Goal: Task Accomplishment & Management: Use online tool/utility

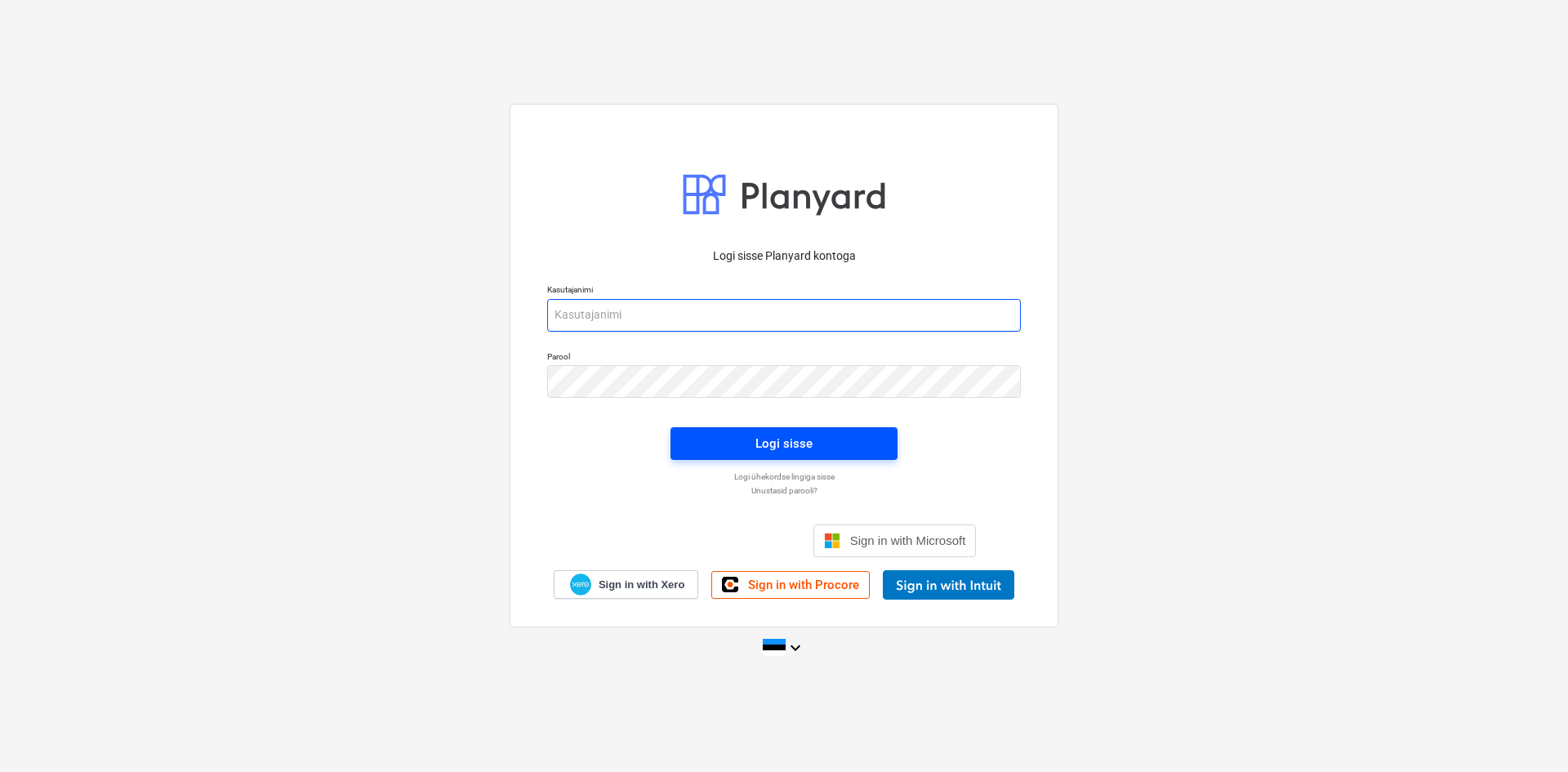
type input "[PERSON_NAME][EMAIL_ADDRESS][DOMAIN_NAME]"
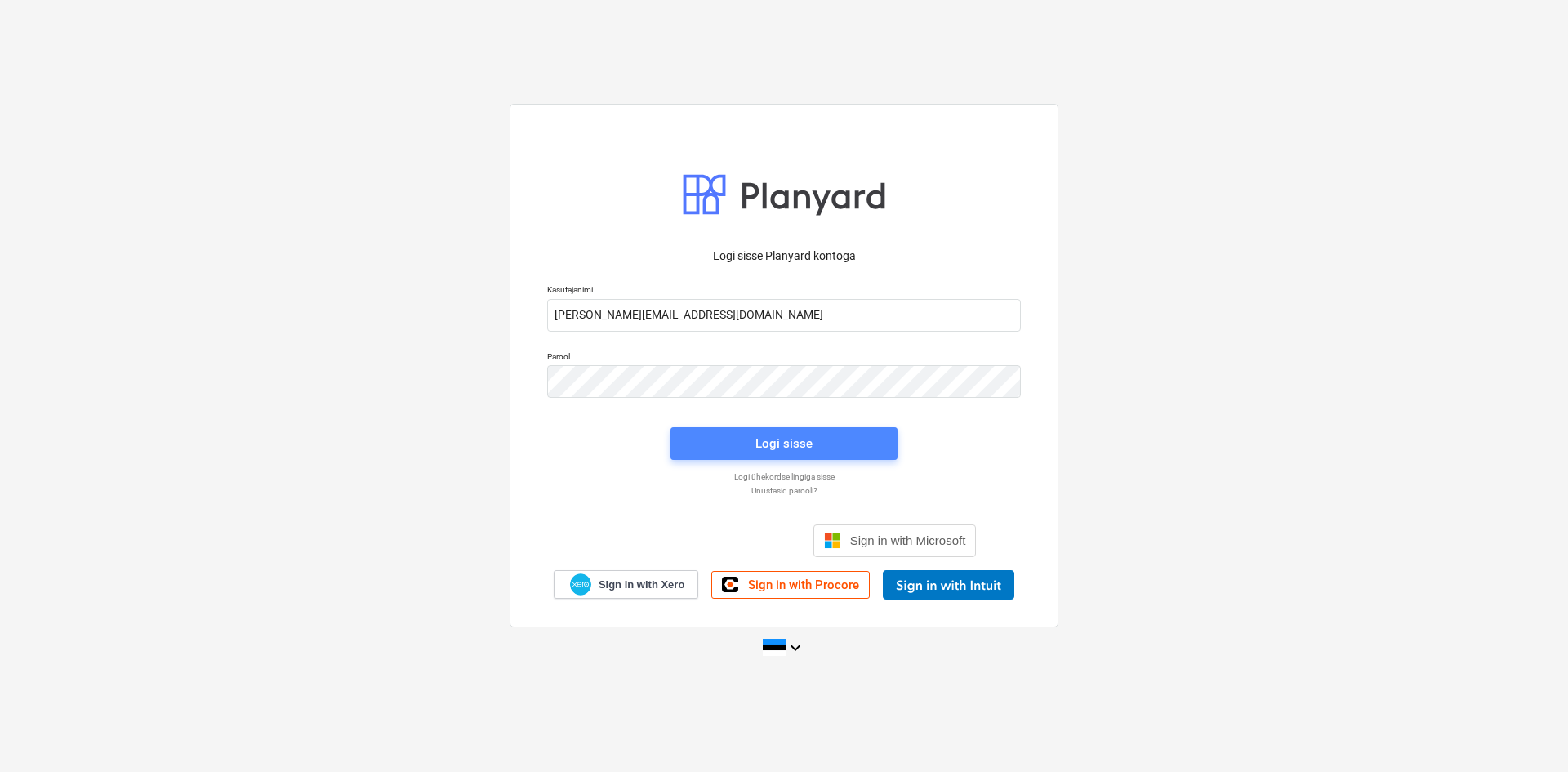
click at [804, 452] on div "Logi sisse" at bounding box center [784, 443] width 57 height 22
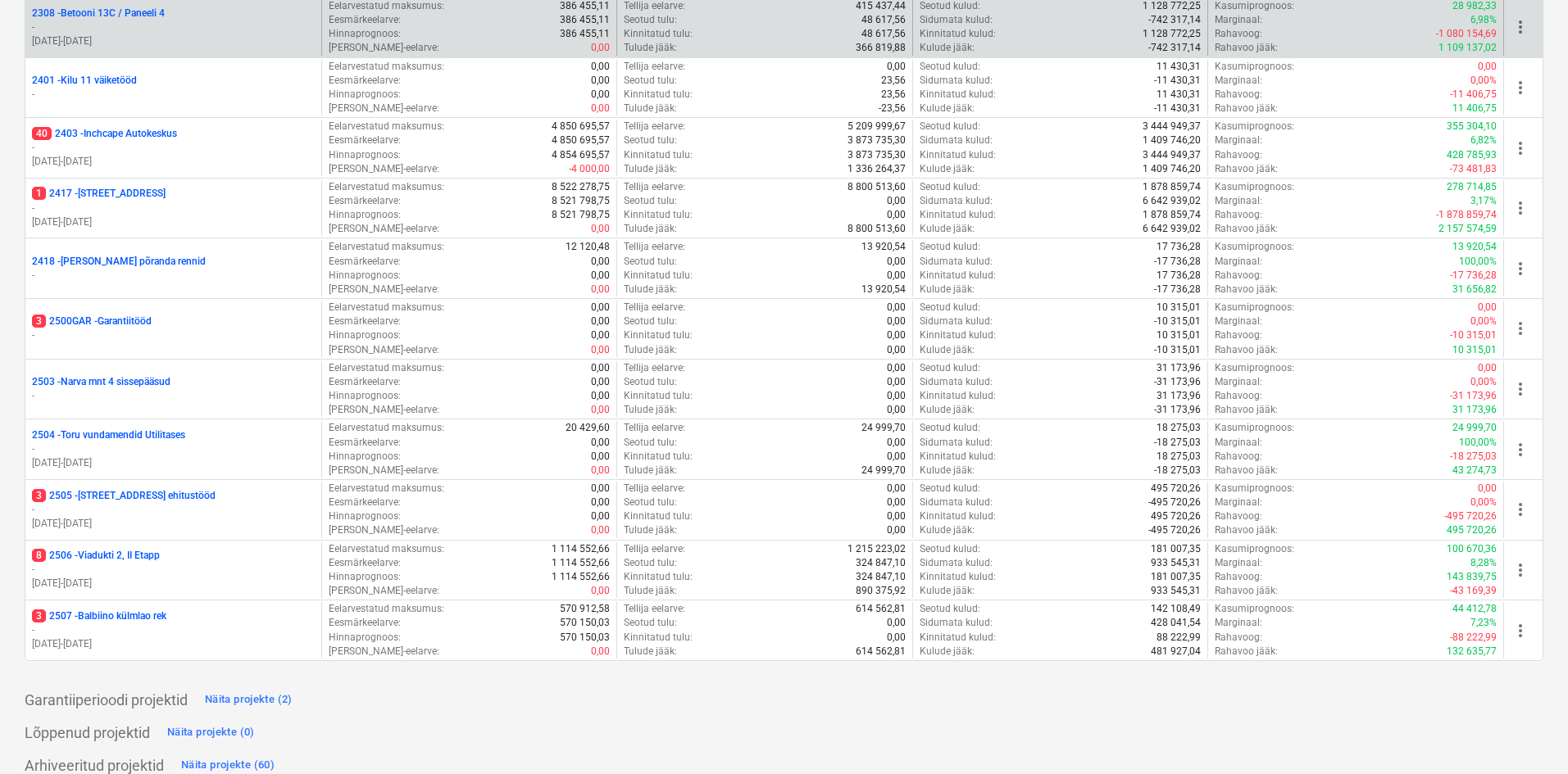
scroll to position [468, 0]
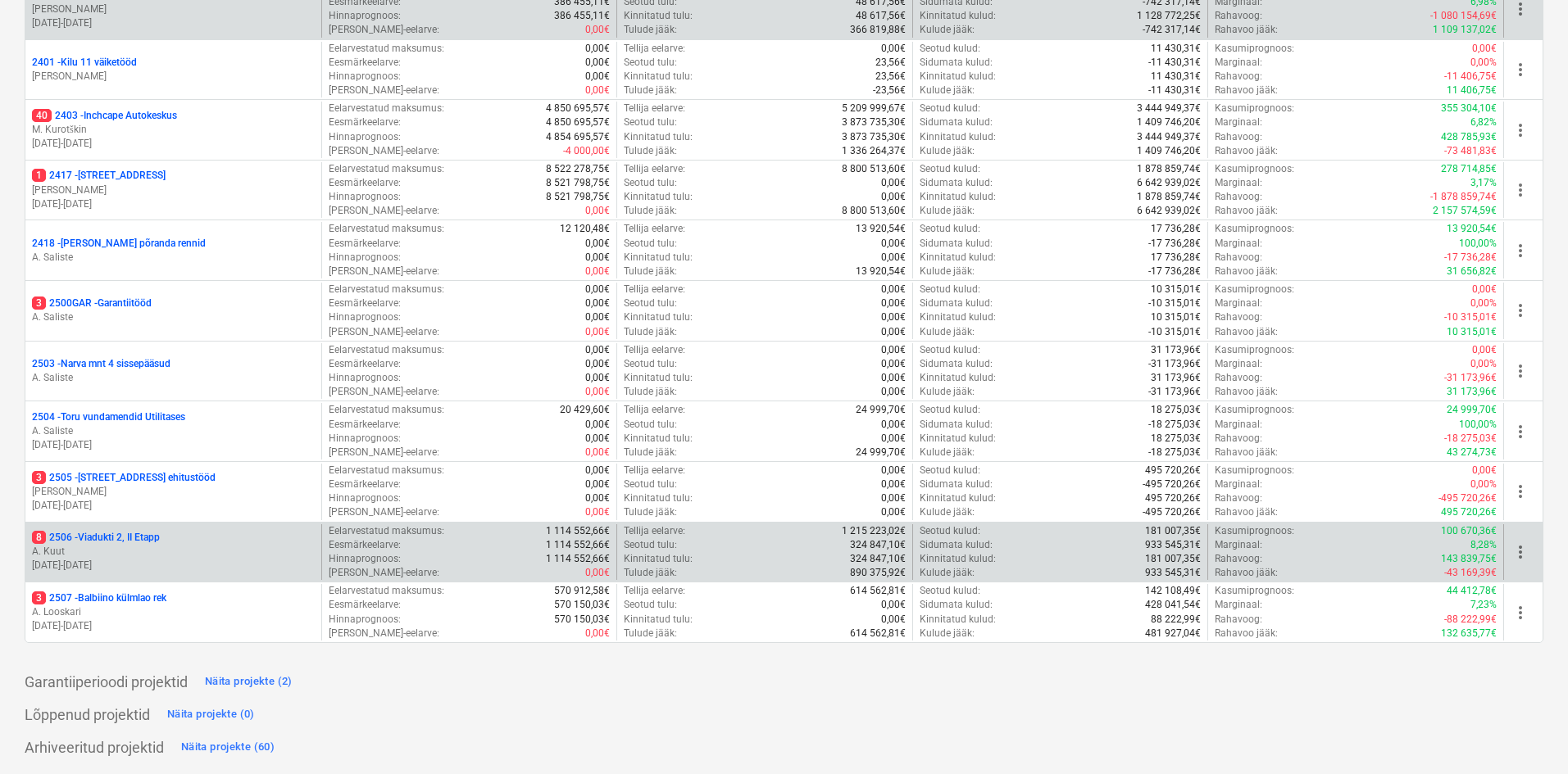
click at [124, 544] on p "8 2506 - Viadukti 2, II Etapp" at bounding box center [96, 538] width 128 height 14
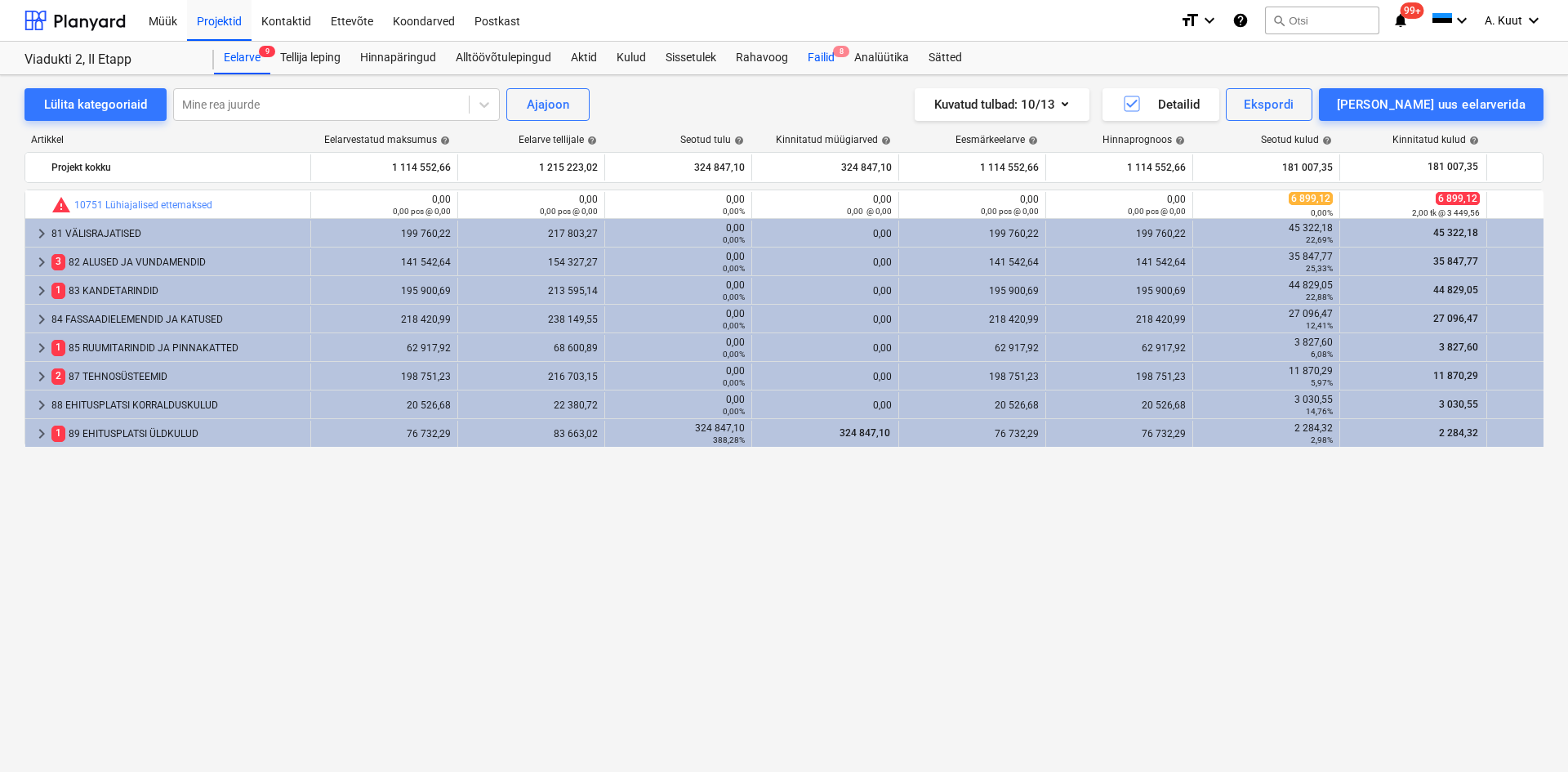
click at [820, 53] on div "Failid 8" at bounding box center [821, 58] width 46 height 33
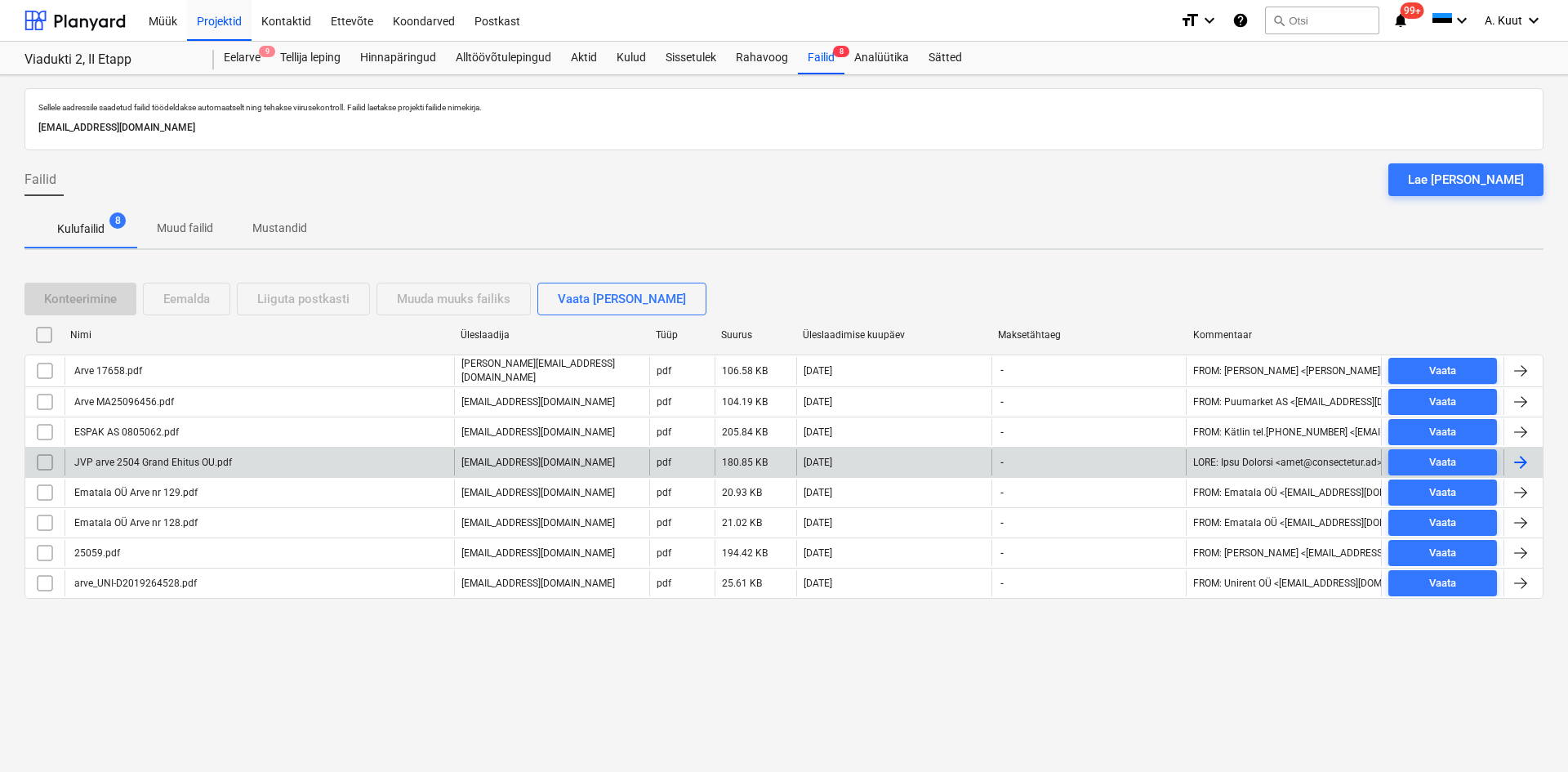
click at [175, 464] on div "JVP arve 2504 Grand Ehitus OU.pdf" at bounding box center [152, 462] width 160 height 11
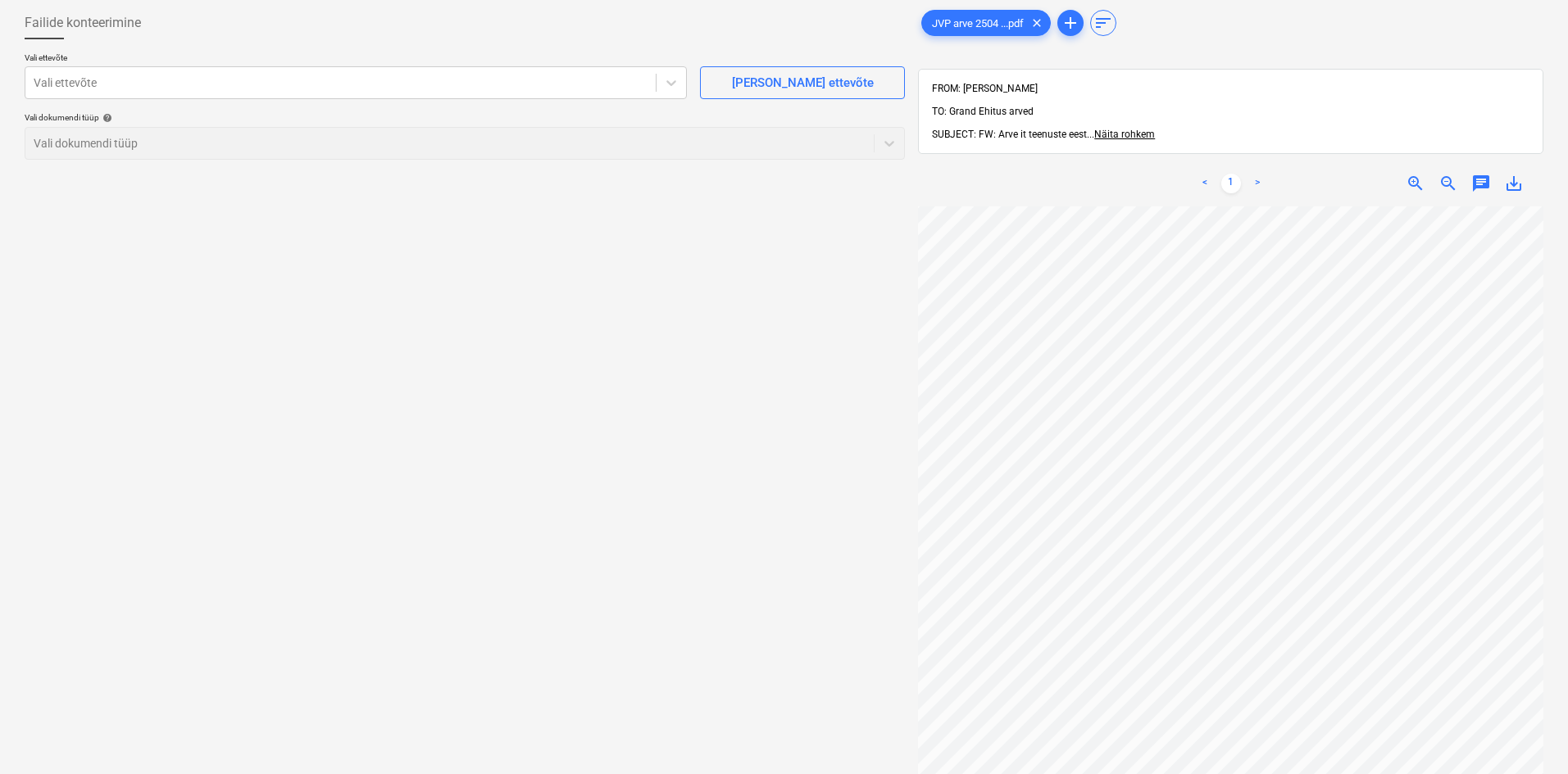
scroll to position [139, 43]
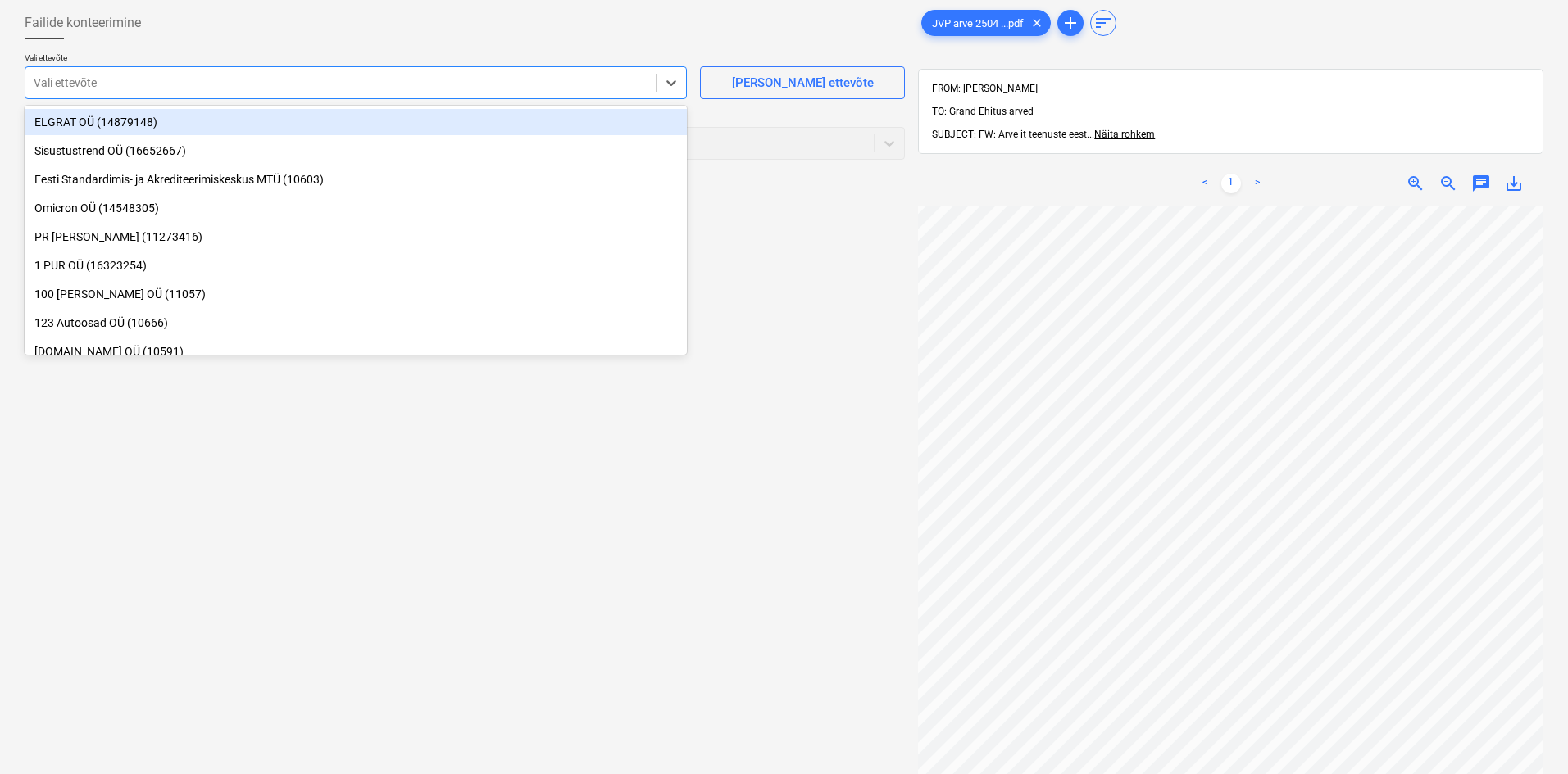
click at [129, 84] on div at bounding box center [340, 82] width 614 height 16
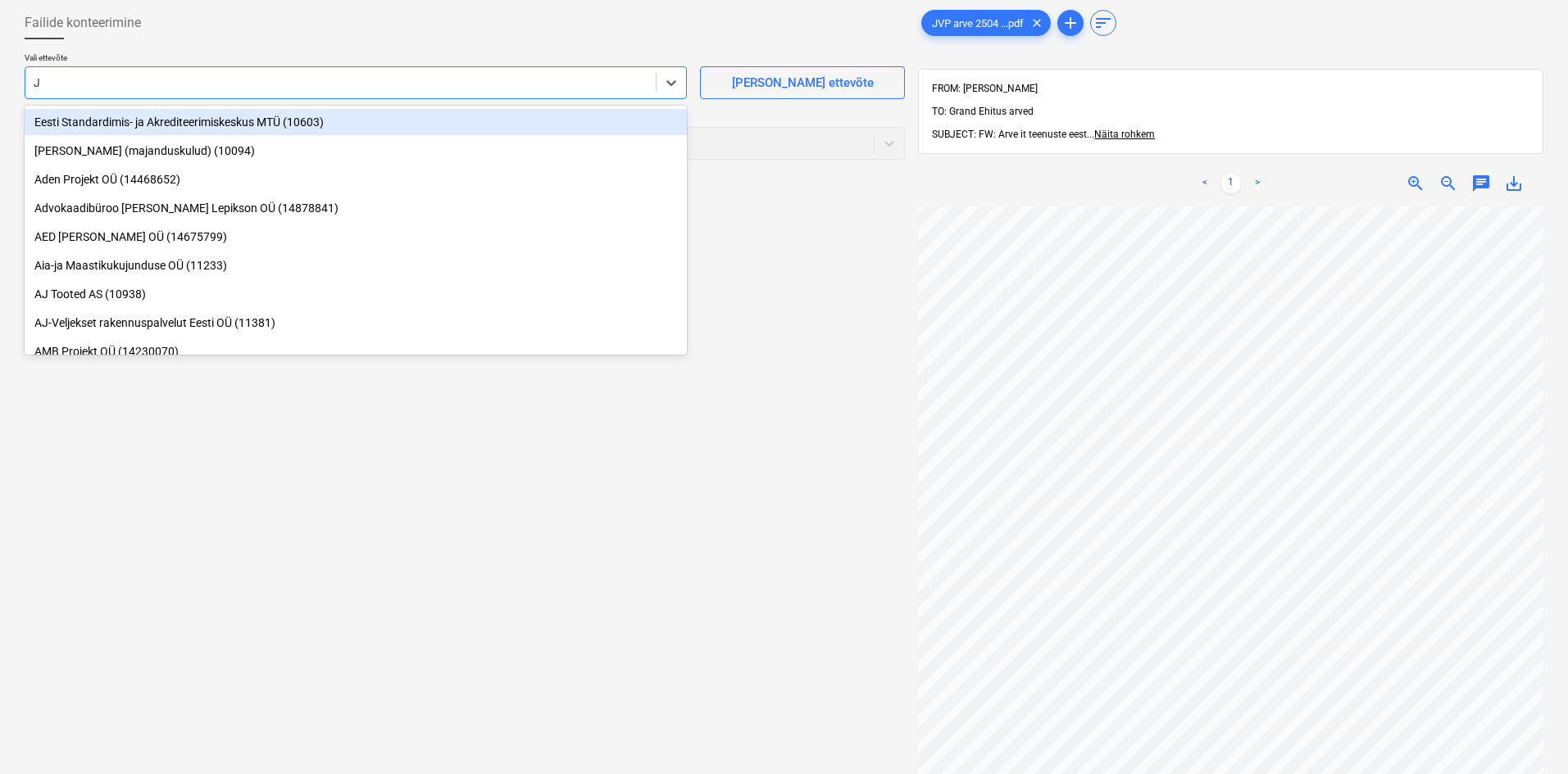
type input "JV"
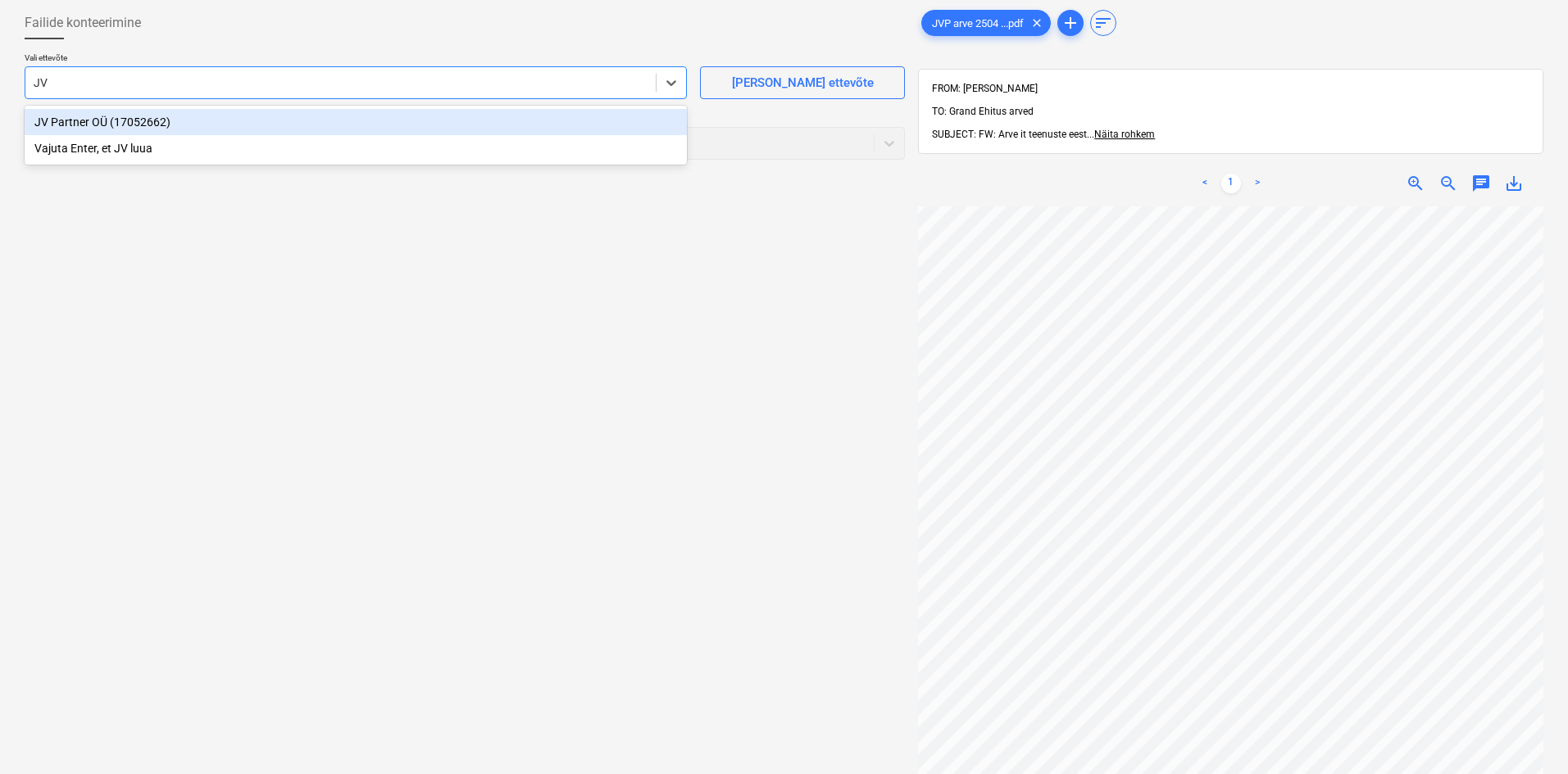
click at [104, 123] on div "JV Partner OÜ (17052662)" at bounding box center [355, 122] width 662 height 26
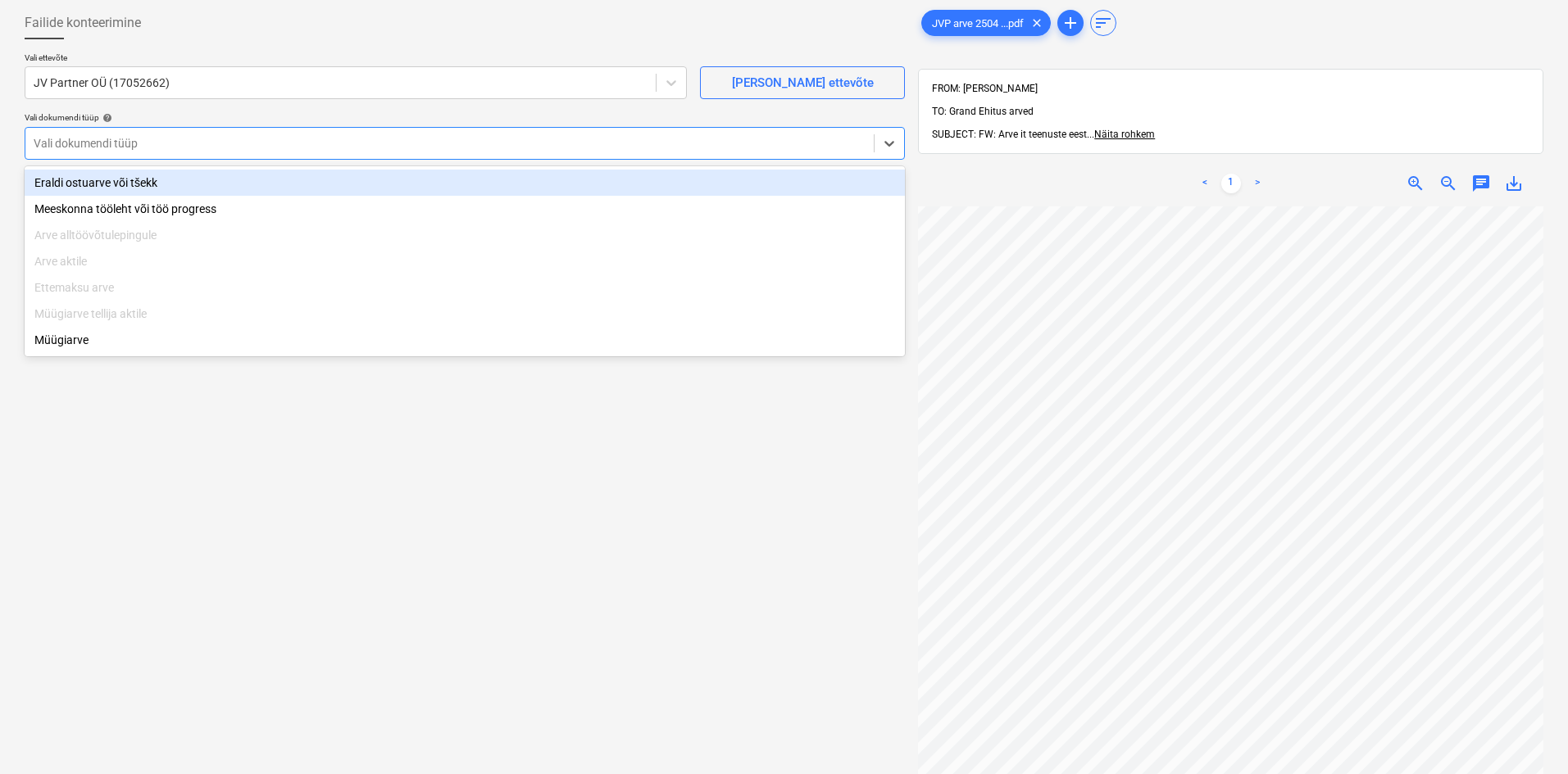
click at [118, 144] on div at bounding box center [450, 143] width 832 height 16
click at [129, 184] on div "Eraldi ostuarve või tšekk" at bounding box center [464, 183] width 880 height 26
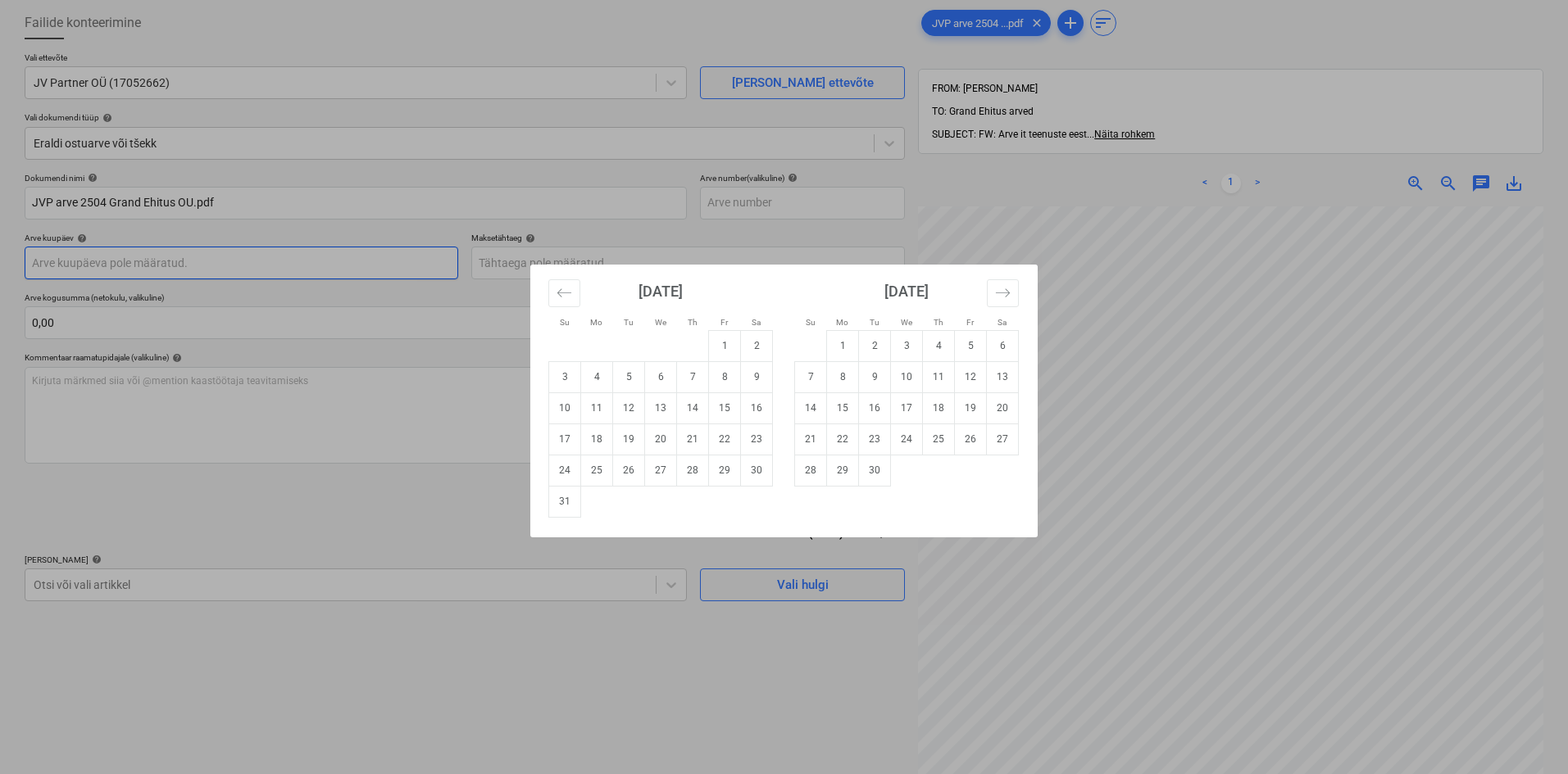
click at [100, 261] on body "Müük Projektid Kontaktid Ettevõte Koondarved Postkast format_size keyboard_arro…" at bounding box center [784, 305] width 1568 height 774
click at [734, 380] on td "8" at bounding box center [725, 377] width 32 height 31
type input "[DATE]"
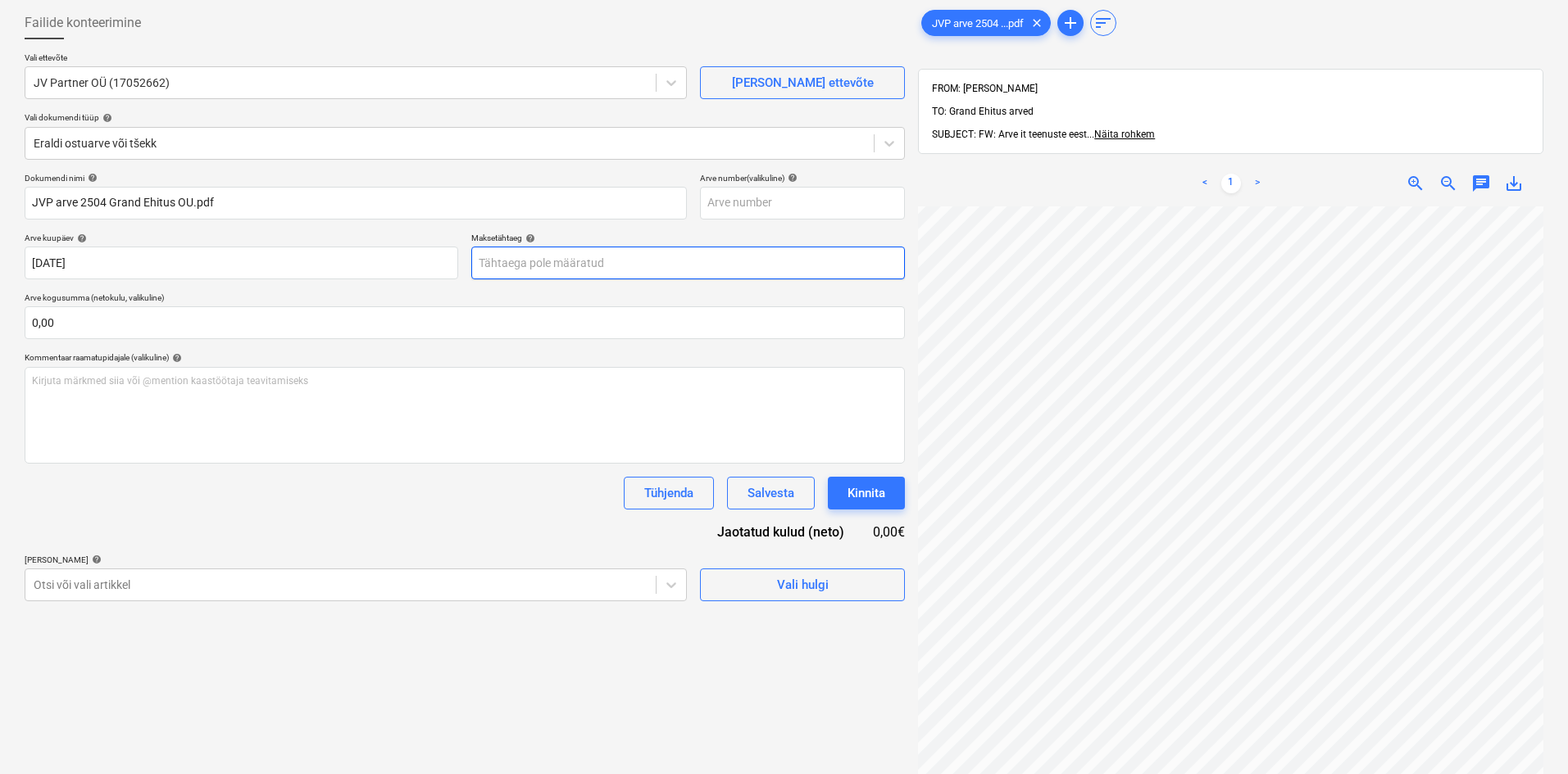
click at [545, 263] on body "Müük Projektid Kontaktid Ettevõte Koondarved Postkast format_size keyboard_arro…" at bounding box center [784, 305] width 1568 height 774
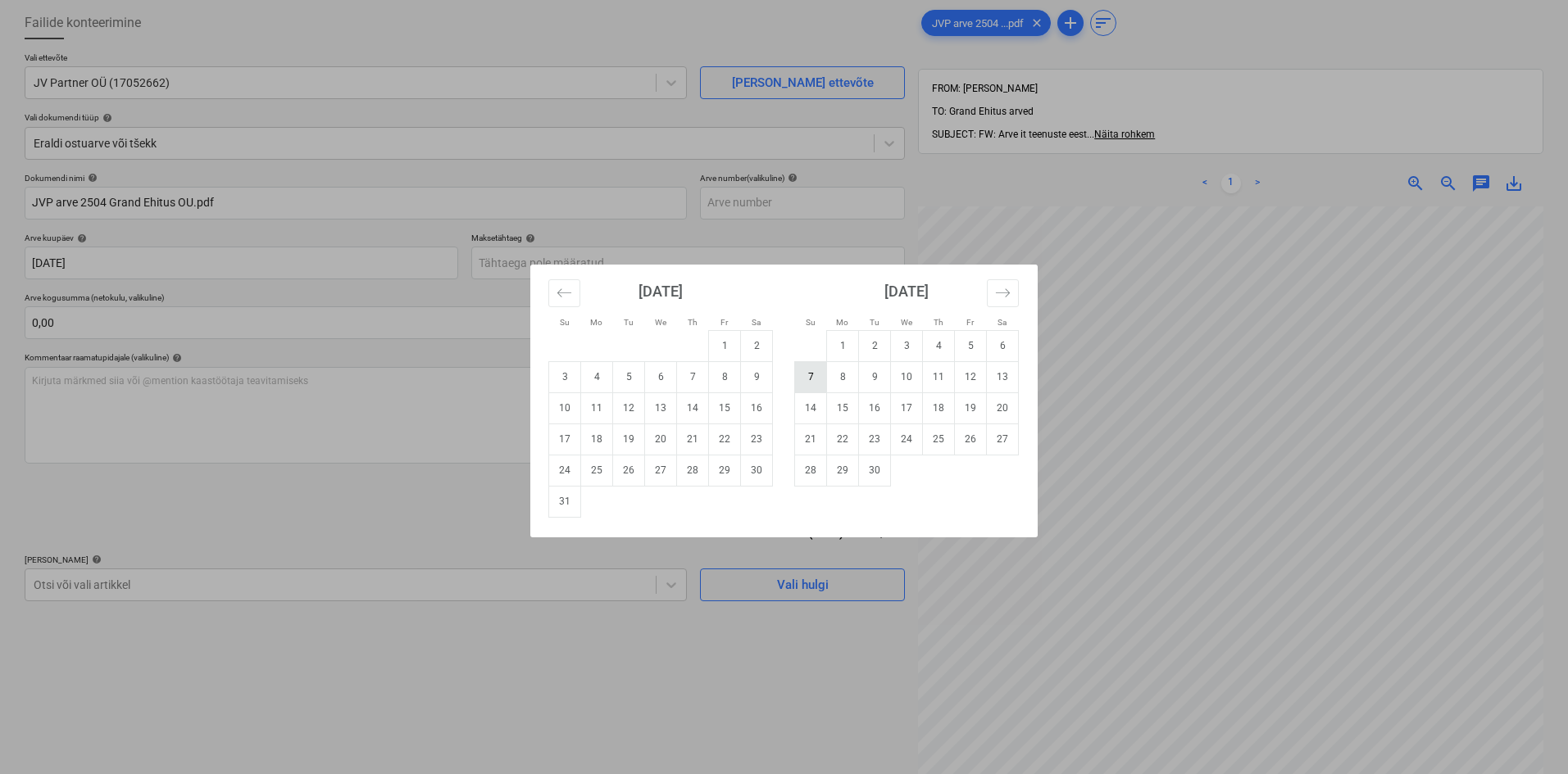
click at [807, 377] on td "7" at bounding box center [810, 377] width 32 height 31
type input "[DATE]"
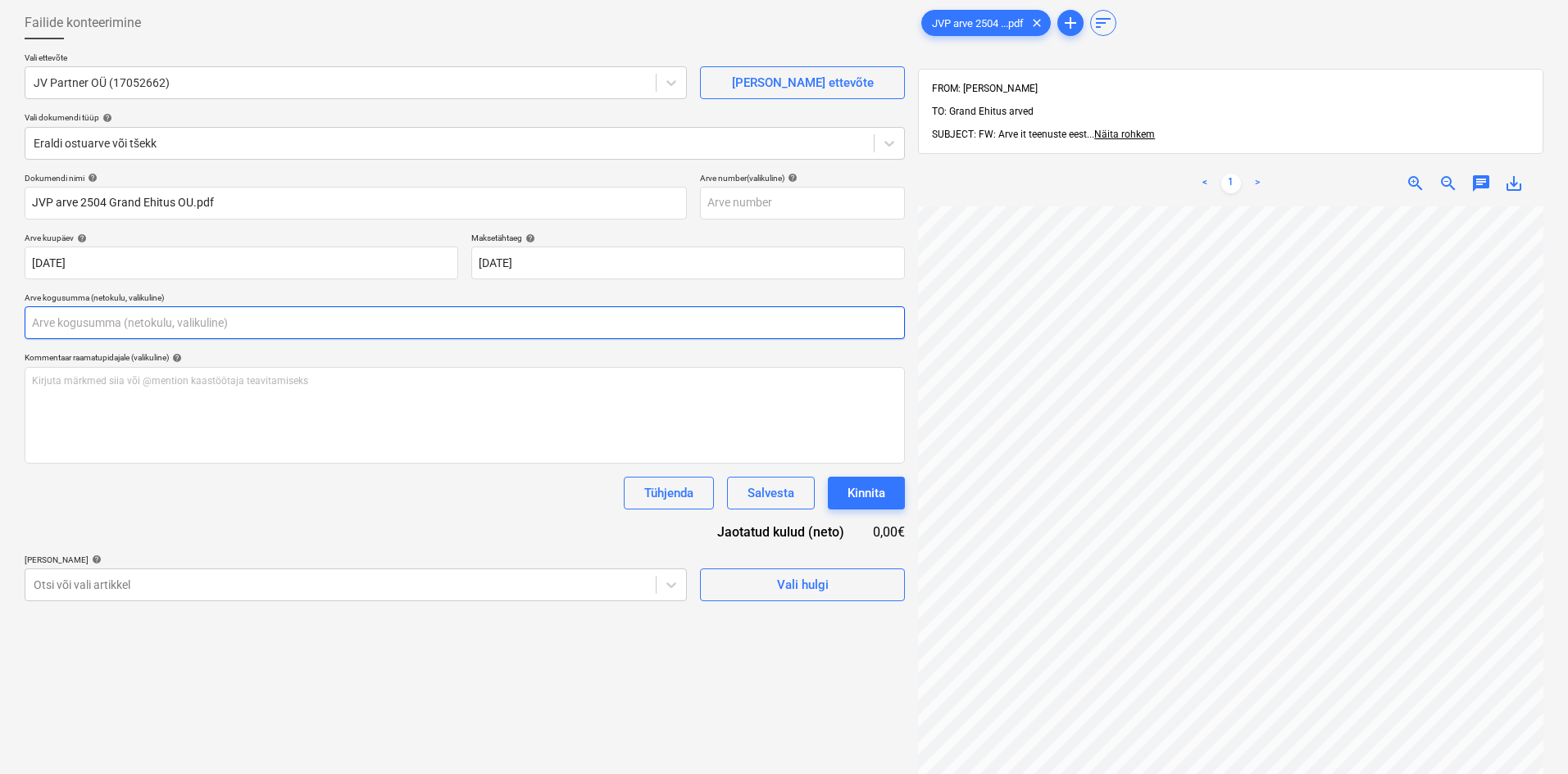
click at [82, 324] on input "text" at bounding box center [464, 323] width 880 height 33
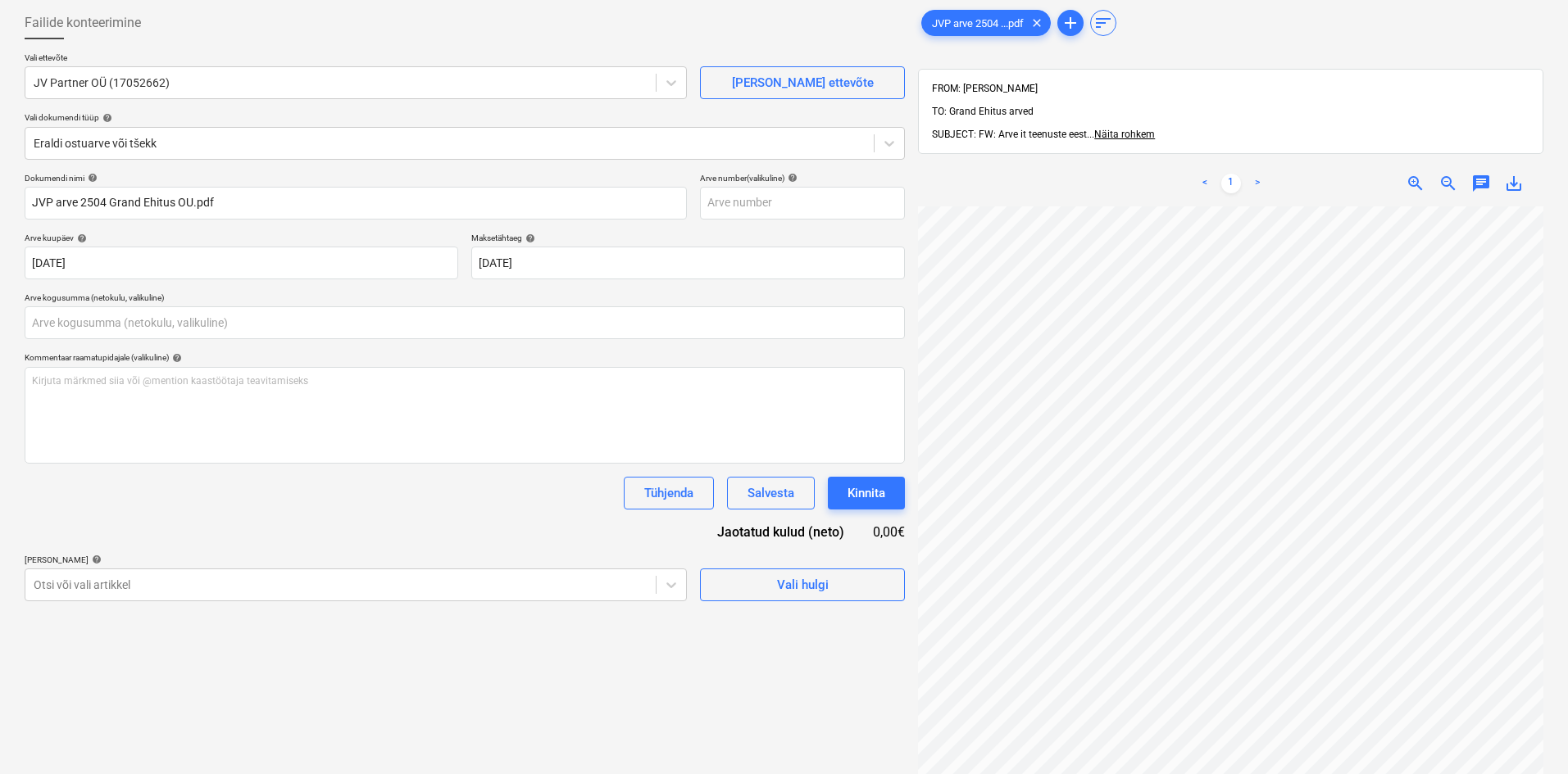
type input "0,00"
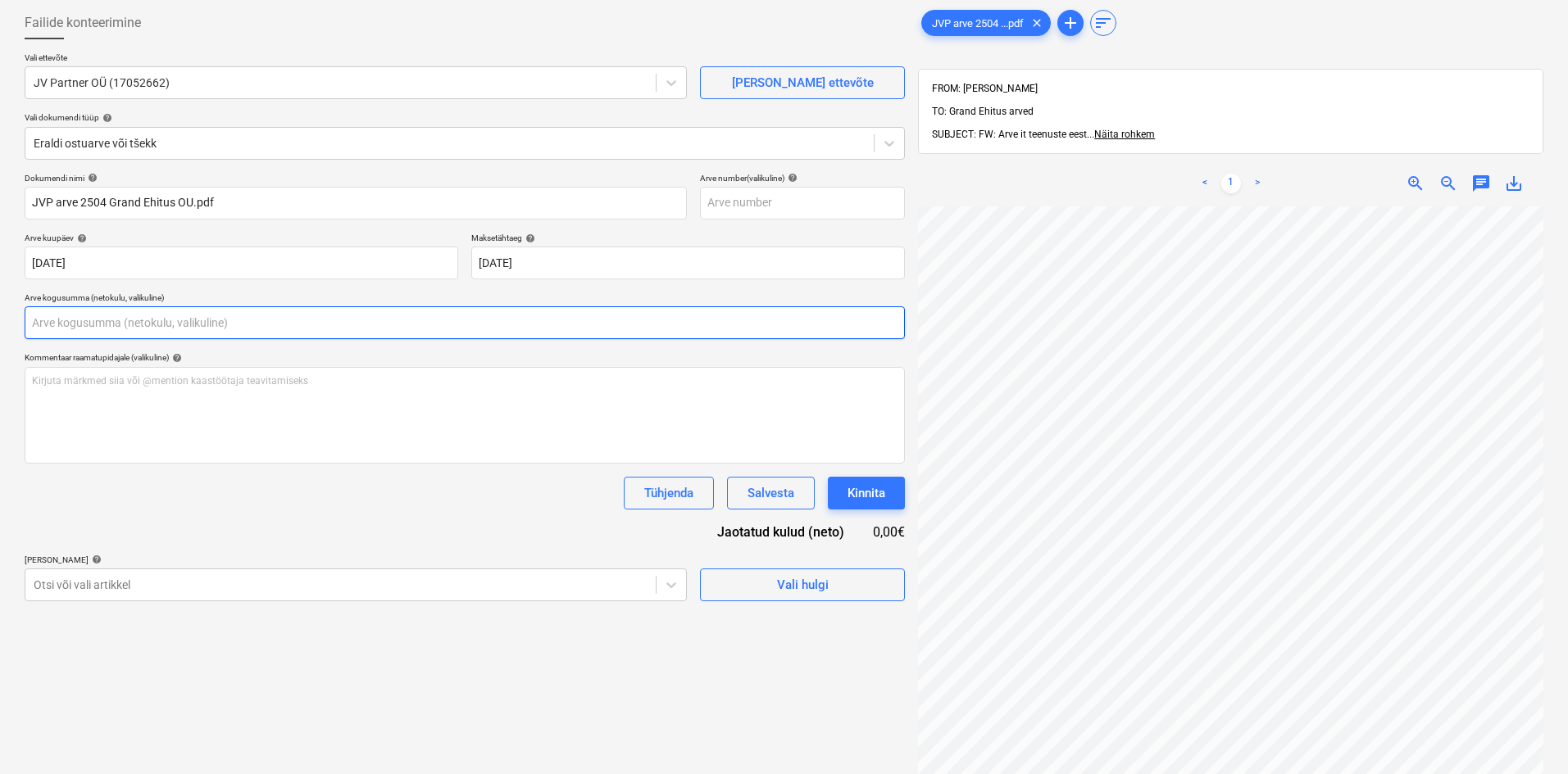
click at [40, 328] on input "text" at bounding box center [464, 323] width 880 height 33
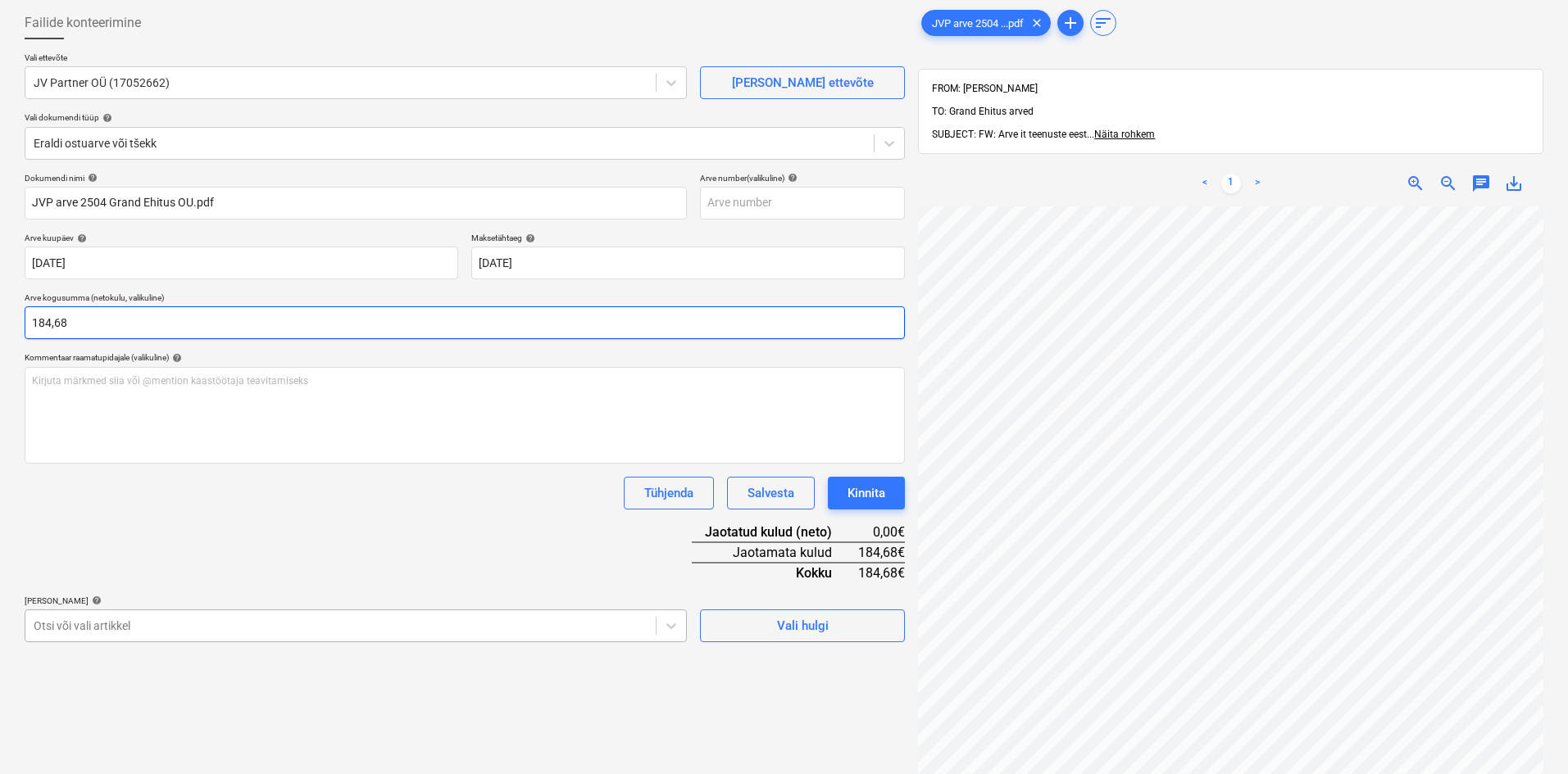
type input "184,68"
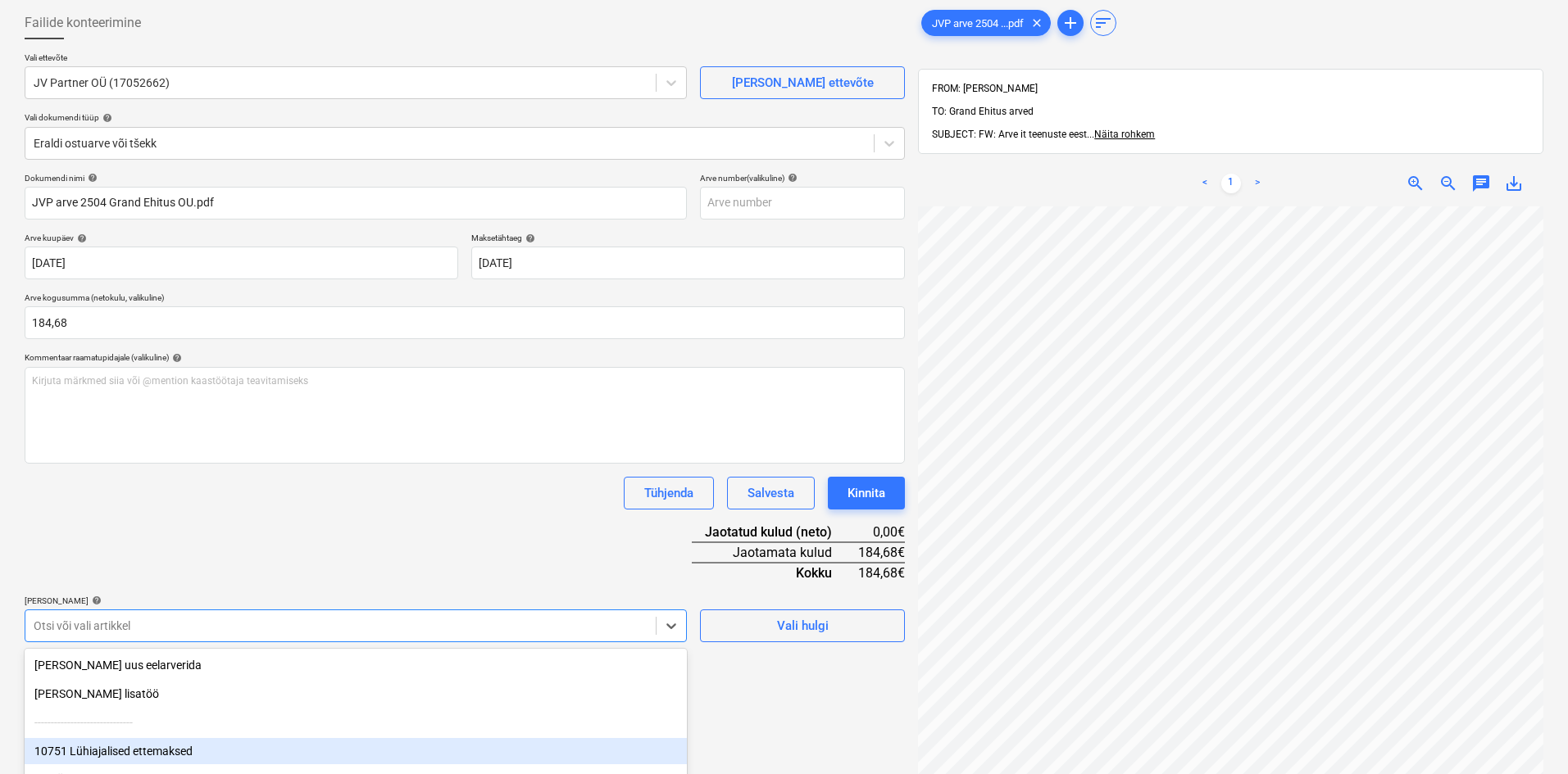
scroll to position [212, 0]
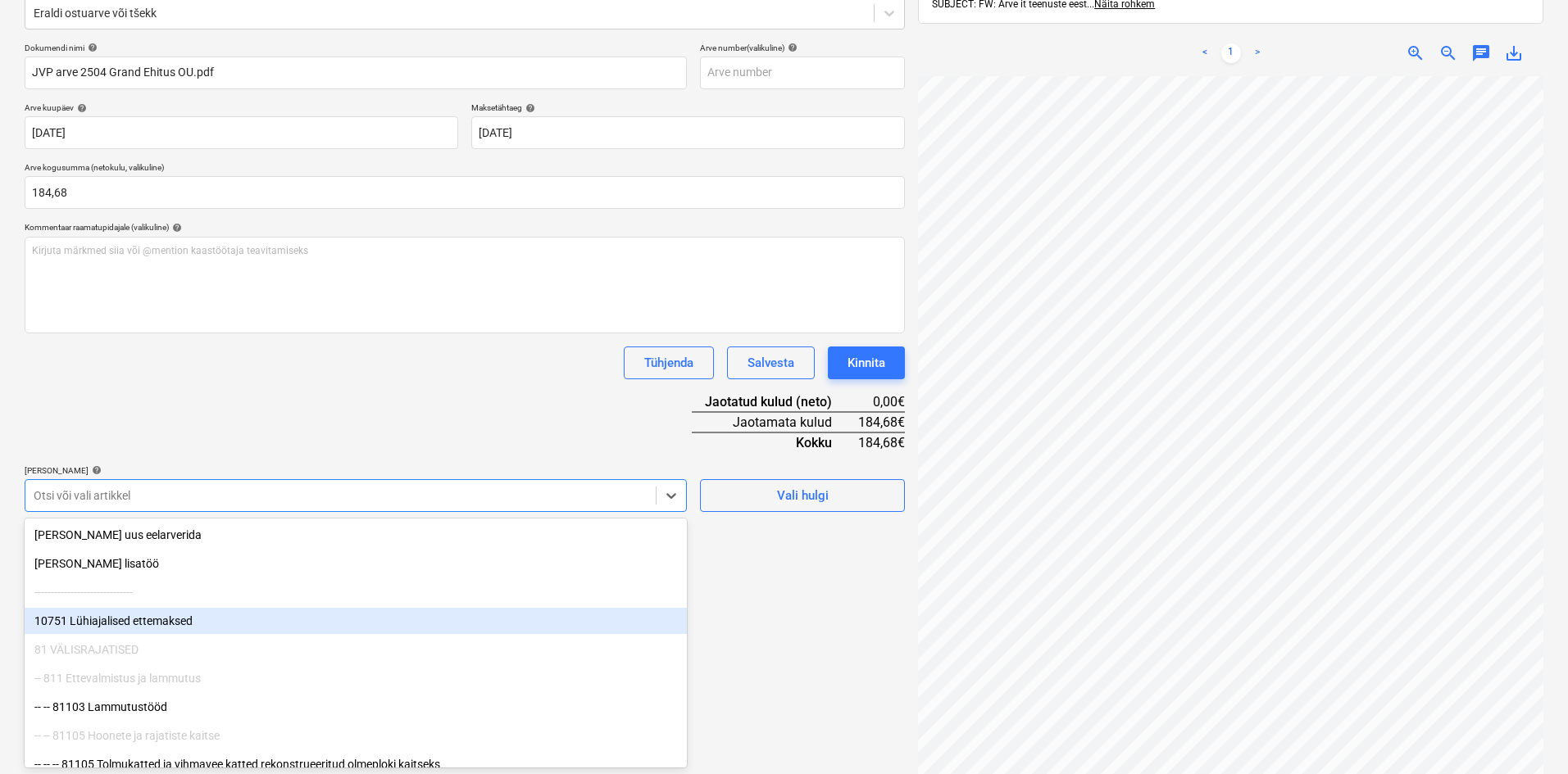
click at [125, 563] on body "Müük Projektid Kontaktid Ettevõte Koondarved Postkast format_size keyboard_arro…" at bounding box center [784, 174] width 1568 height 774
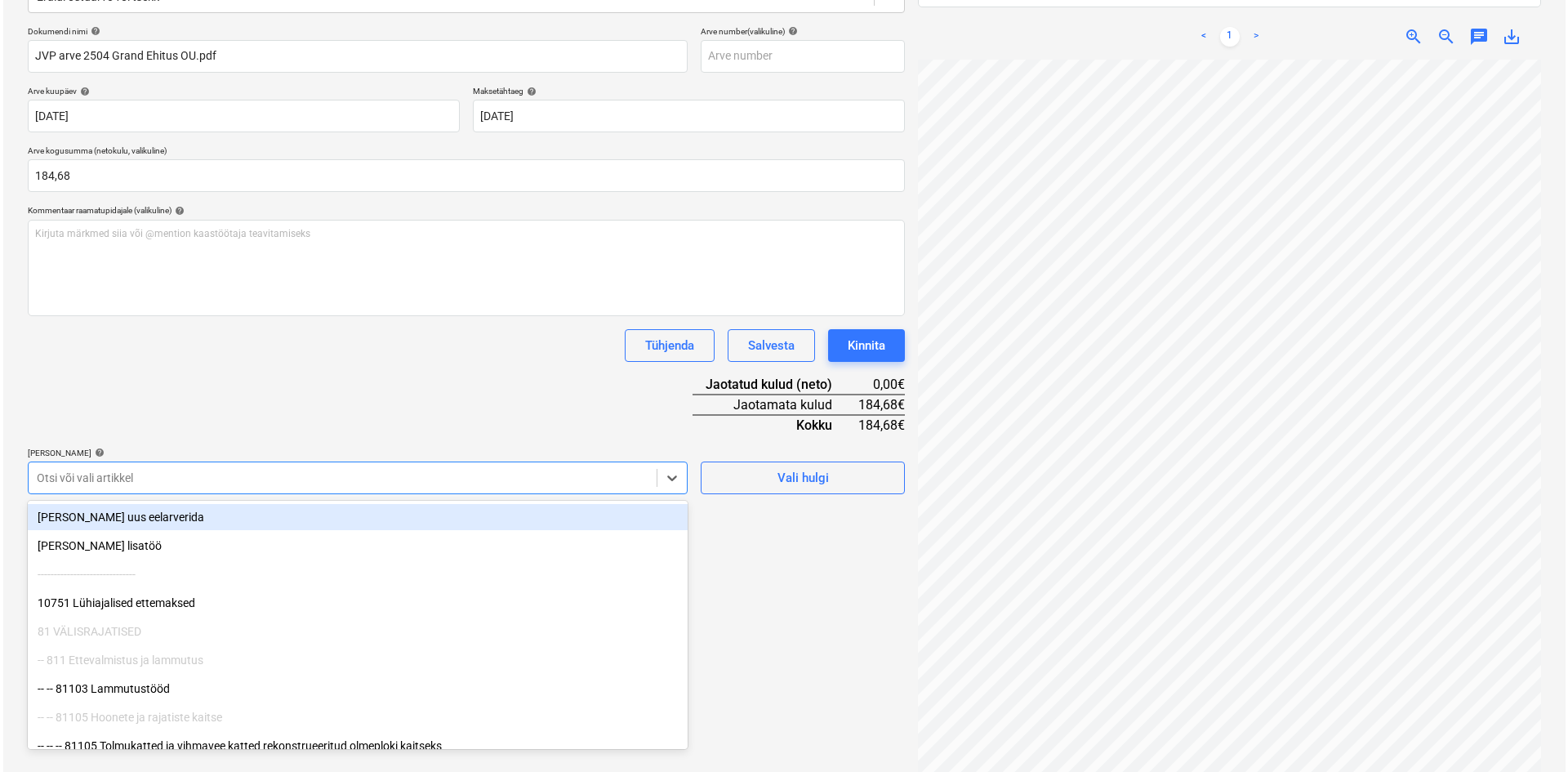
scroll to position [232, 0]
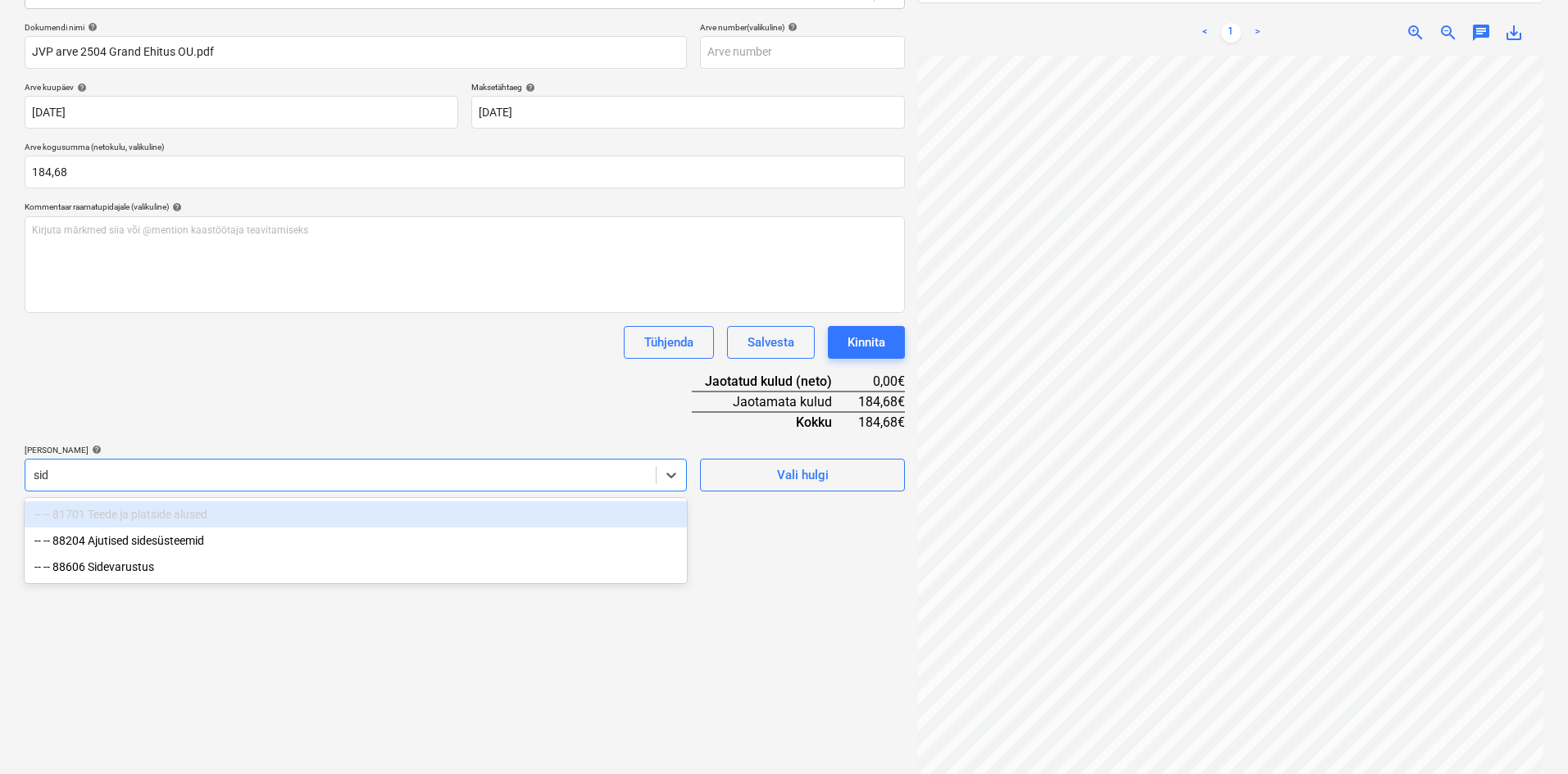
type input "side"
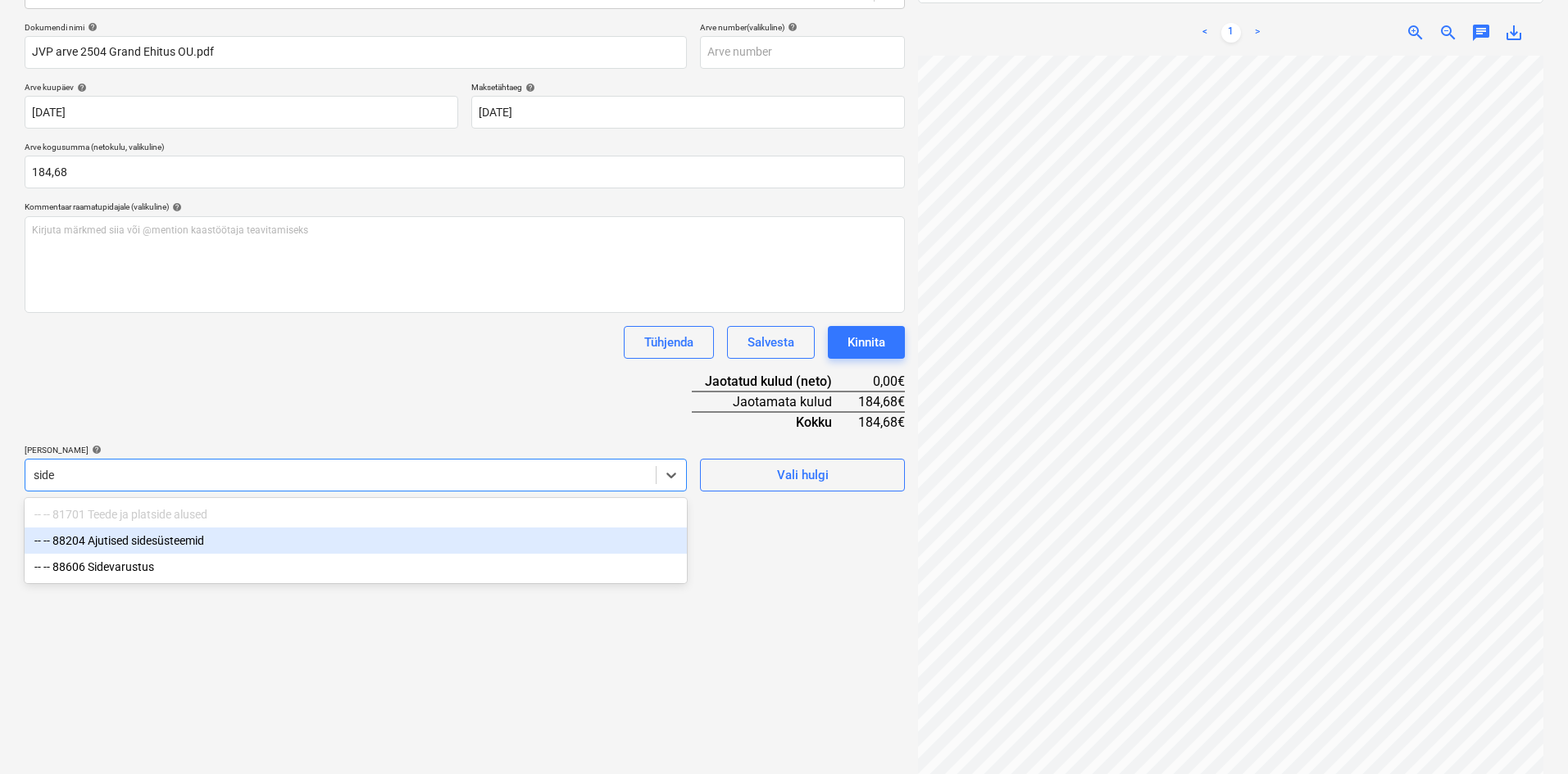
click at [154, 544] on div "-- -- 88204 Ajutised sidesüsteemid" at bounding box center [355, 541] width 662 height 26
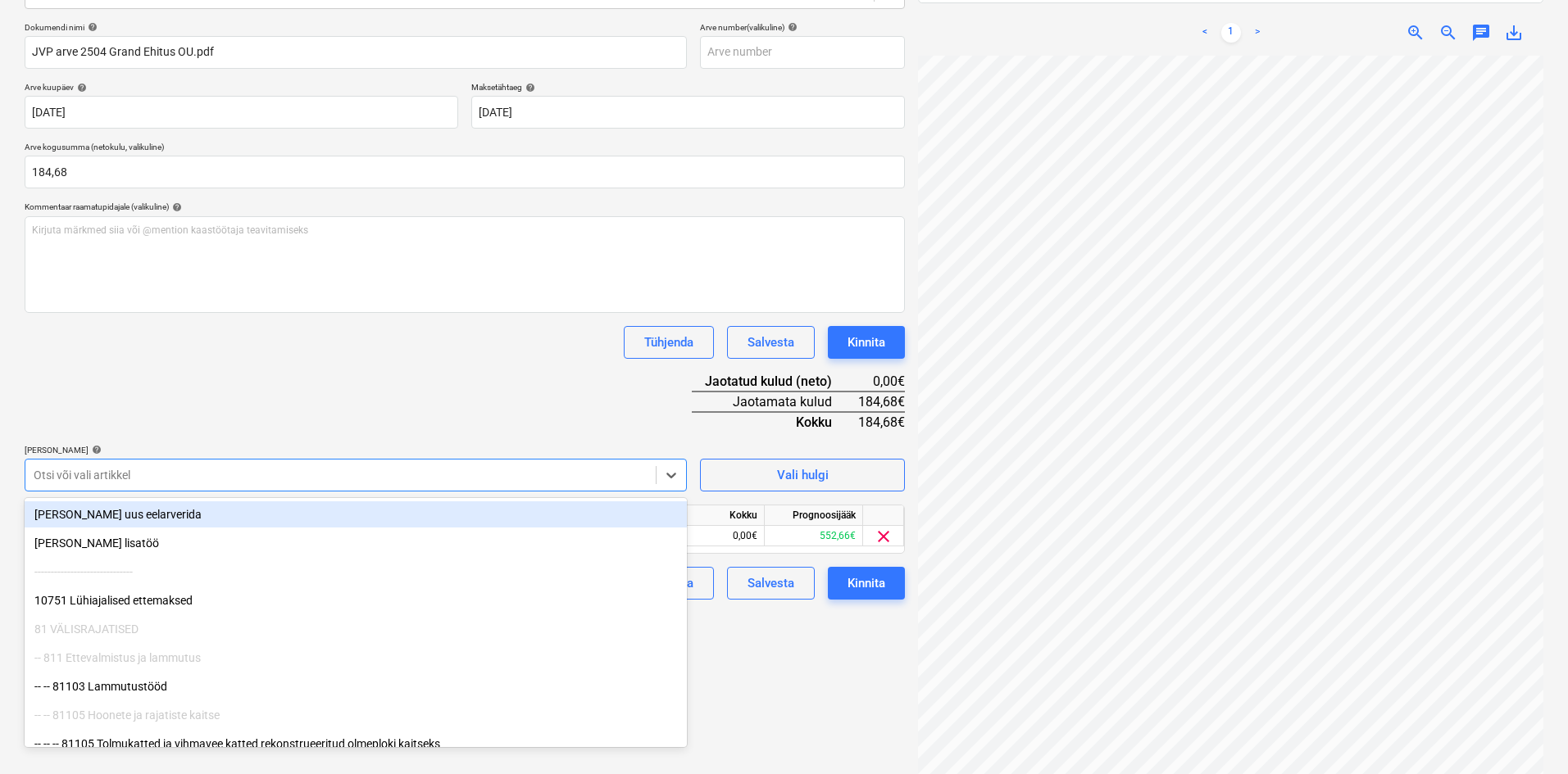
click at [364, 400] on div "Dokumendi nimi help JVP arve 2504 Grand Ehitus OU.pdf Arve number (valikuline) …" at bounding box center [464, 311] width 880 height 578
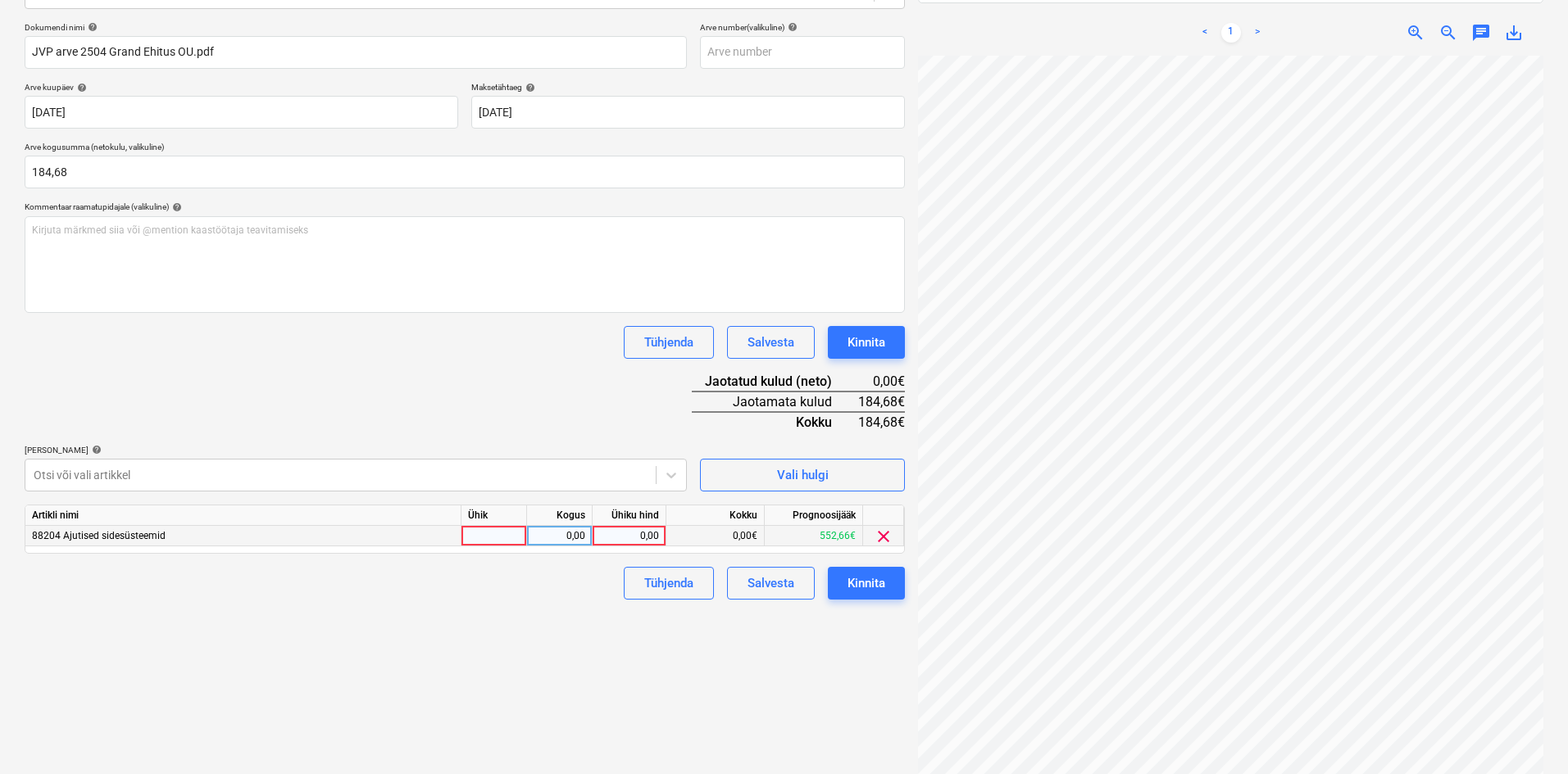
click at [656, 535] on div "0,00" at bounding box center [628, 537] width 60 height 21
type input "184,68"
click at [546, 632] on div "Failide konteerimine Vali ettevõte JV Partner OÜ (17052662) [PERSON_NAME] ettev…" at bounding box center [464, 319] width 893 height 941
click at [885, 588] on div "Kinnita" at bounding box center [866, 583] width 38 height 22
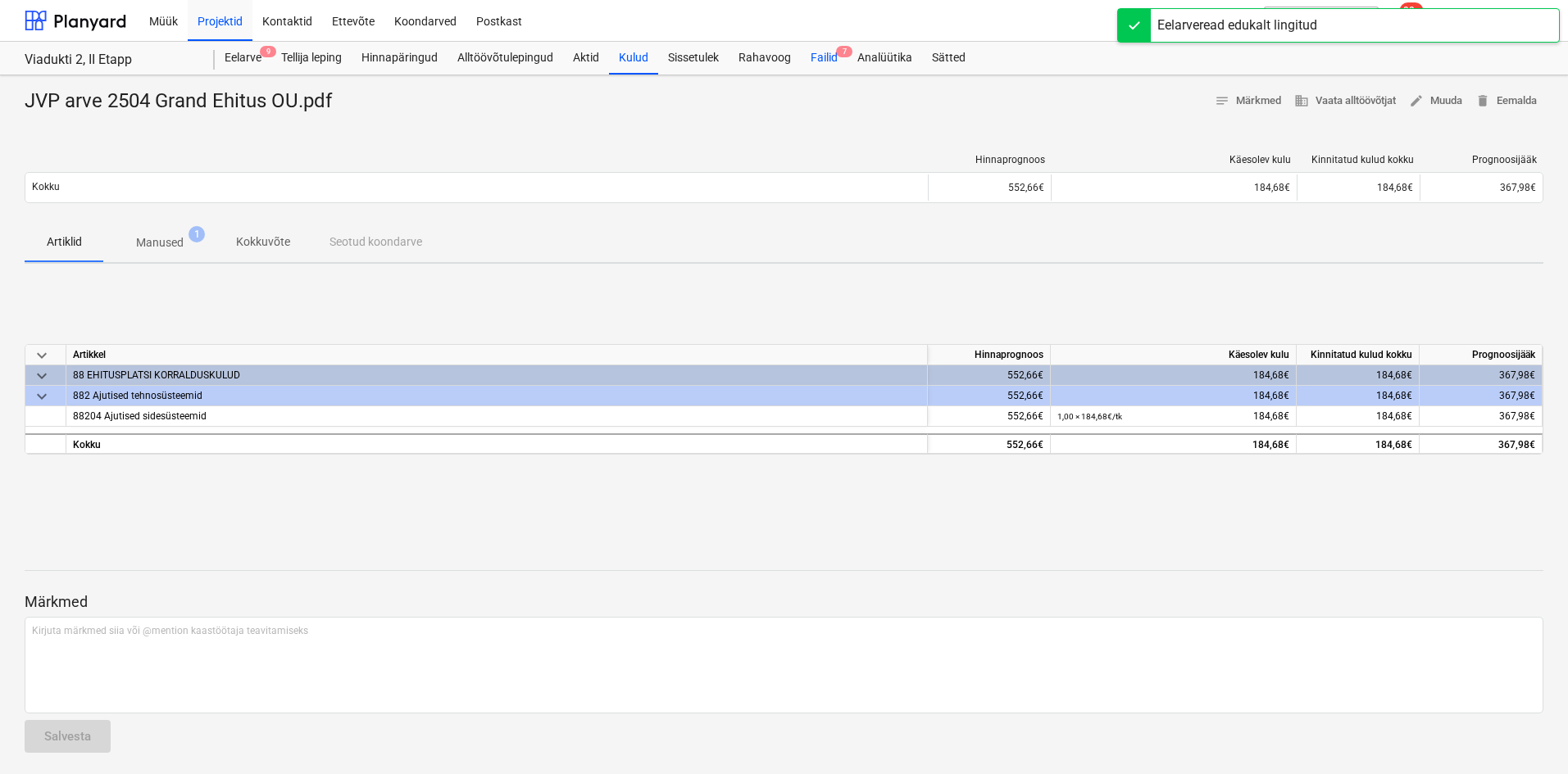
click at [826, 56] on div "Failid 7" at bounding box center [824, 58] width 47 height 33
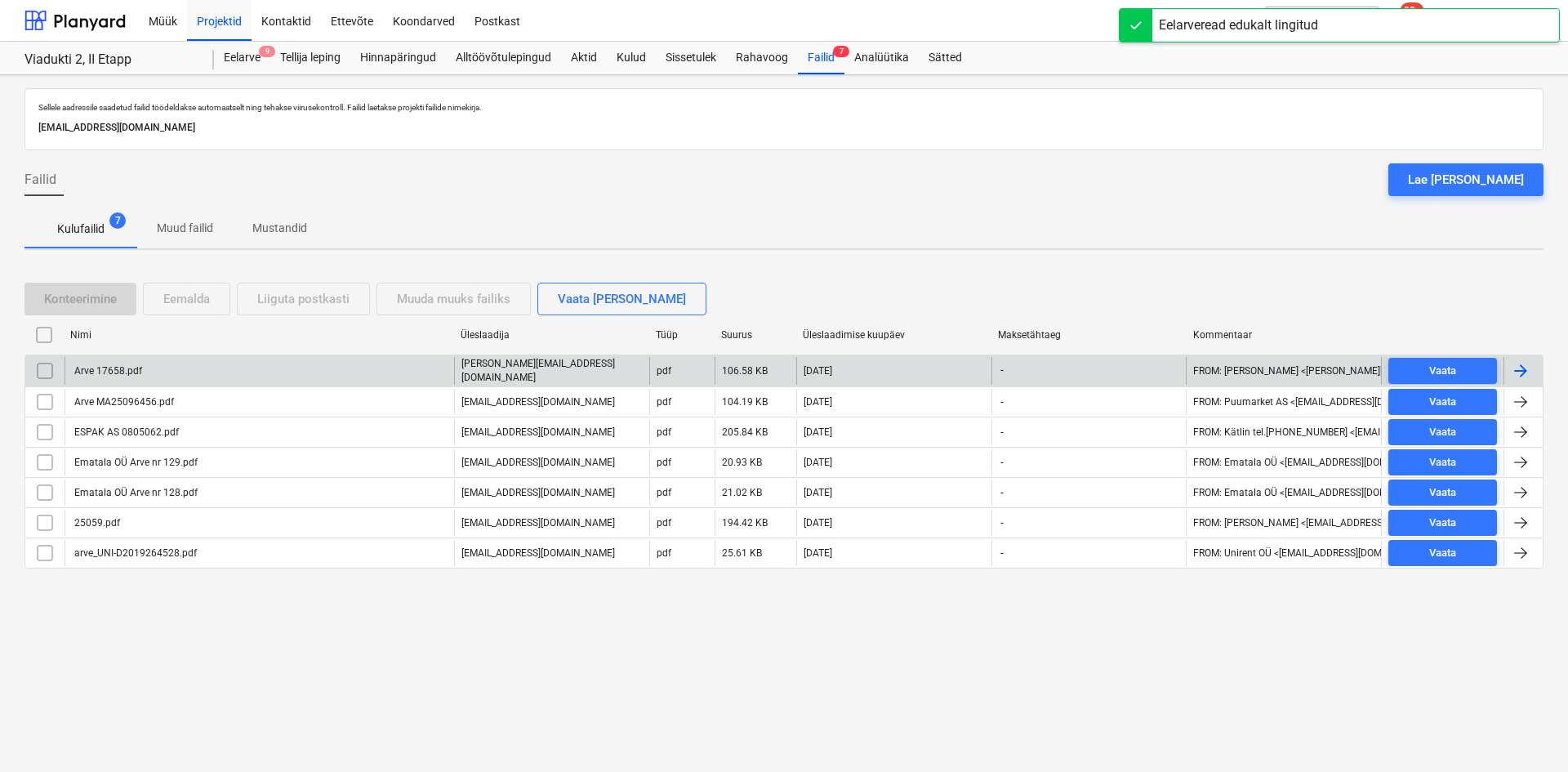
click at [140, 371] on div "Arve 17658.pdf" at bounding box center [108, 371] width 71 height 11
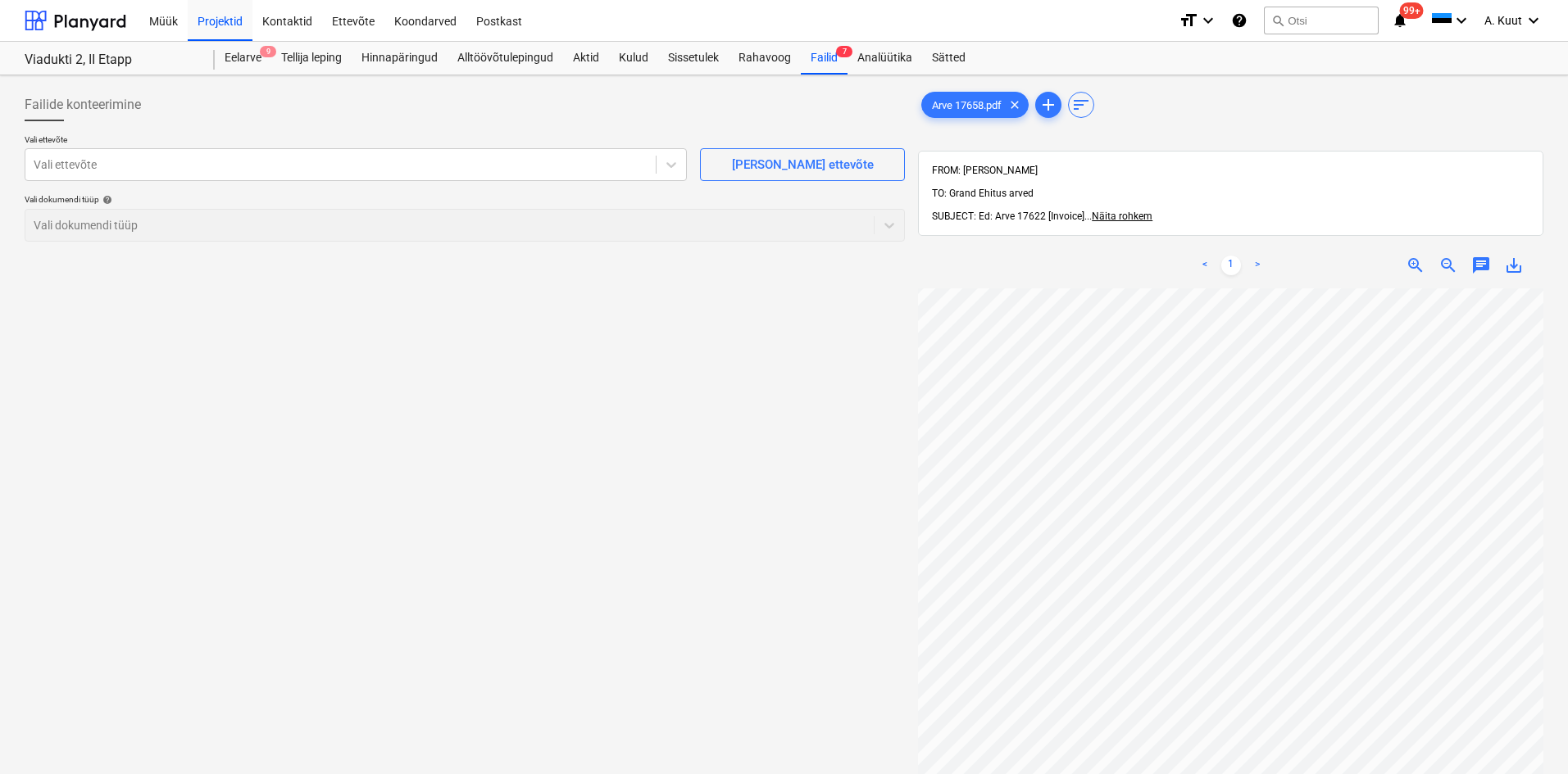
scroll to position [10, 116]
click at [73, 163] on div at bounding box center [340, 164] width 614 height 16
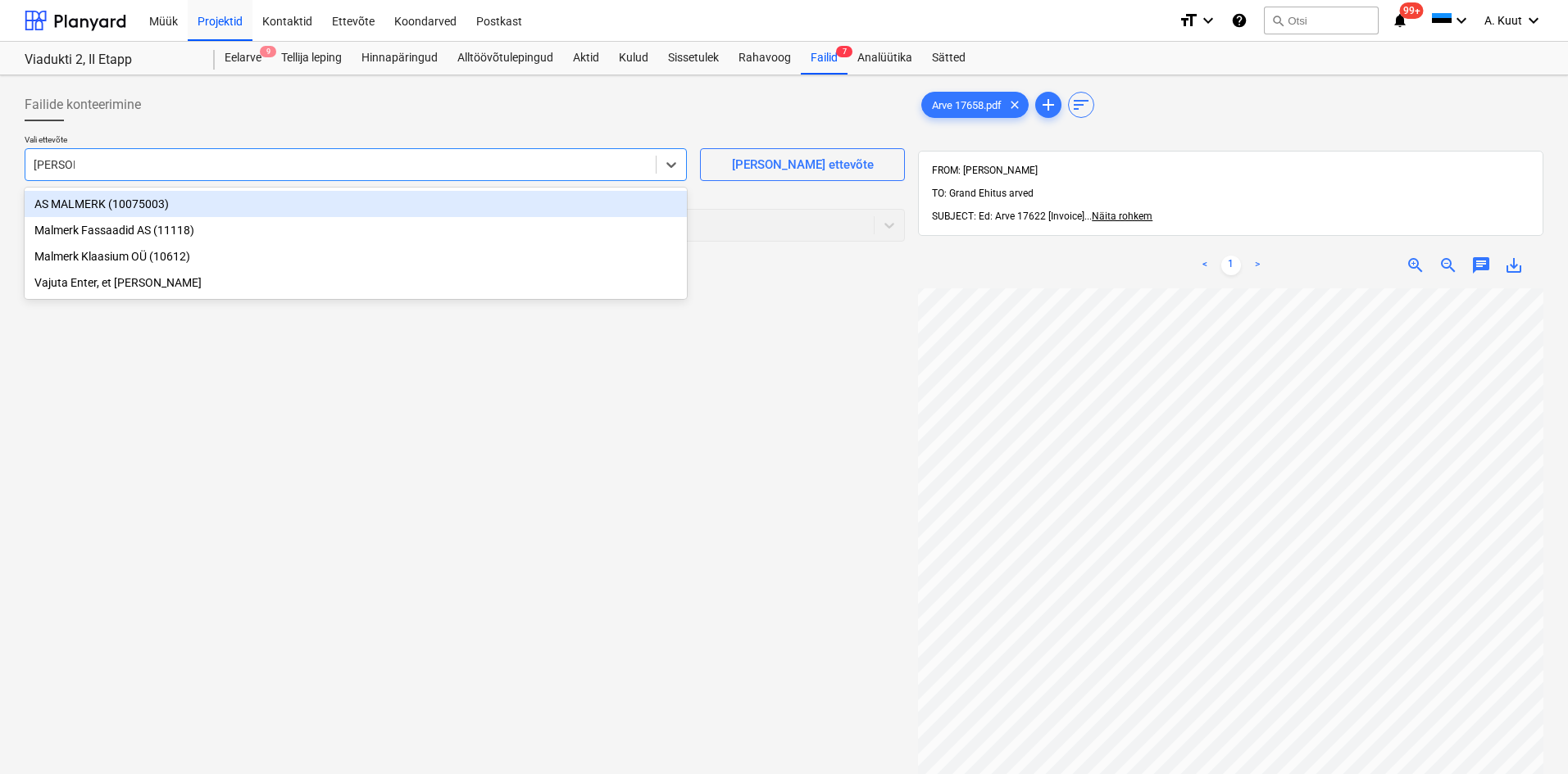
type input "malmerk"
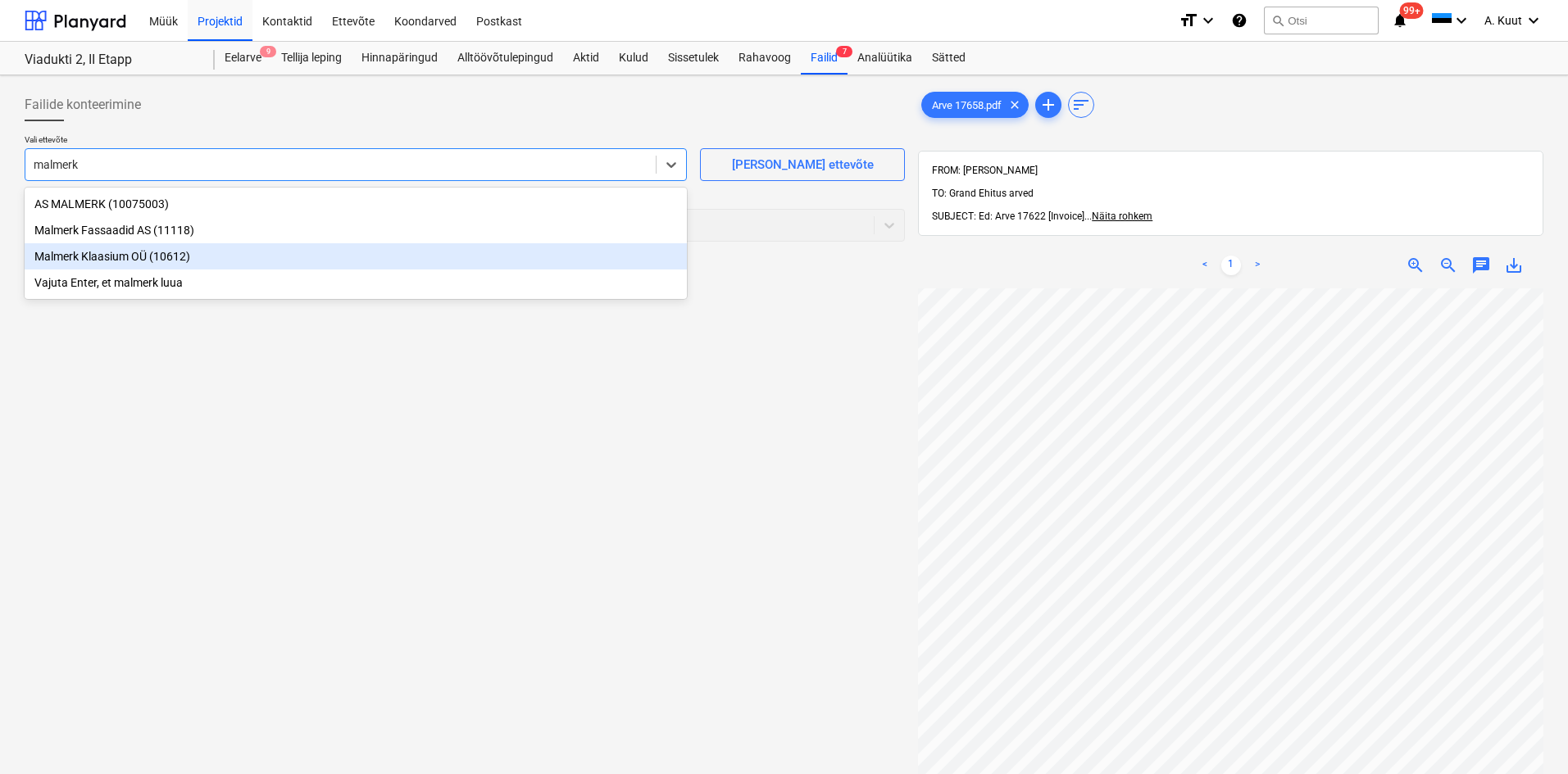
click at [85, 259] on div "Malmerk Klaasium OÜ (10612)" at bounding box center [355, 256] width 662 height 26
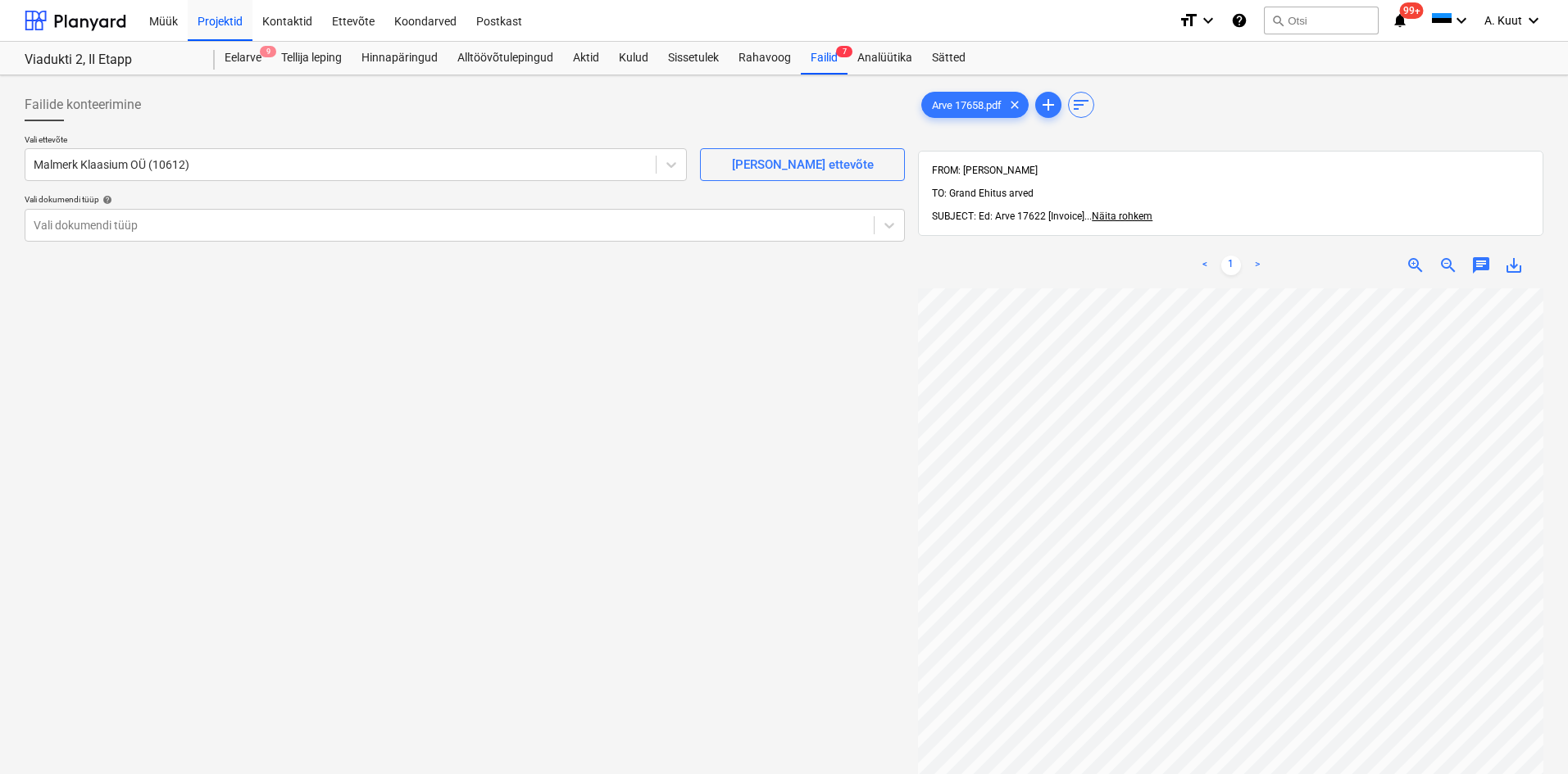
scroll to position [9, 72]
click at [69, 227] on div at bounding box center [450, 225] width 832 height 16
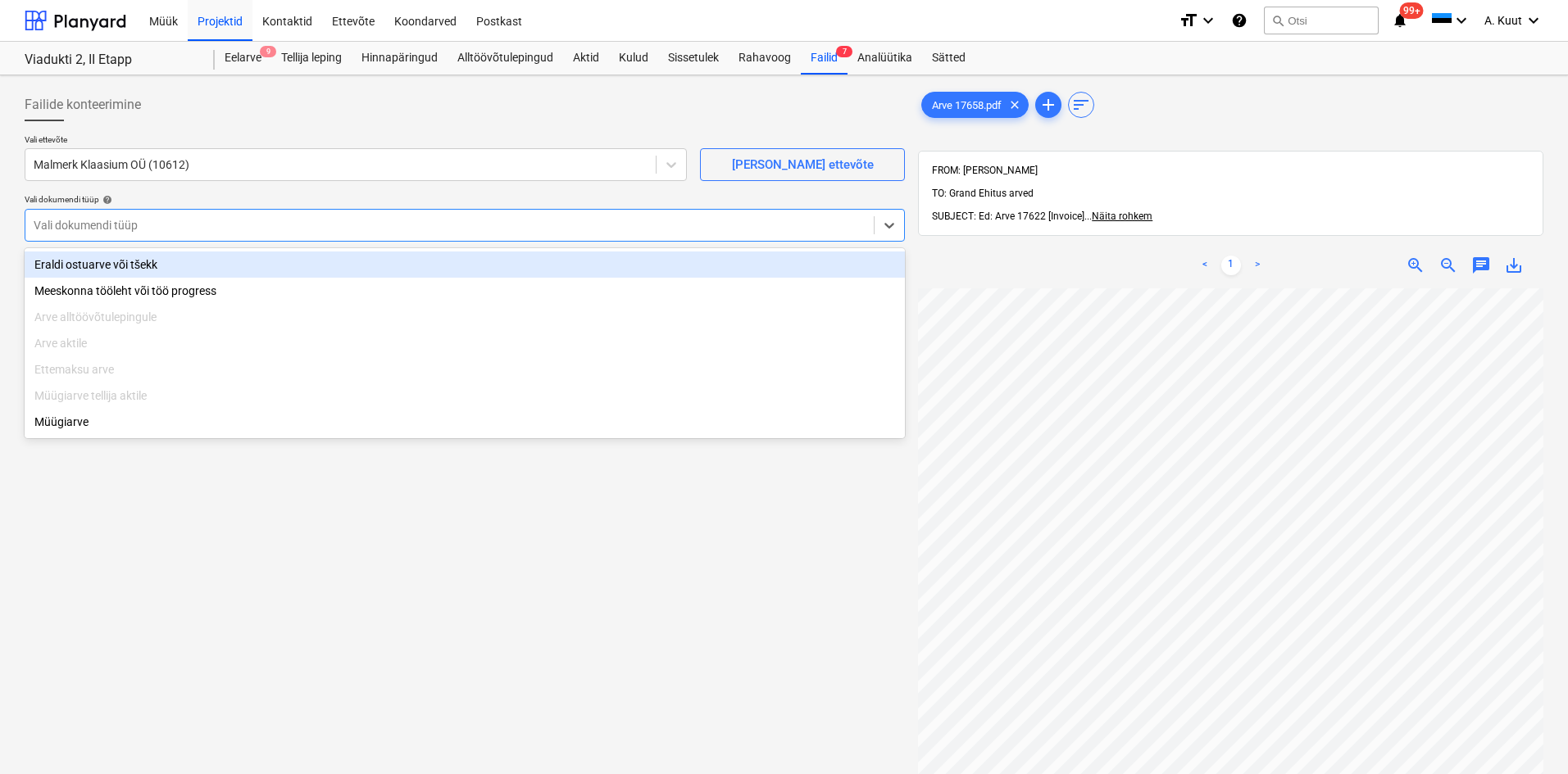
click at [80, 267] on div "Eraldi ostuarve või tšekk" at bounding box center [464, 265] width 880 height 26
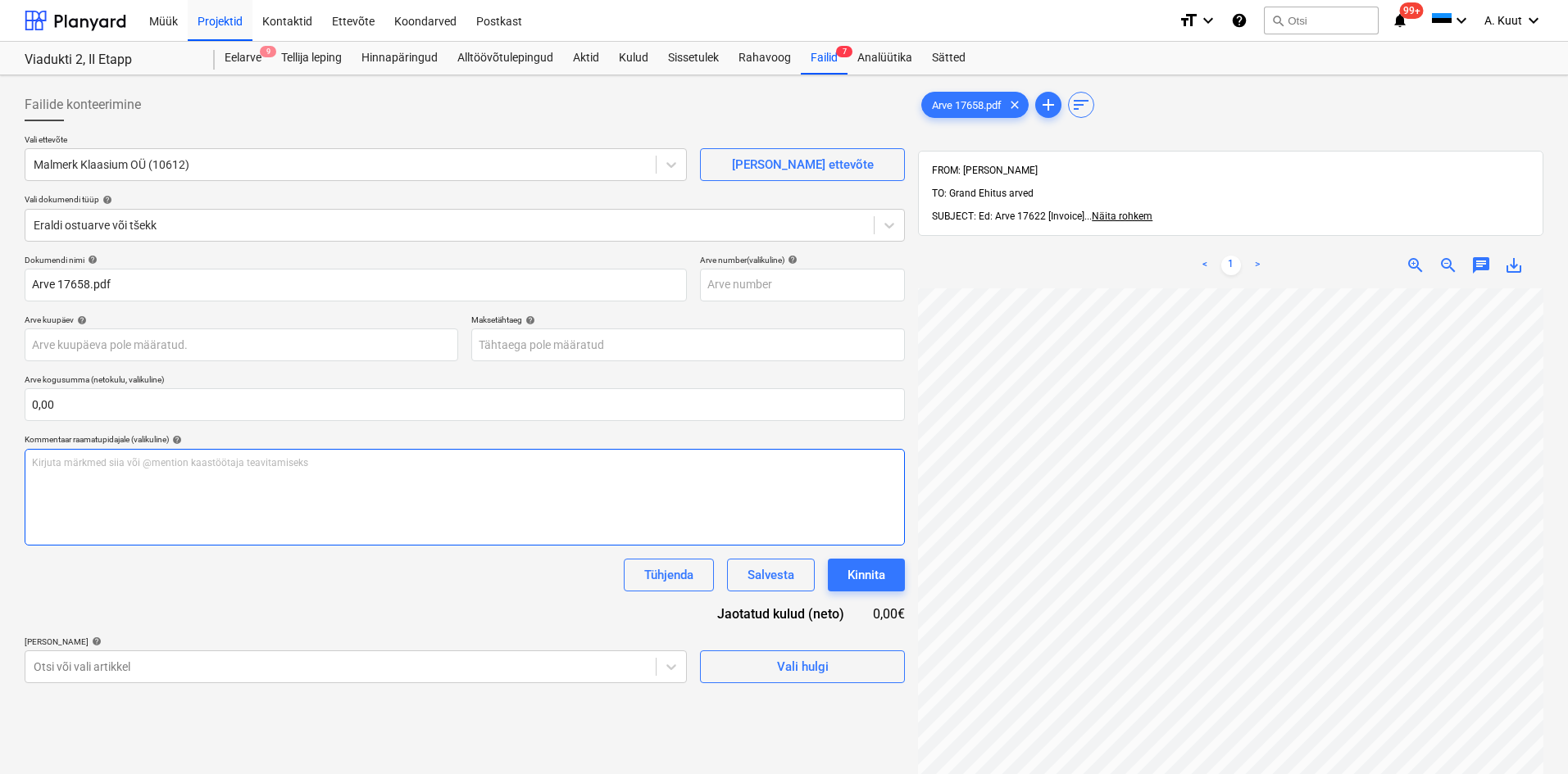
scroll to position [20, 33]
click at [1446, 255] on span "zoom_out" at bounding box center [1448, 265] width 20 height 20
click at [42, 340] on body "Müük Projektid Kontaktid Ettevõte Koondarved Postkast format_size keyboard_arro…" at bounding box center [784, 387] width 1568 height 774
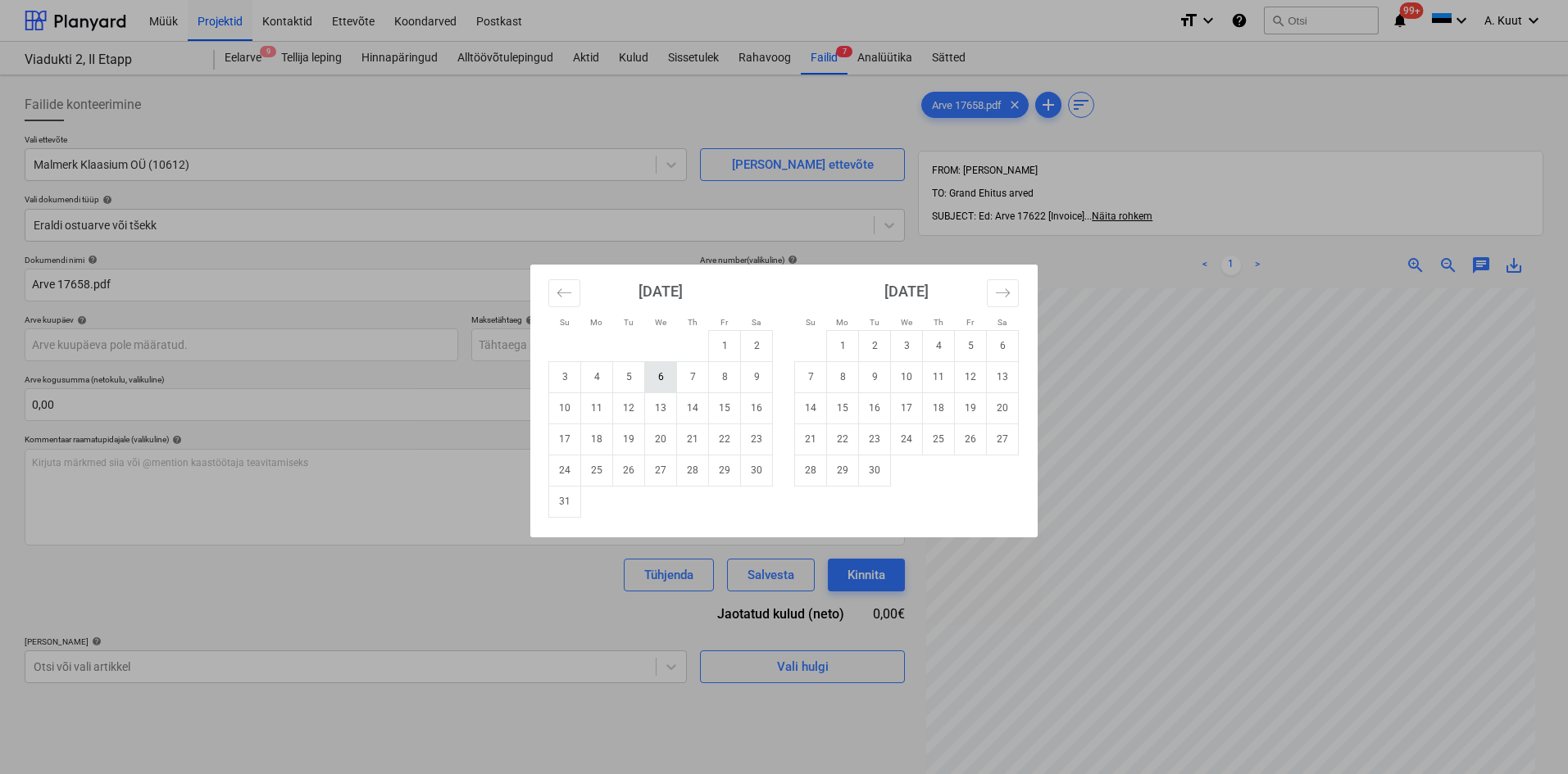
click at [662, 378] on td "6" at bounding box center [660, 377] width 32 height 31
type input "[DATE]"
click at [505, 346] on body "Müük Projektid Kontaktid Ettevõte Koondarved Postkast format_size keyboard_arro…" at bounding box center [784, 387] width 1568 height 774
click at [671, 411] on td "13" at bounding box center [660, 408] width 32 height 31
type input "[DATE]"
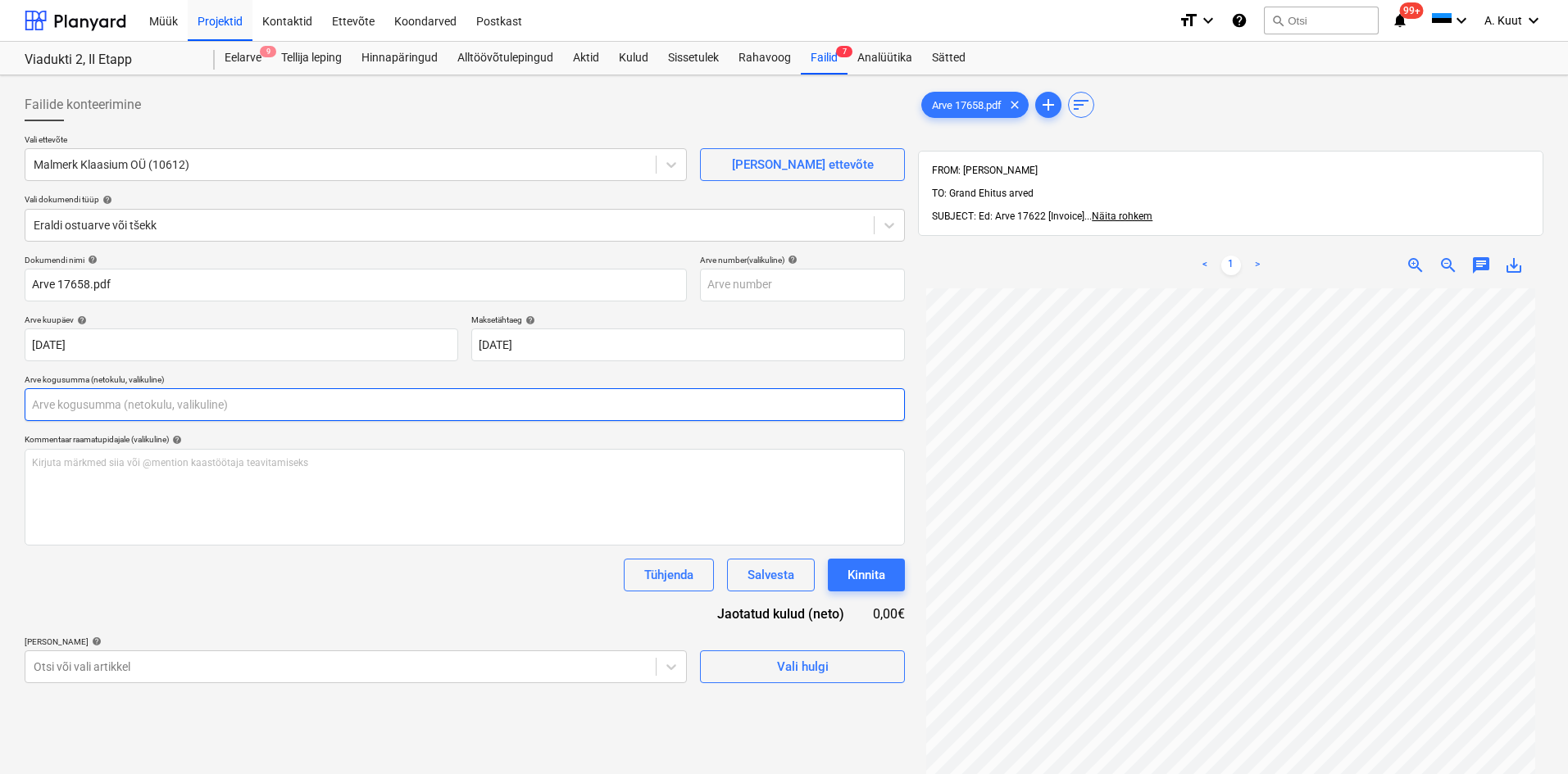
click at [111, 399] on input "text" at bounding box center [464, 405] width 880 height 33
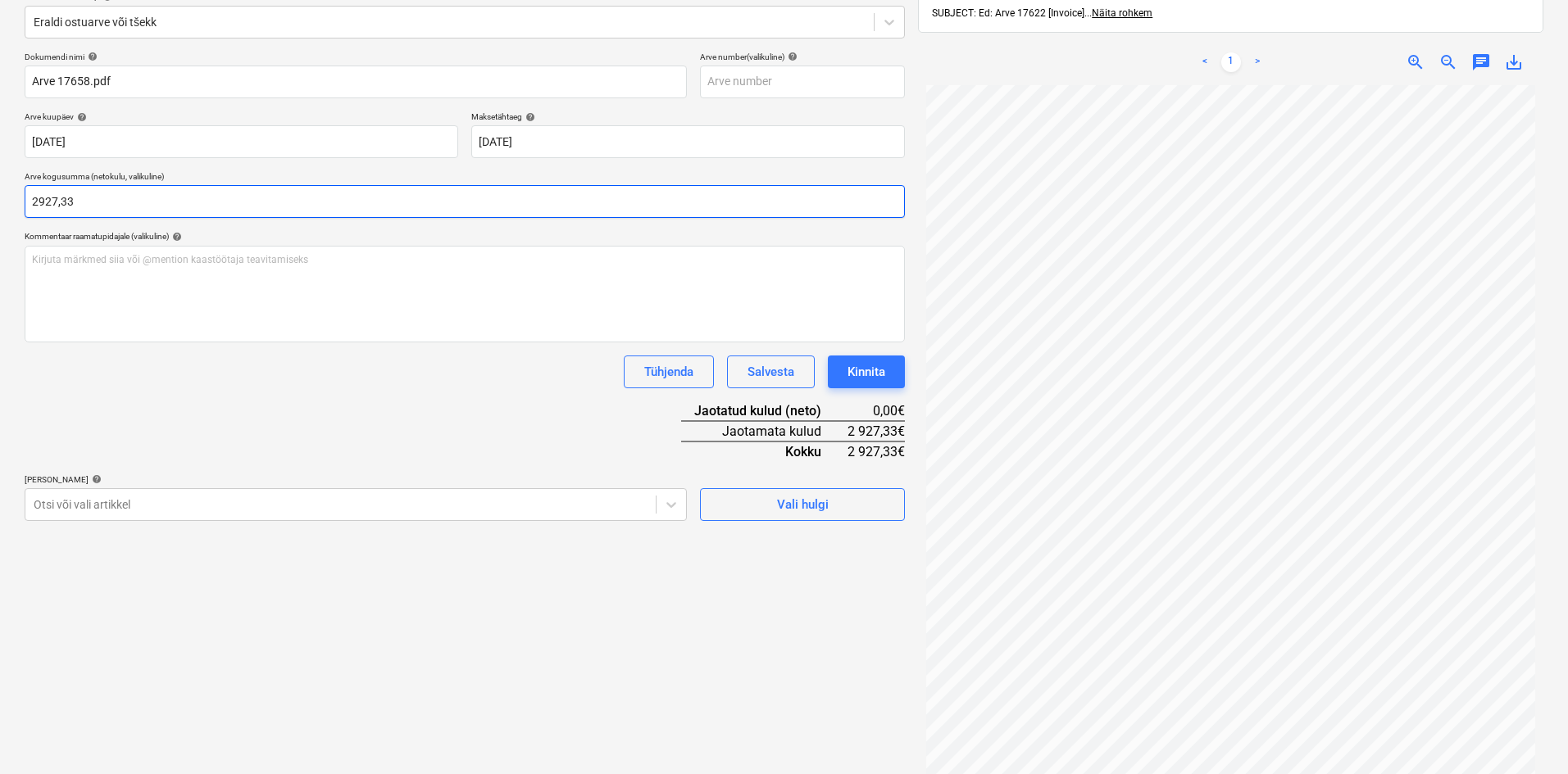
scroll to position [233, 0]
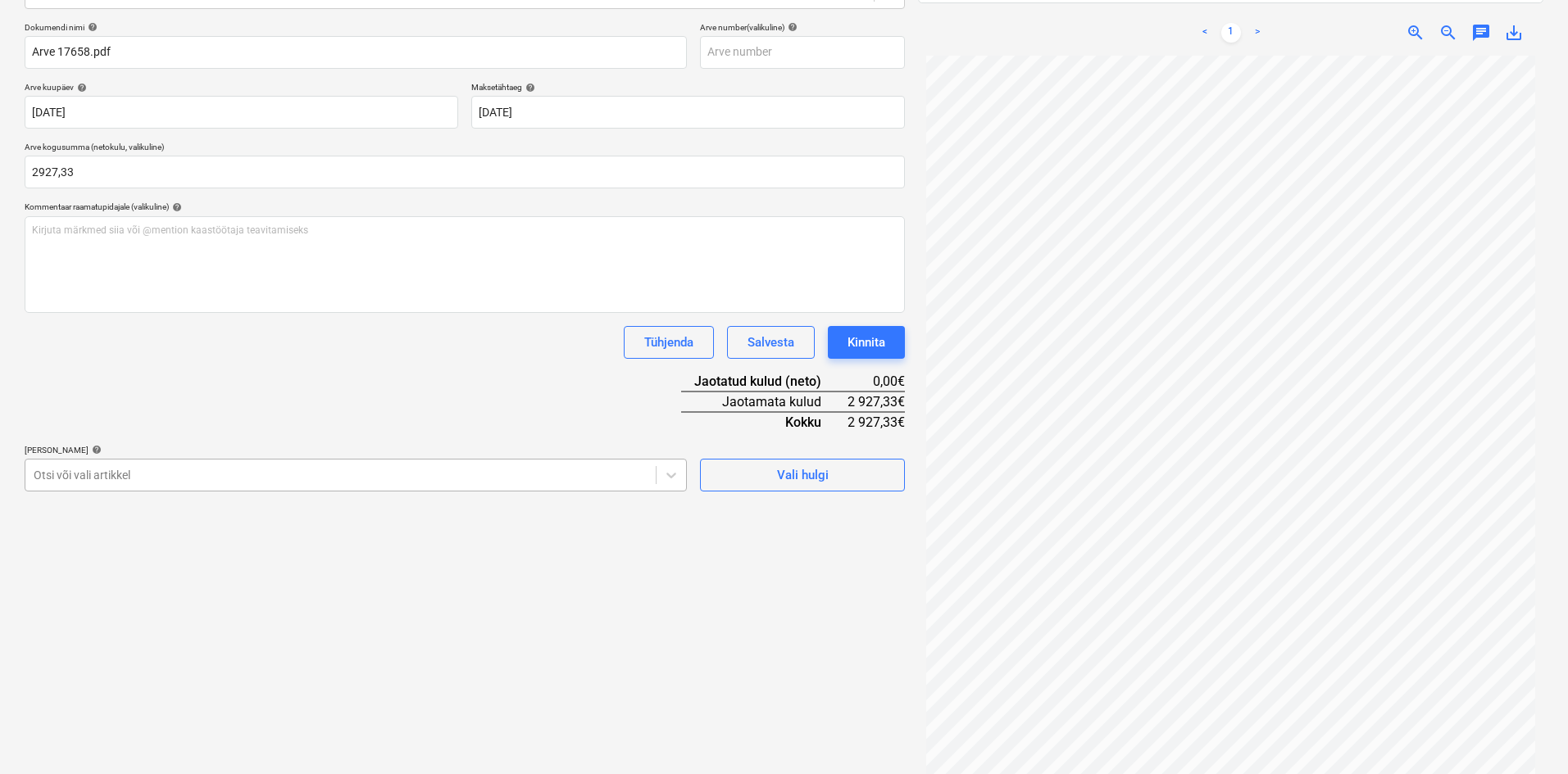
type input "2 927,33"
click at [93, 469] on div at bounding box center [340, 475] width 614 height 16
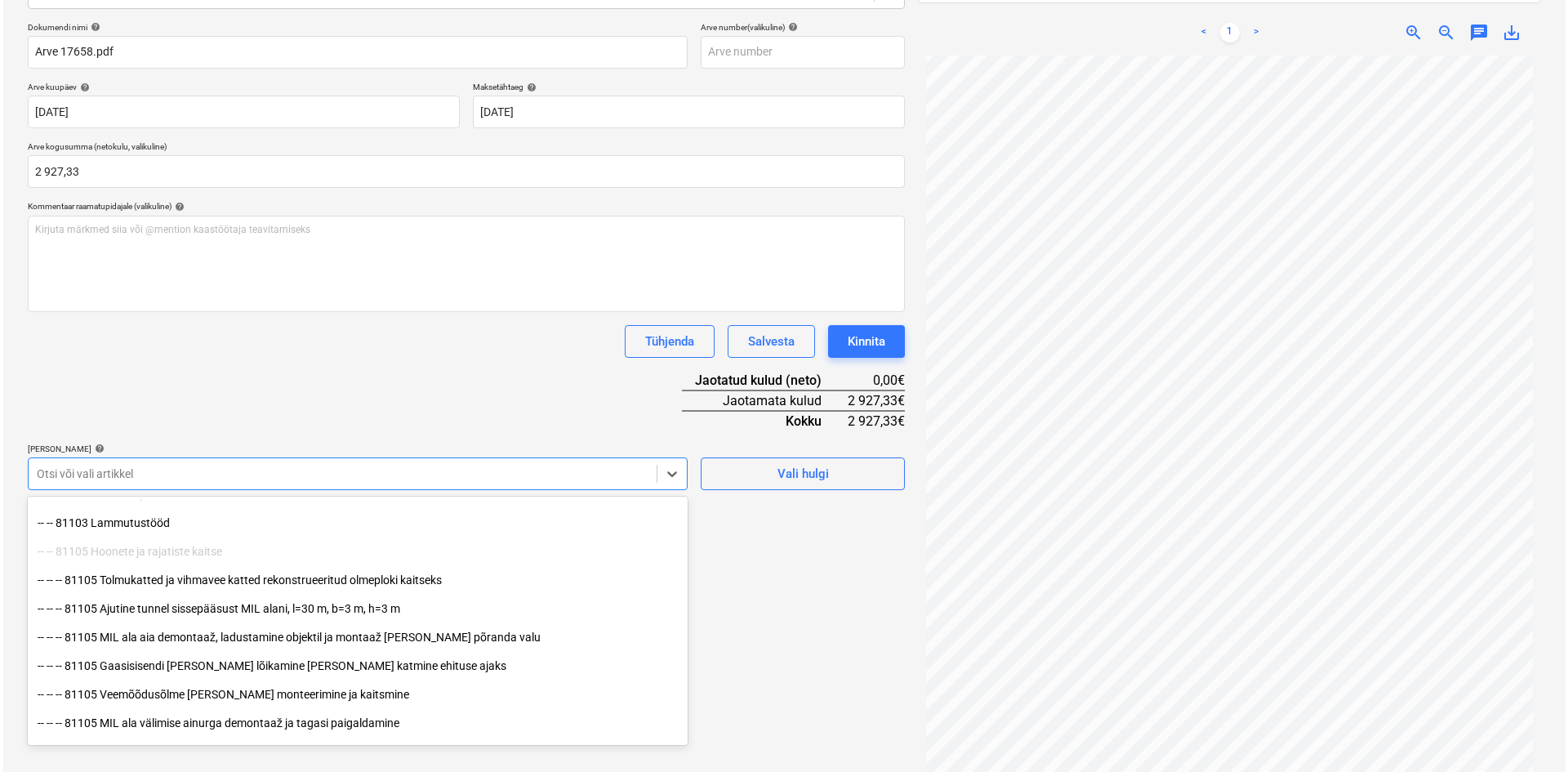
scroll to position [164, 0]
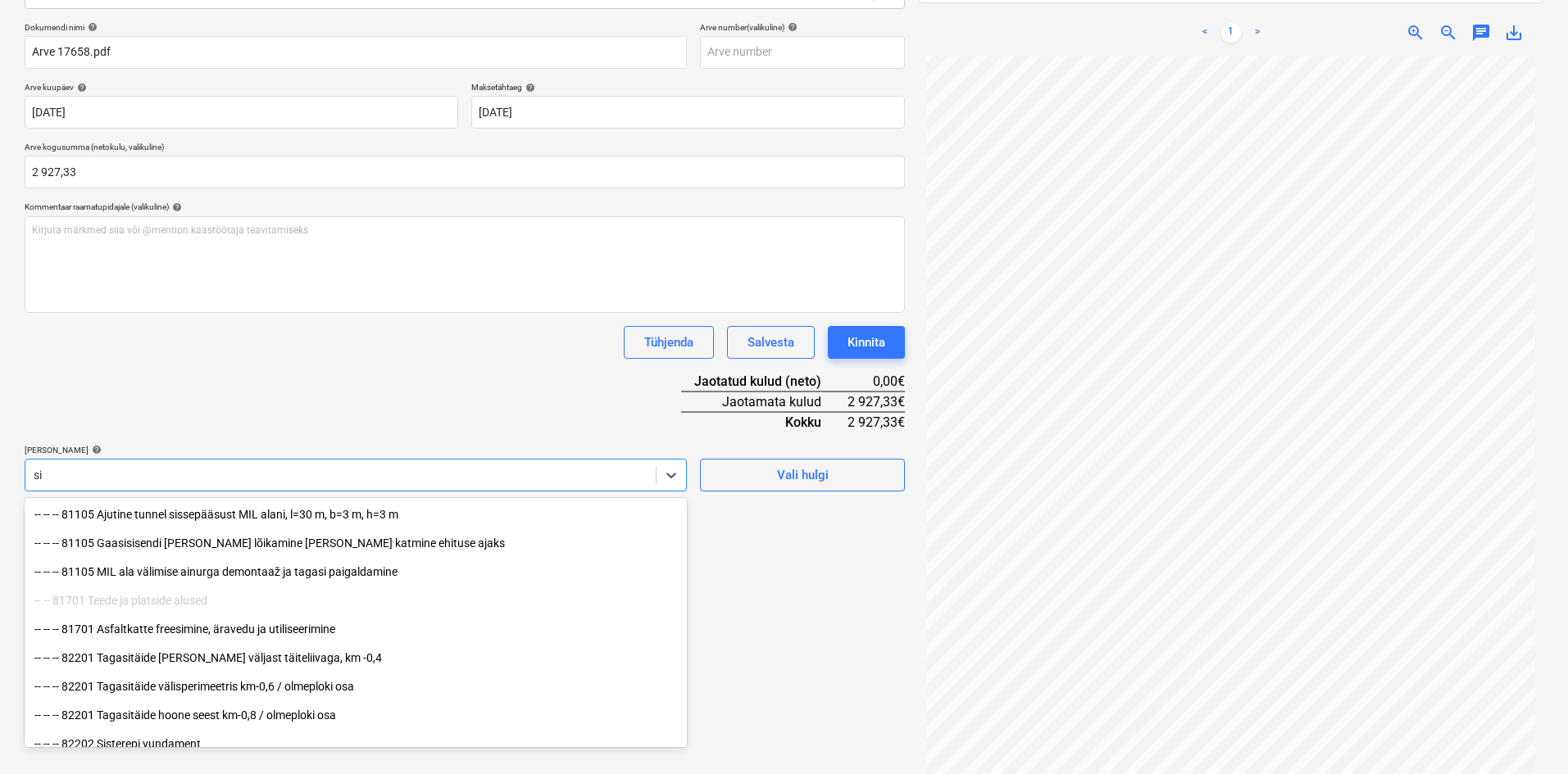
type input "s"
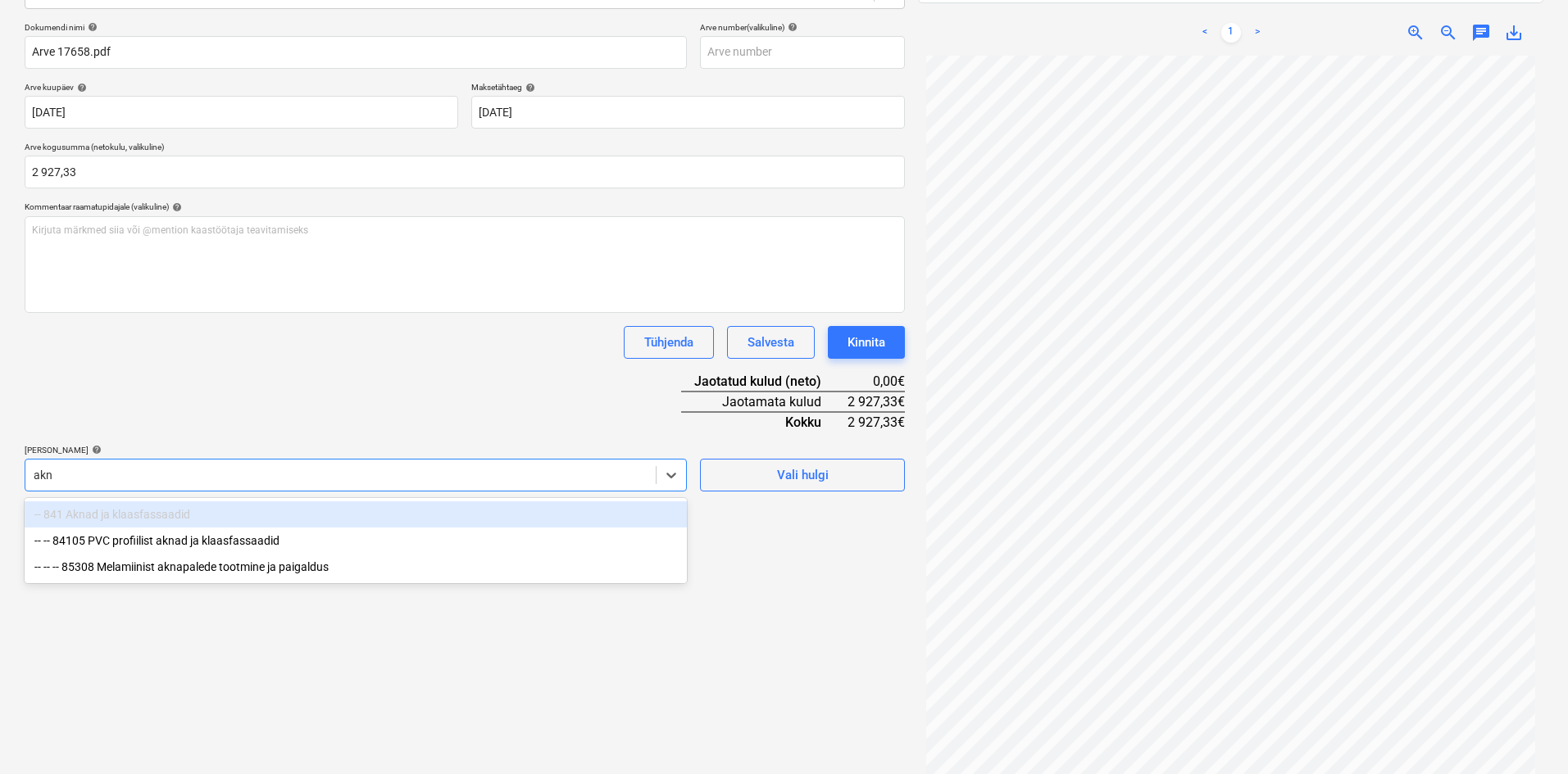
type input "akna"
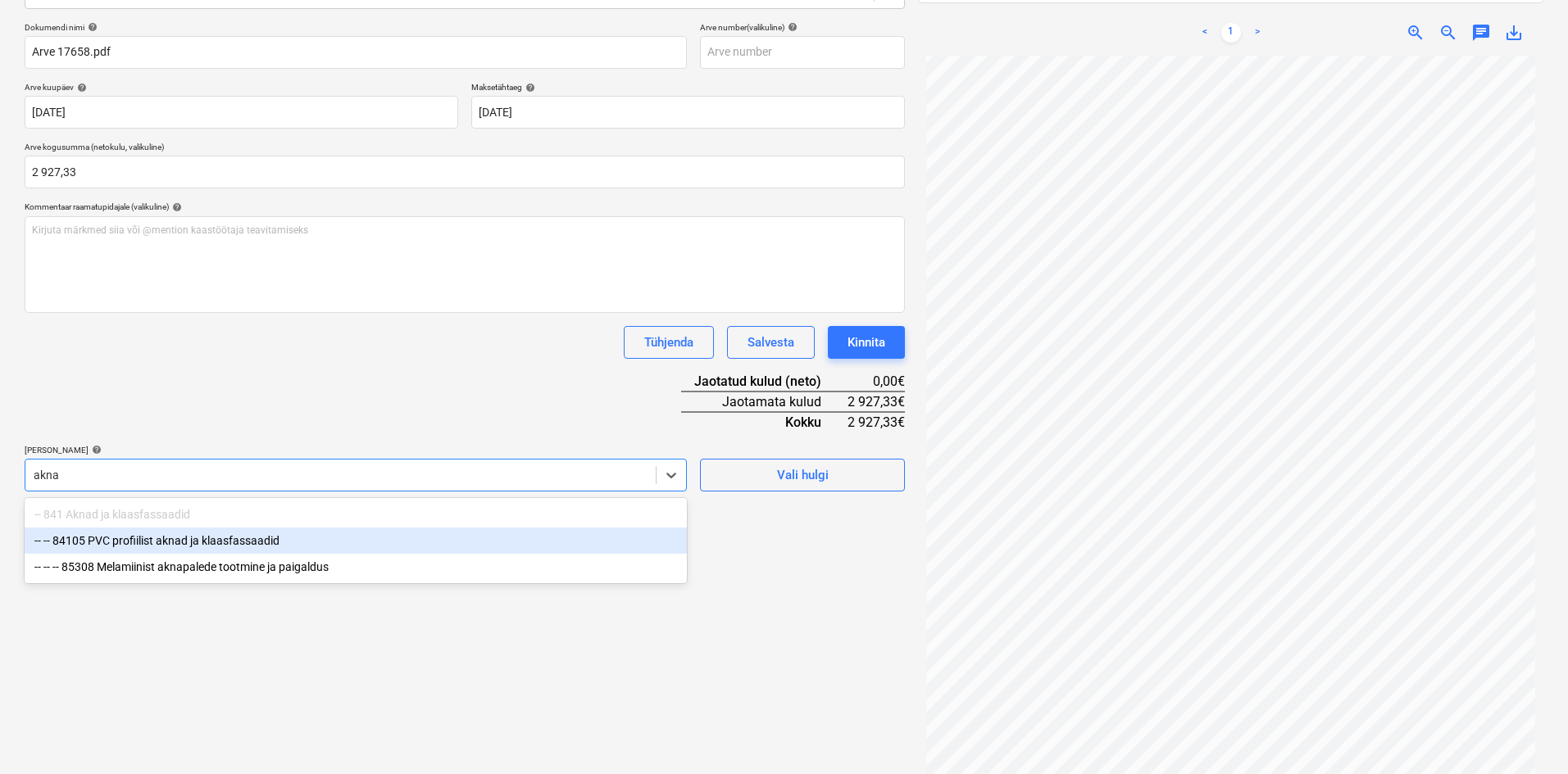
click at [156, 542] on div "-- -- 84105 PVC profiilist aknad ja klaasfassaadid" at bounding box center [355, 541] width 662 height 26
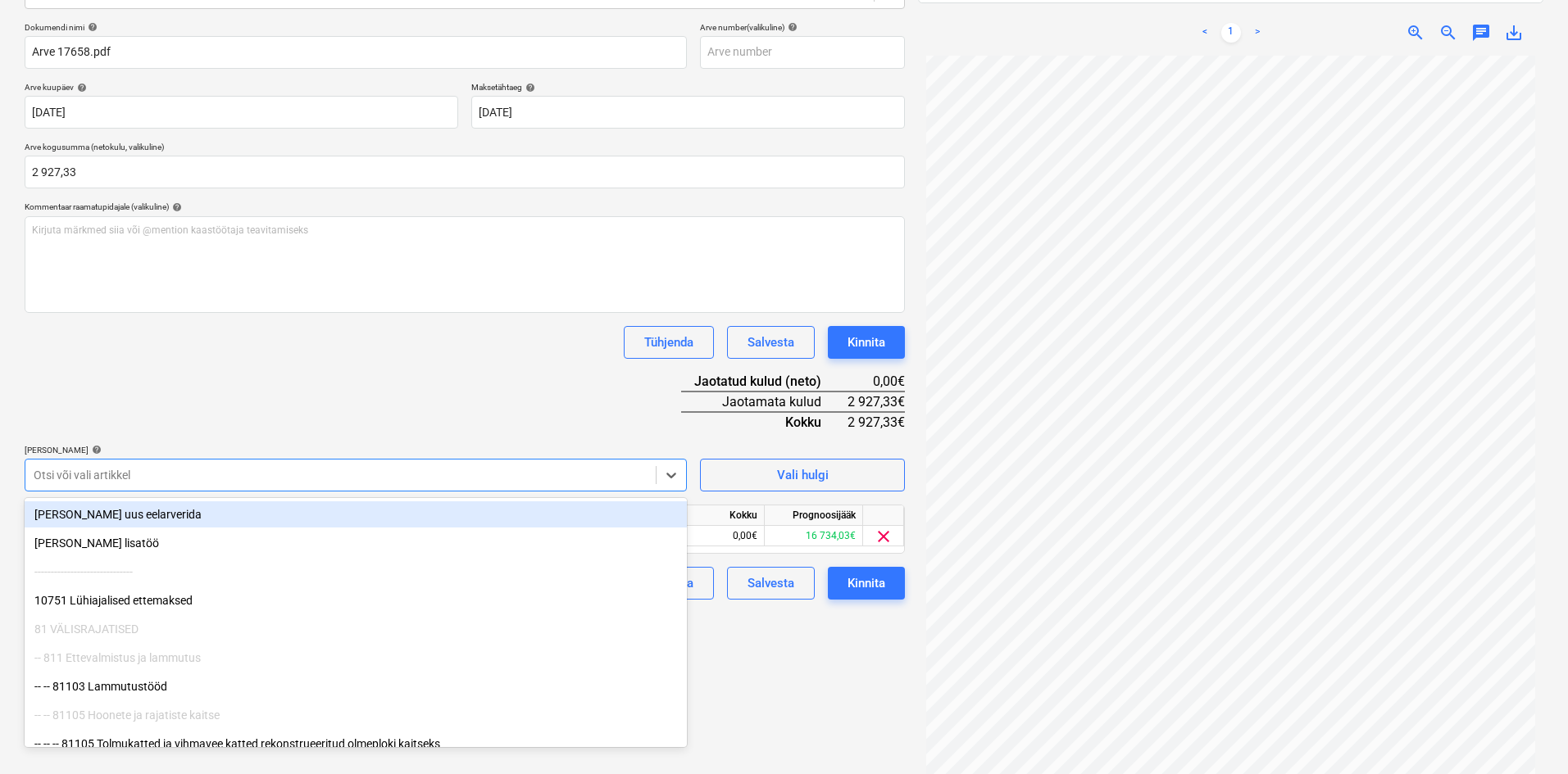
click at [272, 396] on div "Dokumendi nimi help Arve 17658.pdf Arve number (valikuline) help Arve kuupäev h…" at bounding box center [464, 311] width 880 height 578
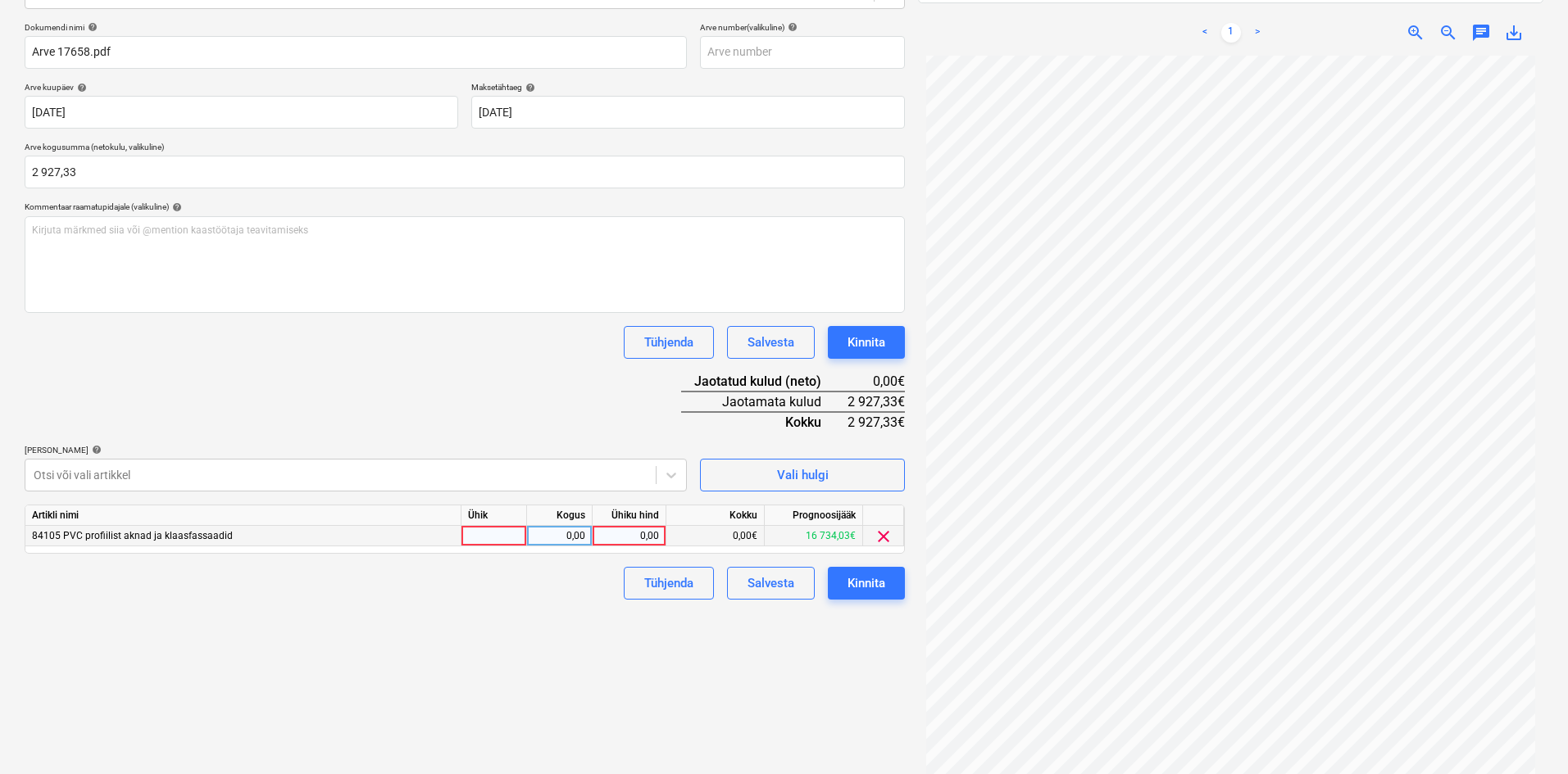
click at [656, 532] on div "0,00" at bounding box center [628, 537] width 60 height 21
type input "2927,33"
click at [564, 645] on div "Failide konteerimine Vali ettevõte Malmerk Klaasium OÜ (10612) [PERSON_NAME] uu…" at bounding box center [464, 319] width 893 height 941
click at [859, 586] on div "Kinnita" at bounding box center [866, 583] width 38 height 22
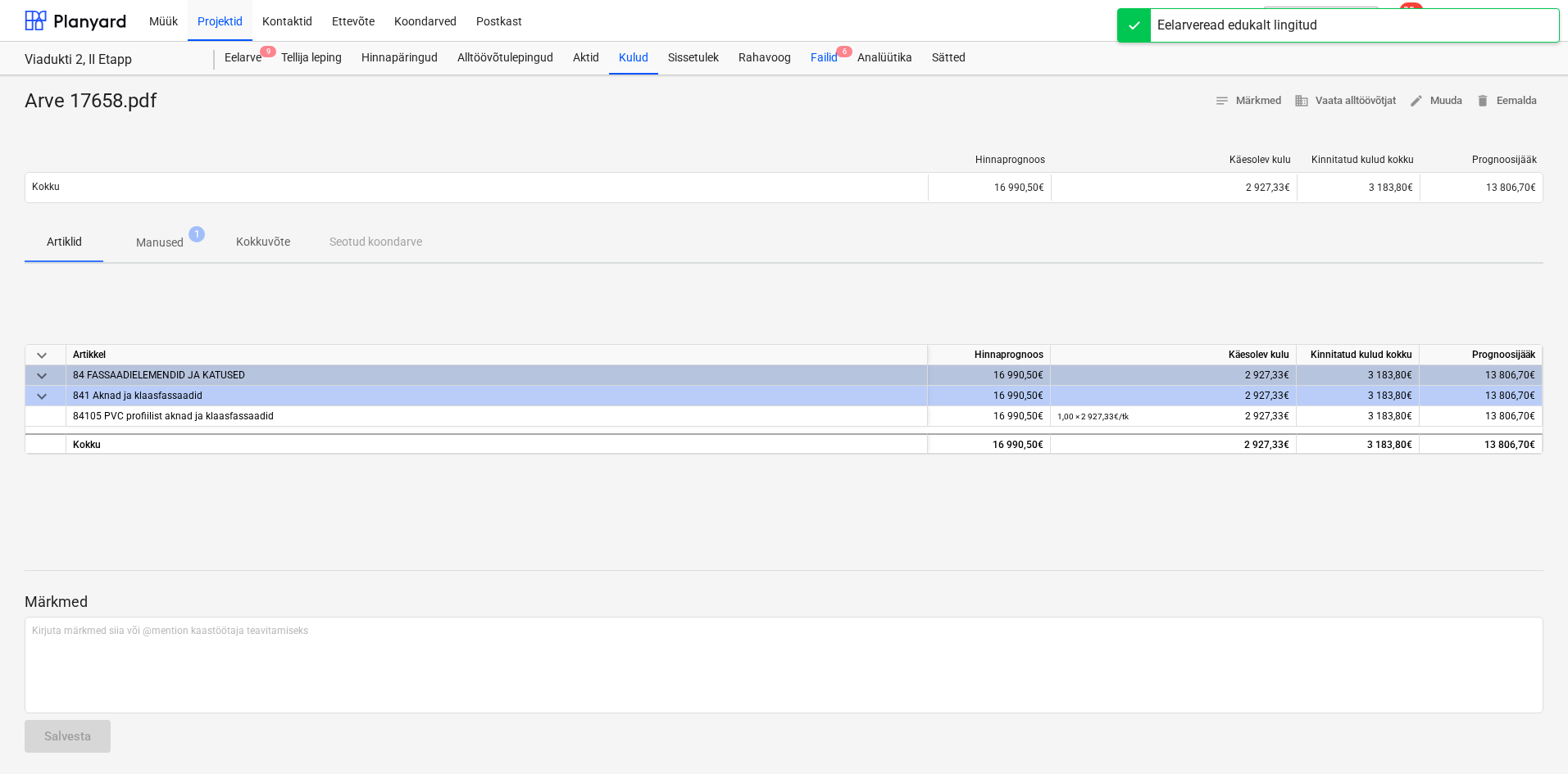
click at [824, 55] on div "Failid 6" at bounding box center [824, 58] width 47 height 33
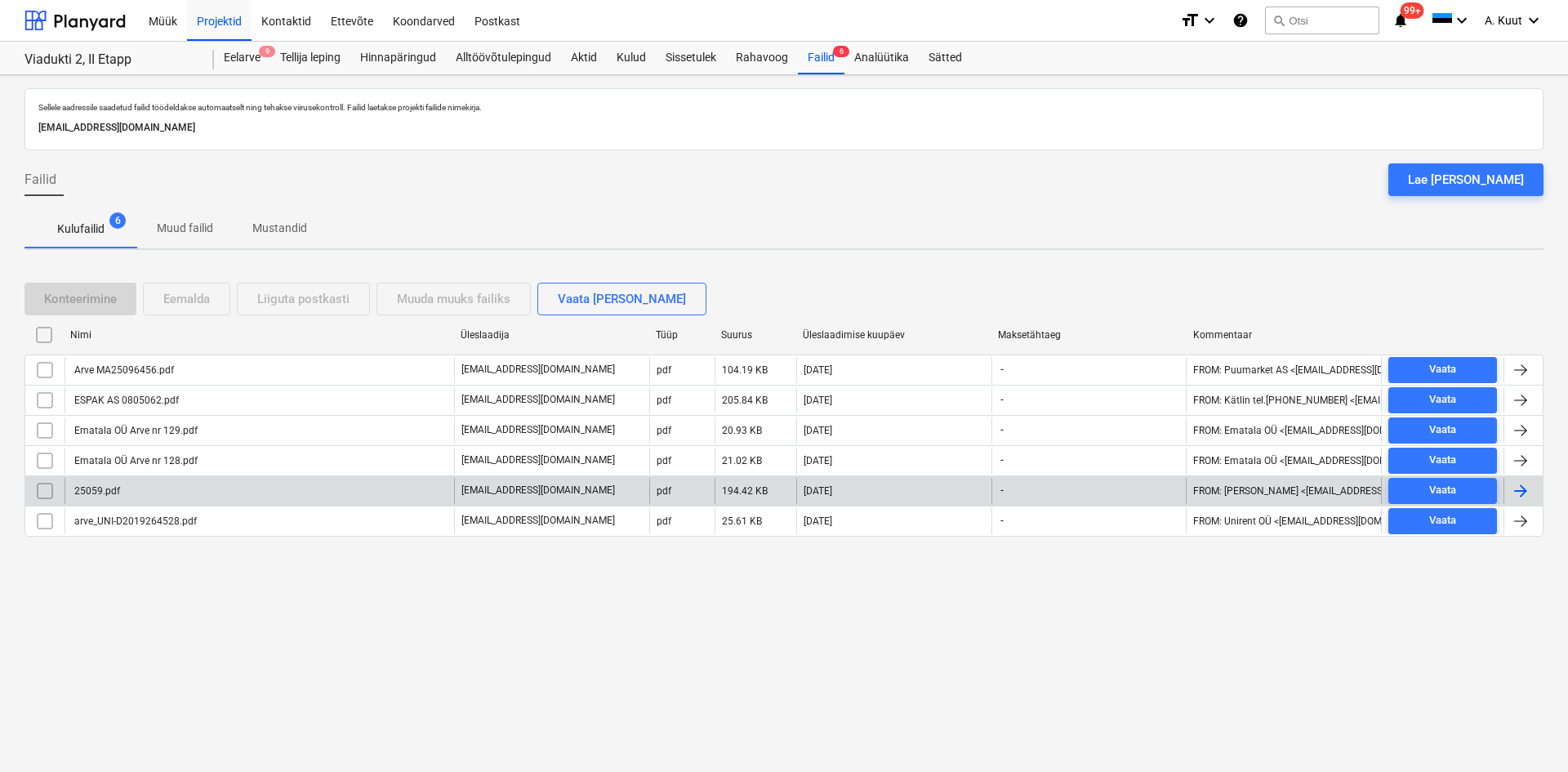
click at [86, 491] on div "25059.pdf" at bounding box center [96, 491] width 48 height 11
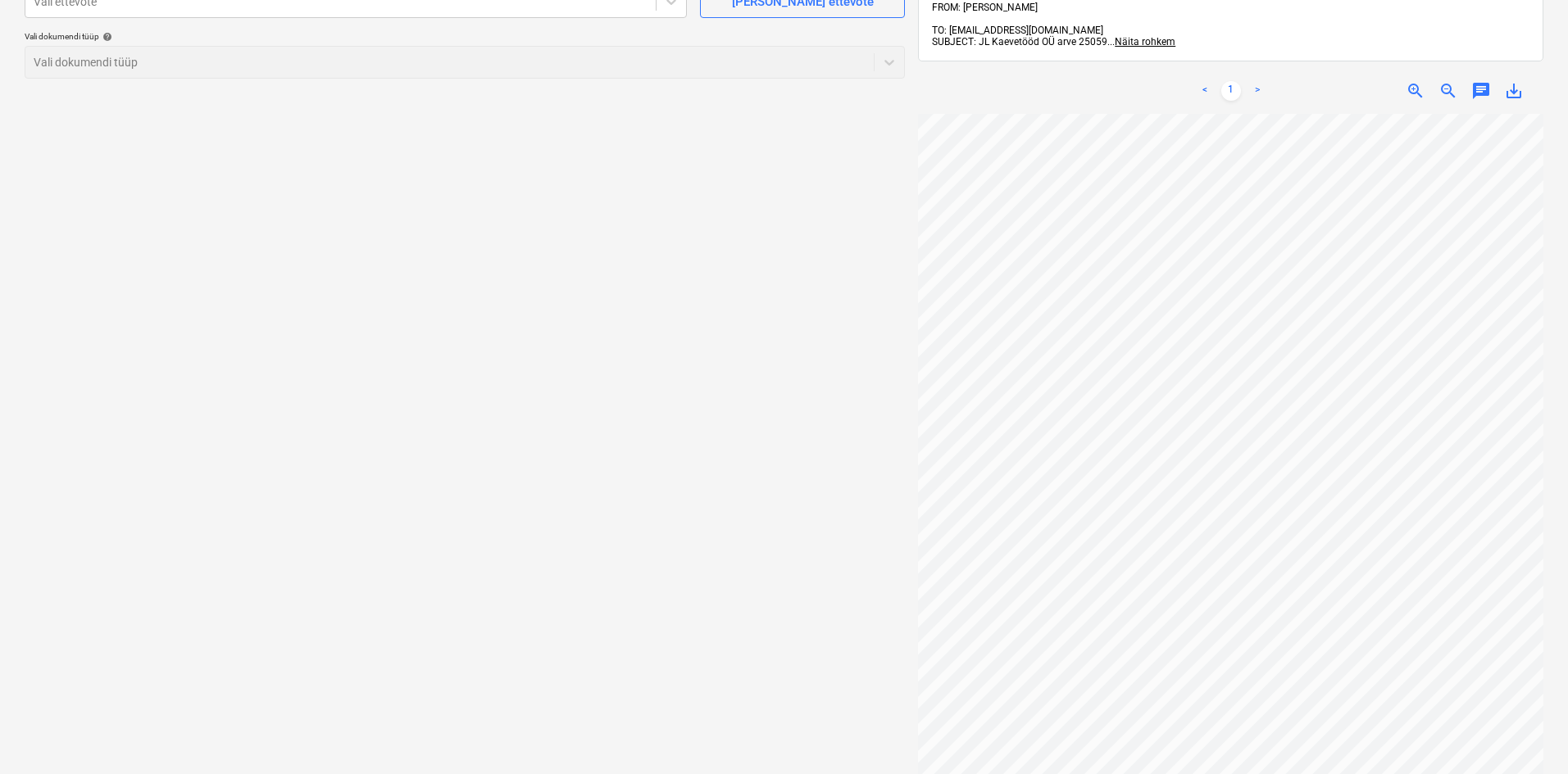
scroll to position [164, 0]
click at [1514, 82] on span "save_alt" at bounding box center [1514, 90] width 20 height 20
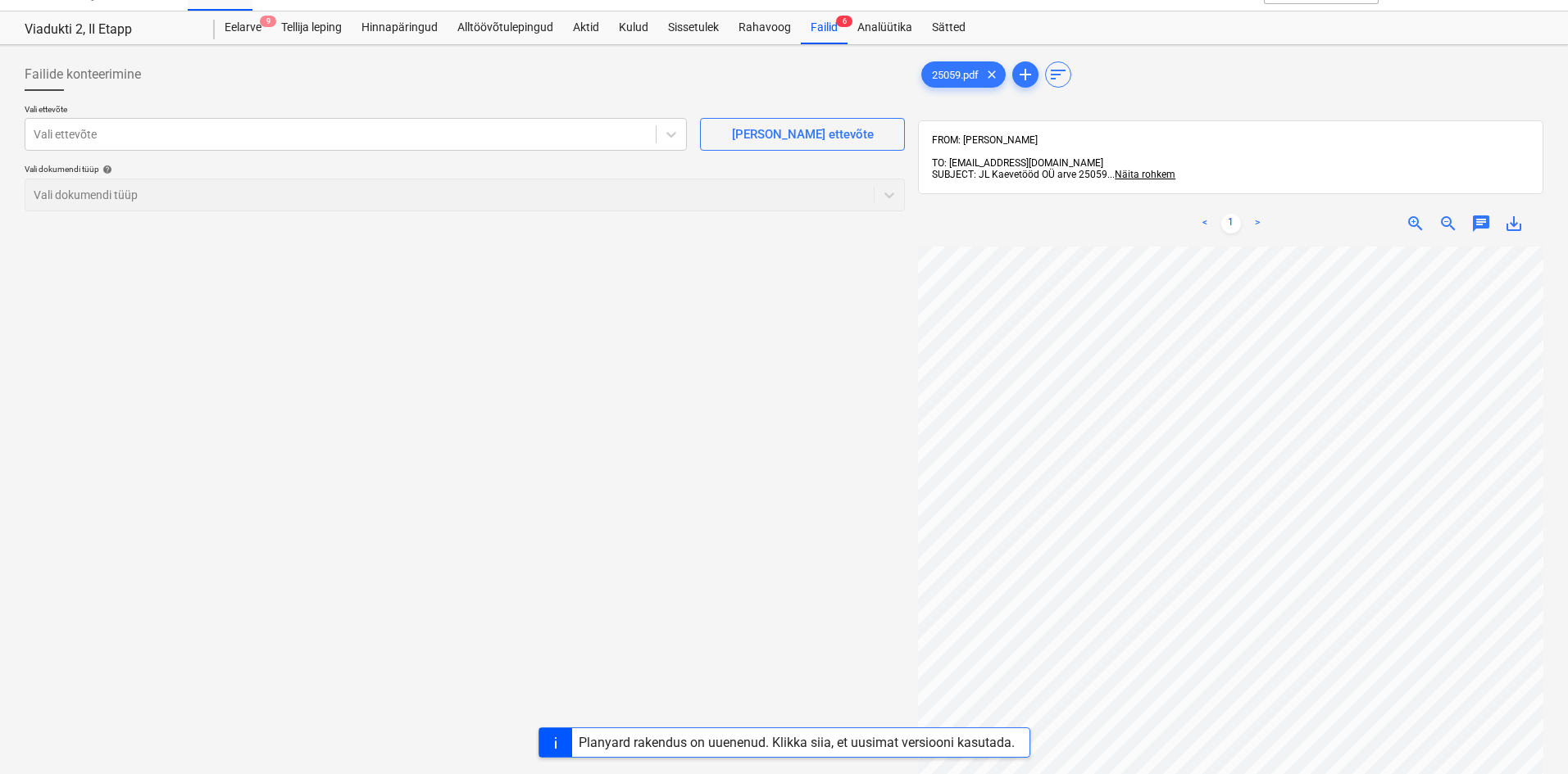
scroll to position [0, 0]
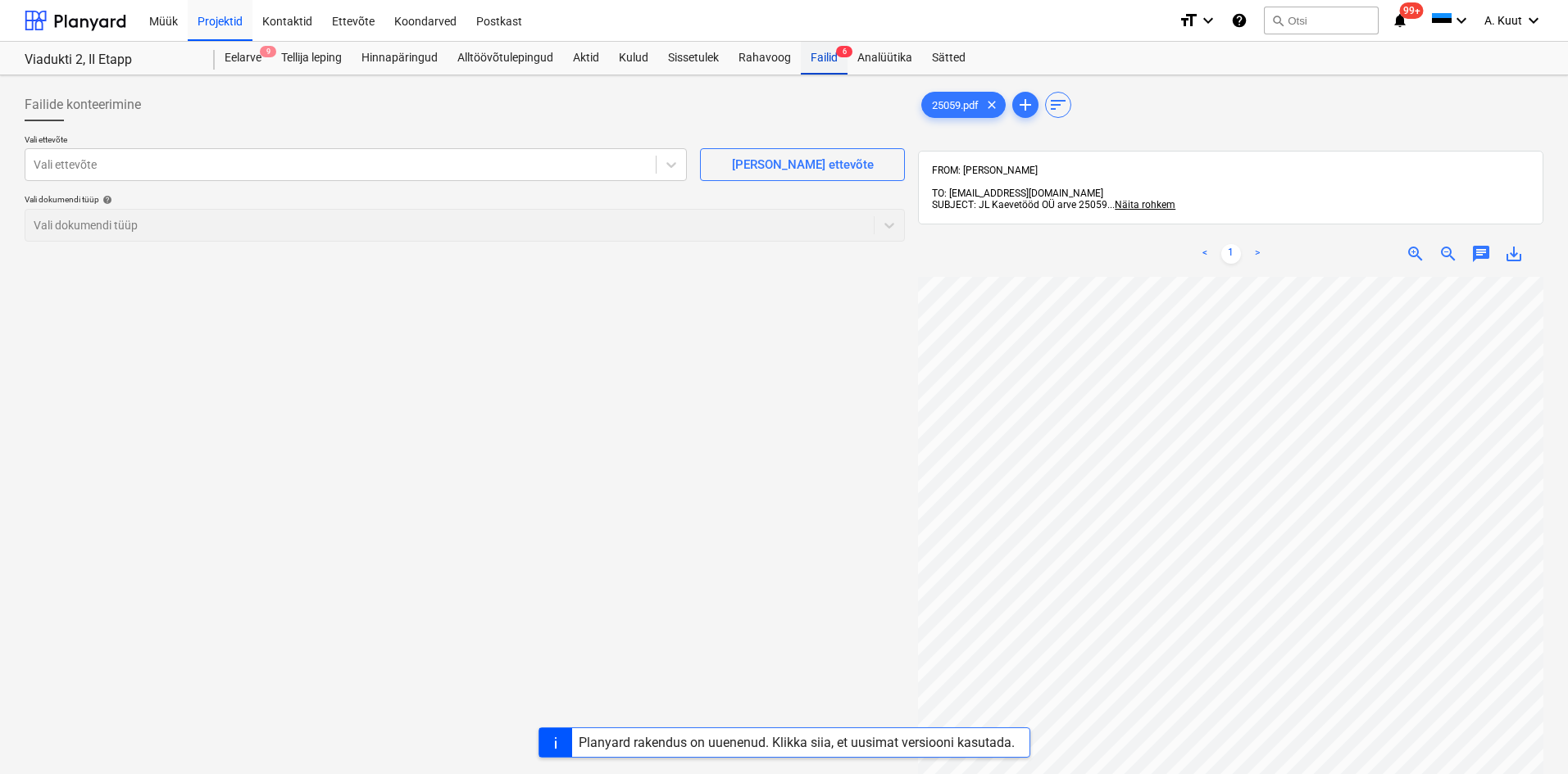
click at [822, 55] on div "Failid 6" at bounding box center [824, 58] width 47 height 33
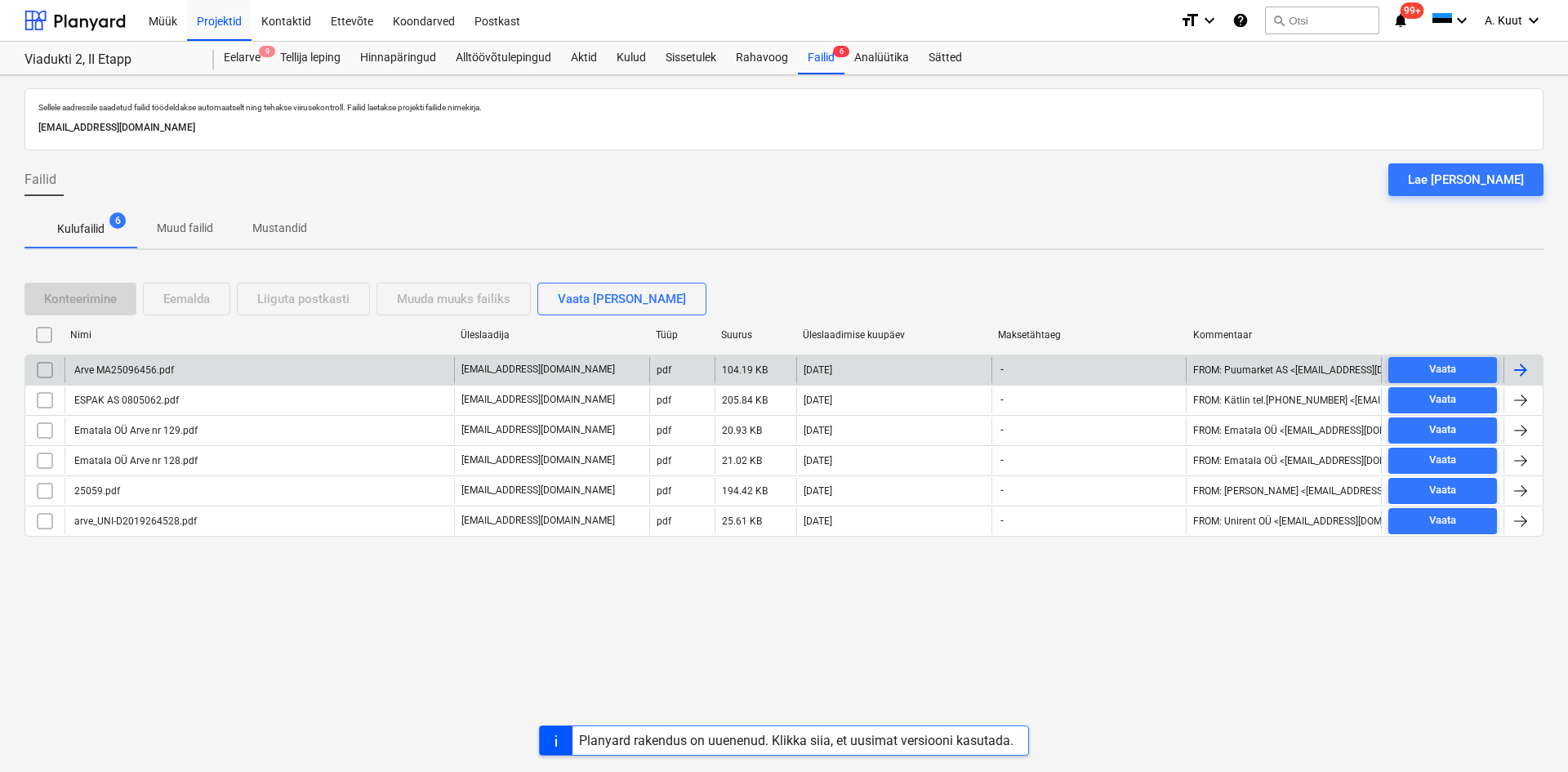
click at [148, 365] on div "Arve MA25096456.pdf" at bounding box center [123, 370] width 102 height 11
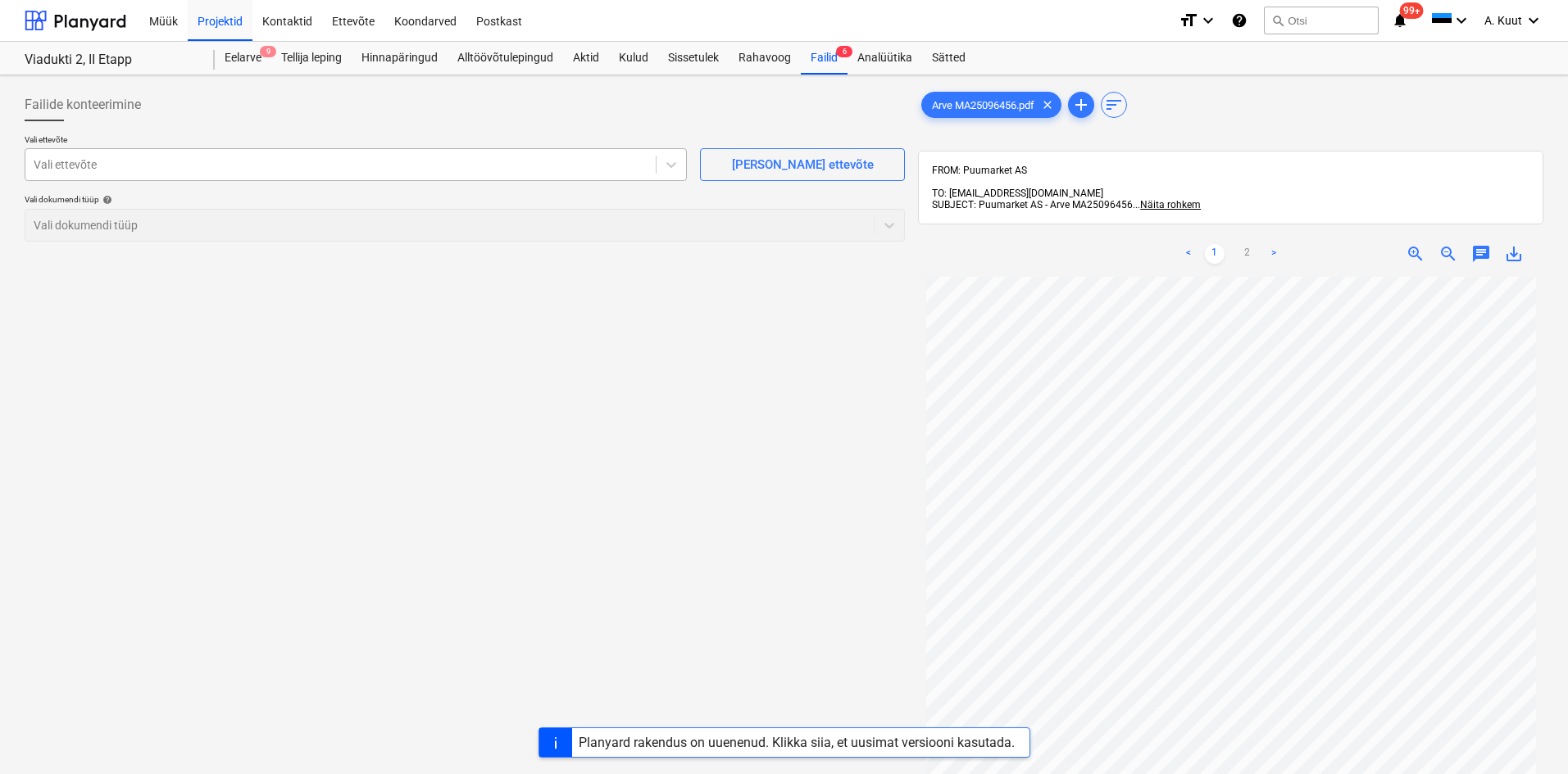
click at [96, 166] on div at bounding box center [340, 164] width 614 height 16
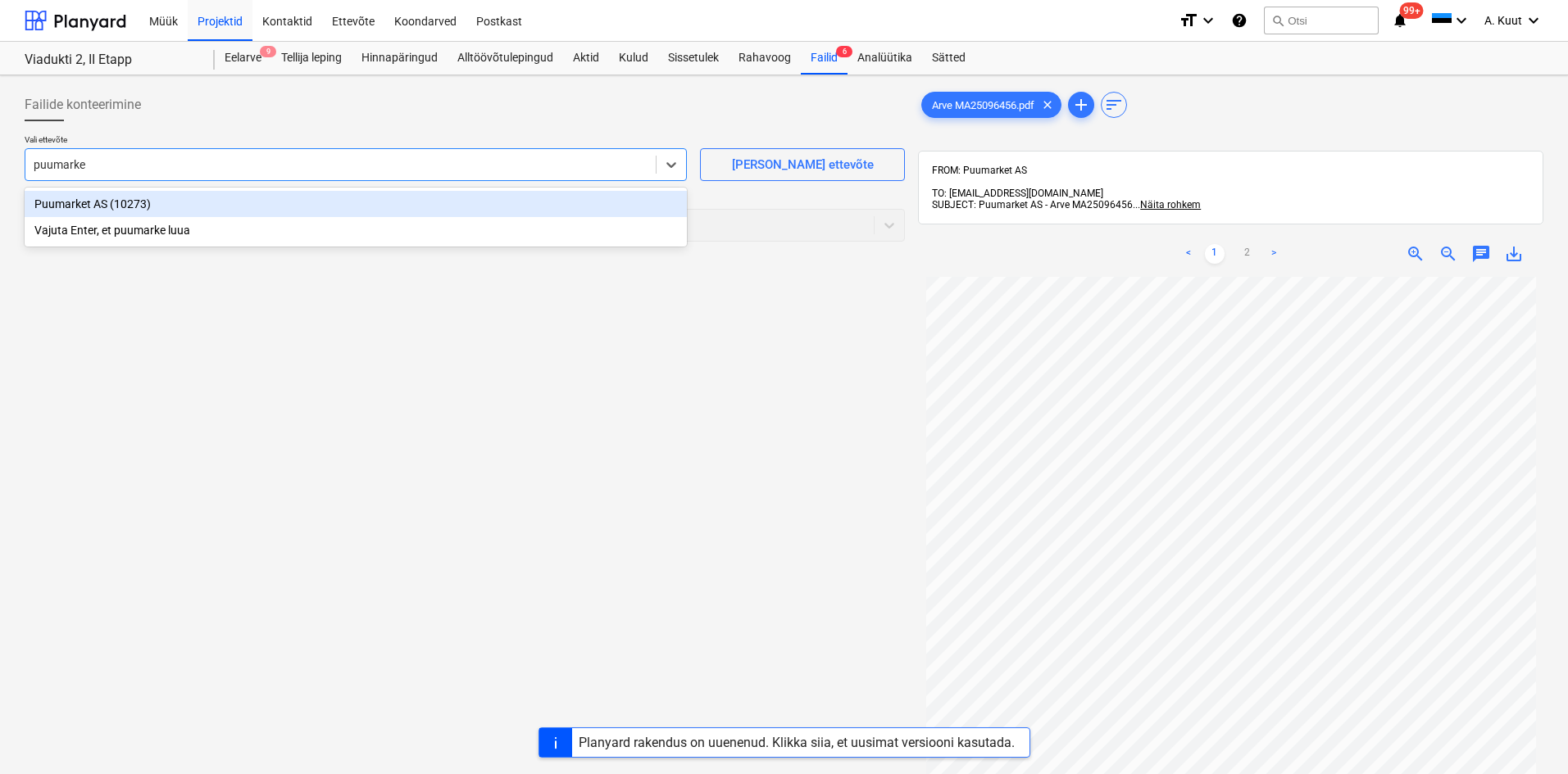
type input "puumarket"
click at [81, 202] on div "Puumarket AS (10273)" at bounding box center [355, 204] width 662 height 26
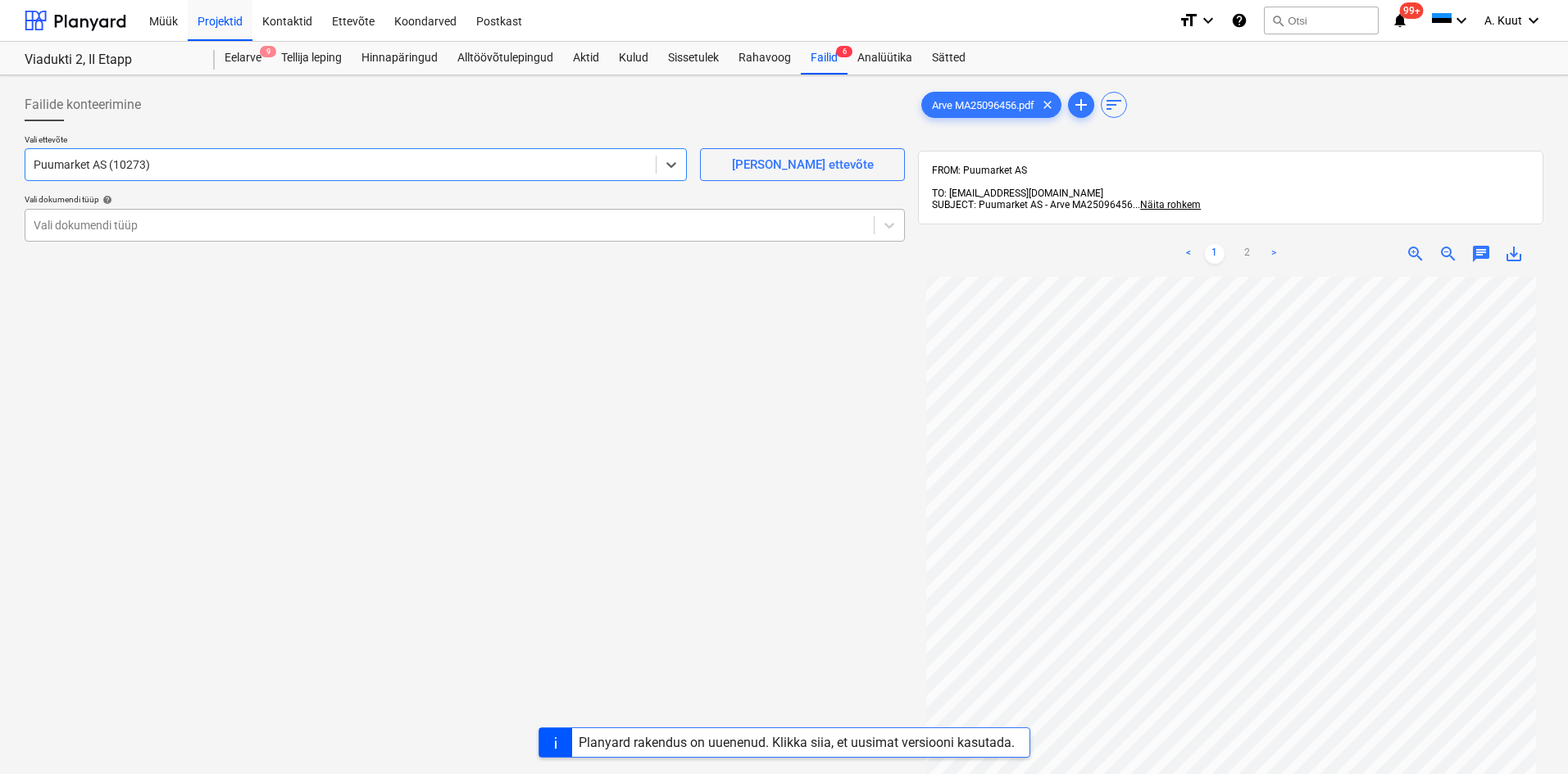
click at [84, 218] on div at bounding box center [450, 225] width 832 height 16
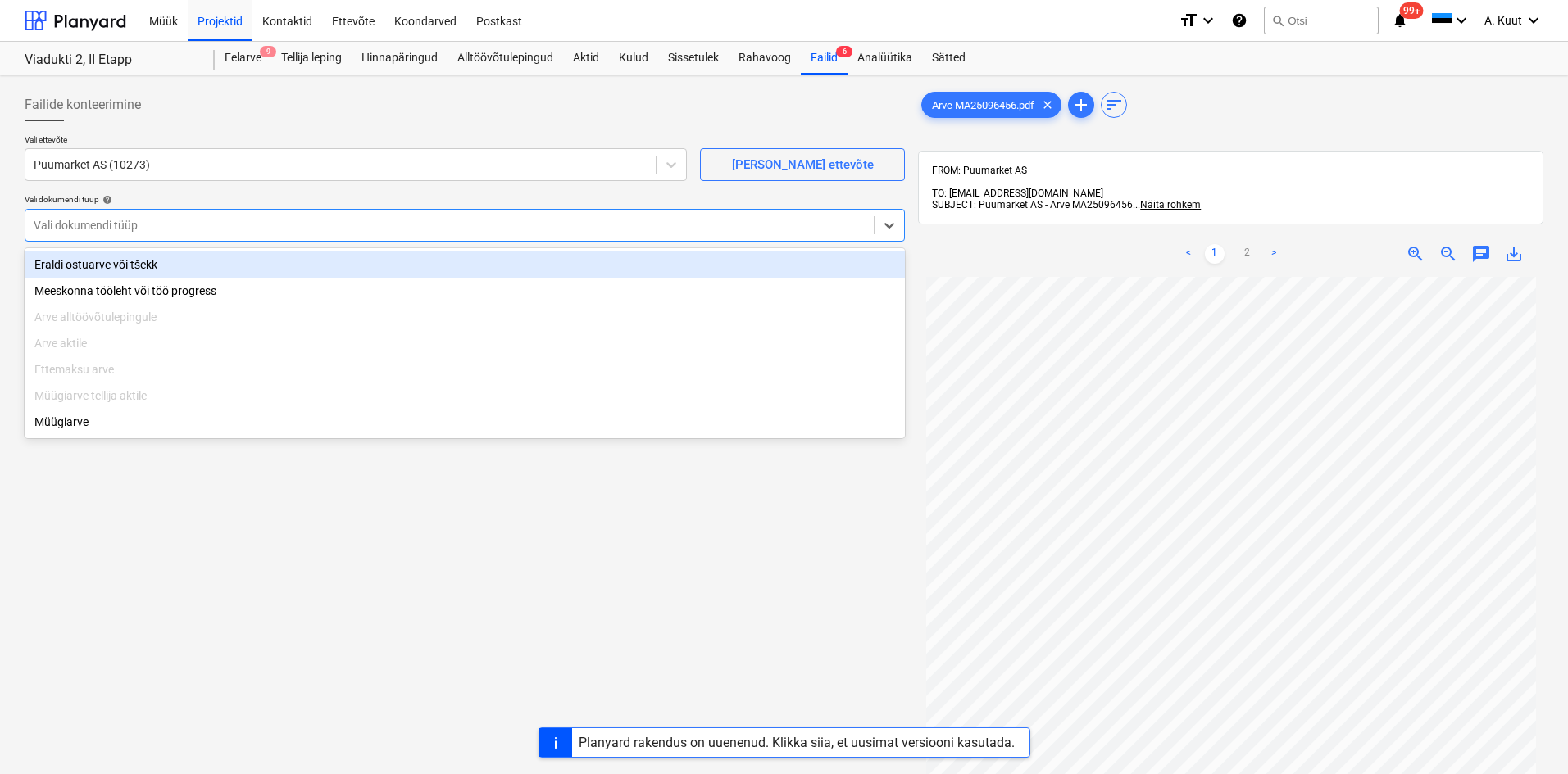
click at [92, 260] on div "Eraldi ostuarve või tšekk" at bounding box center [464, 265] width 880 height 26
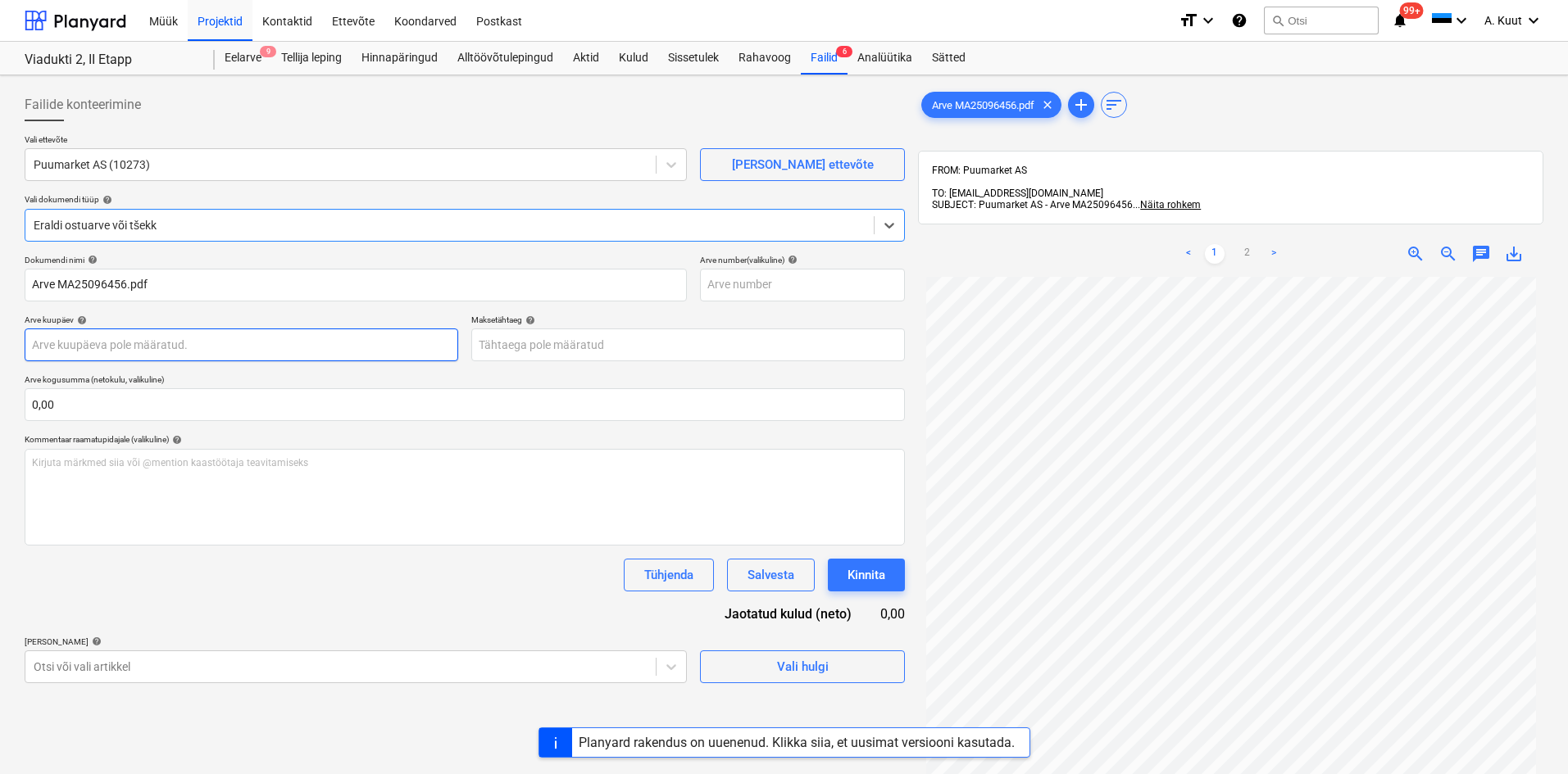
click at [41, 344] on body "Müük Projektid Kontaktid Ettevõte Koondarved Postkast format_size keyboard_arro…" at bounding box center [784, 387] width 1568 height 774
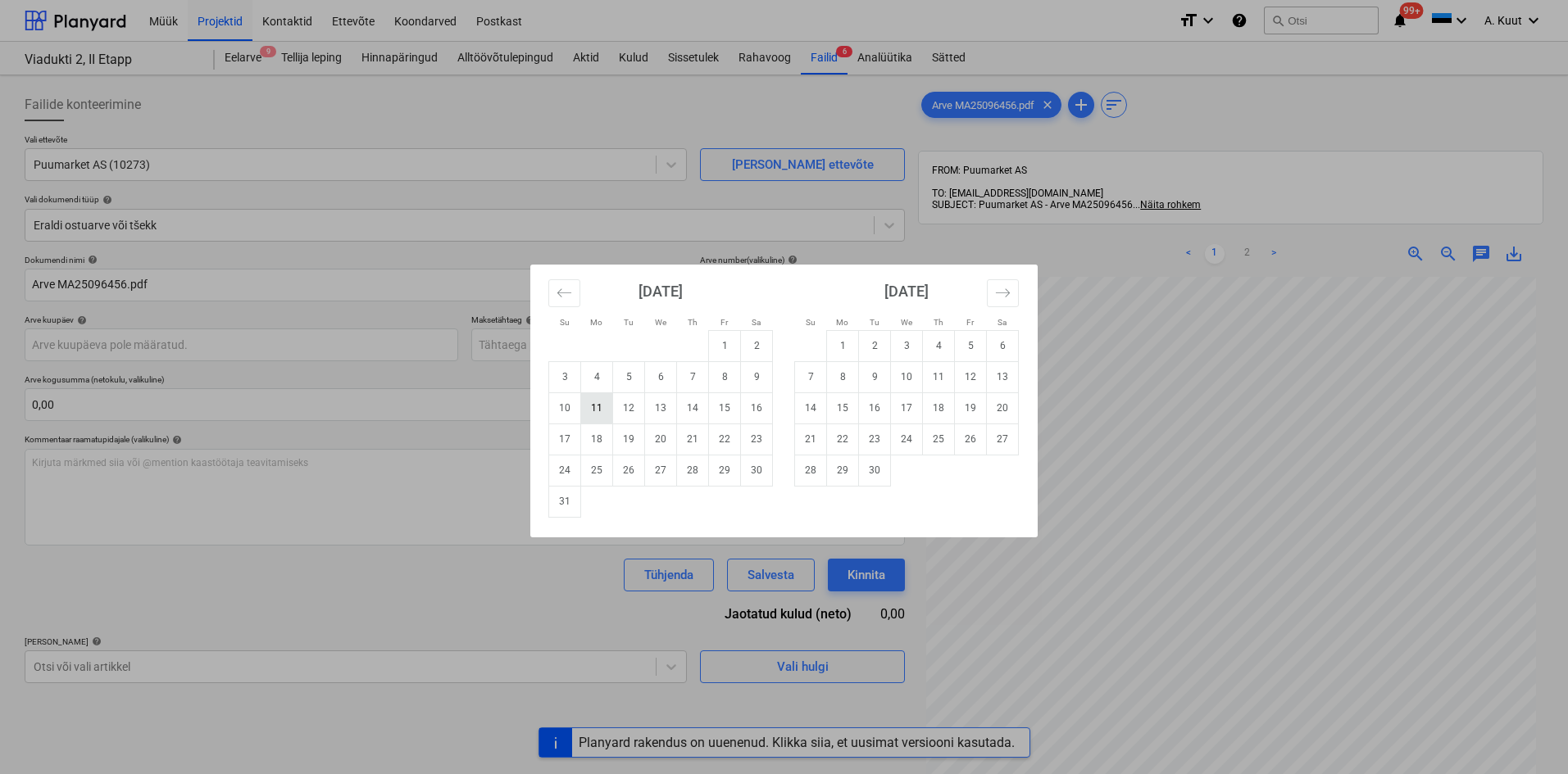
click at [608, 409] on td "11" at bounding box center [596, 408] width 32 height 31
type input "[DATE]"
click at [520, 348] on body "Müük Projektid Kontaktid Ettevõte Koondarved Postkast format_size keyboard_arro…" at bounding box center [784, 387] width 1568 height 774
click at [913, 383] on td "10" at bounding box center [906, 377] width 32 height 31
type input "[DATE]"
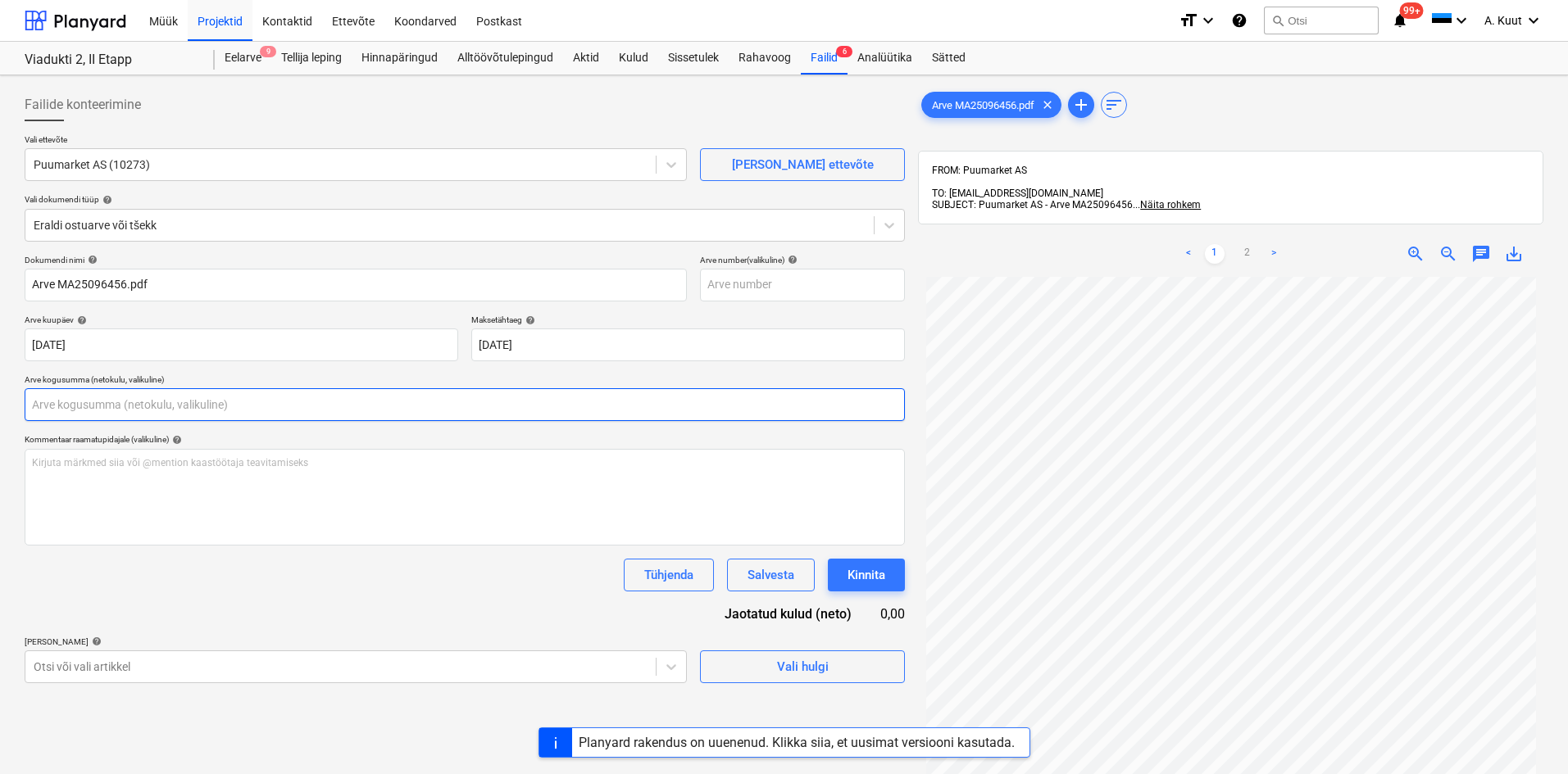
click at [73, 407] on input "text" at bounding box center [464, 405] width 880 height 33
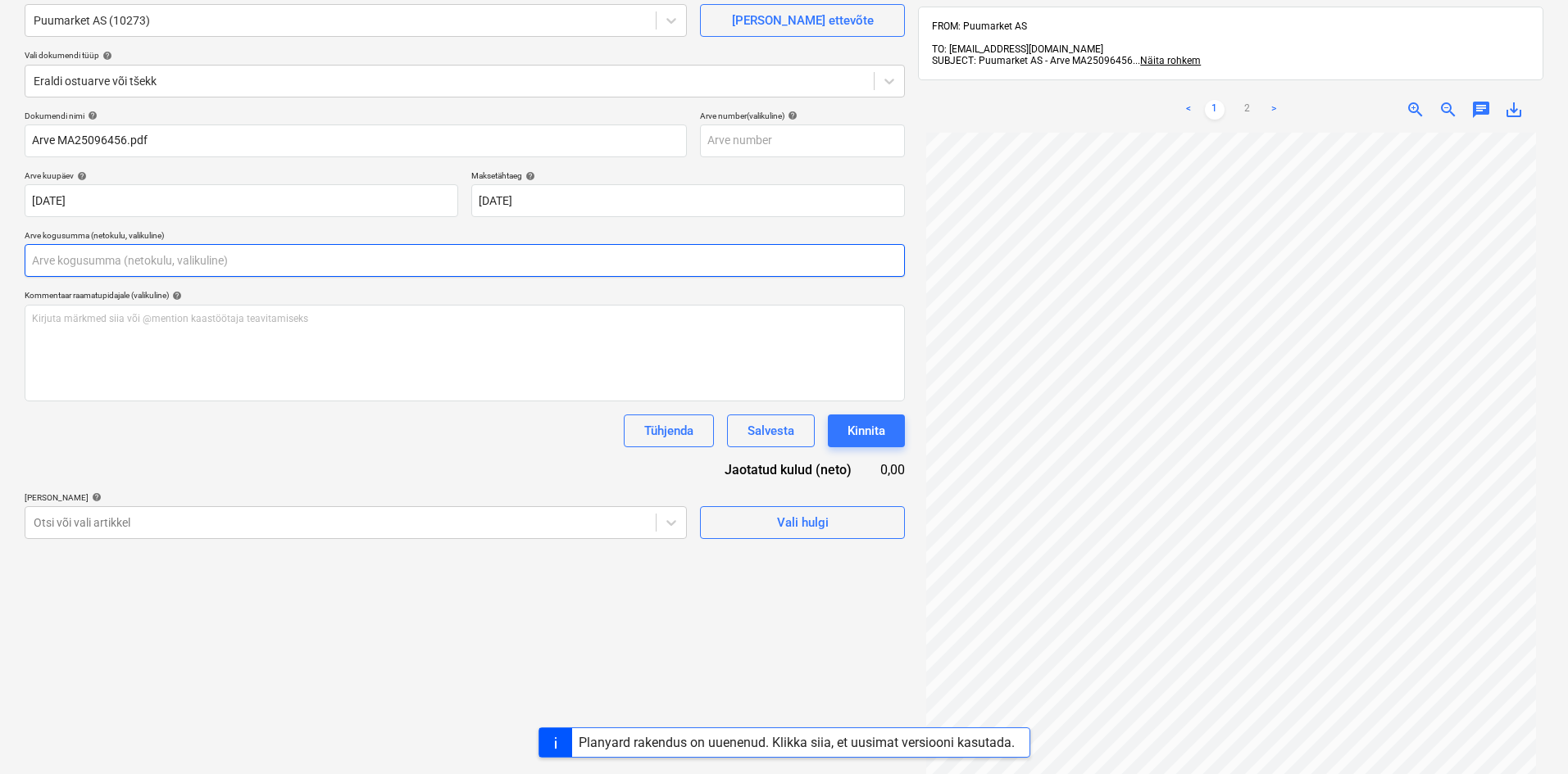
scroll to position [164, 0]
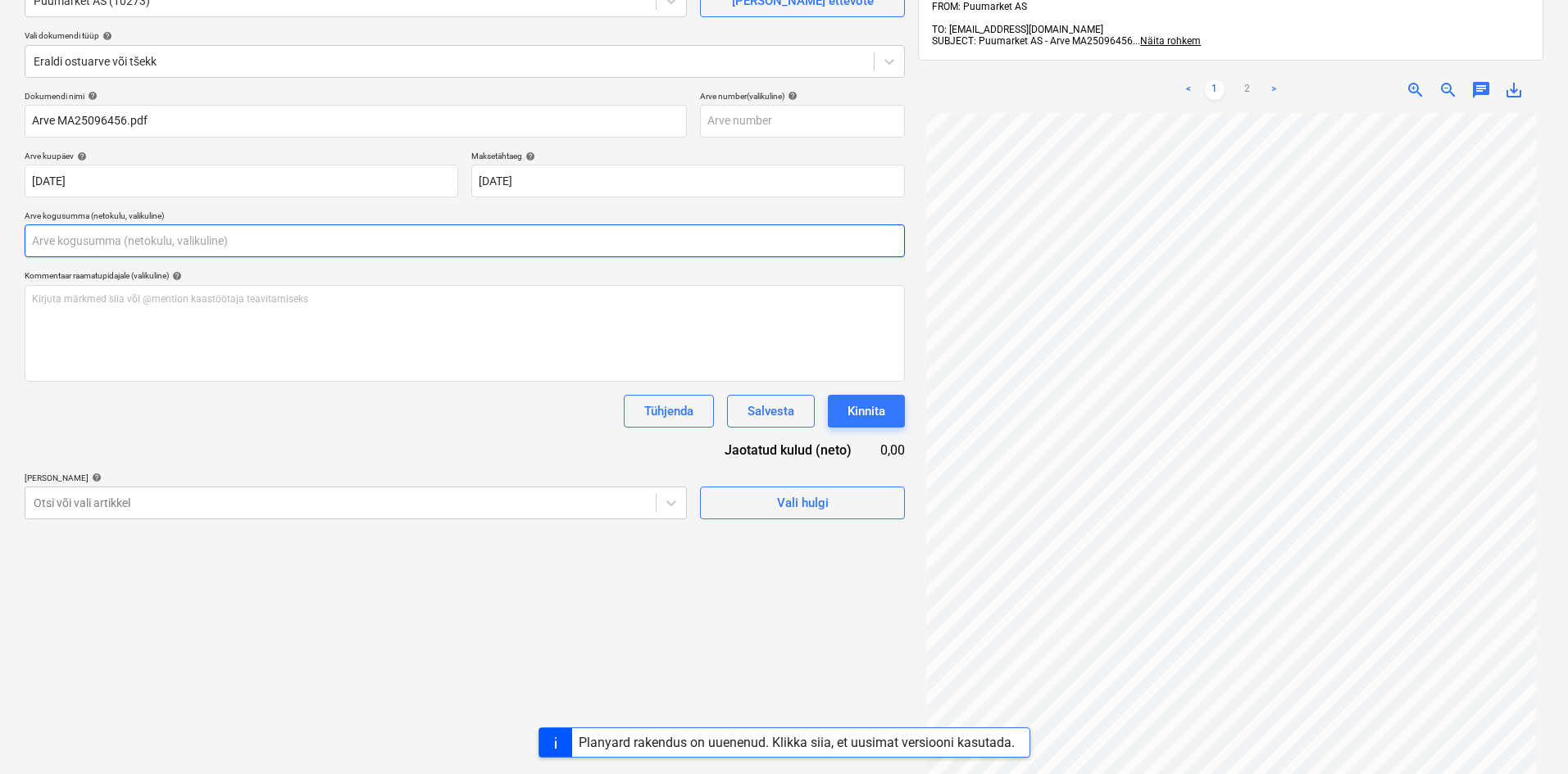
click at [42, 237] on input "text" at bounding box center [464, 241] width 880 height 33
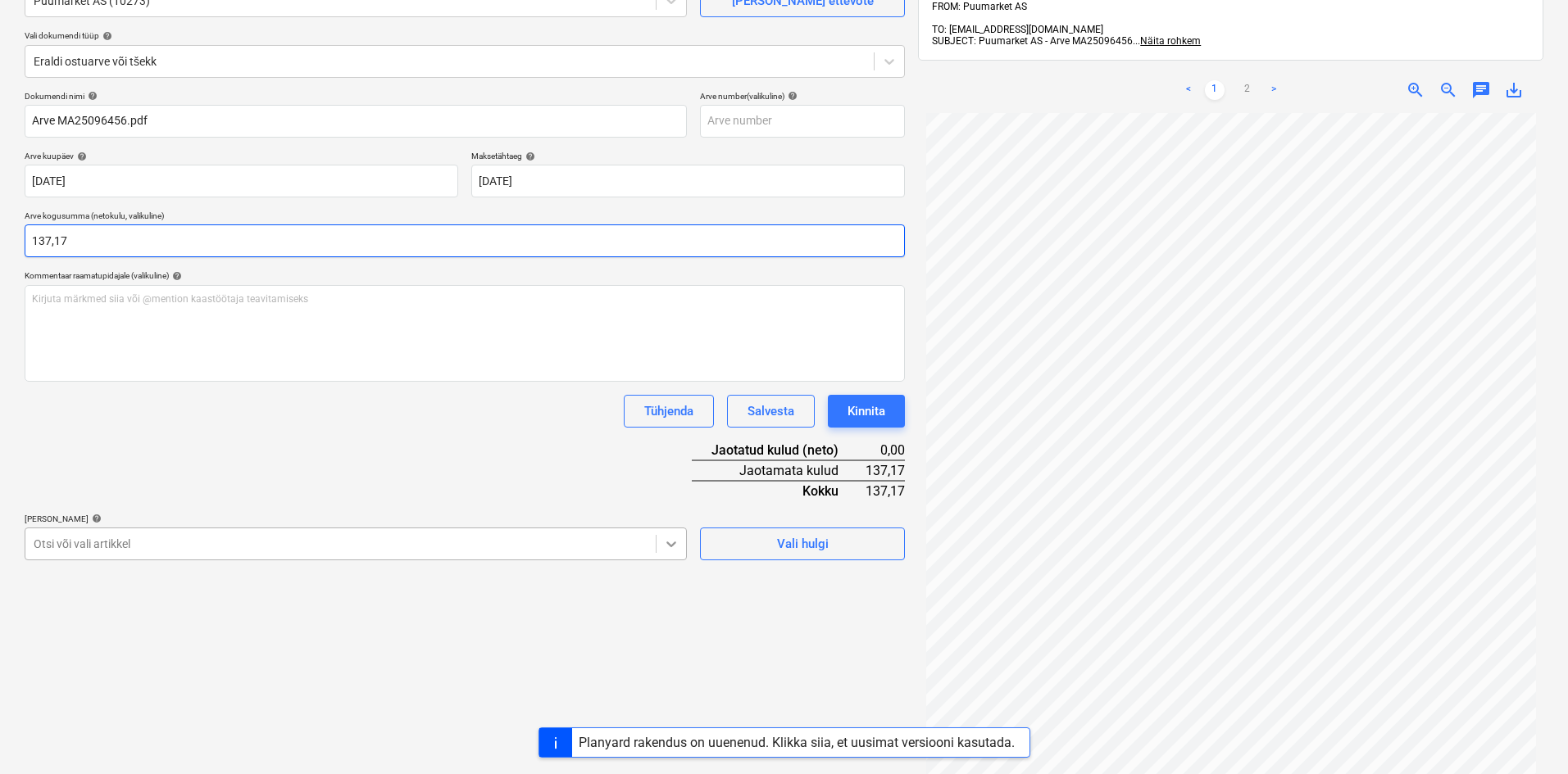
type input "137,17"
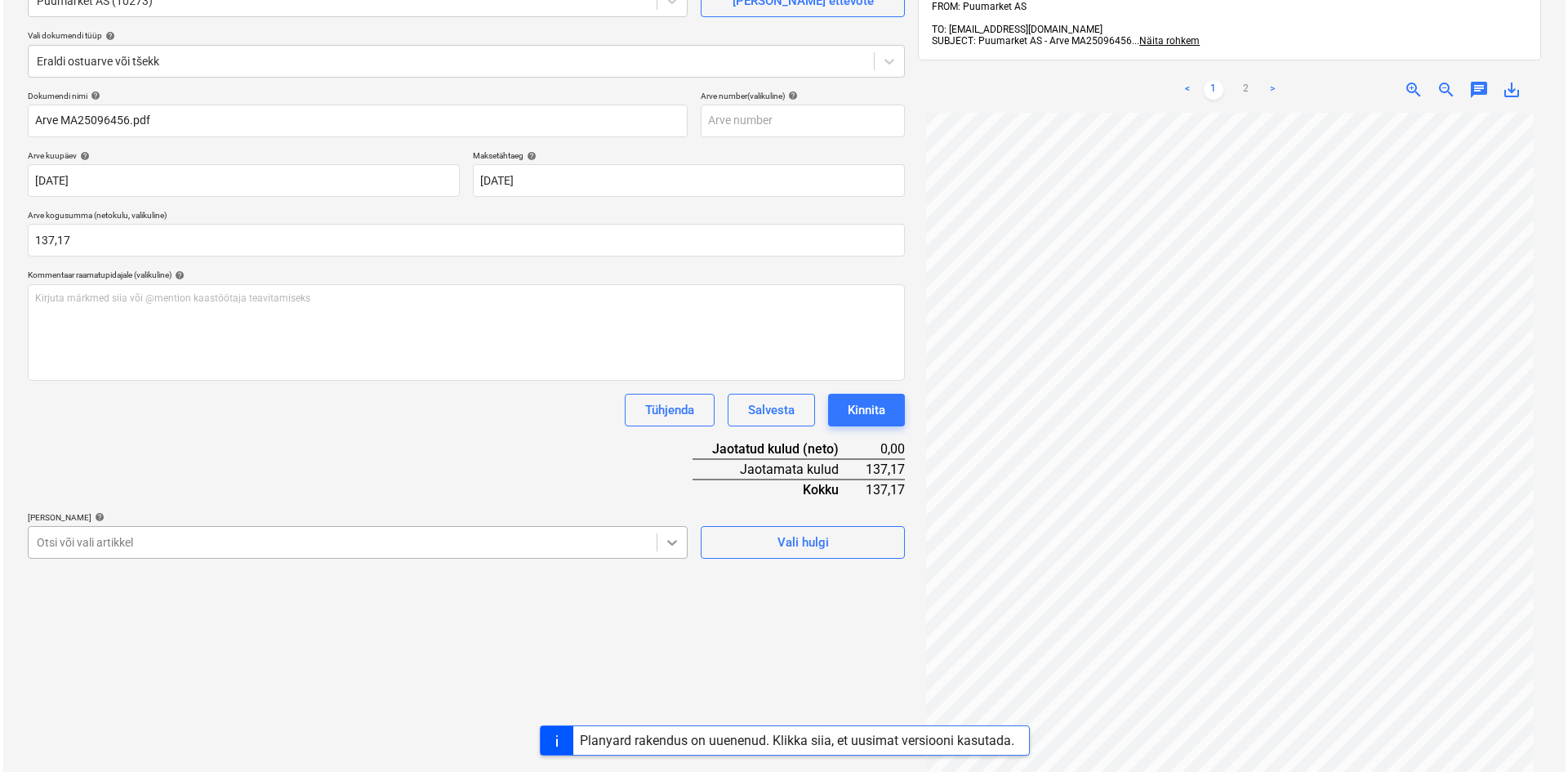
scroll to position [212, 0]
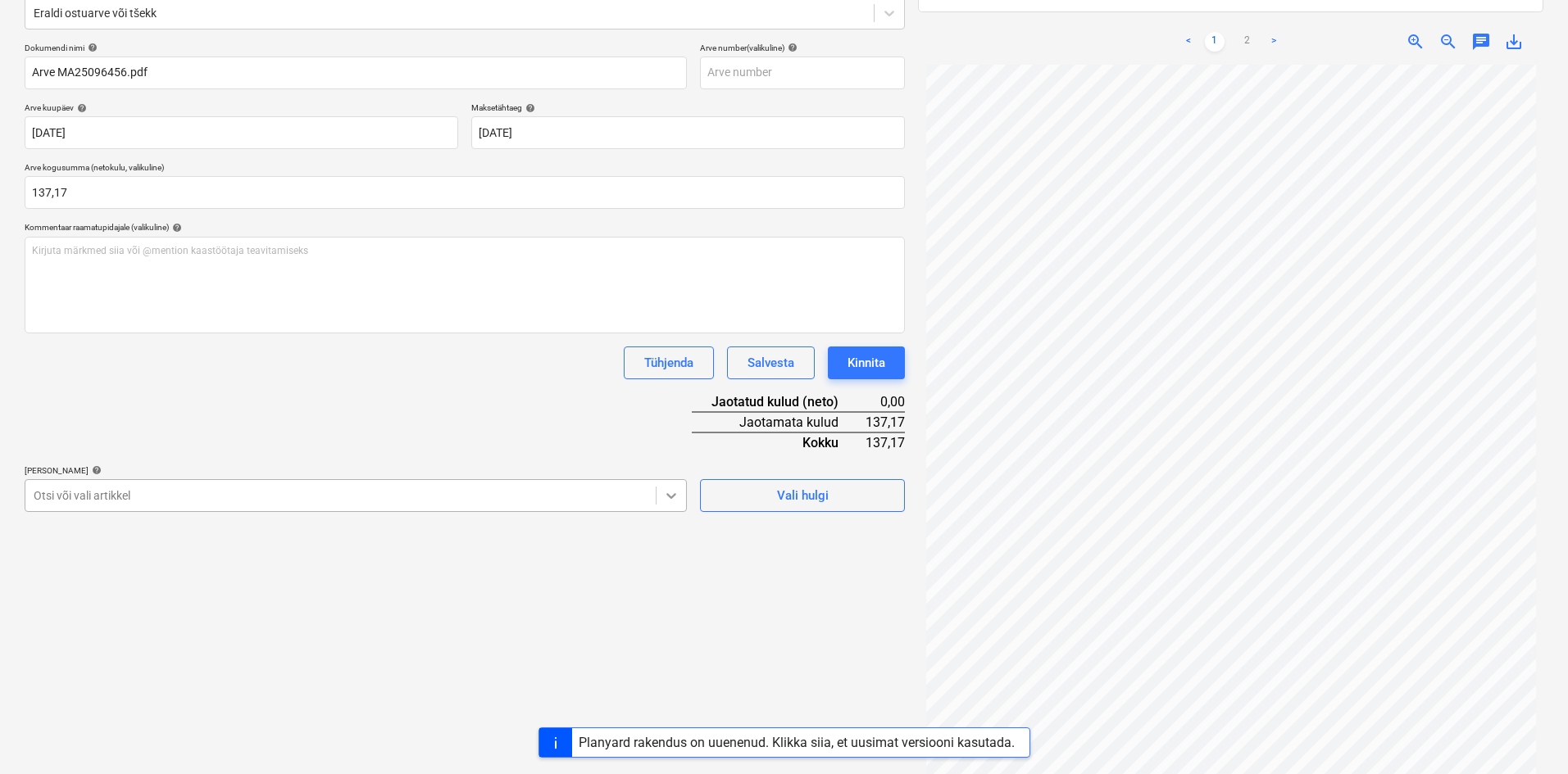
click at [676, 541] on body "Müük Projektid Kontaktid Ettevõte Koondarved Postkast format_size keyboard_arro…" at bounding box center [784, 174] width 1568 height 774
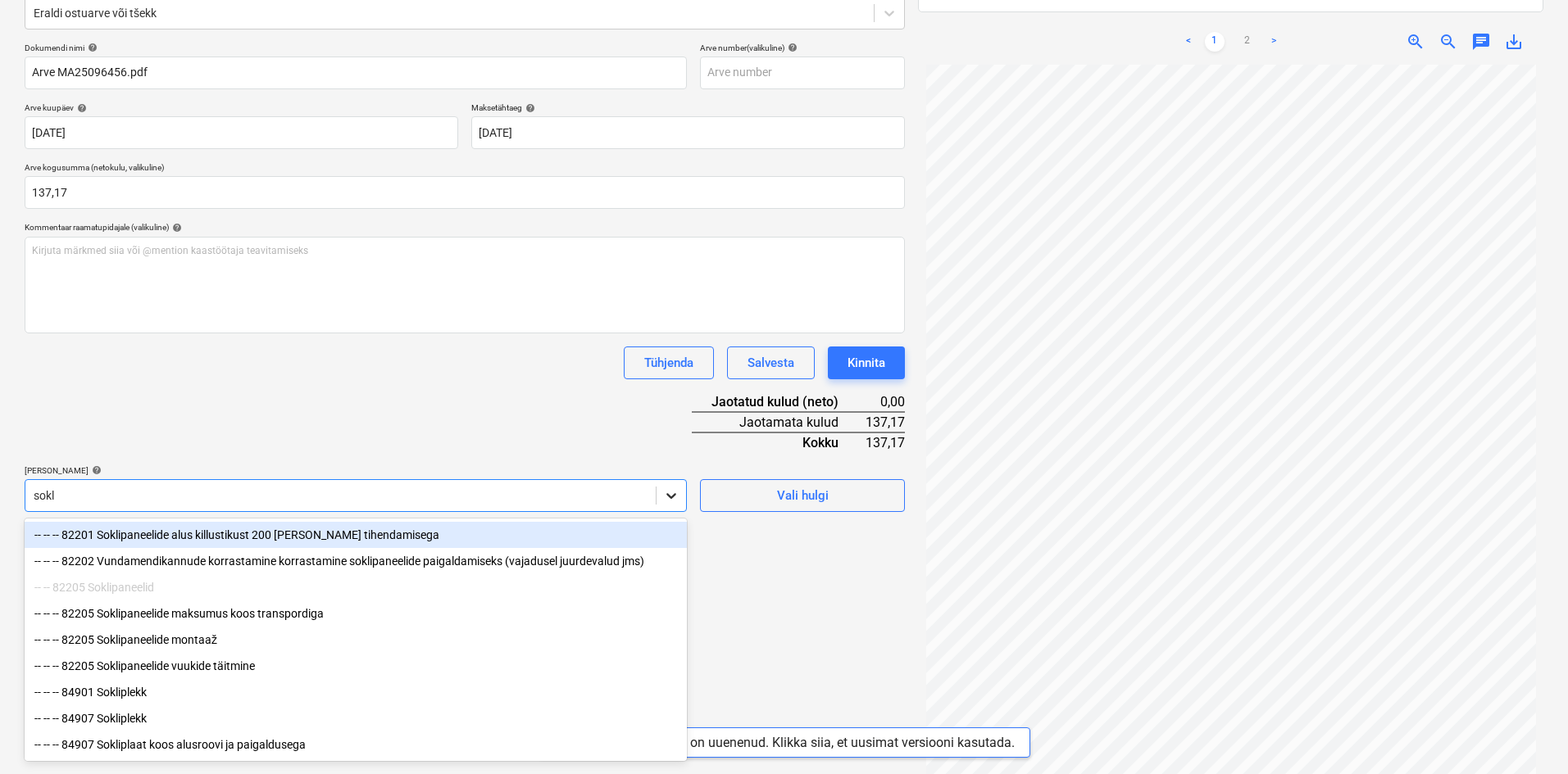
type input "sokli"
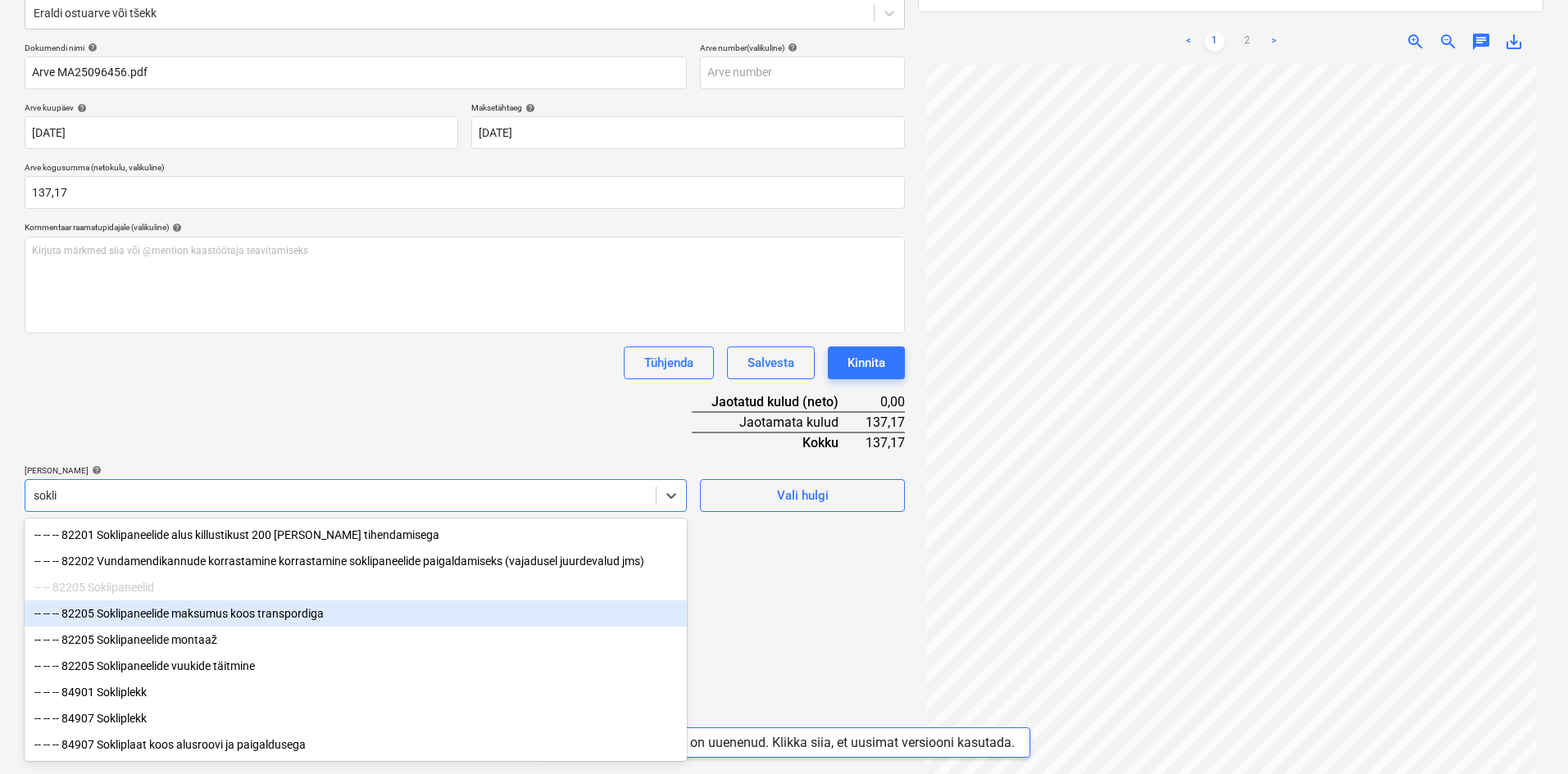
click at [236, 616] on div "-- -- -- 82205 Soklipaneelide maksumus koos transpordiga" at bounding box center [355, 614] width 662 height 26
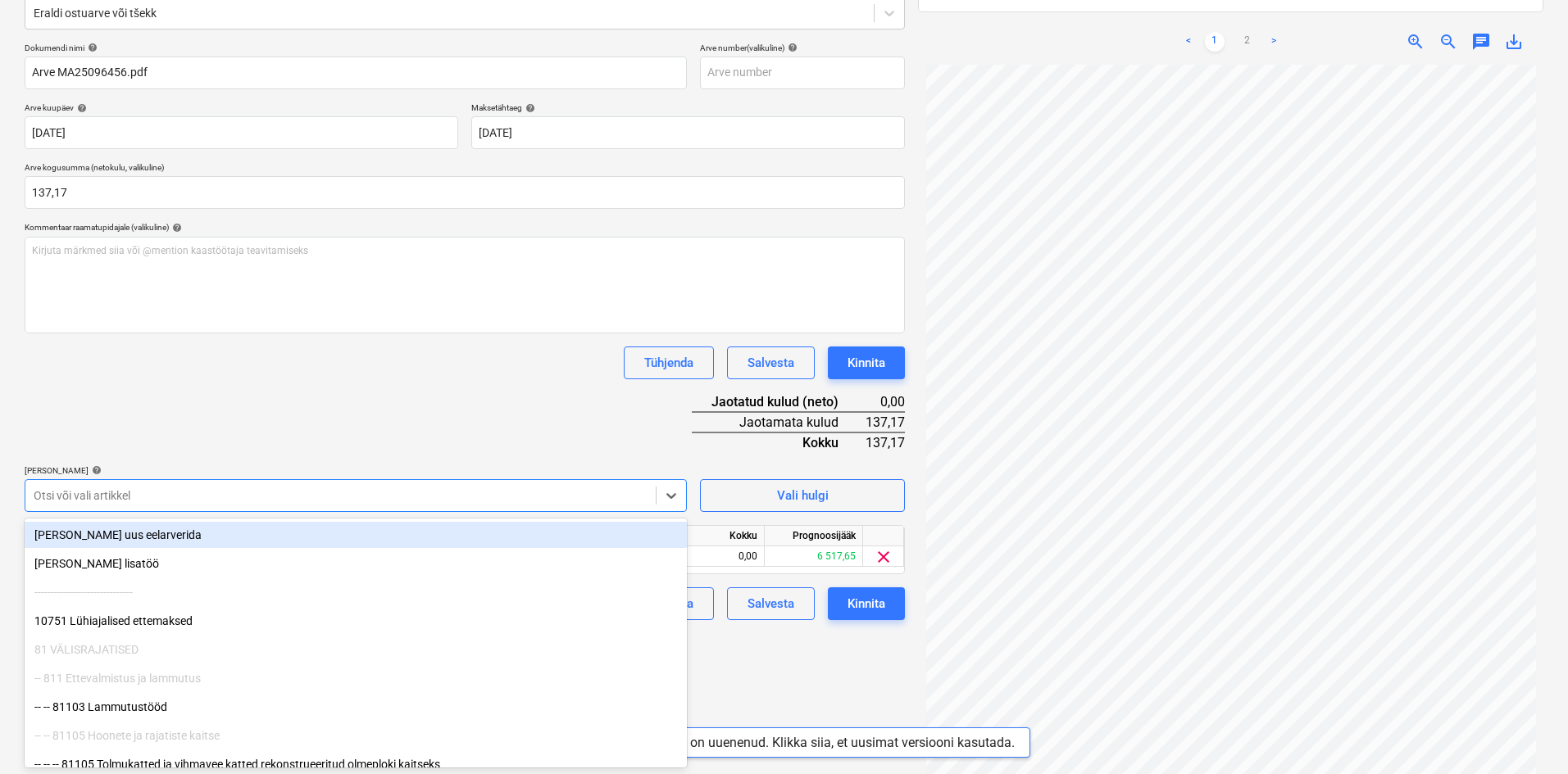
click at [395, 439] on div "Dokumendi nimi help Arve MA25096456.pdf Arve number (valikuline) help Arve kuup…" at bounding box center [464, 331] width 880 height 578
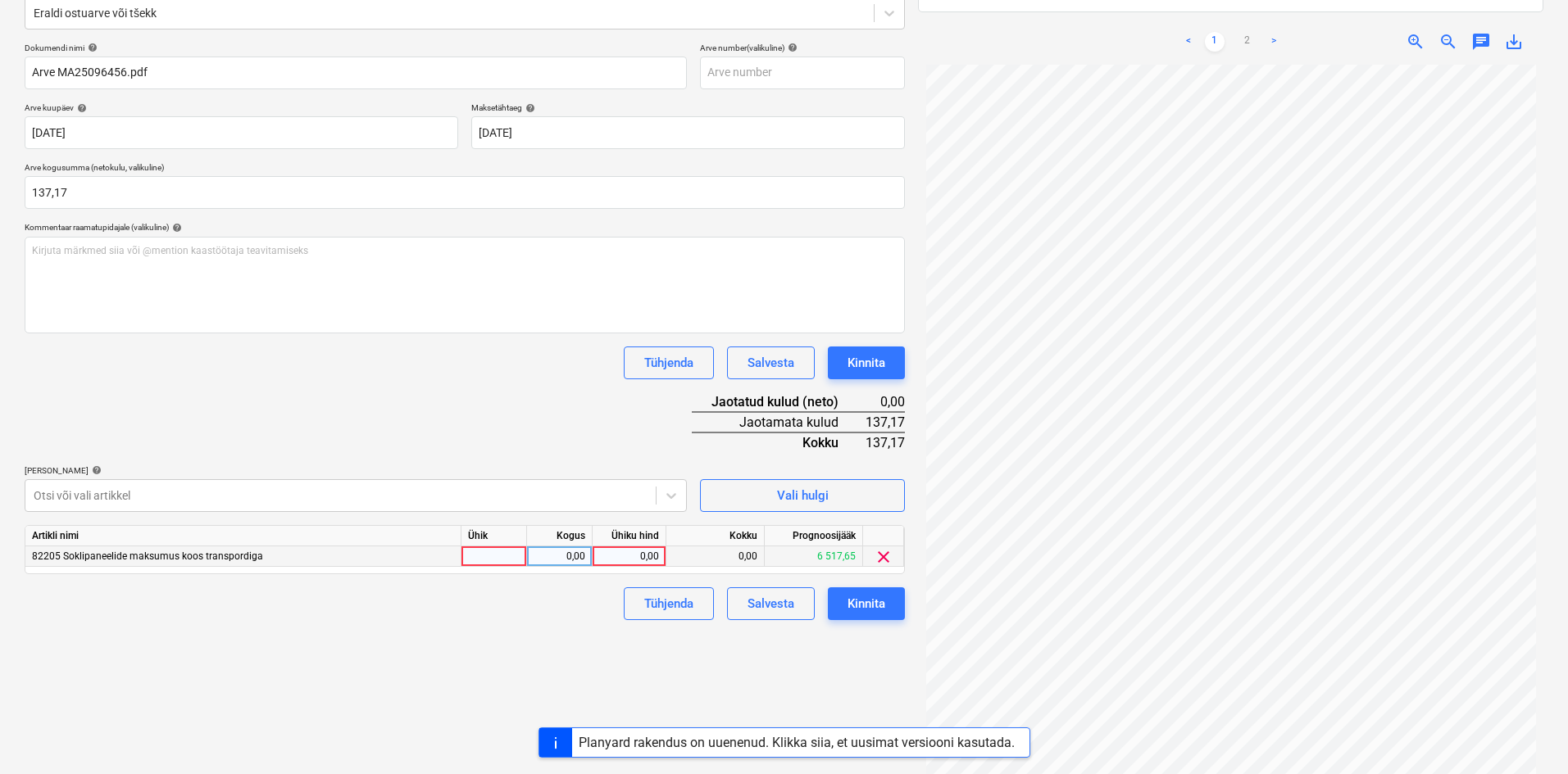
click at [659, 556] on div "0,00" at bounding box center [629, 557] width 73 height 21
type input "137,17"
click at [549, 661] on div "Failide konteerimine Vali ettevõte Puumarket AS (10273) [PERSON_NAME] uus ettev…" at bounding box center [464, 335] width 893 height 930
click at [881, 608] on div "Kinnita" at bounding box center [866, 604] width 38 height 22
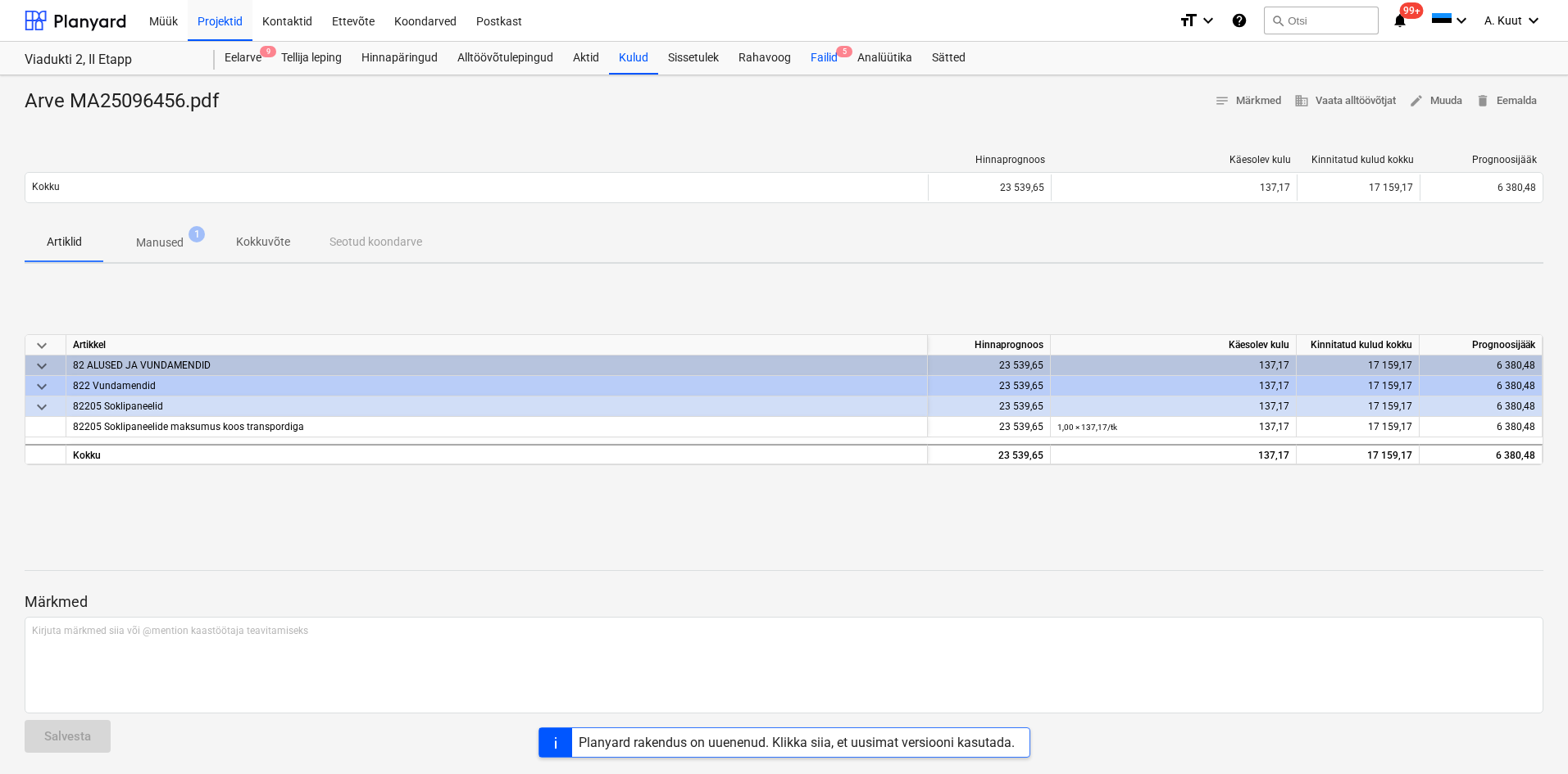
click at [822, 55] on div "Failid 5" at bounding box center [824, 58] width 47 height 33
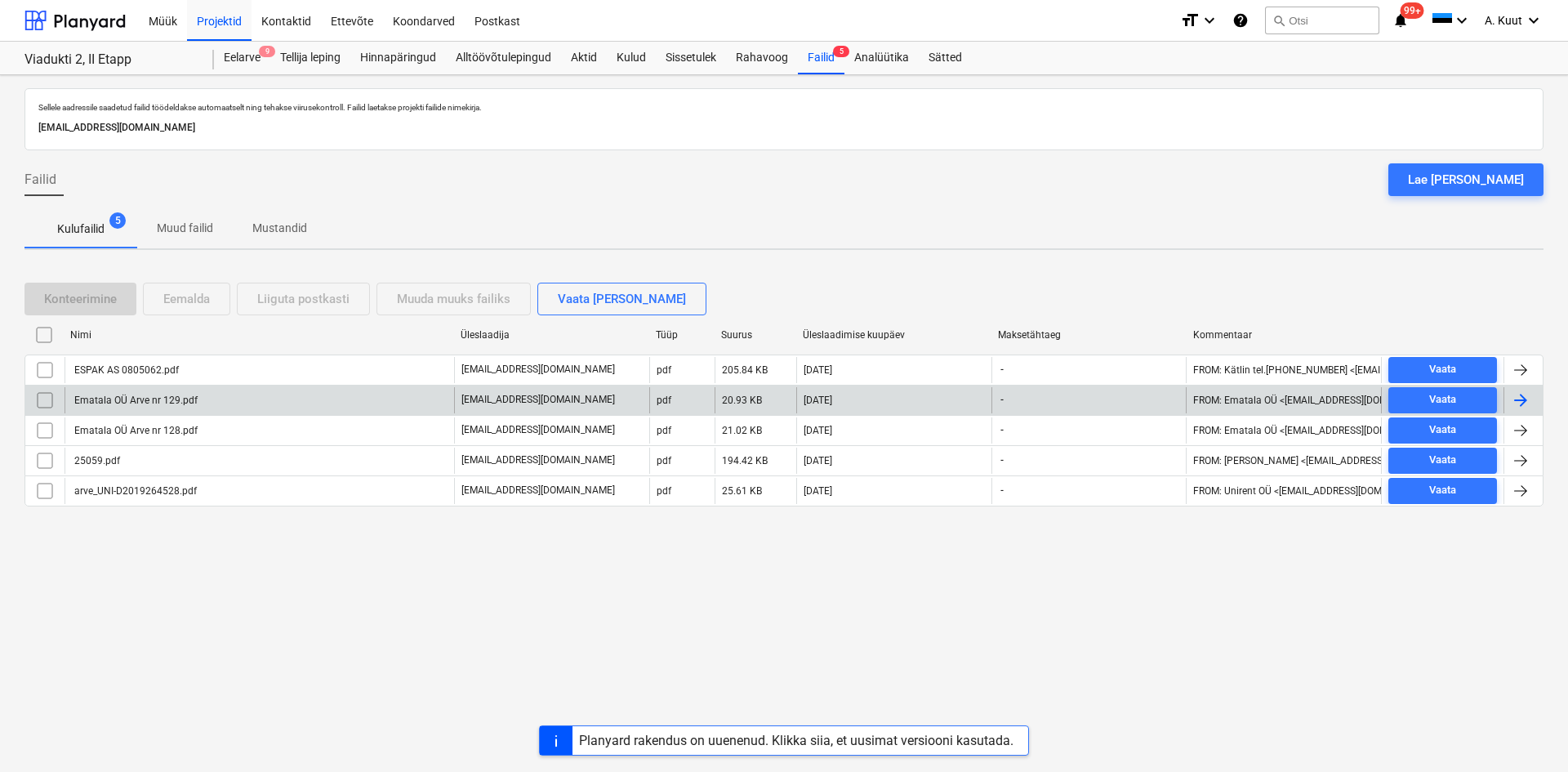
click at [106, 399] on div "Ematala OÜ Arve nr 129.pdf" at bounding box center [135, 400] width 126 height 11
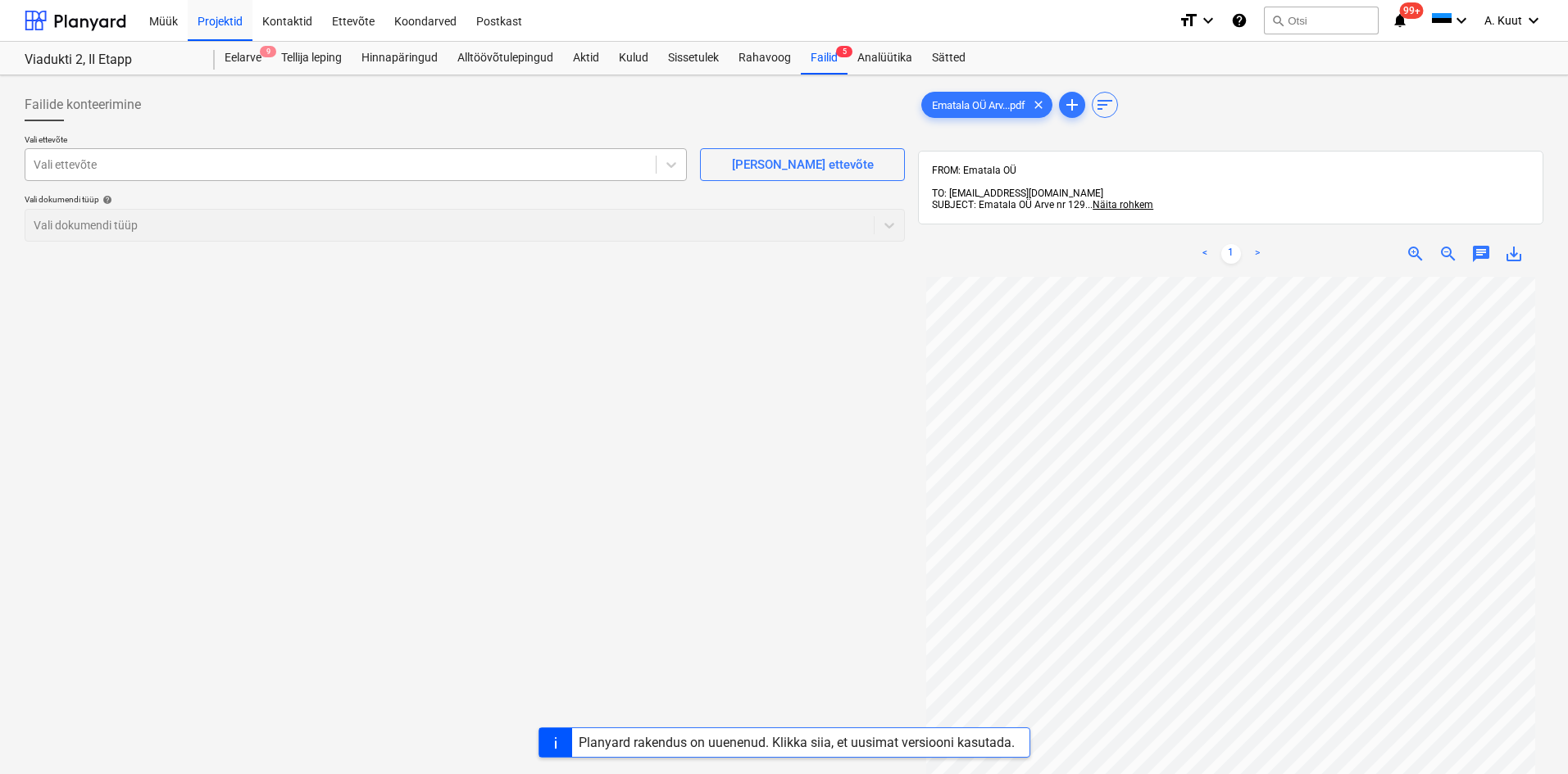
click at [56, 164] on div at bounding box center [340, 164] width 614 height 16
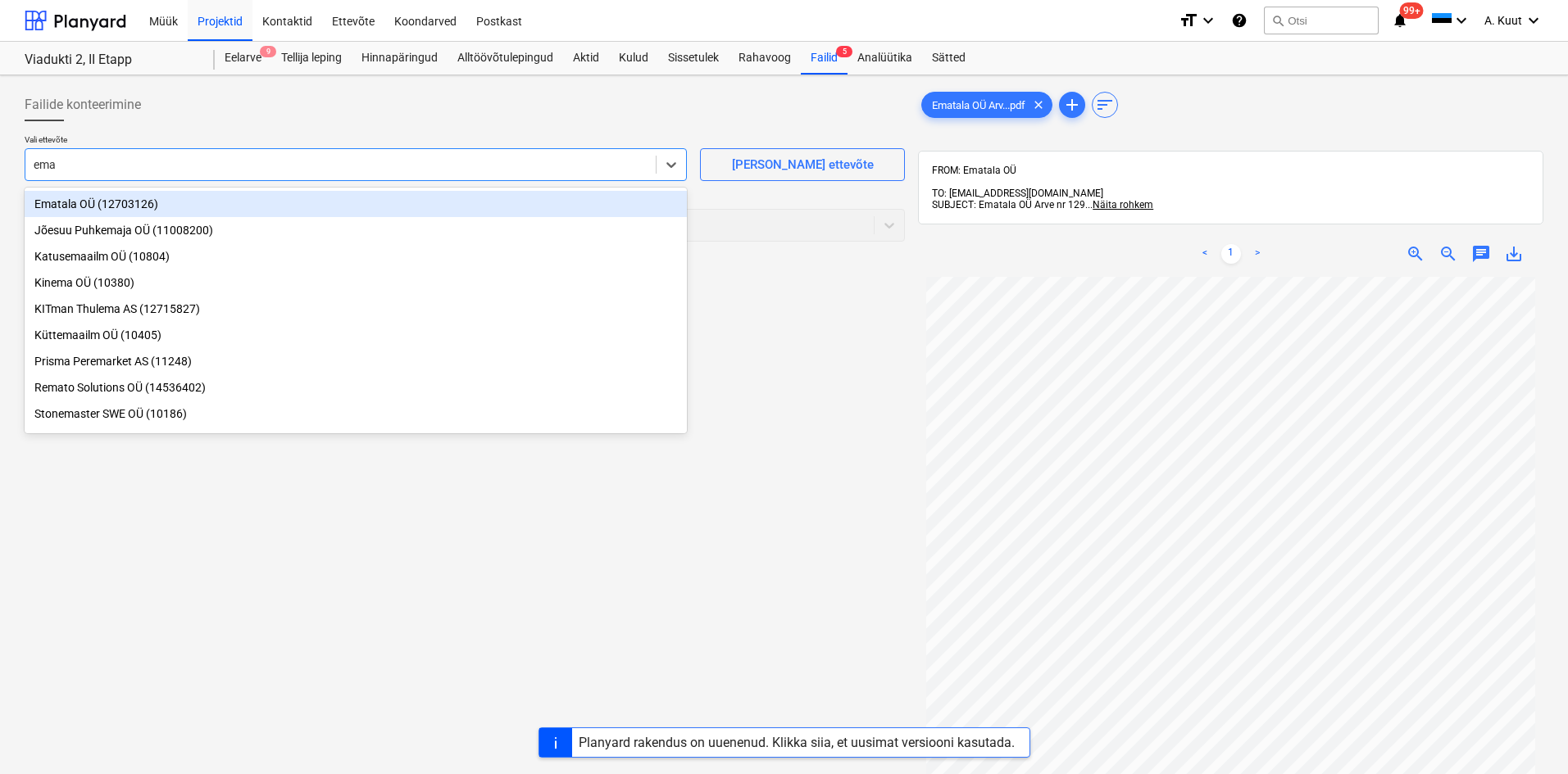
type input "emat"
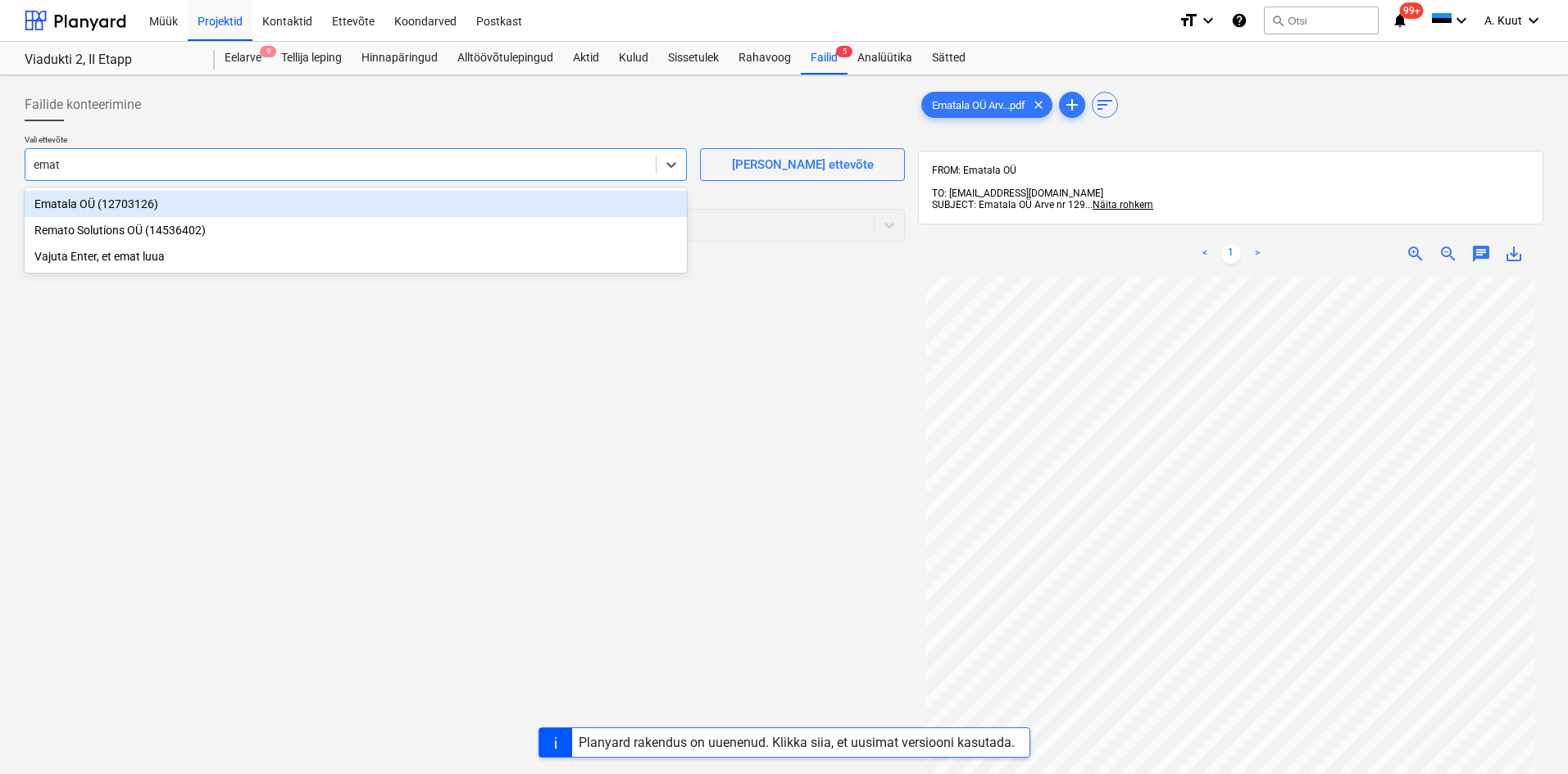
click at [54, 205] on div "Ematala OÜ (12703126)" at bounding box center [355, 204] width 662 height 26
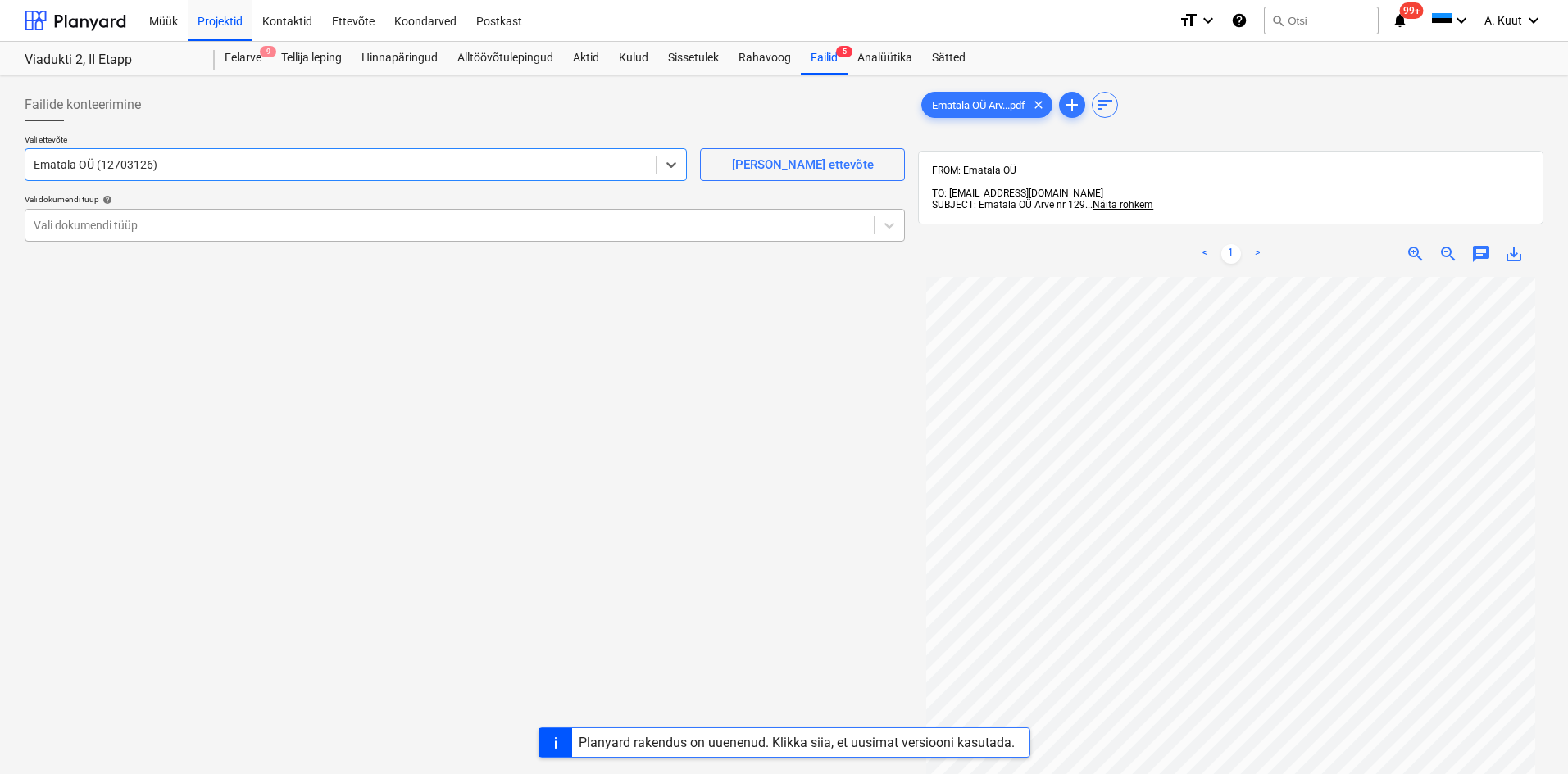
click at [96, 227] on div at bounding box center [450, 225] width 832 height 16
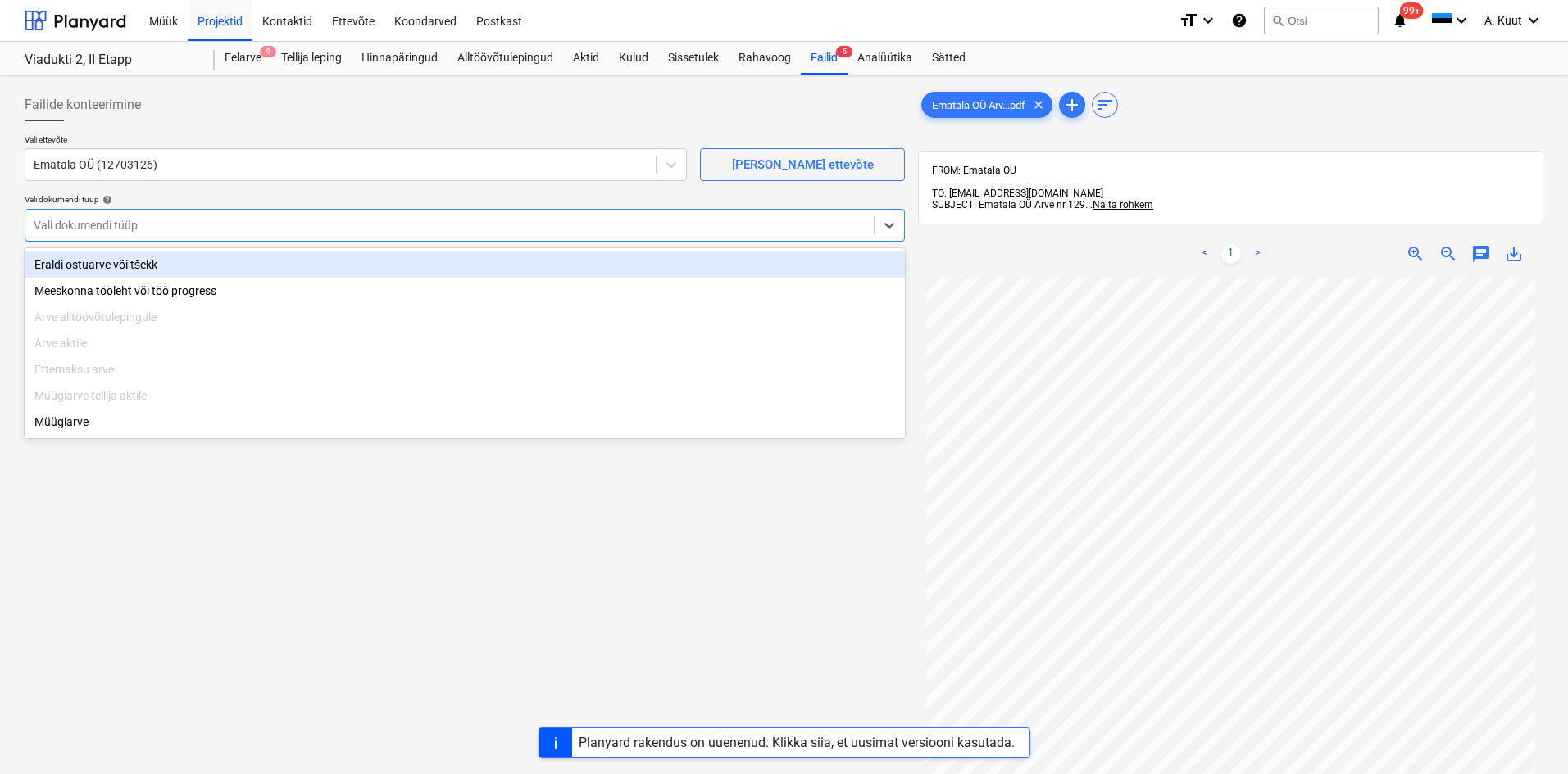
click at [109, 260] on div "Eraldi ostuarve või tšekk" at bounding box center [464, 265] width 880 height 26
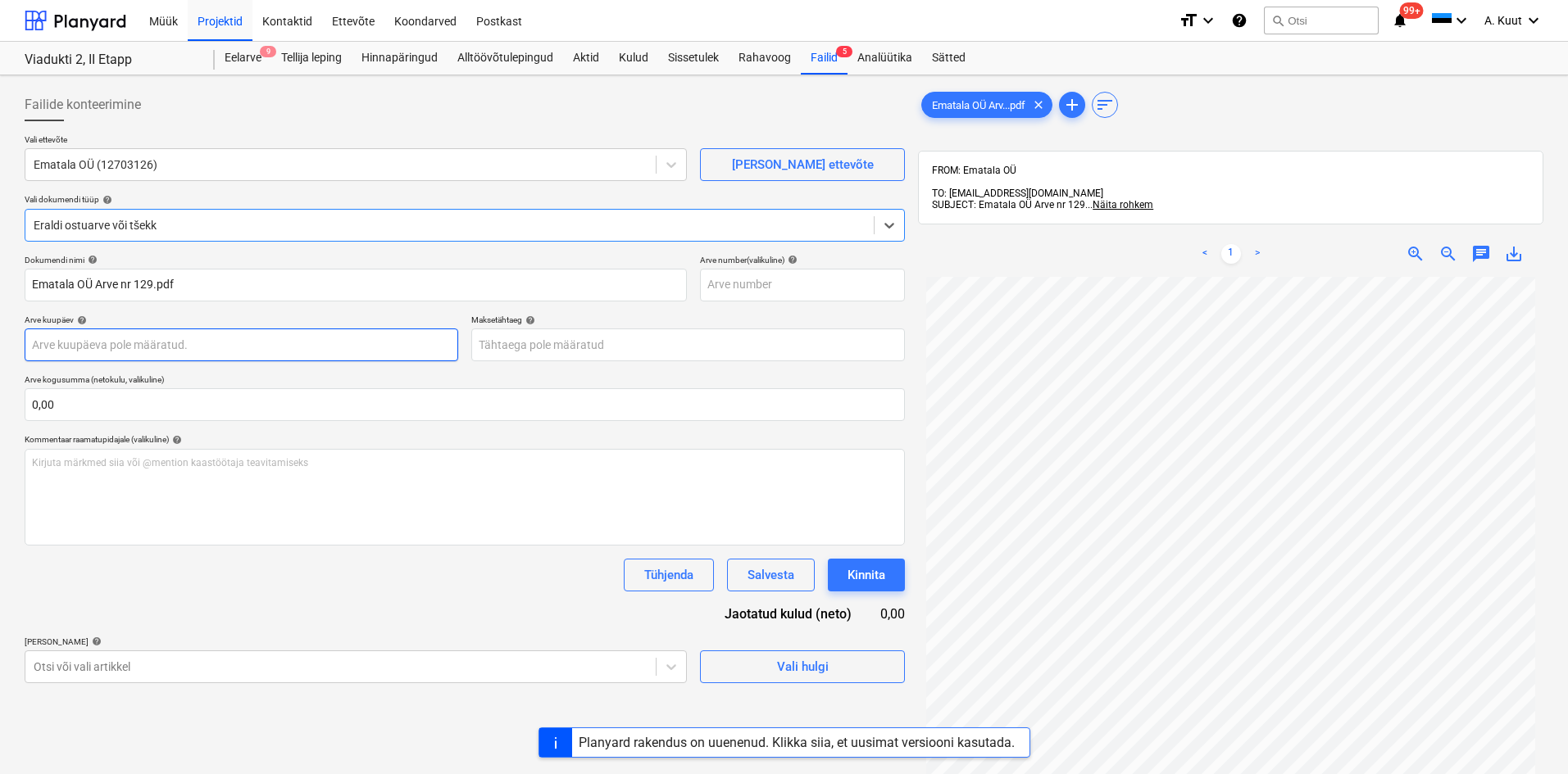
click at [91, 339] on body "Müük Projektid Kontaktid Ettevõte Koondarved Postkast format_size keyboard_arro…" at bounding box center [784, 387] width 1568 height 774
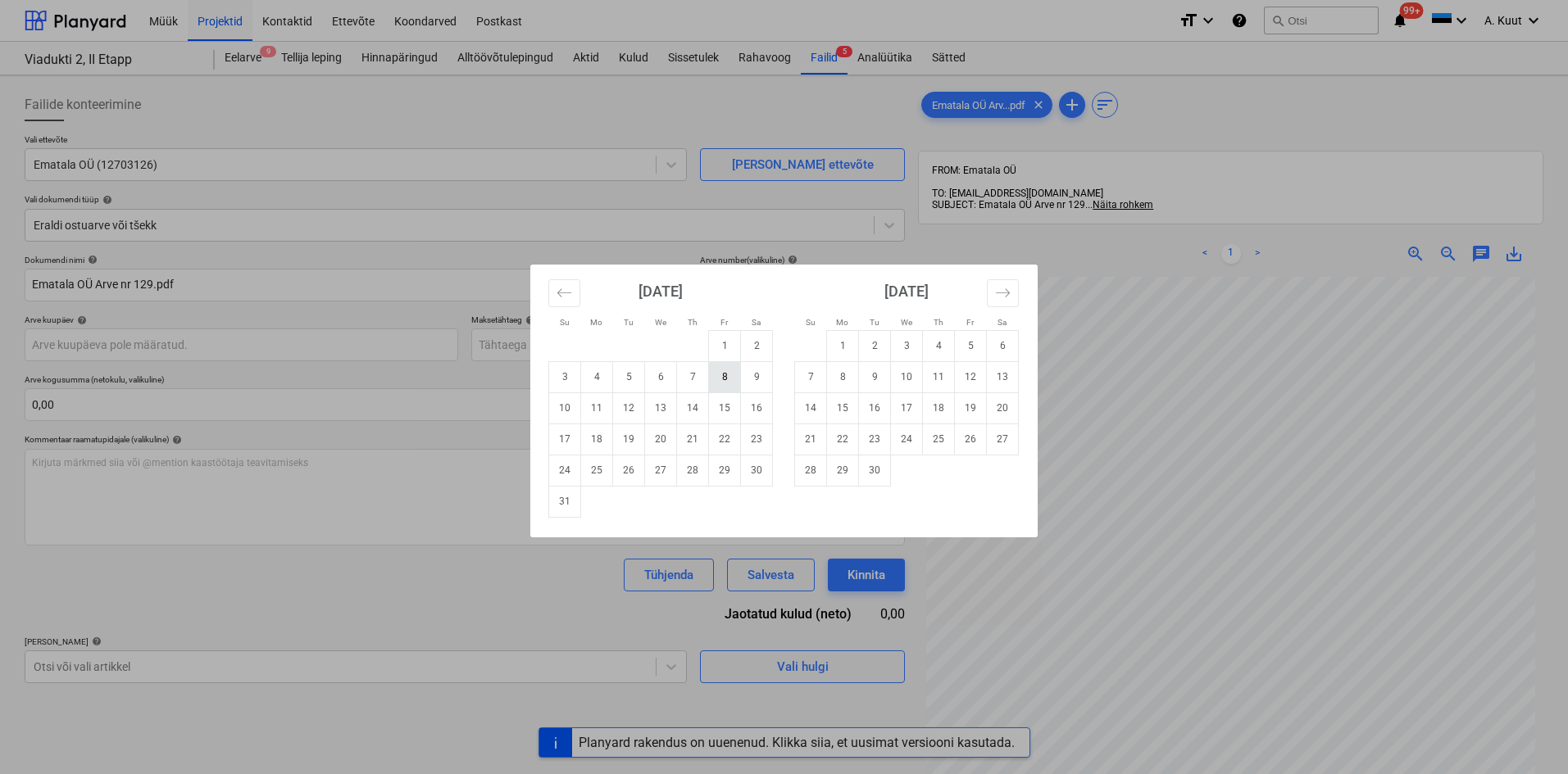
click at [718, 379] on td "8" at bounding box center [725, 377] width 32 height 31
type input "[DATE]"
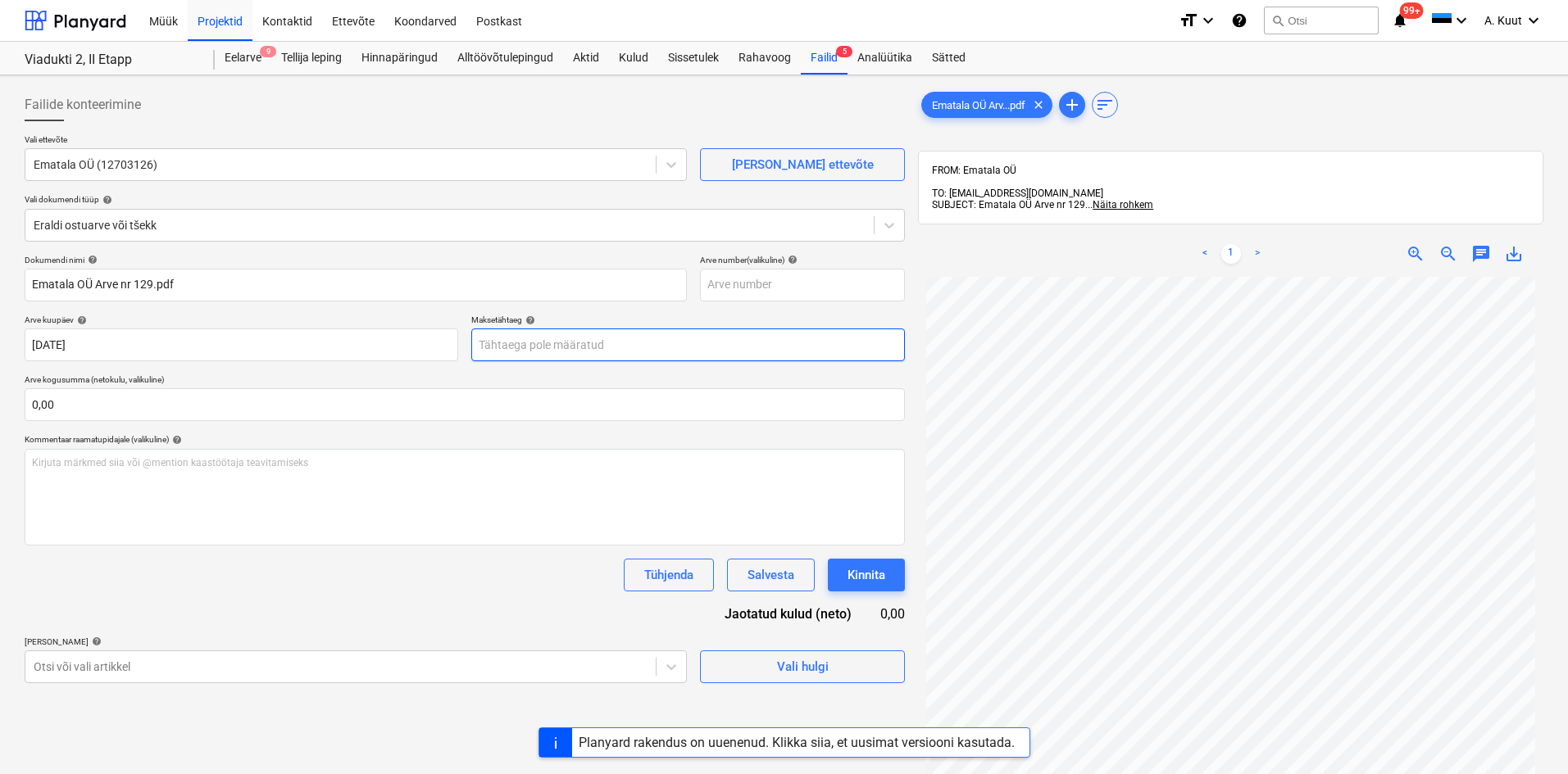
click at [537, 347] on body "Müük Projektid Kontaktid Ettevõte Koondarved Postkast format_size keyboard_arro…" at bounding box center [784, 387] width 1568 height 774
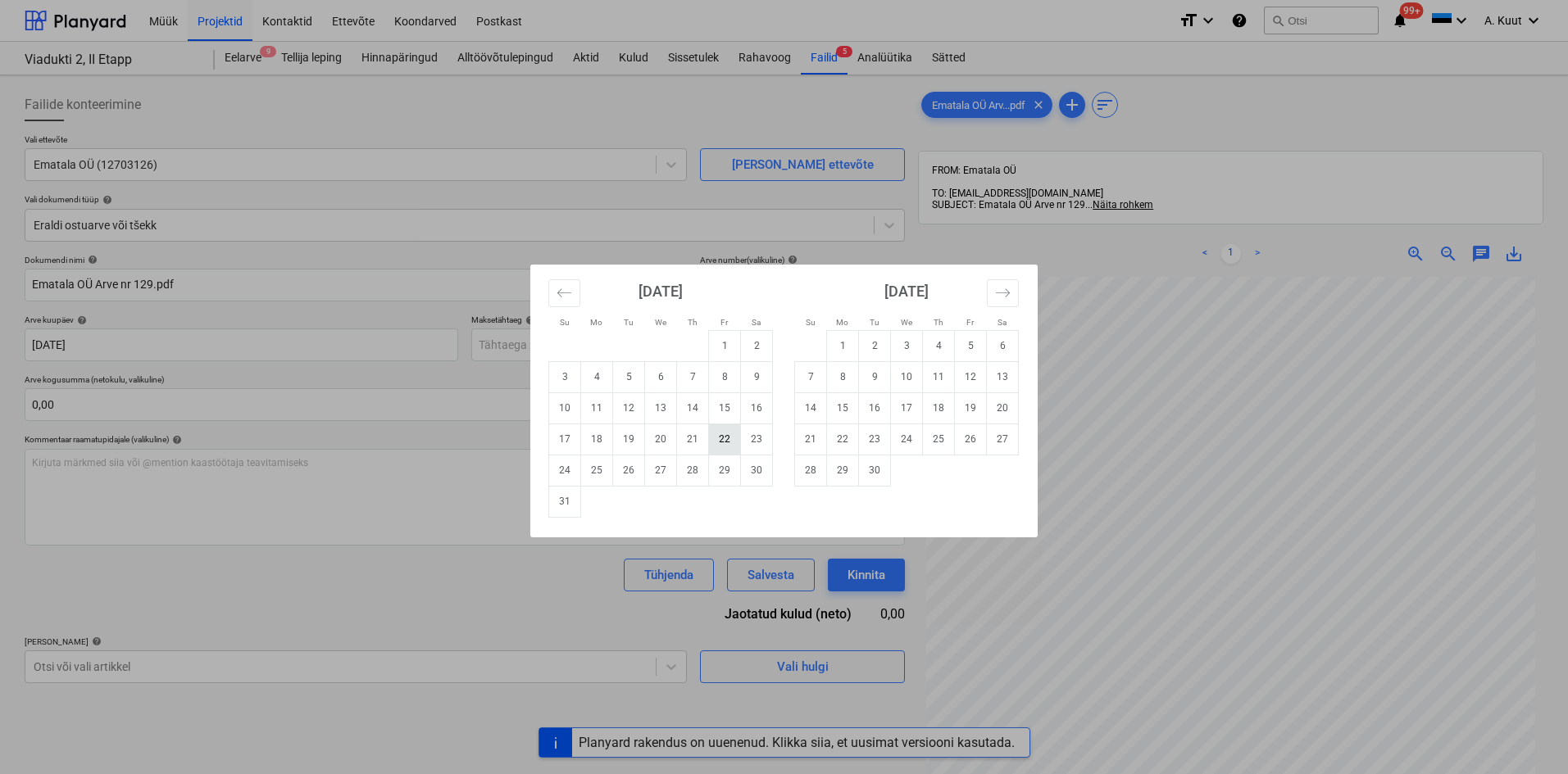
click at [722, 444] on td "22" at bounding box center [725, 439] width 32 height 31
type input "[DATE]"
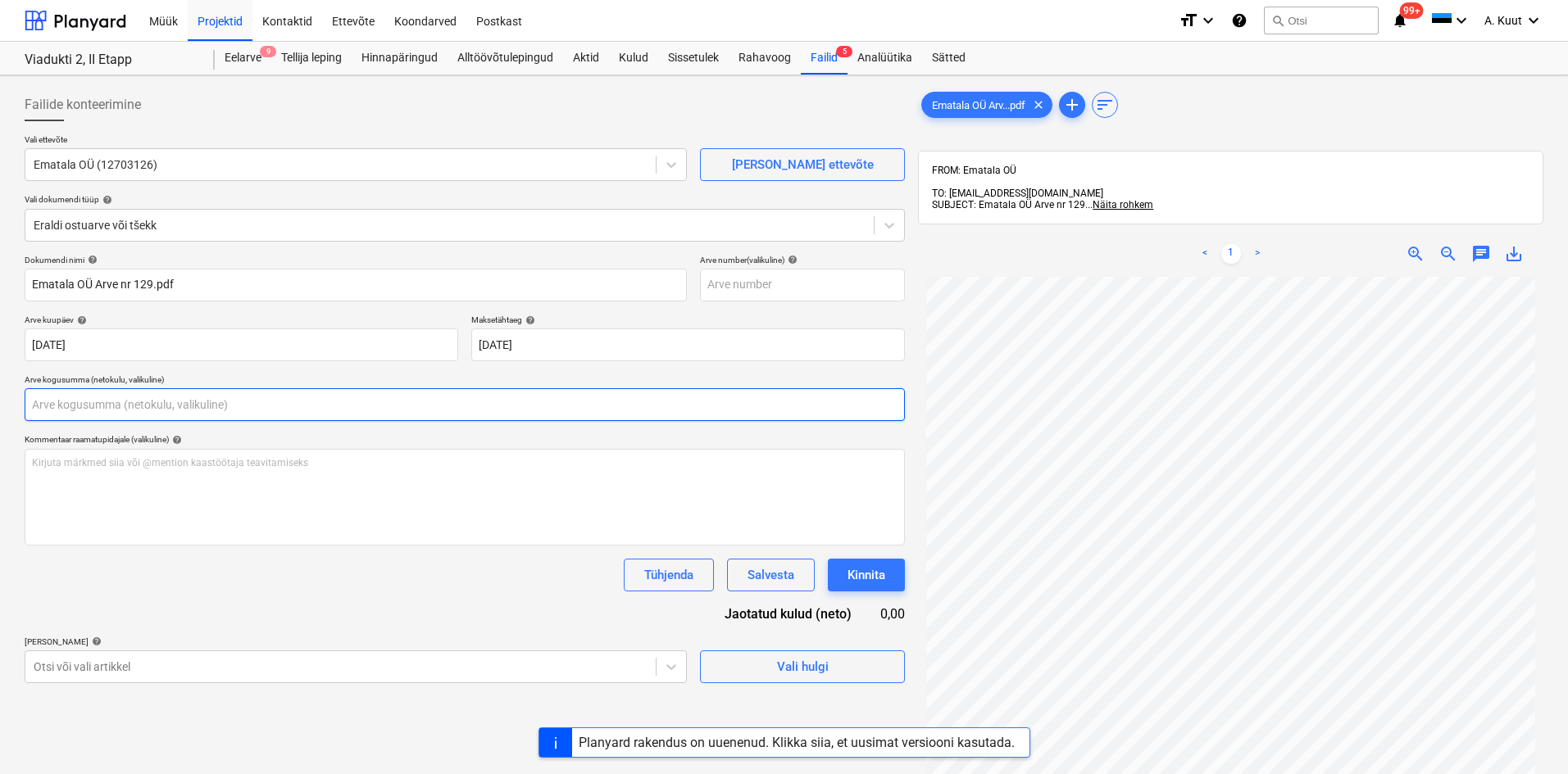
click at [116, 407] on input "text" at bounding box center [464, 405] width 880 height 33
click at [73, 409] on input "text" at bounding box center [464, 405] width 880 height 33
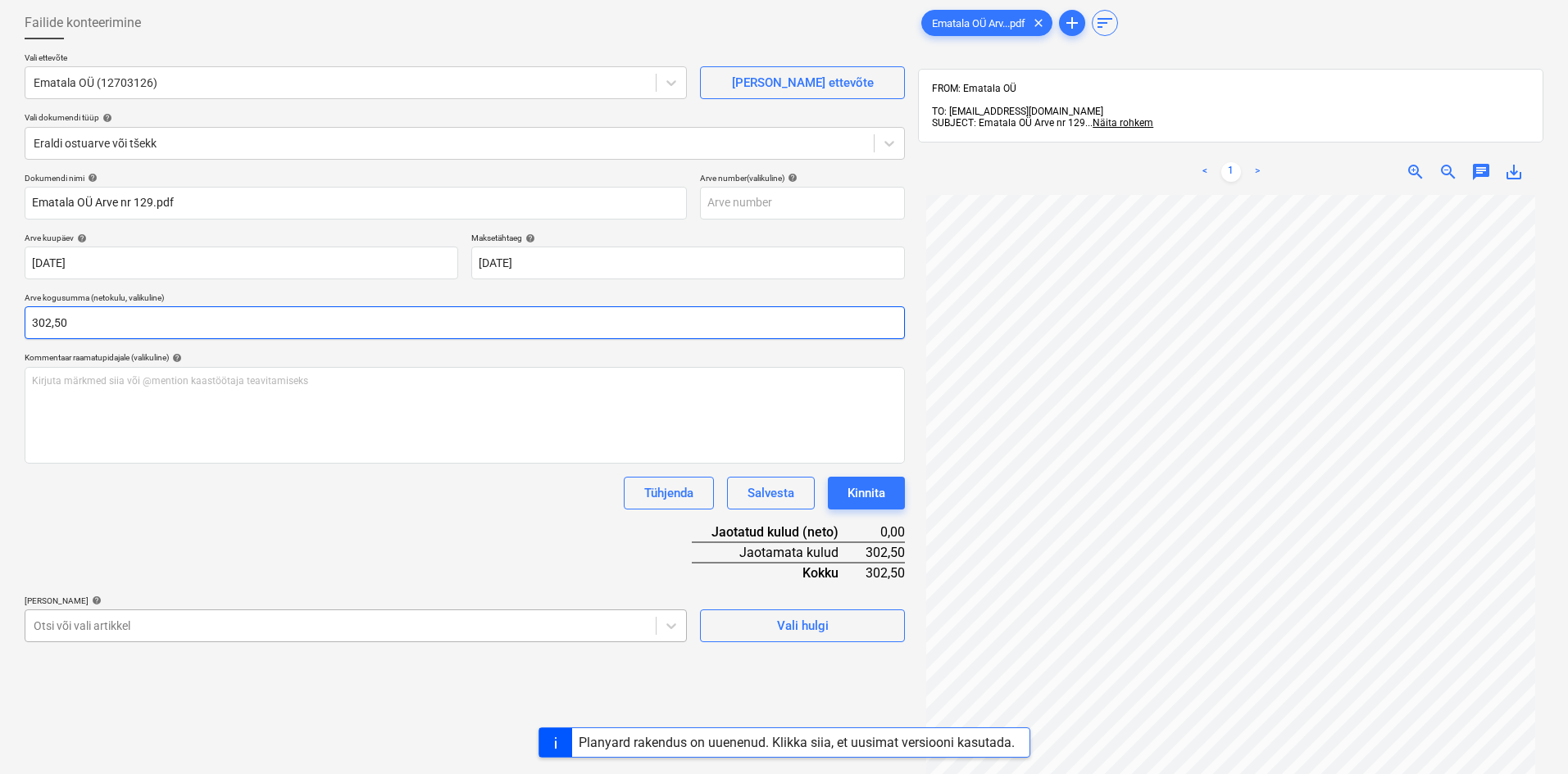
type input "302,50"
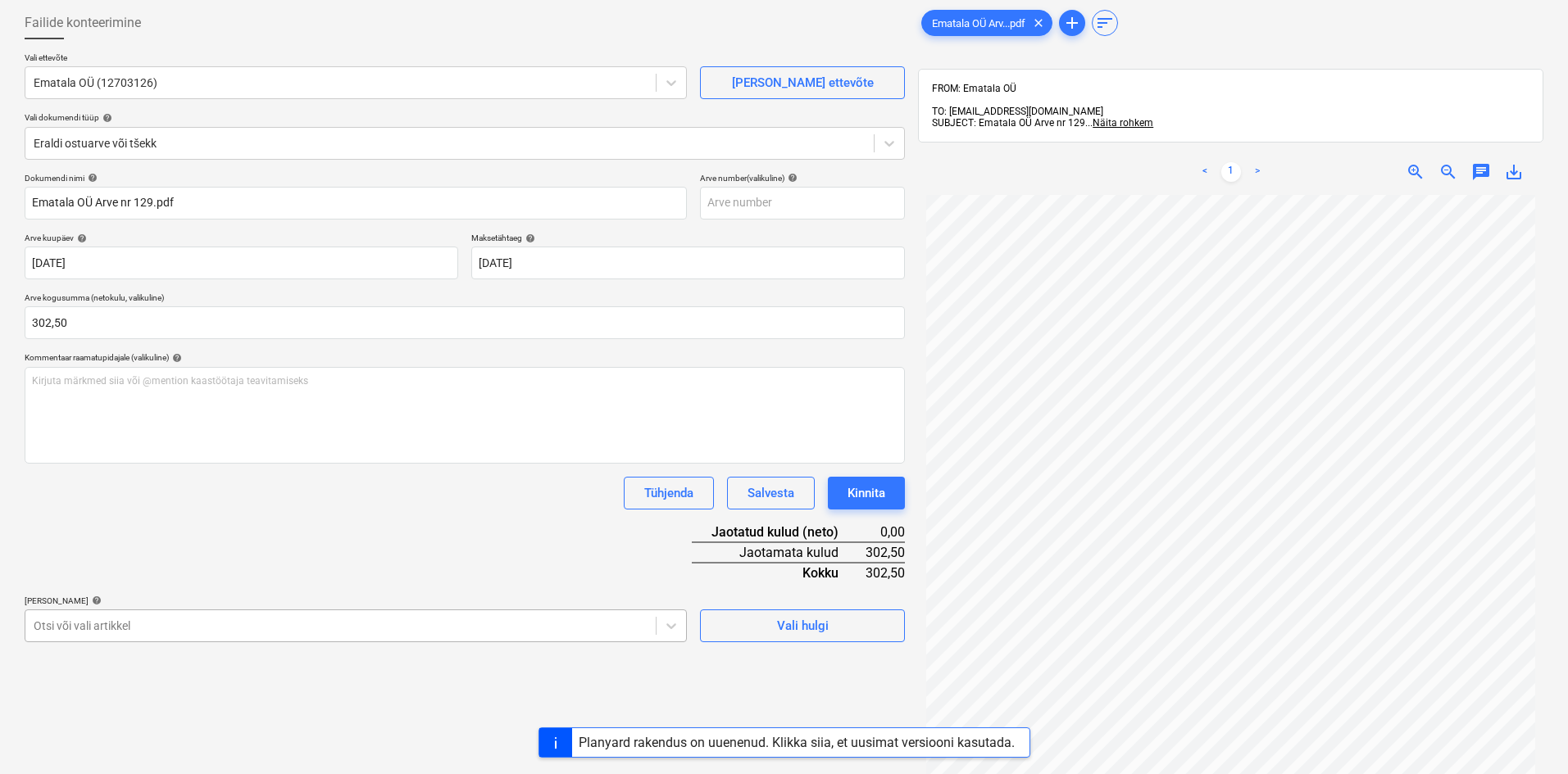
scroll to position [212, 0]
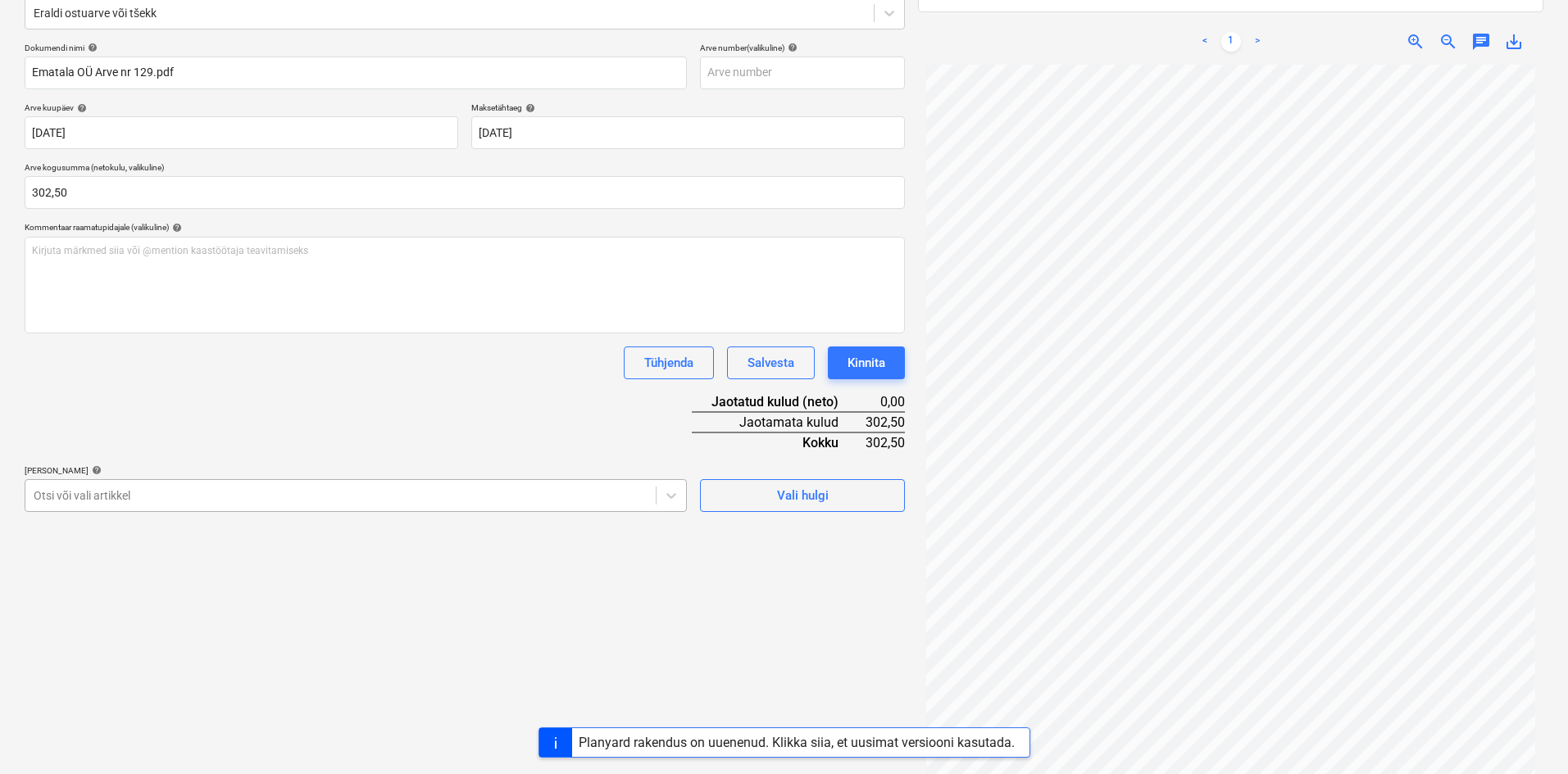
click at [123, 563] on body "Müük Projektid Kontaktid Ettevõte Koondarved Postkast format_size keyboard_arro…" at bounding box center [784, 174] width 1568 height 774
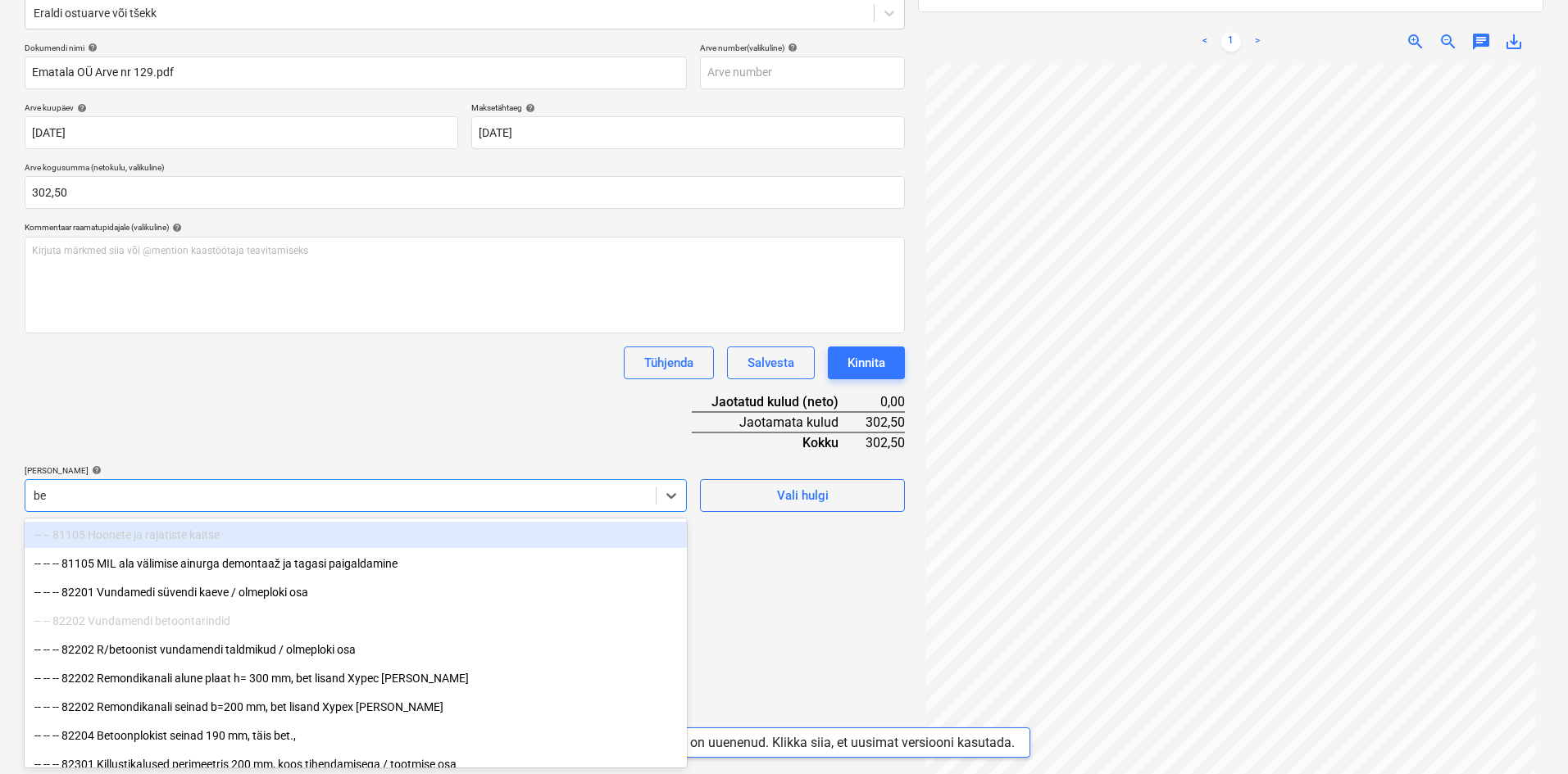
type input "bet"
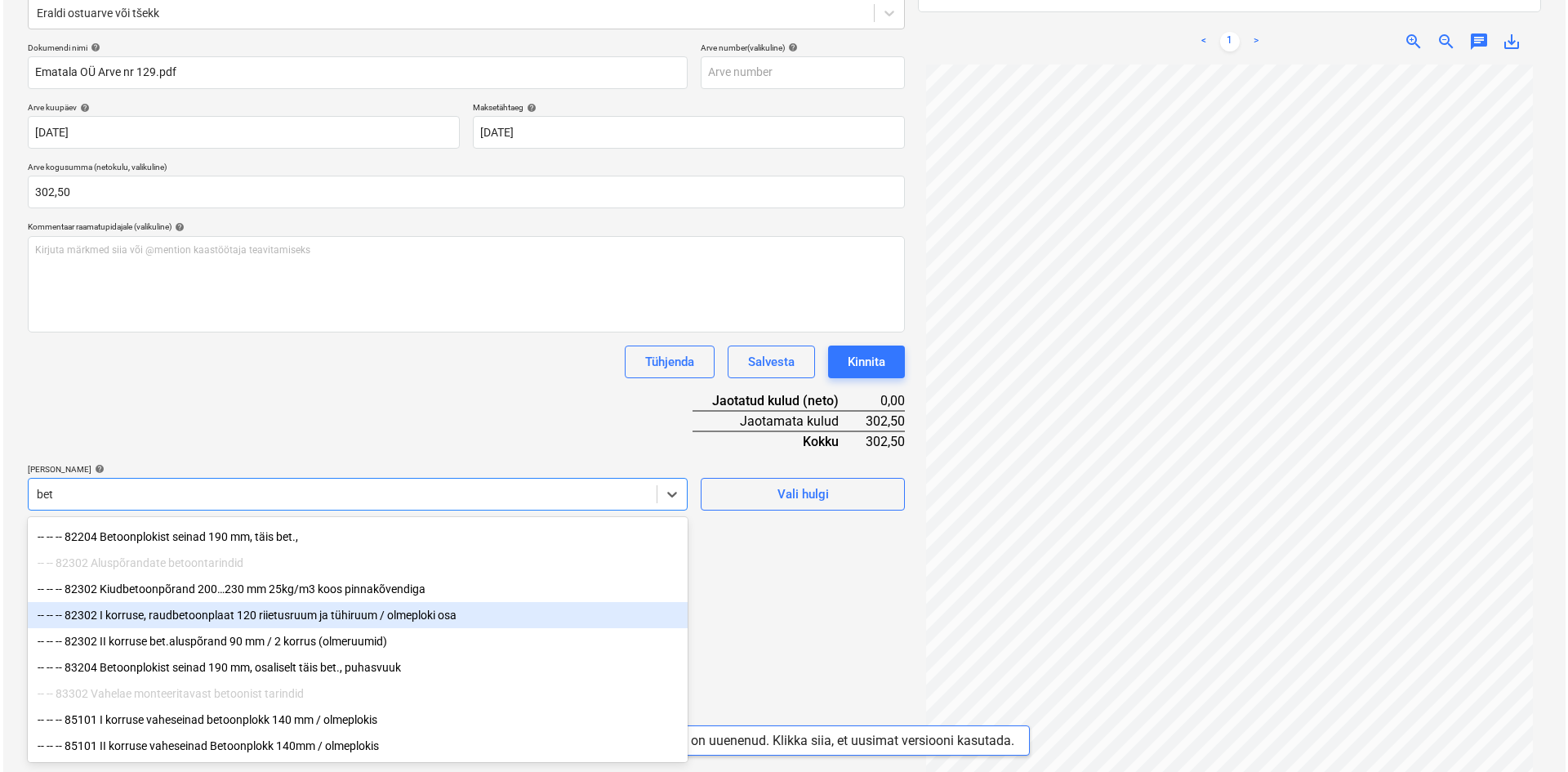
scroll to position [112, 0]
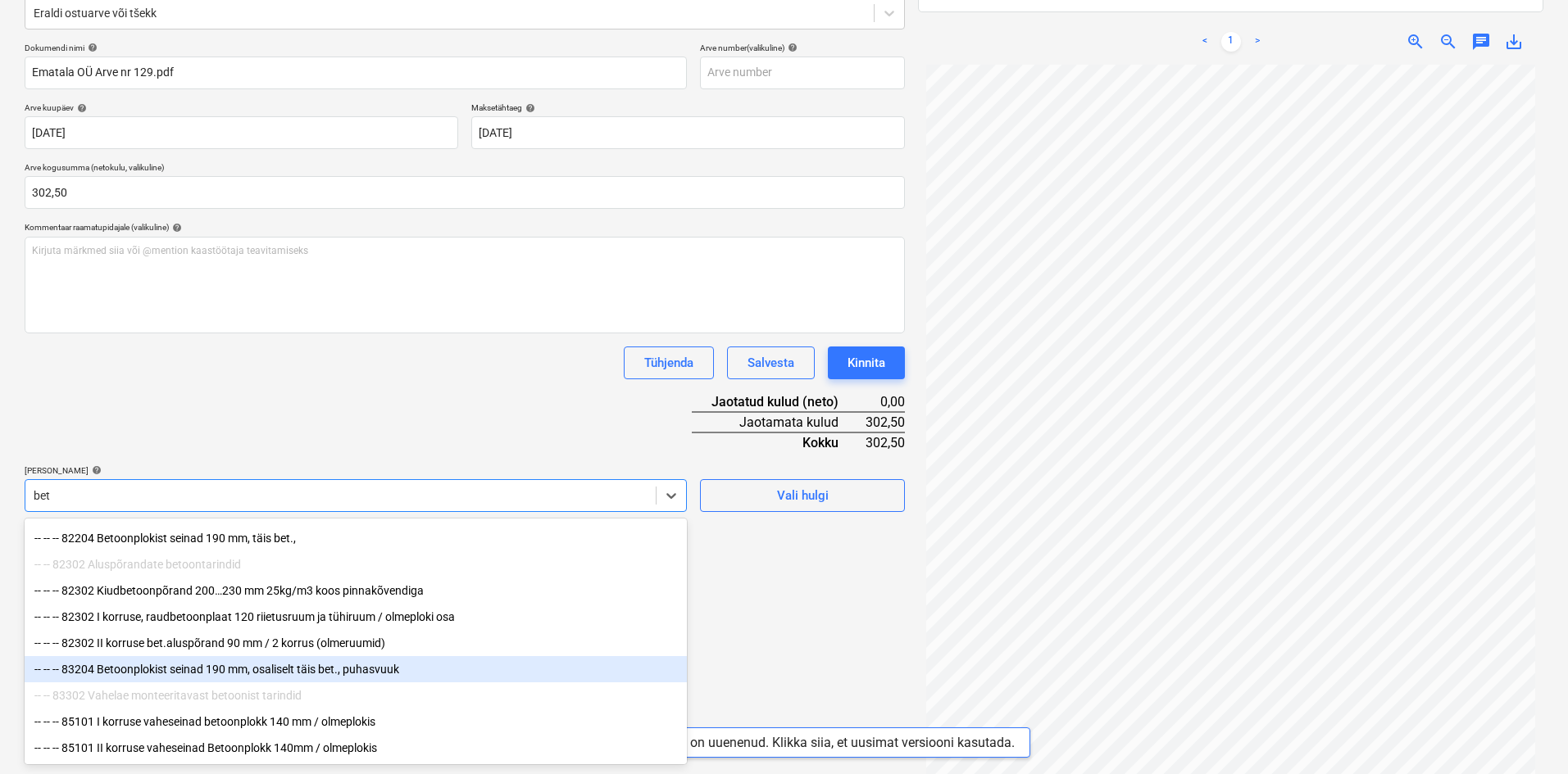
click at [154, 664] on div "-- -- -- 83204 Betoonplokist seinad 190 mm, osaliselt täis bet., puhasvuuk" at bounding box center [355, 670] width 662 height 26
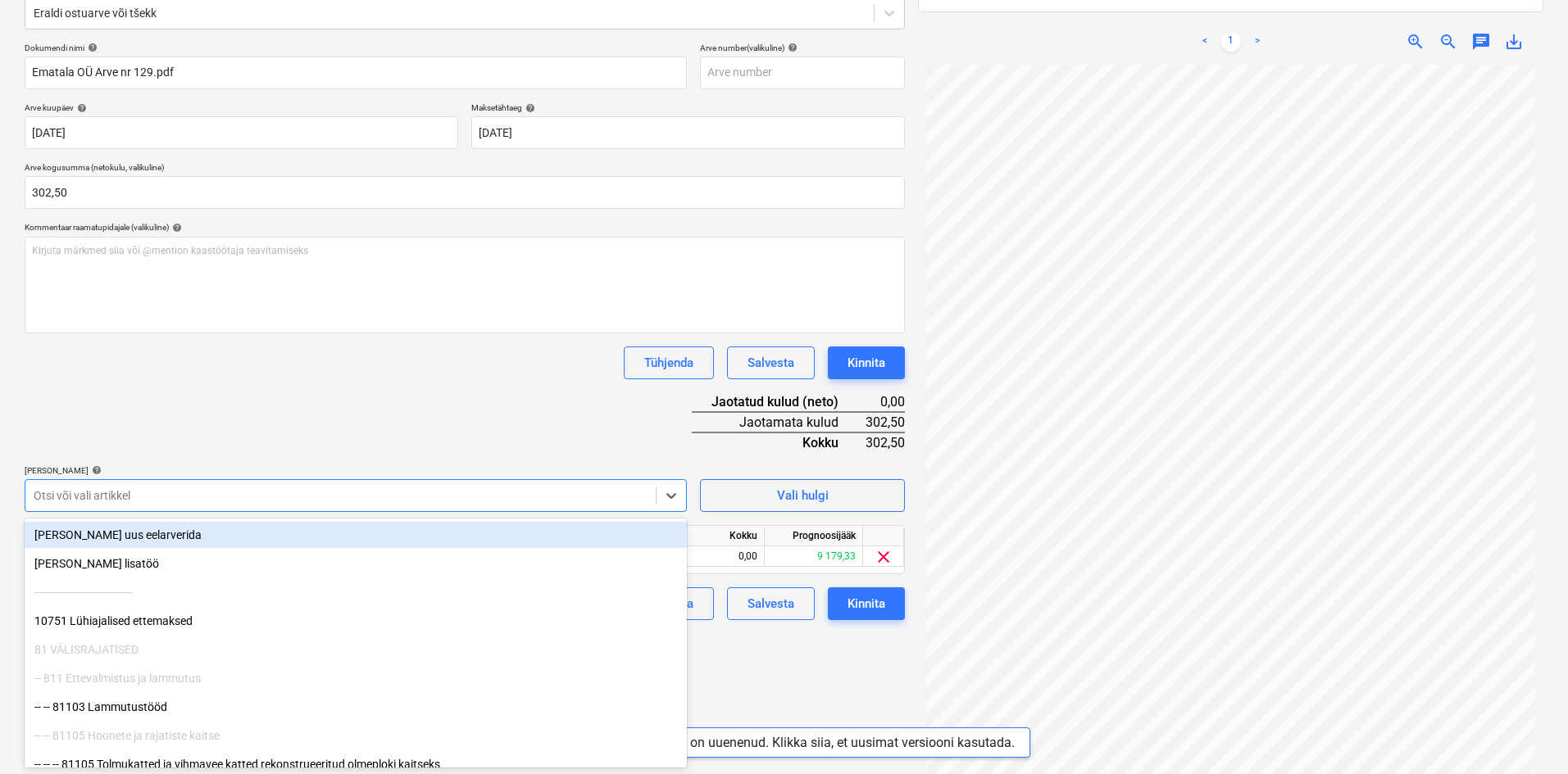
click at [419, 435] on div "Dokumendi nimi help Ematala OÜ Arve nr 129.pdf Arve number (valikuline) help Ar…" at bounding box center [464, 331] width 880 height 578
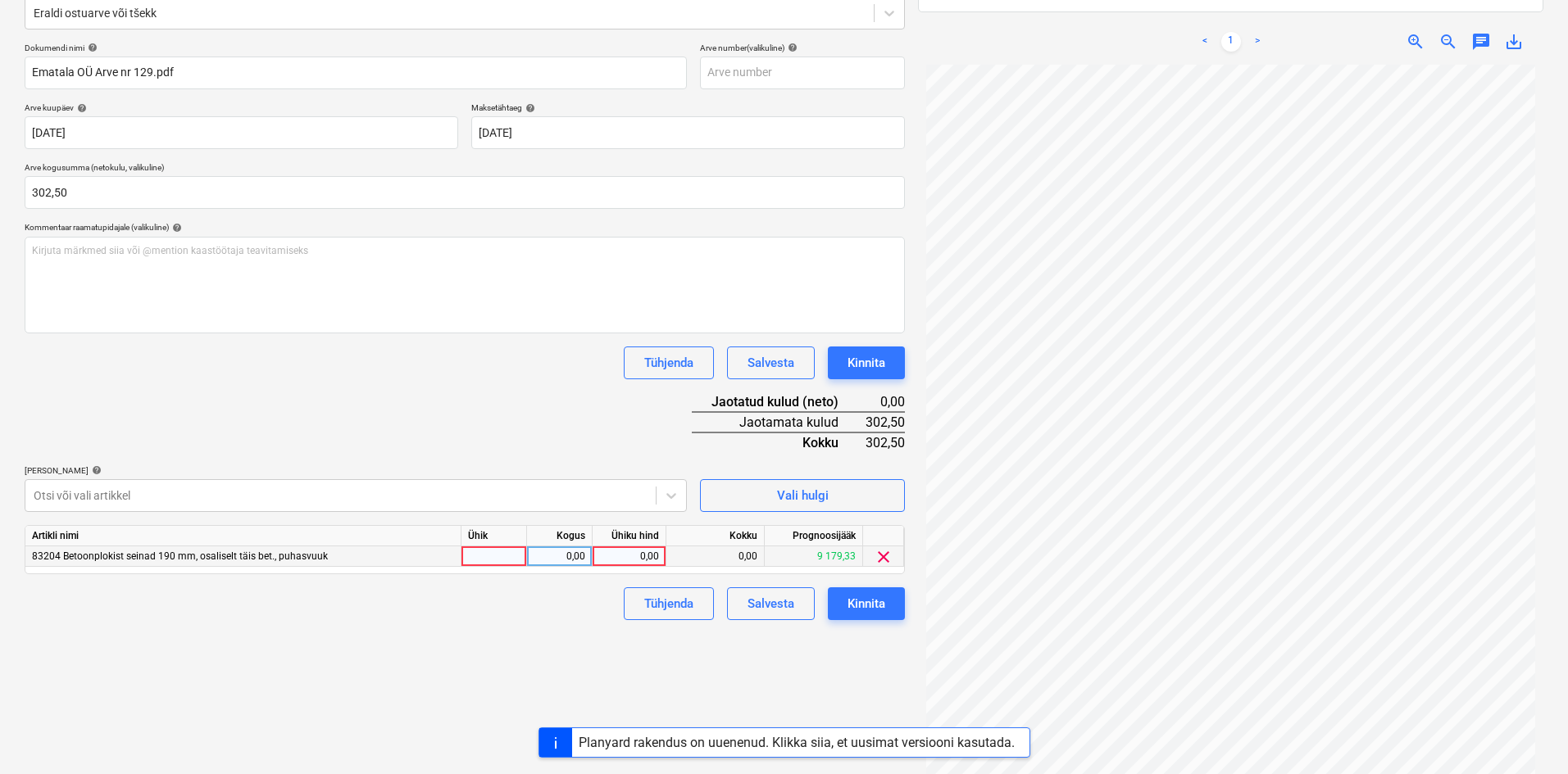
click at [652, 559] on div "0,00" at bounding box center [628, 557] width 60 height 21
type input "302,50"
click at [555, 658] on div "Failide konteerimine Vali ettevõte Ematala OÜ (12703126) [PERSON_NAME] uus ette…" at bounding box center [464, 335] width 893 height 930
click at [875, 606] on div "Kinnita" at bounding box center [866, 604] width 38 height 22
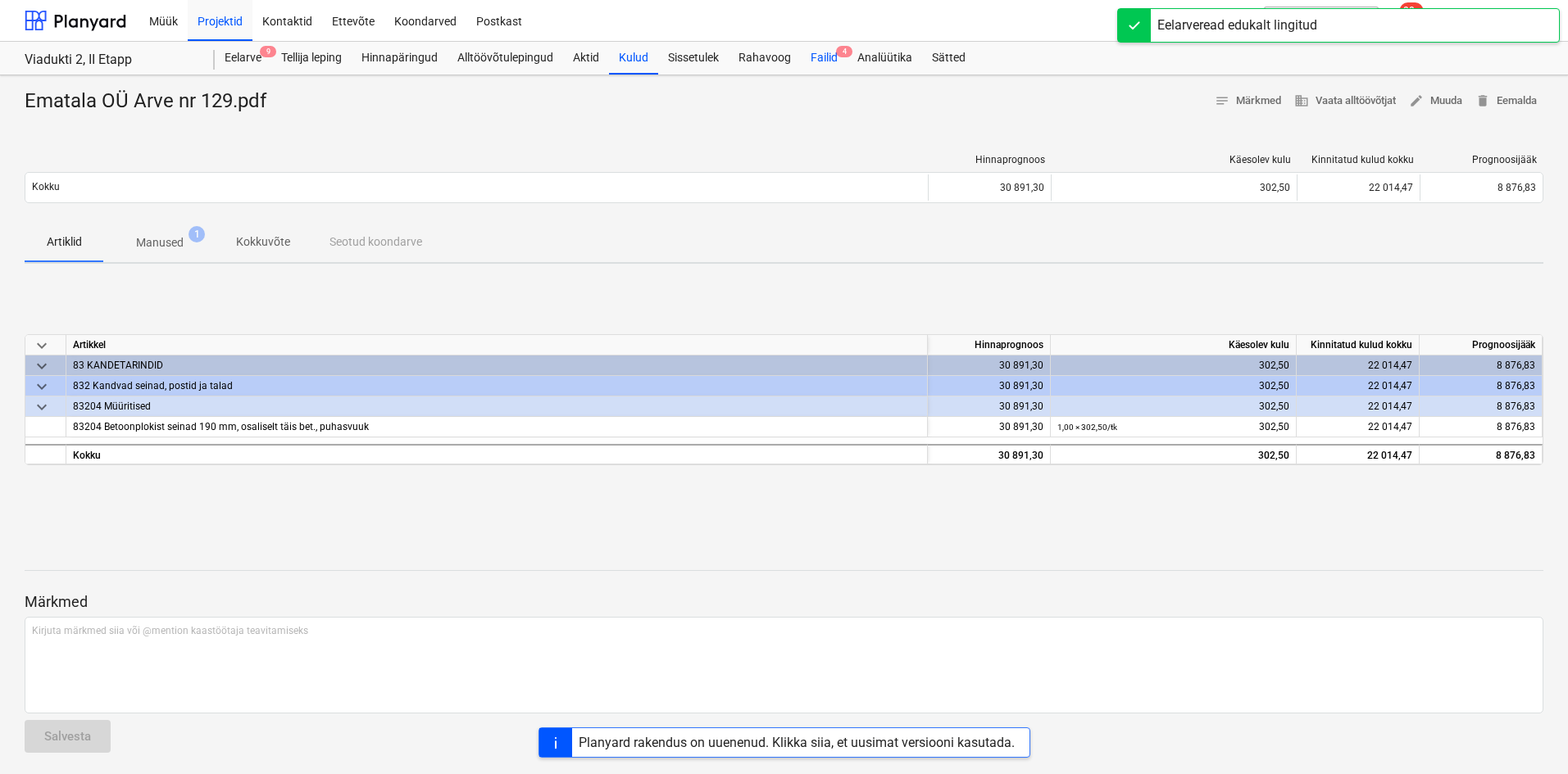
click at [822, 58] on div "Failid 4" at bounding box center [824, 58] width 47 height 33
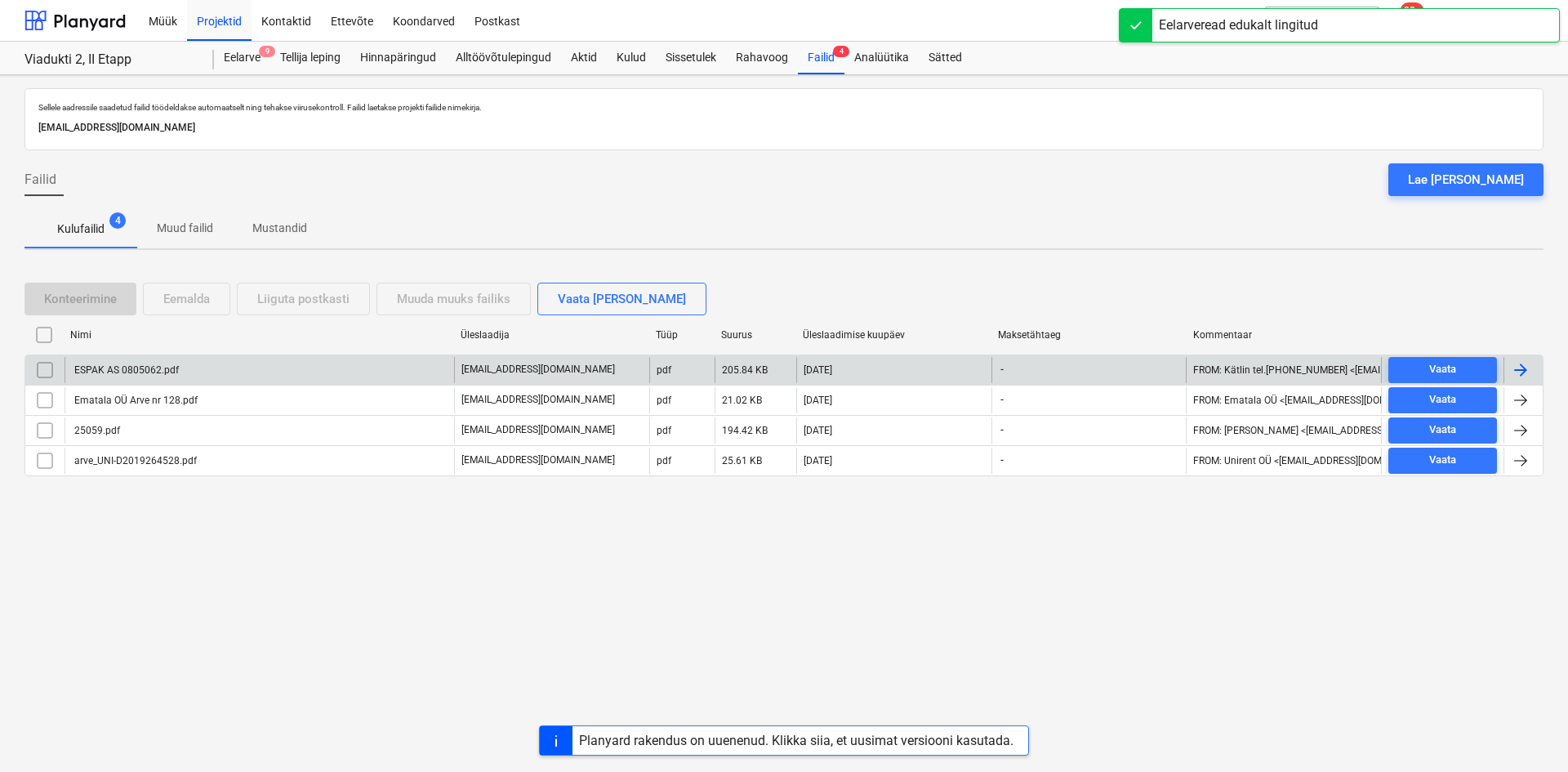
click at [125, 365] on div "ESPAK AS 0805062.pdf" at bounding box center [126, 370] width 107 height 11
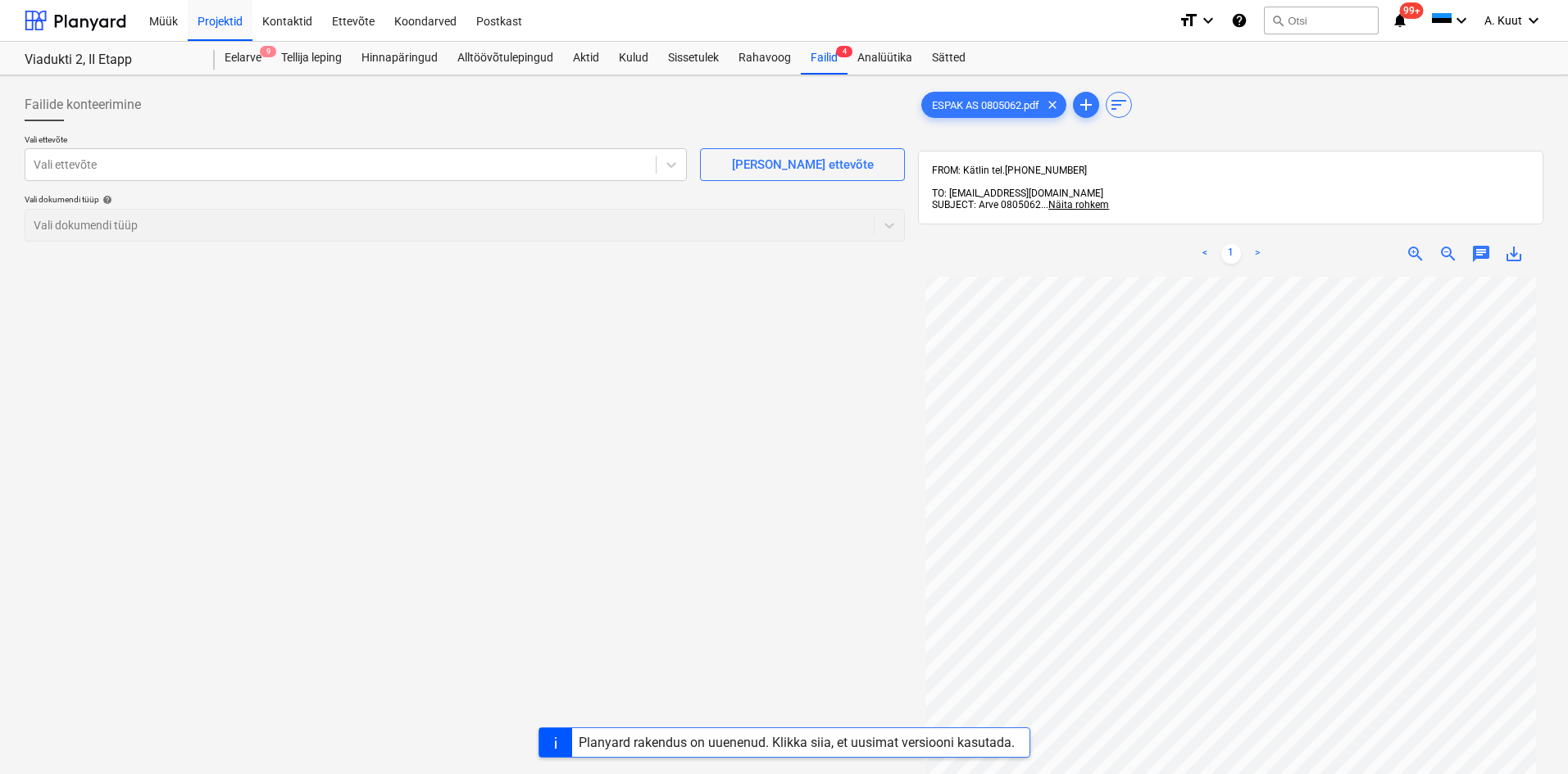
scroll to position [138, 0]
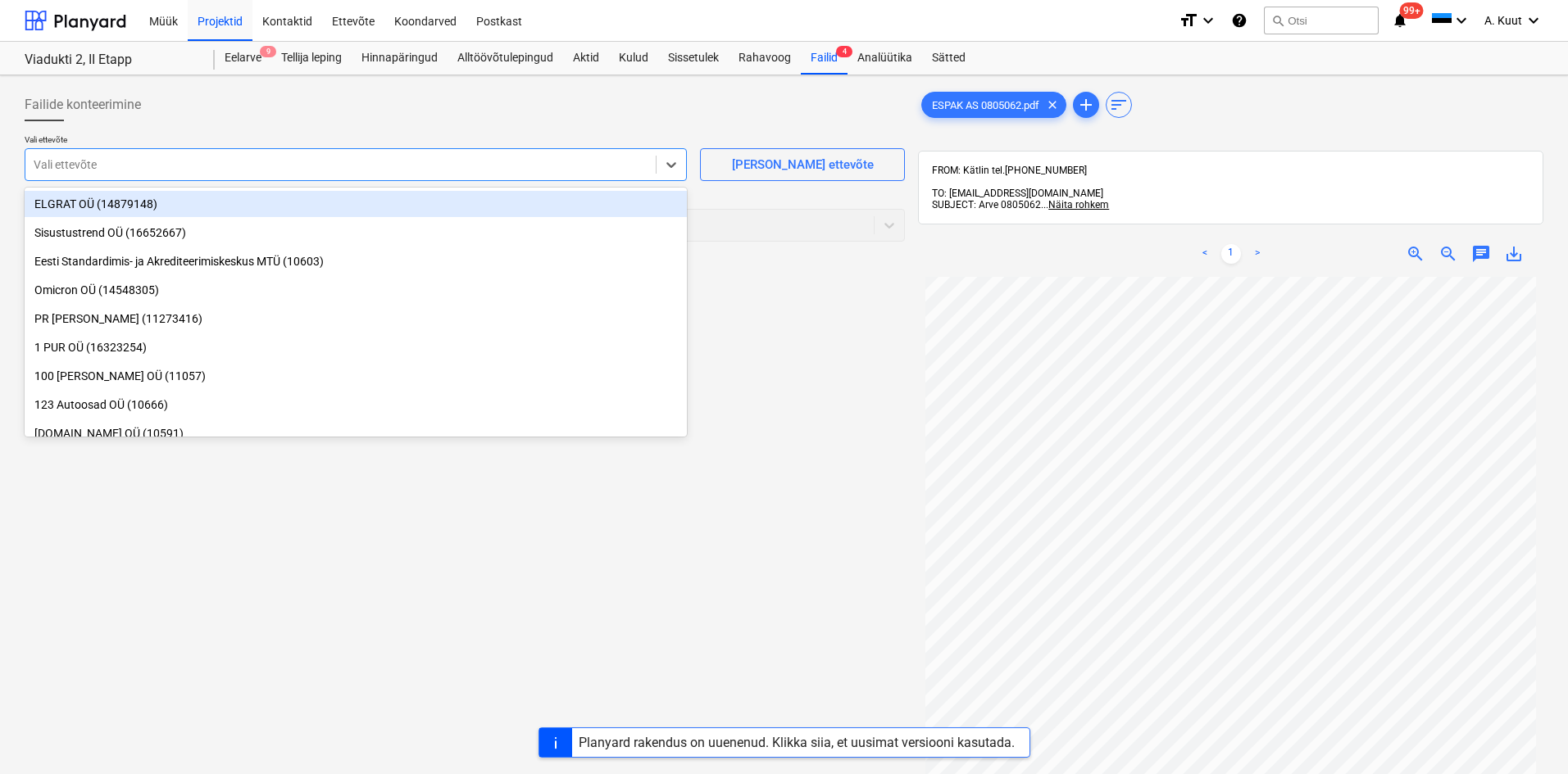
click at [46, 160] on div at bounding box center [340, 164] width 614 height 16
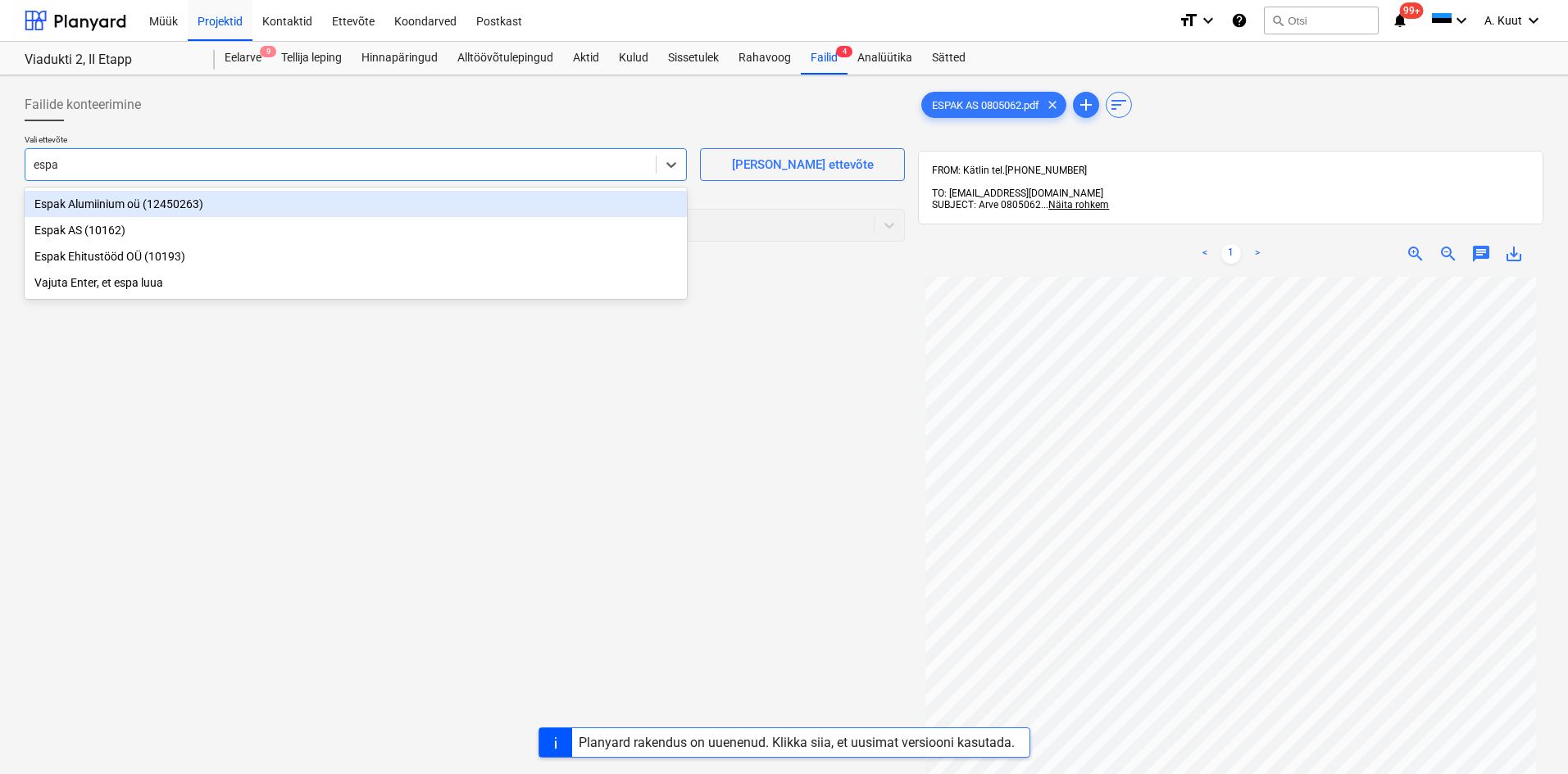
type input "espak"
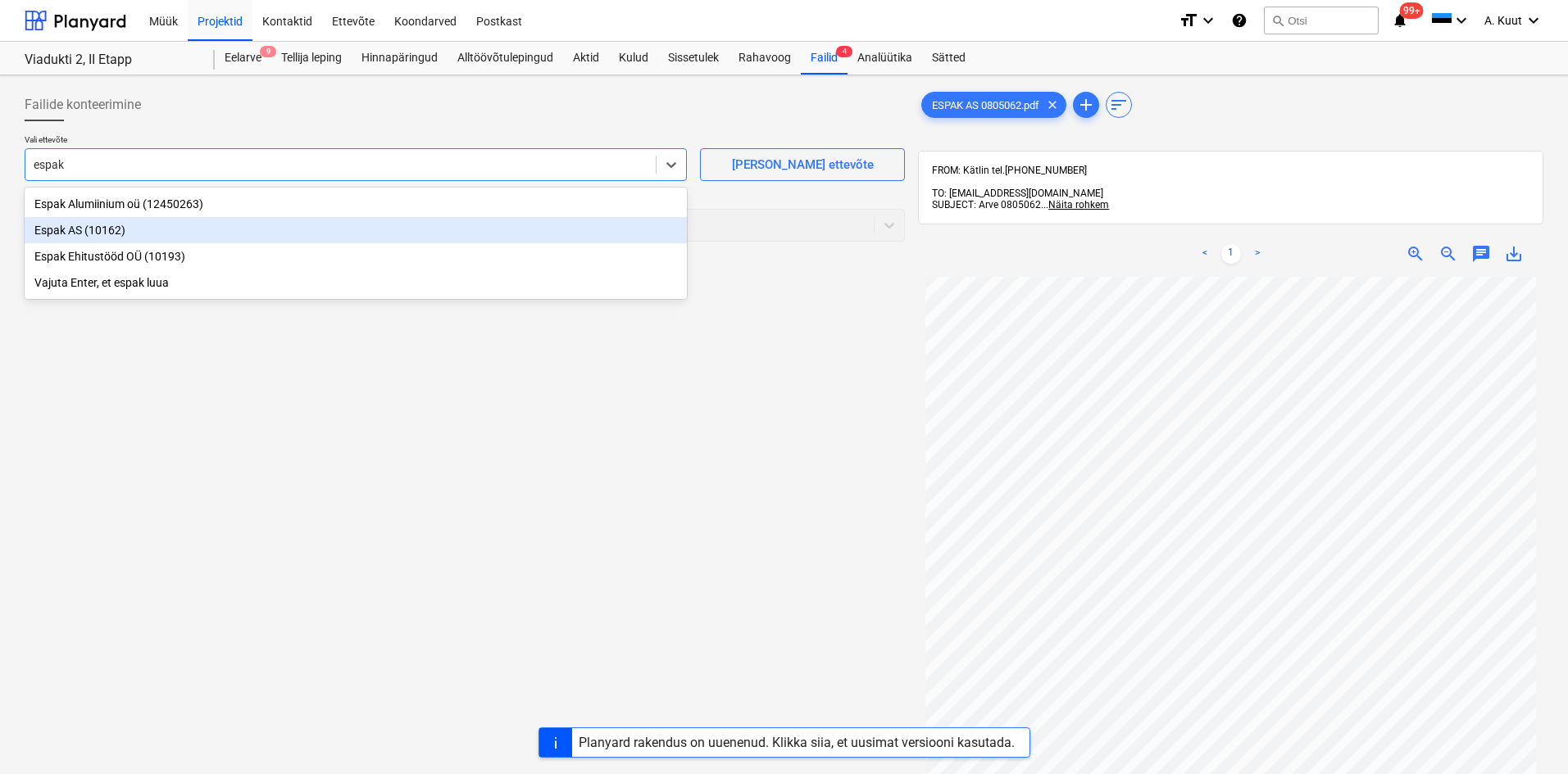
click at [46, 231] on div "Espak AS (10162)" at bounding box center [355, 230] width 662 height 26
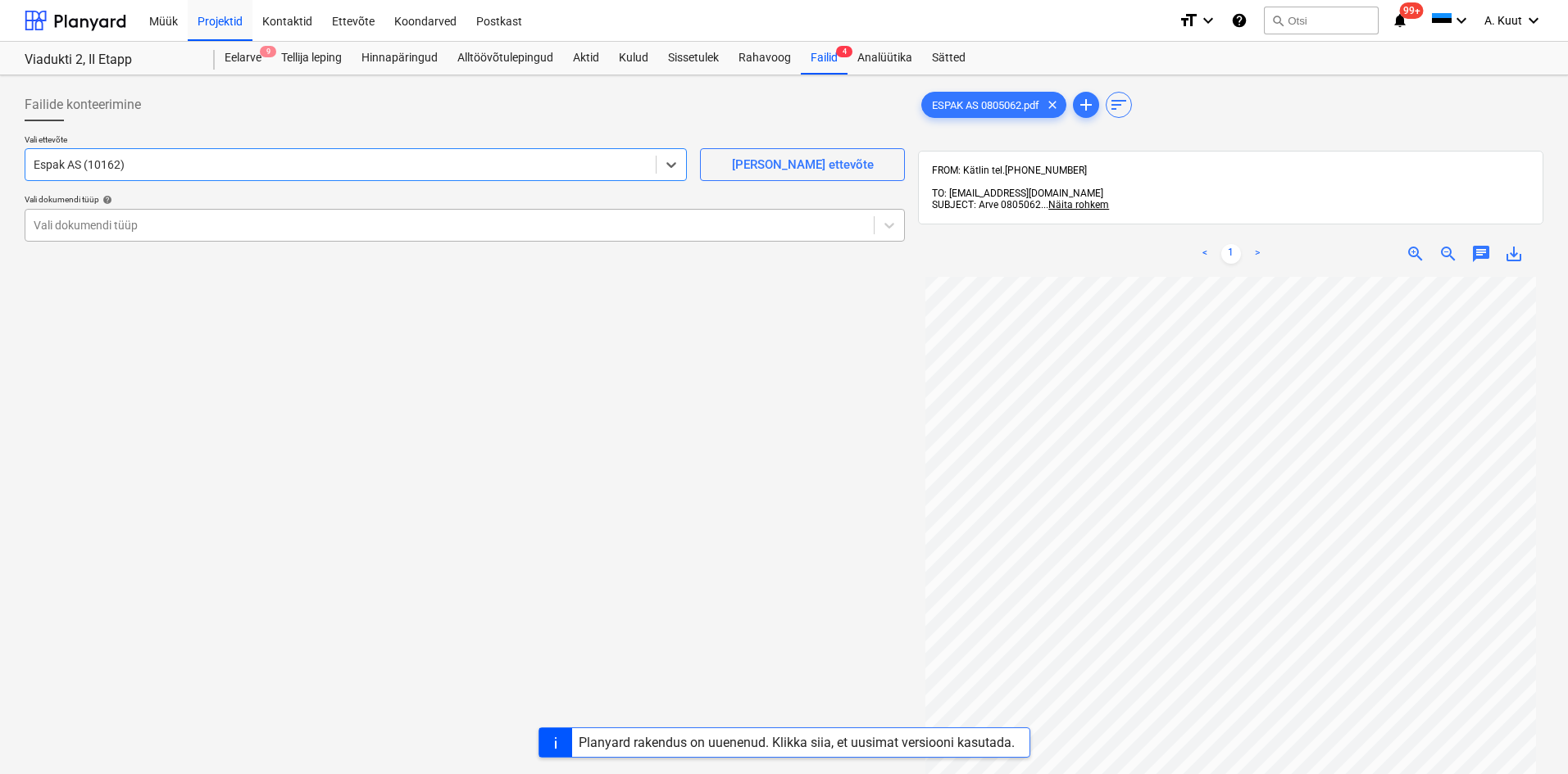
click at [68, 229] on div at bounding box center [450, 225] width 832 height 16
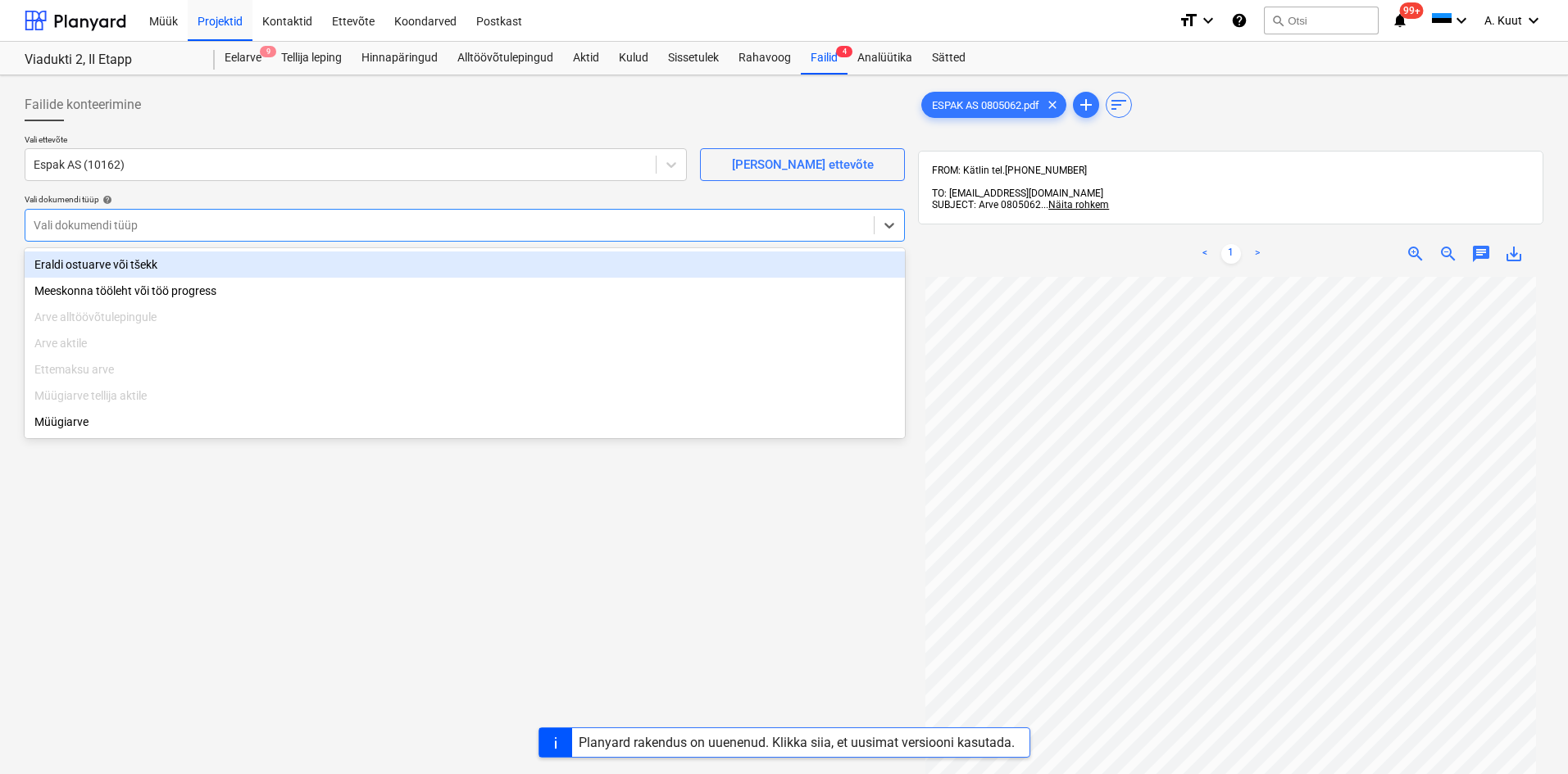
click at [85, 270] on div "Eraldi ostuarve või tšekk" at bounding box center [464, 265] width 880 height 26
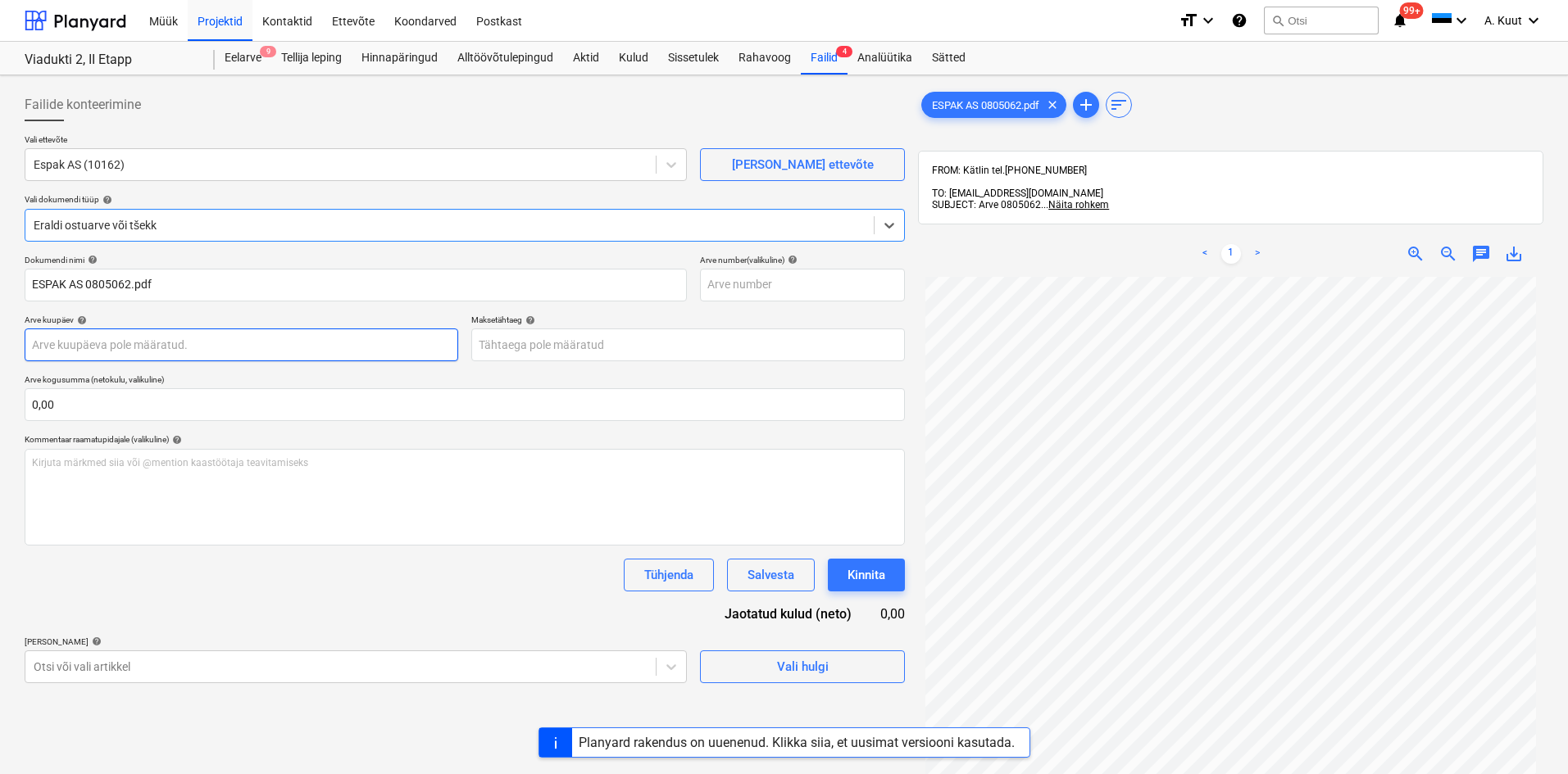
click at [101, 344] on body "Müük Projektid Kontaktid Ettevõte Koondarved Postkast format_size keyboard_arro…" at bounding box center [784, 387] width 1568 height 774
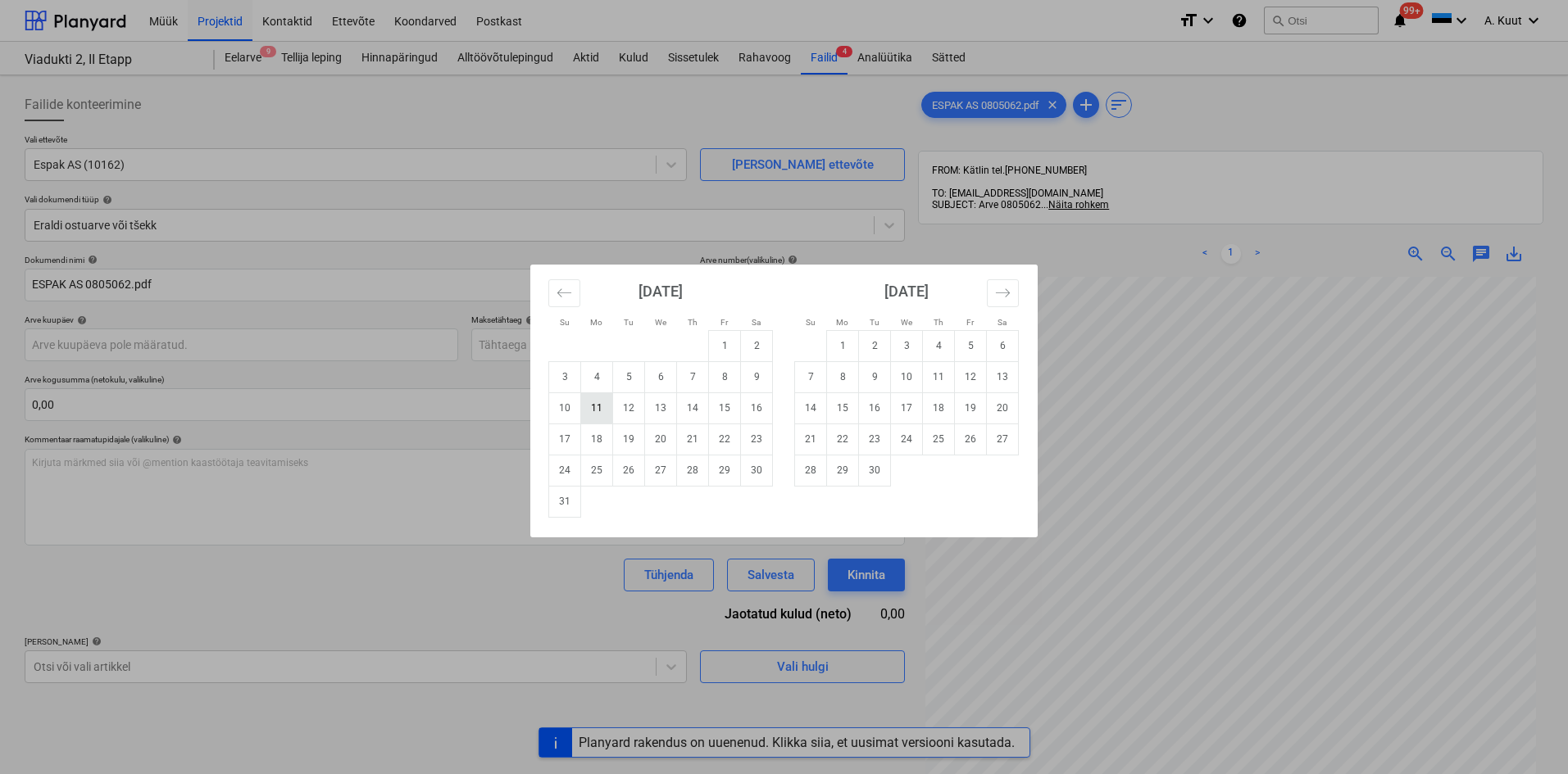
click at [595, 412] on td "11" at bounding box center [596, 408] width 32 height 31
type input "[DATE]"
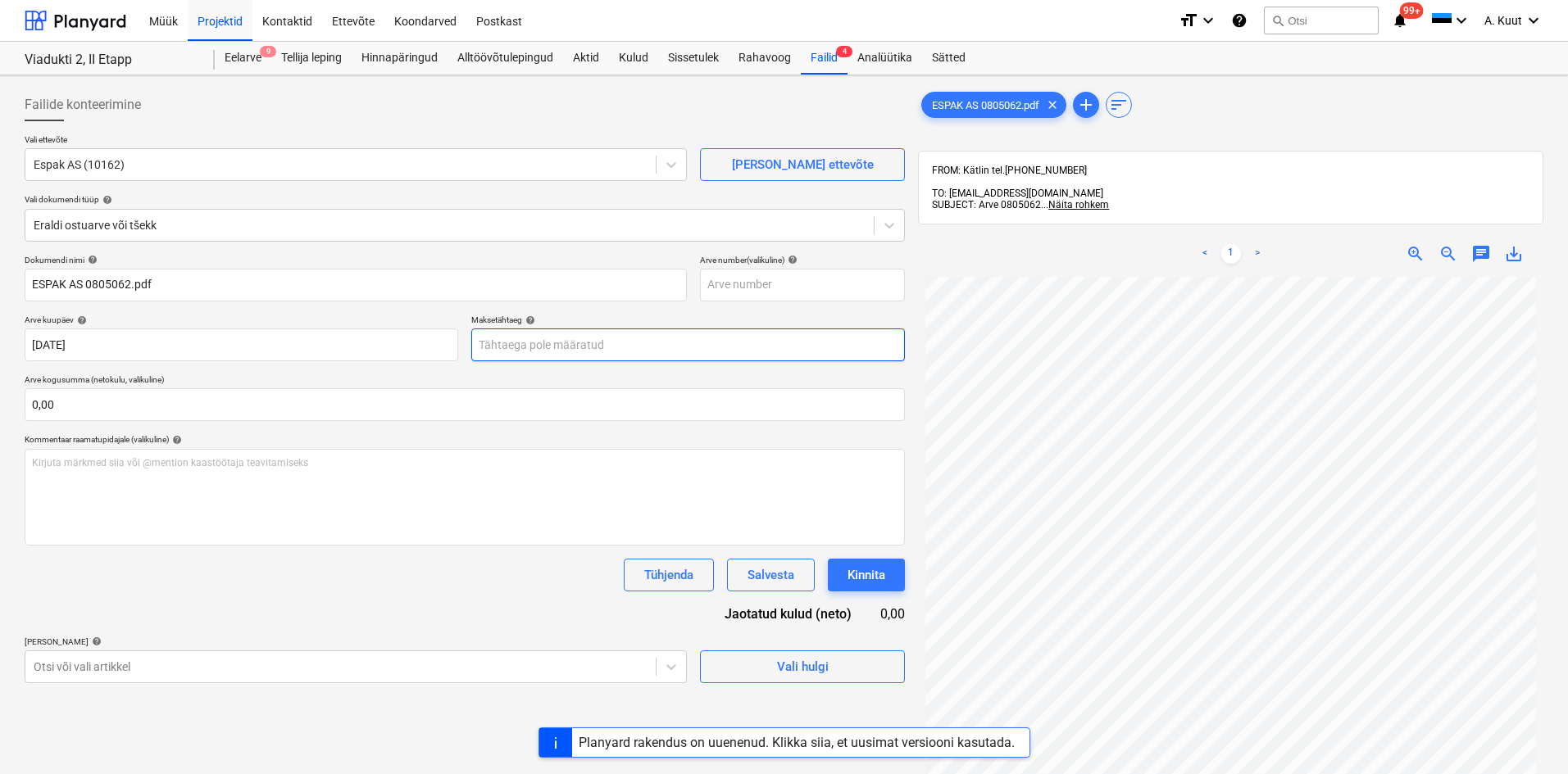
click at [536, 360] on body "Müük Projektid Kontaktid Ettevõte Koondarved Postkast format_size keyboard_arro…" at bounding box center [784, 387] width 1568 height 774
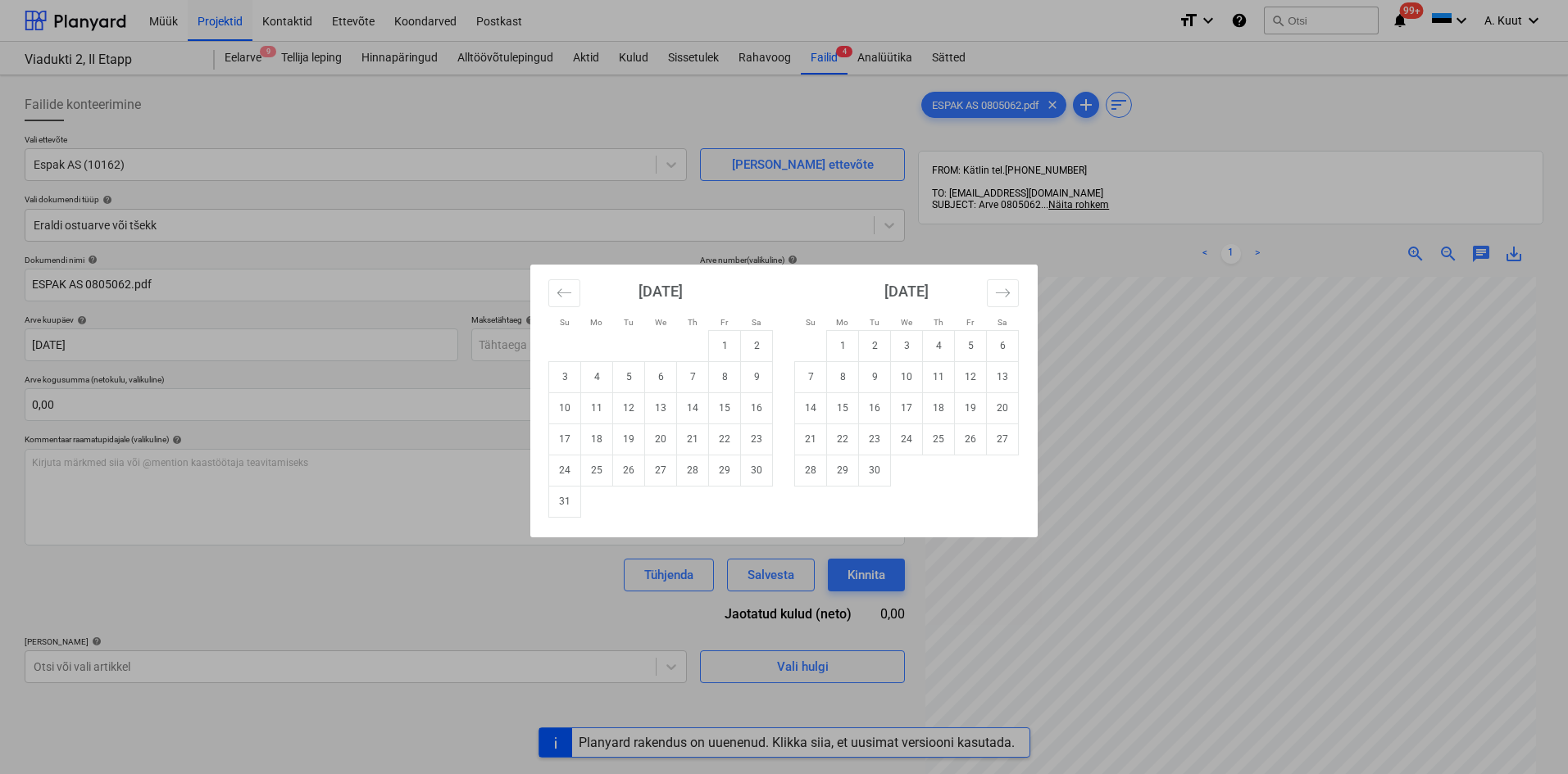
click at [1118, 348] on div "Su Mo Tu We Th Fr Sa Su Mo Tu We Th Fr Sa [DATE] 1 2 3 4 5 6 7 8 9 10 11 12 13 …" at bounding box center [784, 387] width 1568 height 774
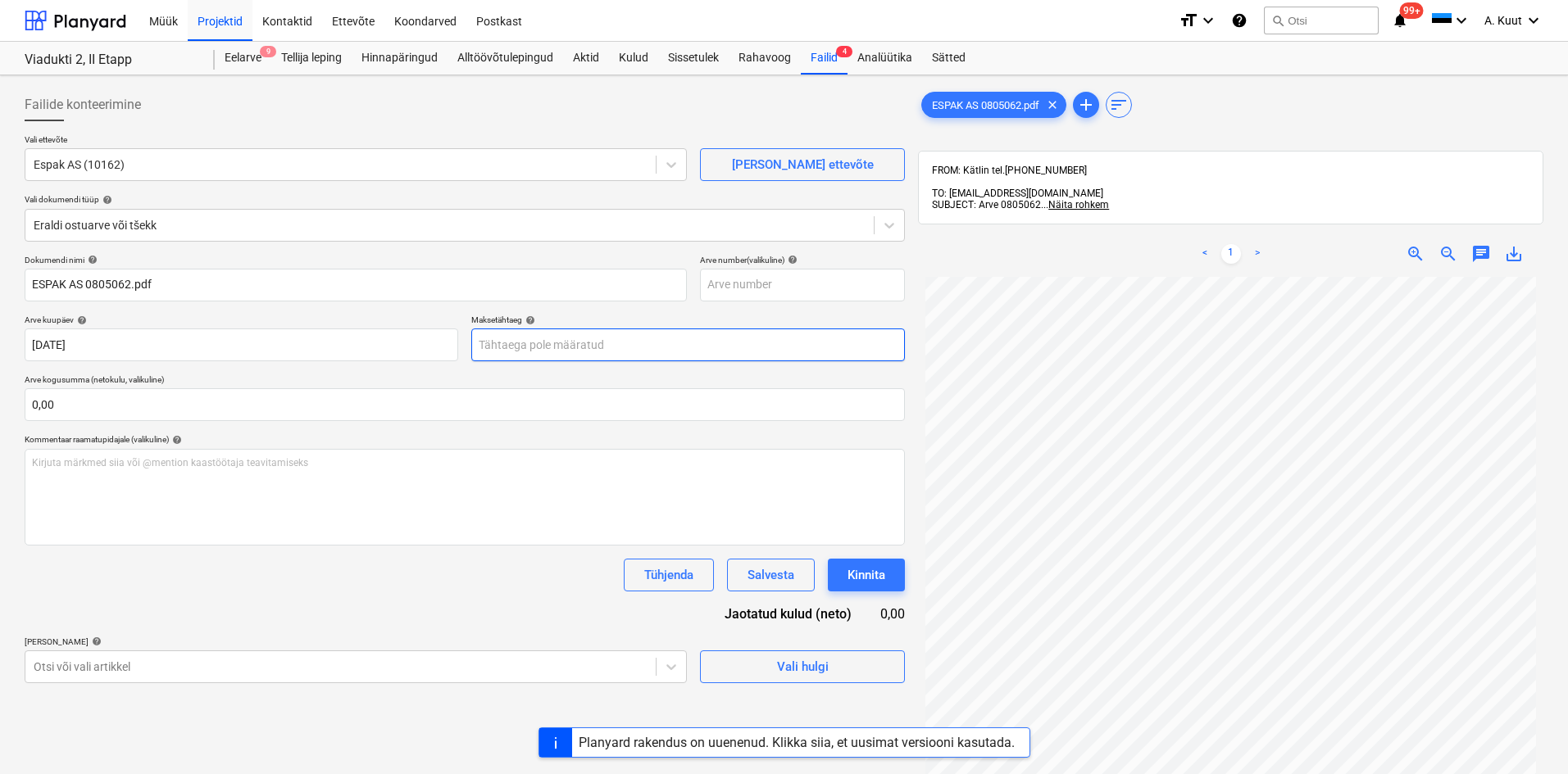
click at [550, 343] on body "Müük Projektid Kontaktid Ettevõte Koondarved Postkast format_size keyboard_arro…" at bounding box center [784, 387] width 1568 height 774
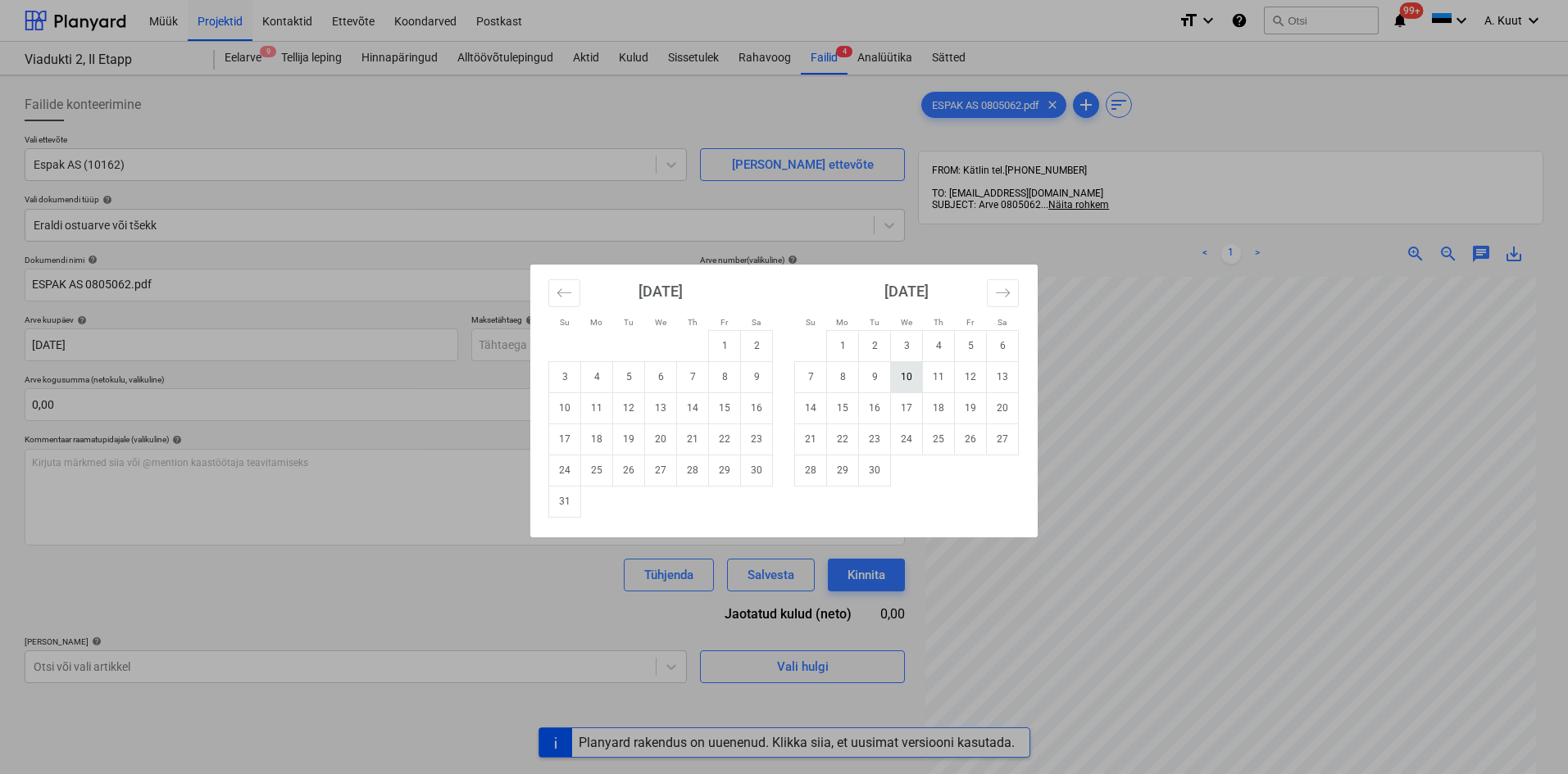
click at [916, 379] on td "10" at bounding box center [906, 377] width 32 height 31
type input "[DATE]"
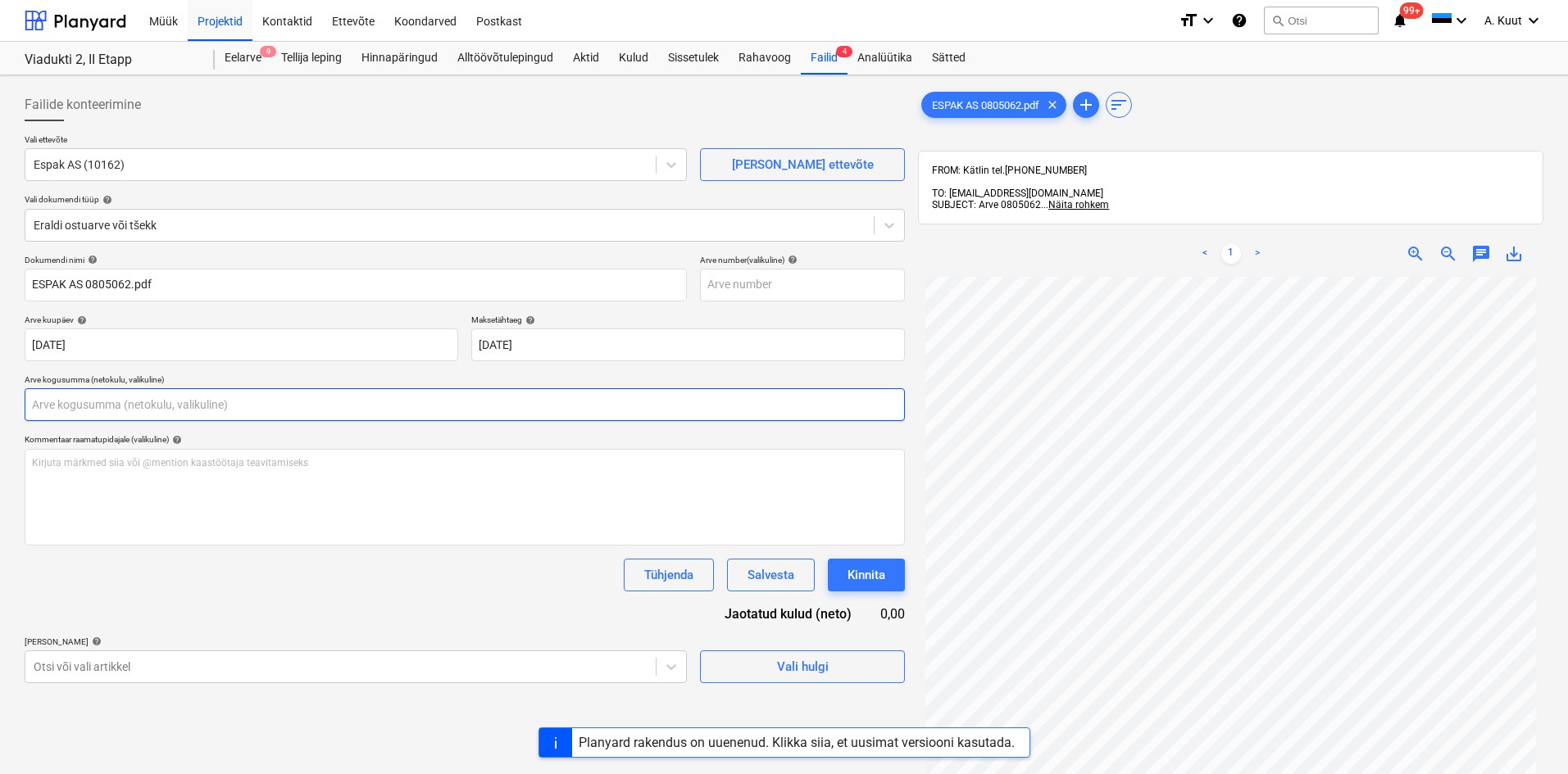
click at [85, 407] on input "text" at bounding box center [464, 405] width 880 height 33
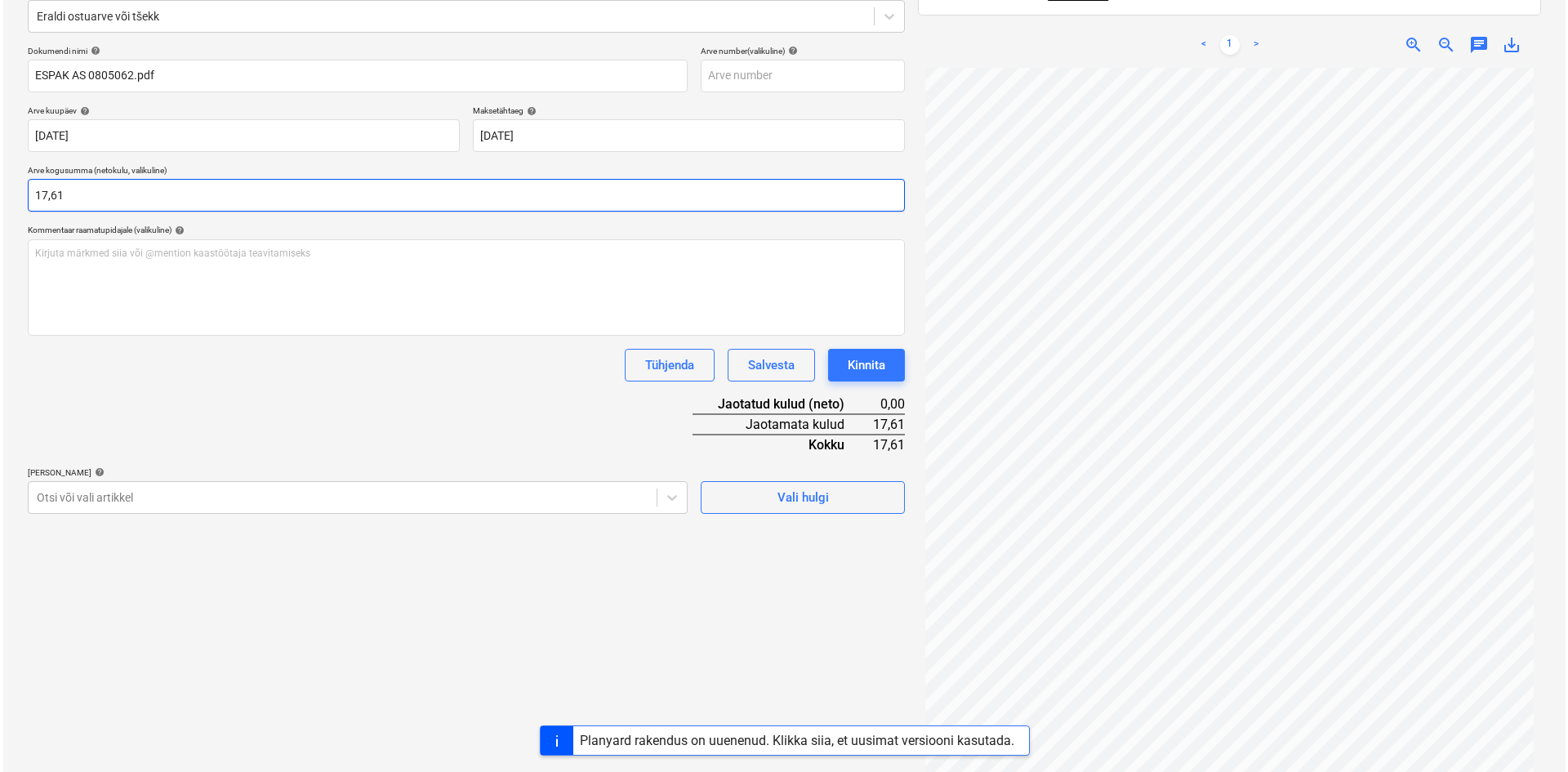
scroll to position [232, 0]
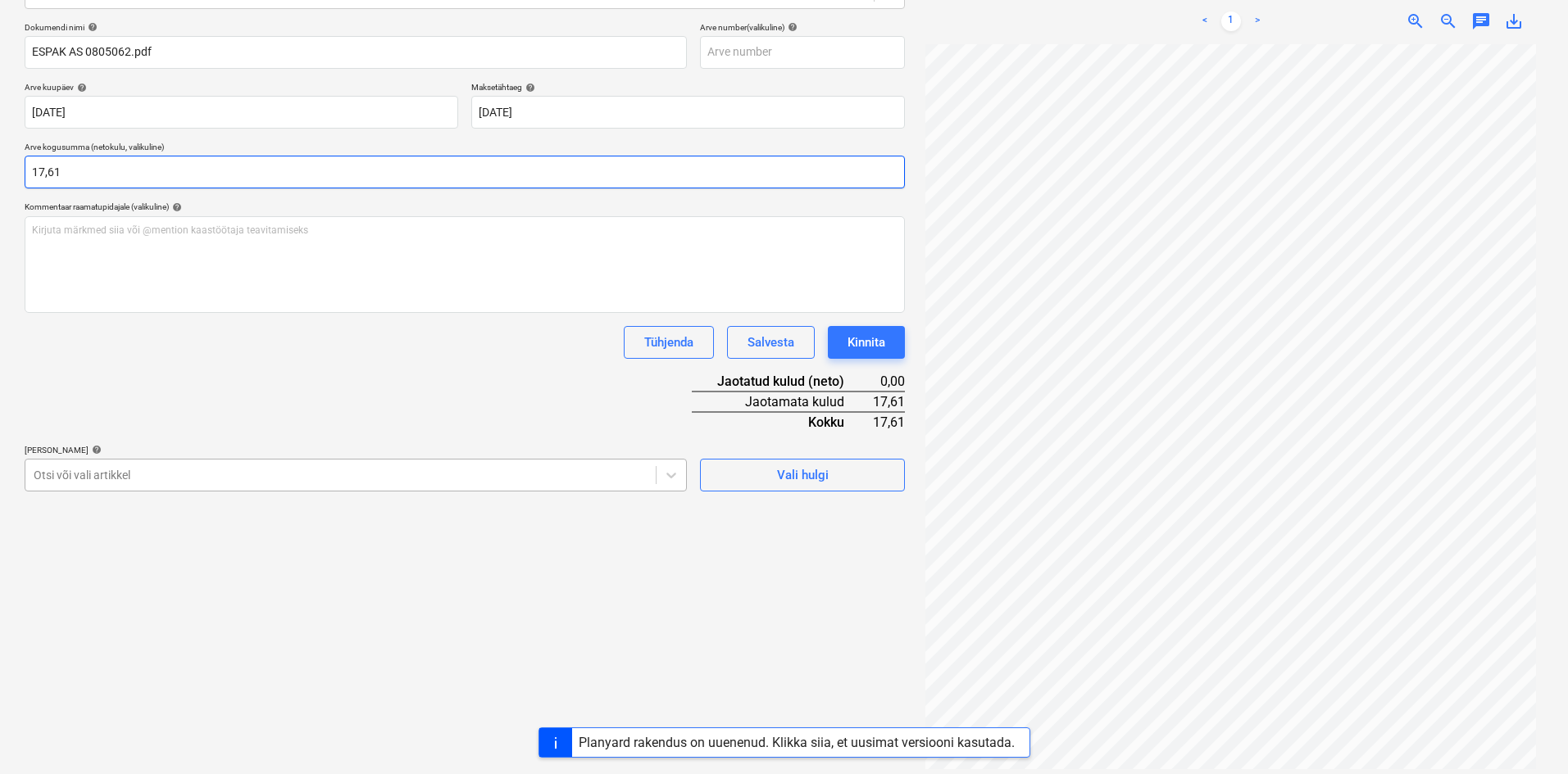
type input "17,61"
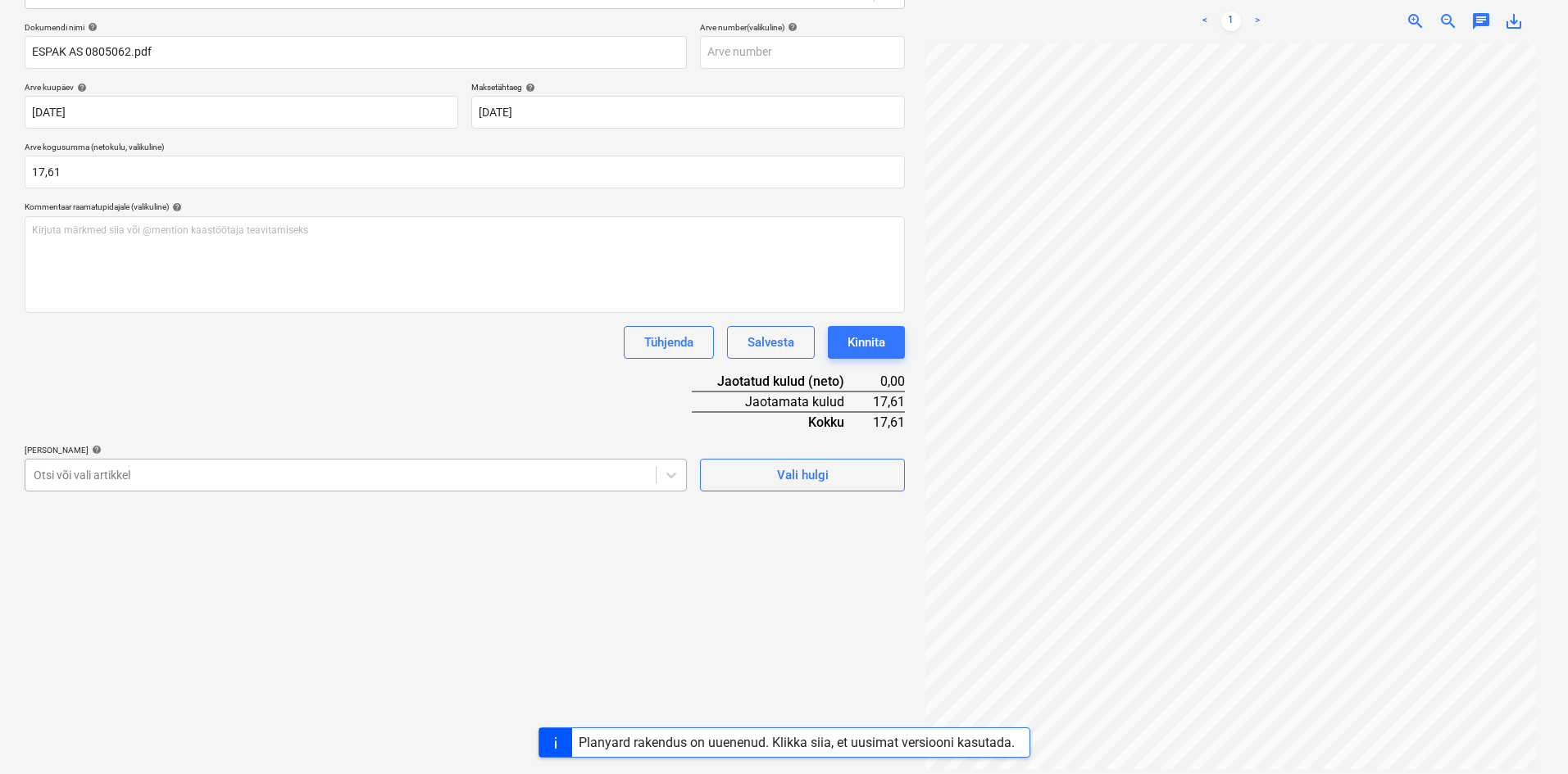
click at [92, 472] on div at bounding box center [340, 475] width 614 height 16
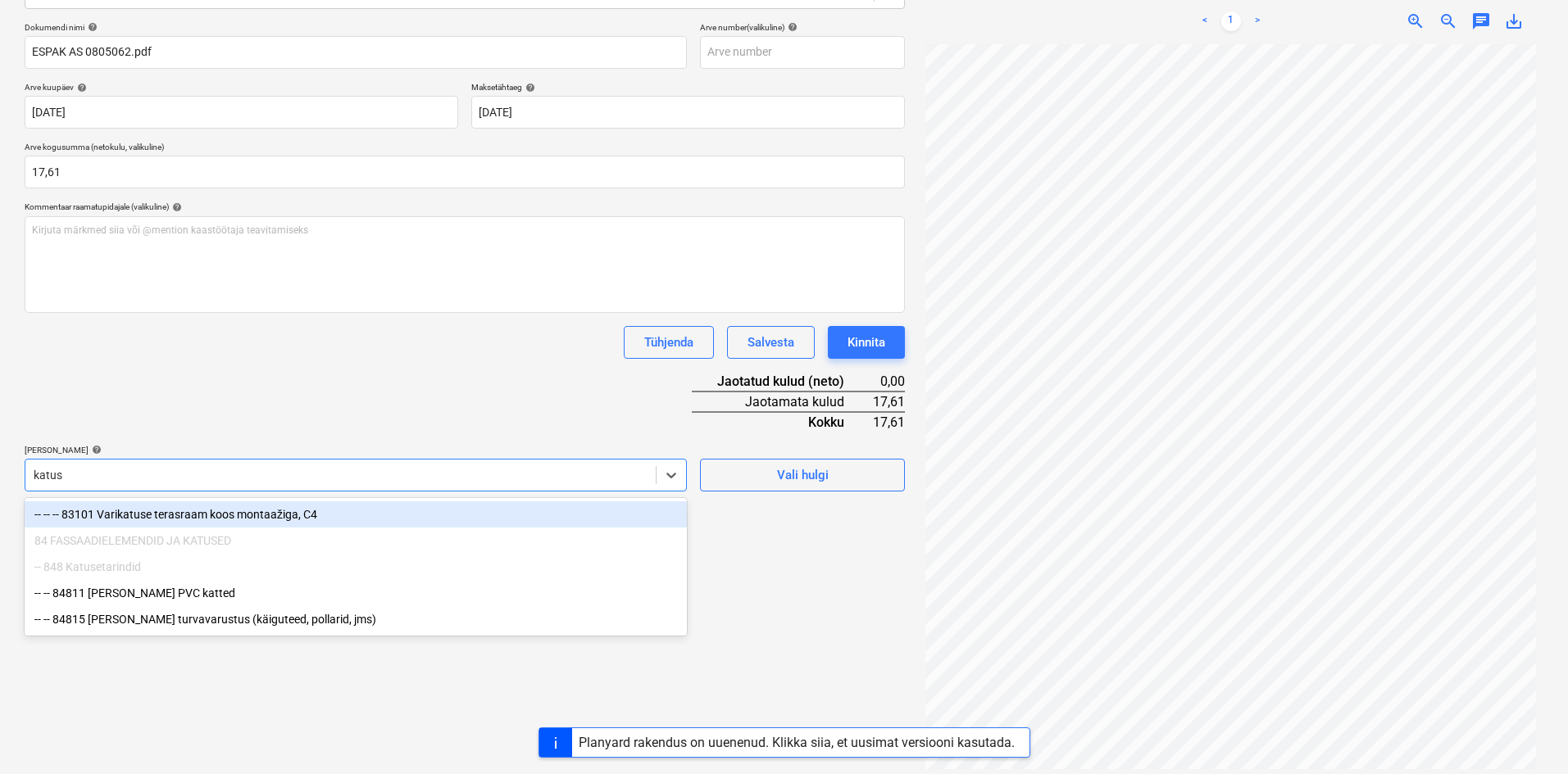
type input "[PERSON_NAME]"
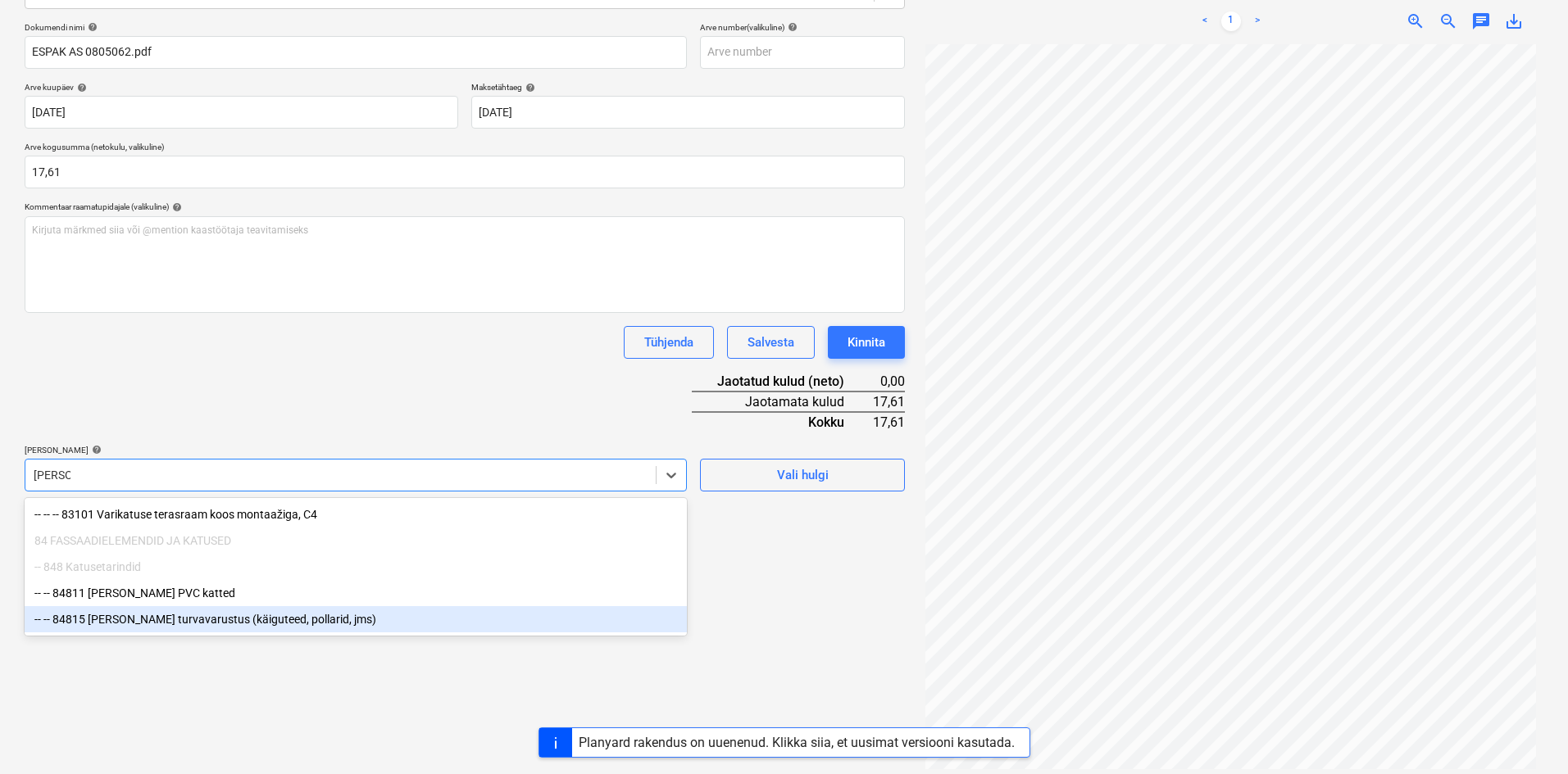
click at [123, 622] on div "-- -- 84815 [PERSON_NAME] turvavarustus (käiguteed, pollarid, jms)" at bounding box center [355, 620] width 662 height 26
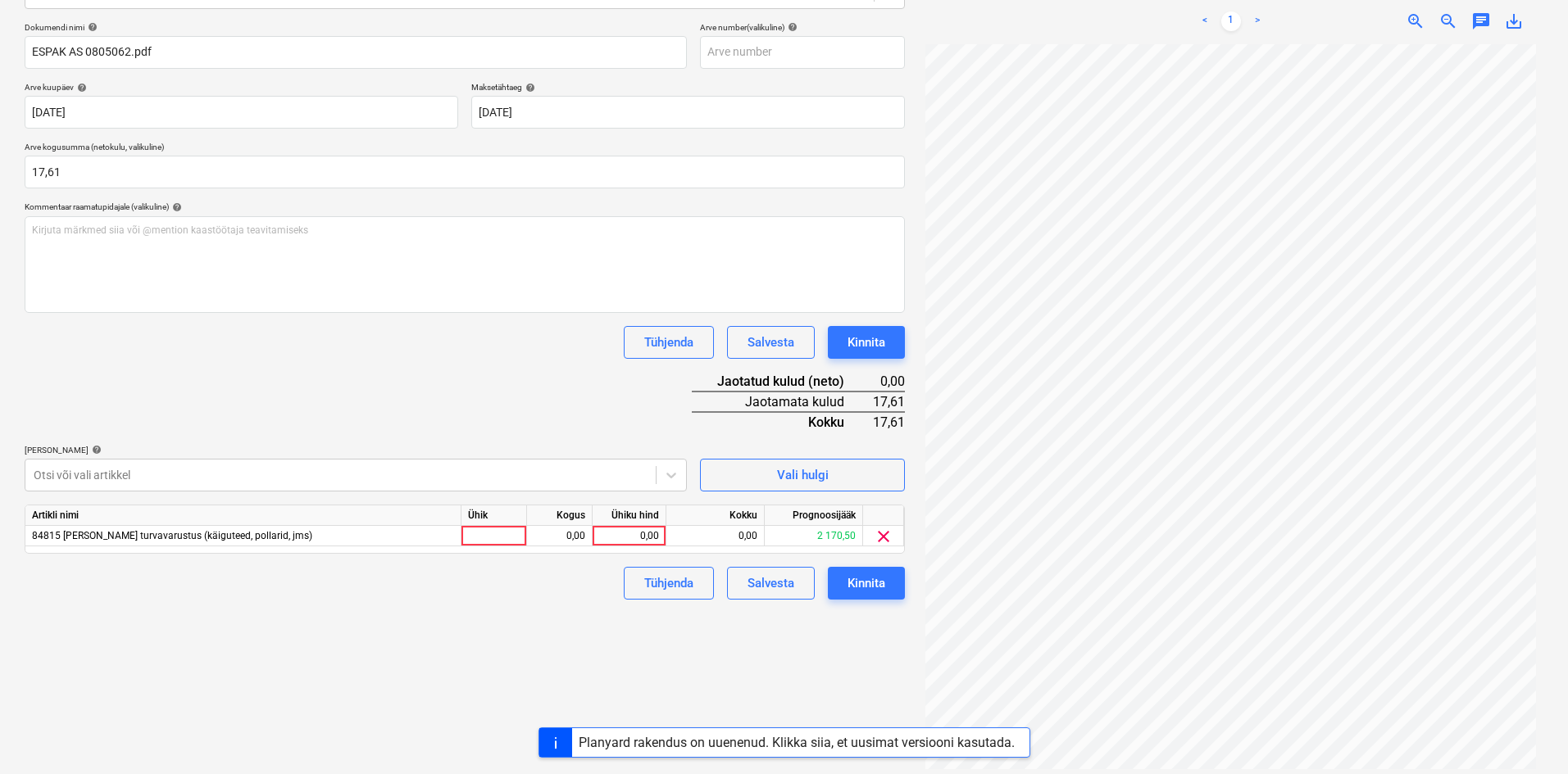
click at [255, 412] on div "Dokumendi nimi help ESPAK AS 0805062.pdf Arve number (valikuline) help Arve kuu…" at bounding box center [464, 311] width 880 height 578
click at [645, 533] on div "0,00" at bounding box center [628, 537] width 60 height 21
type input "17,61"
click at [551, 651] on div "Failide konteerimine Vali ettevõte Espak AS (10162) [PERSON_NAME] uus ettevõte …" at bounding box center [464, 314] width 893 height 930
click at [878, 592] on div "Kinnita" at bounding box center [866, 583] width 38 height 22
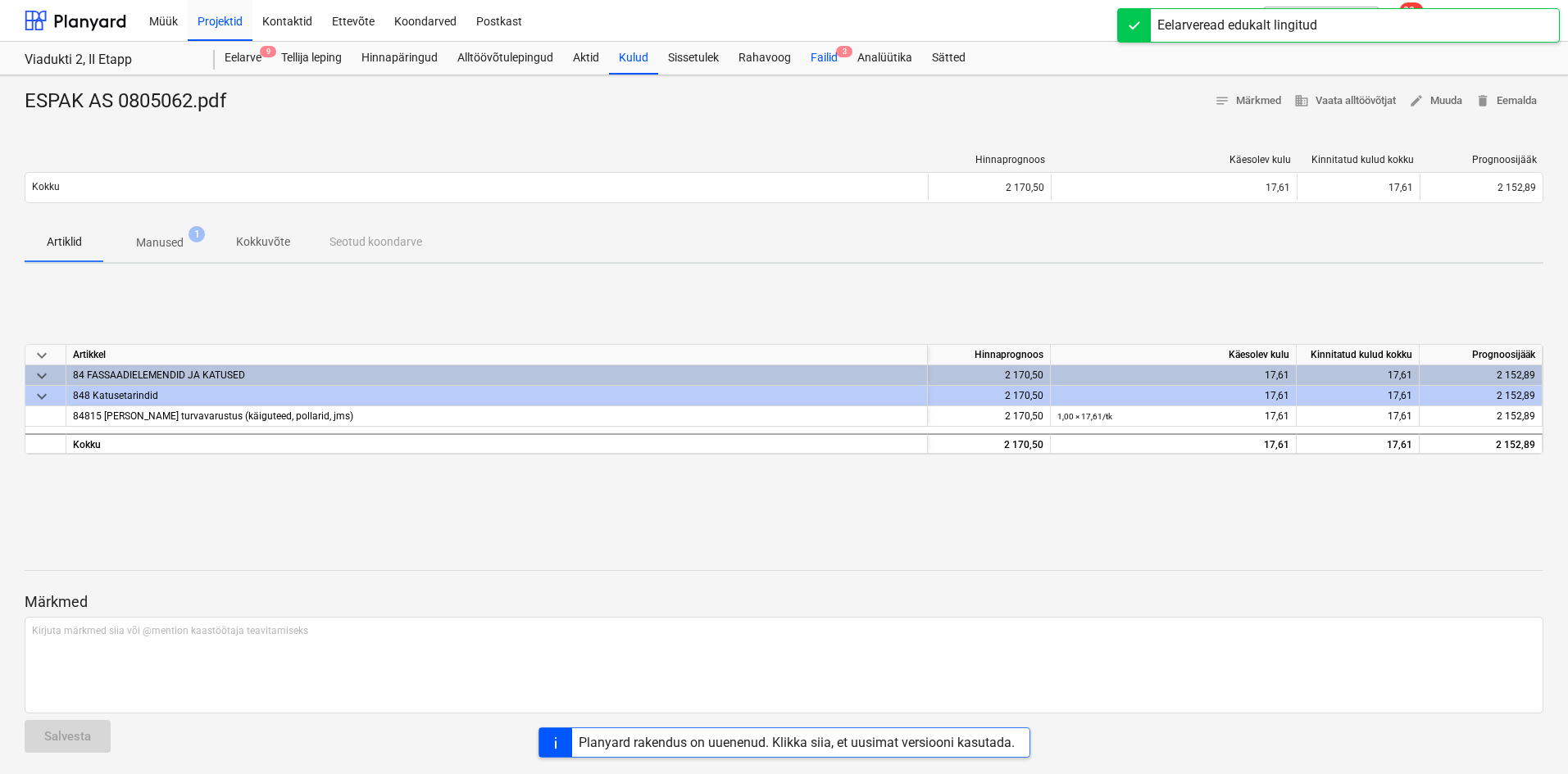
click at [835, 51] on div "Failid 3" at bounding box center [824, 58] width 47 height 33
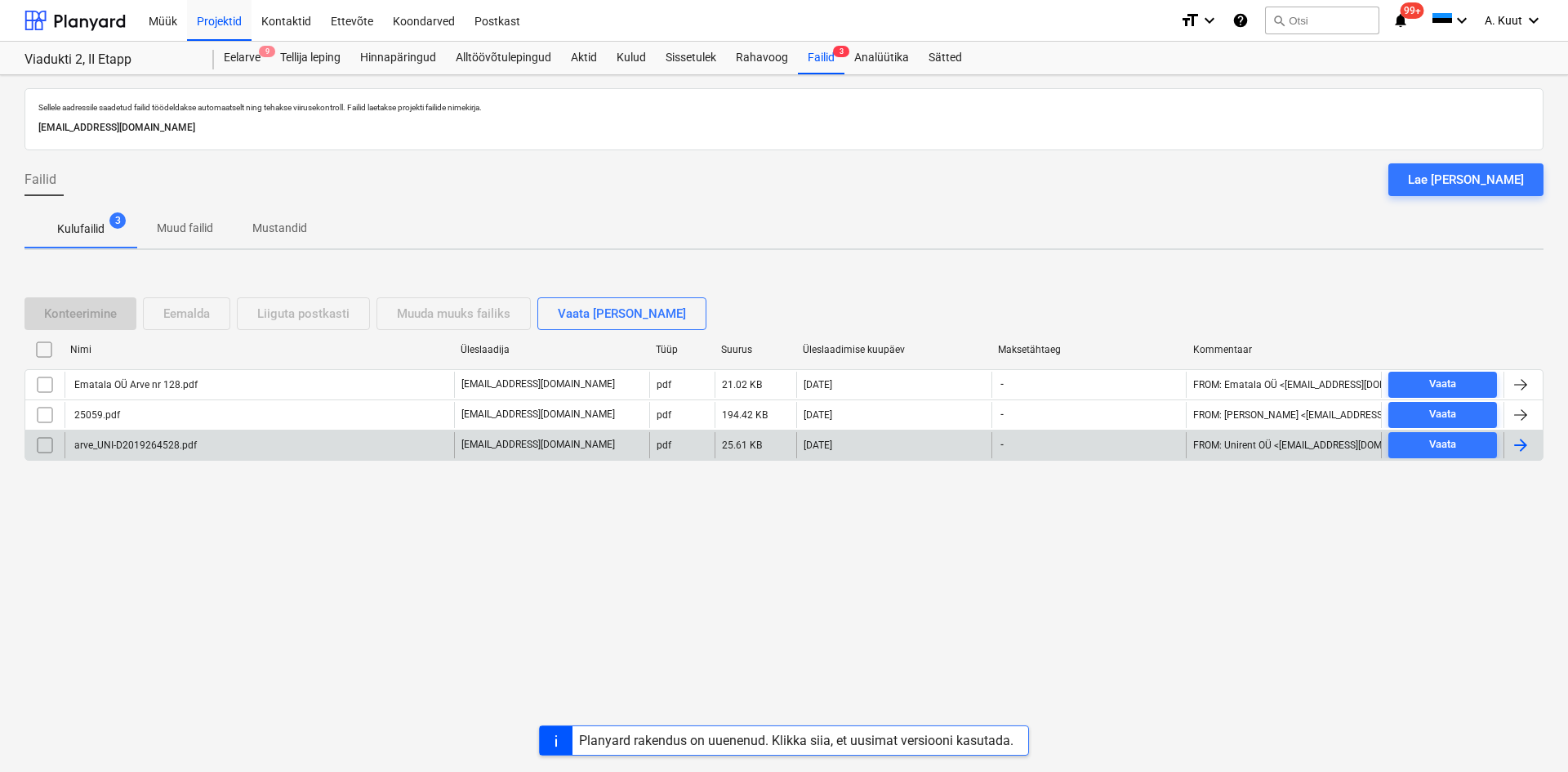
click at [150, 450] on div "arve_UNI-D2019264528.pdf" at bounding box center [134, 445] width 125 height 11
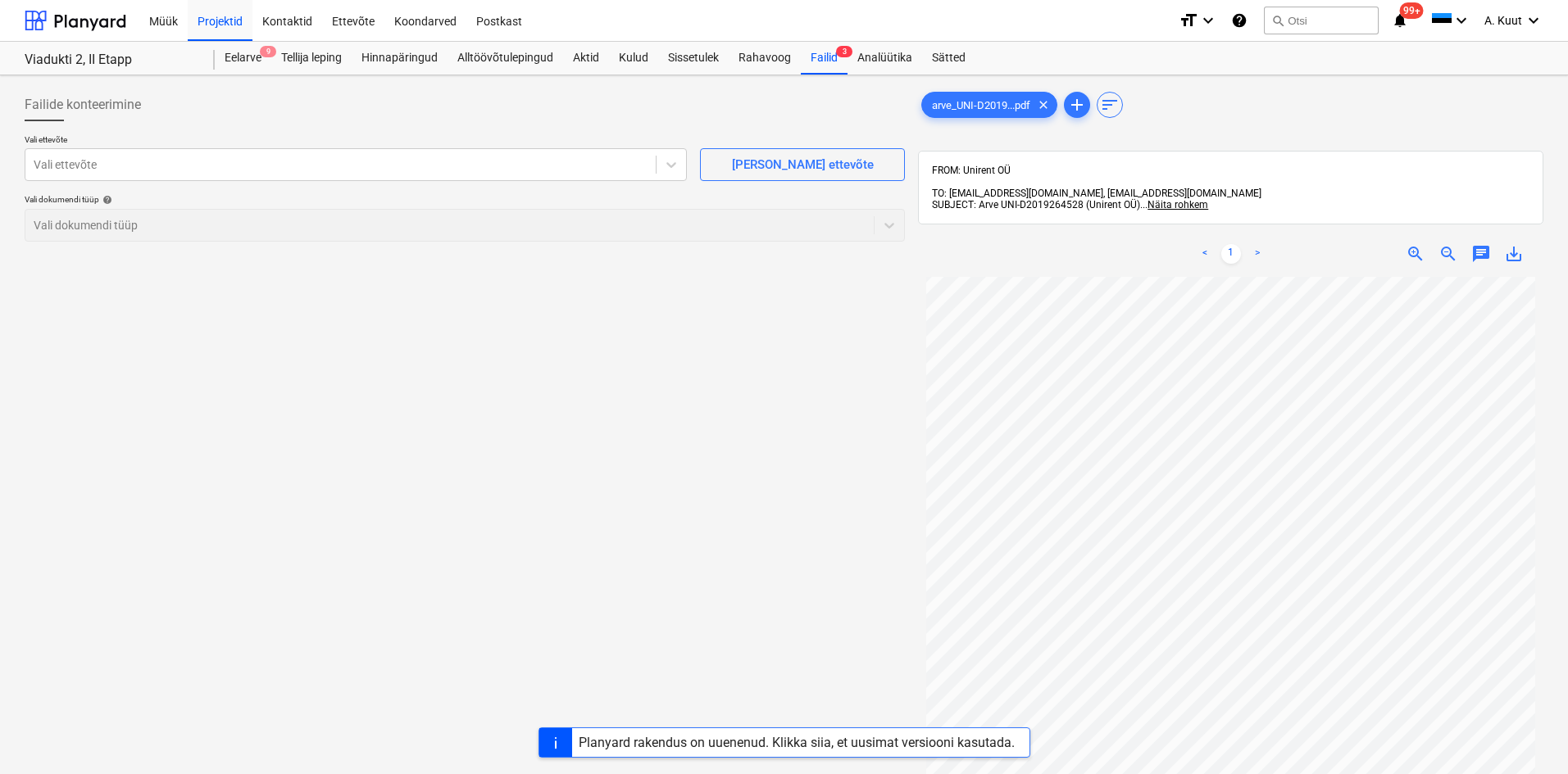
scroll to position [97, 0]
click at [90, 171] on div at bounding box center [340, 164] width 614 height 16
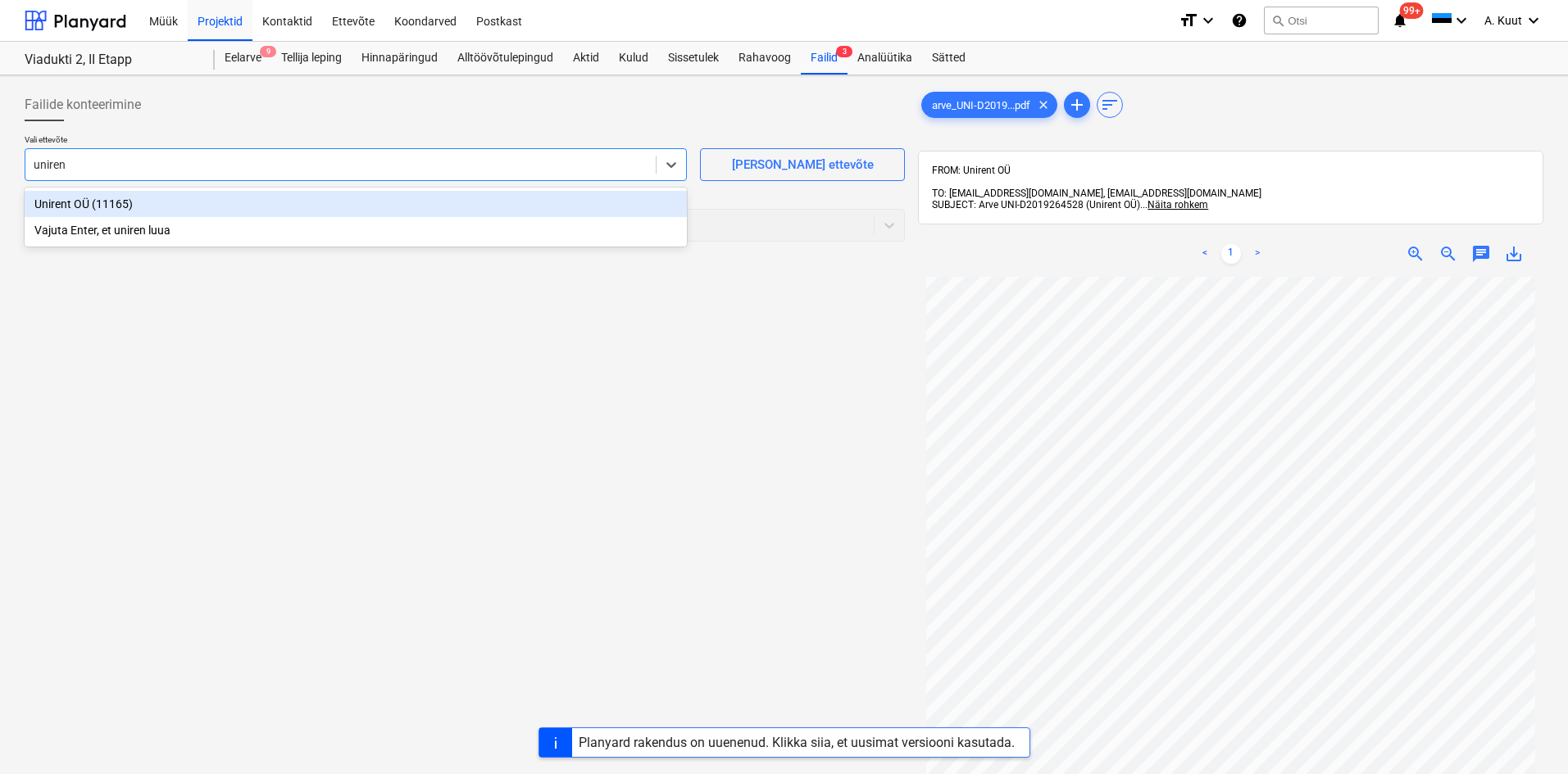
type input "unirent"
click at [58, 204] on div "Unirent OÜ (11165)" at bounding box center [355, 204] width 662 height 26
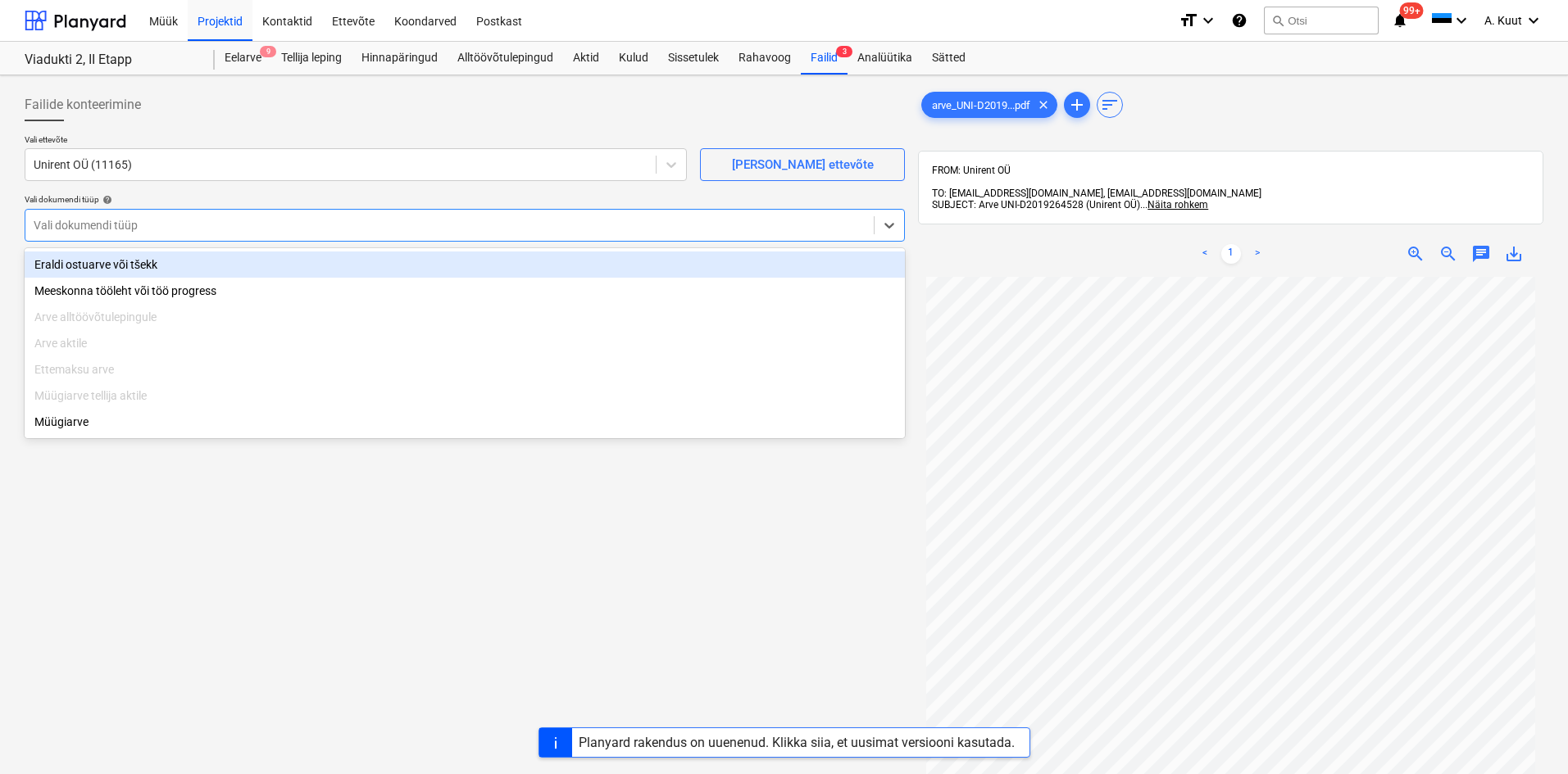
click at [57, 227] on div at bounding box center [450, 225] width 832 height 16
click at [72, 261] on div "Eraldi ostuarve või tšekk" at bounding box center [464, 265] width 880 height 26
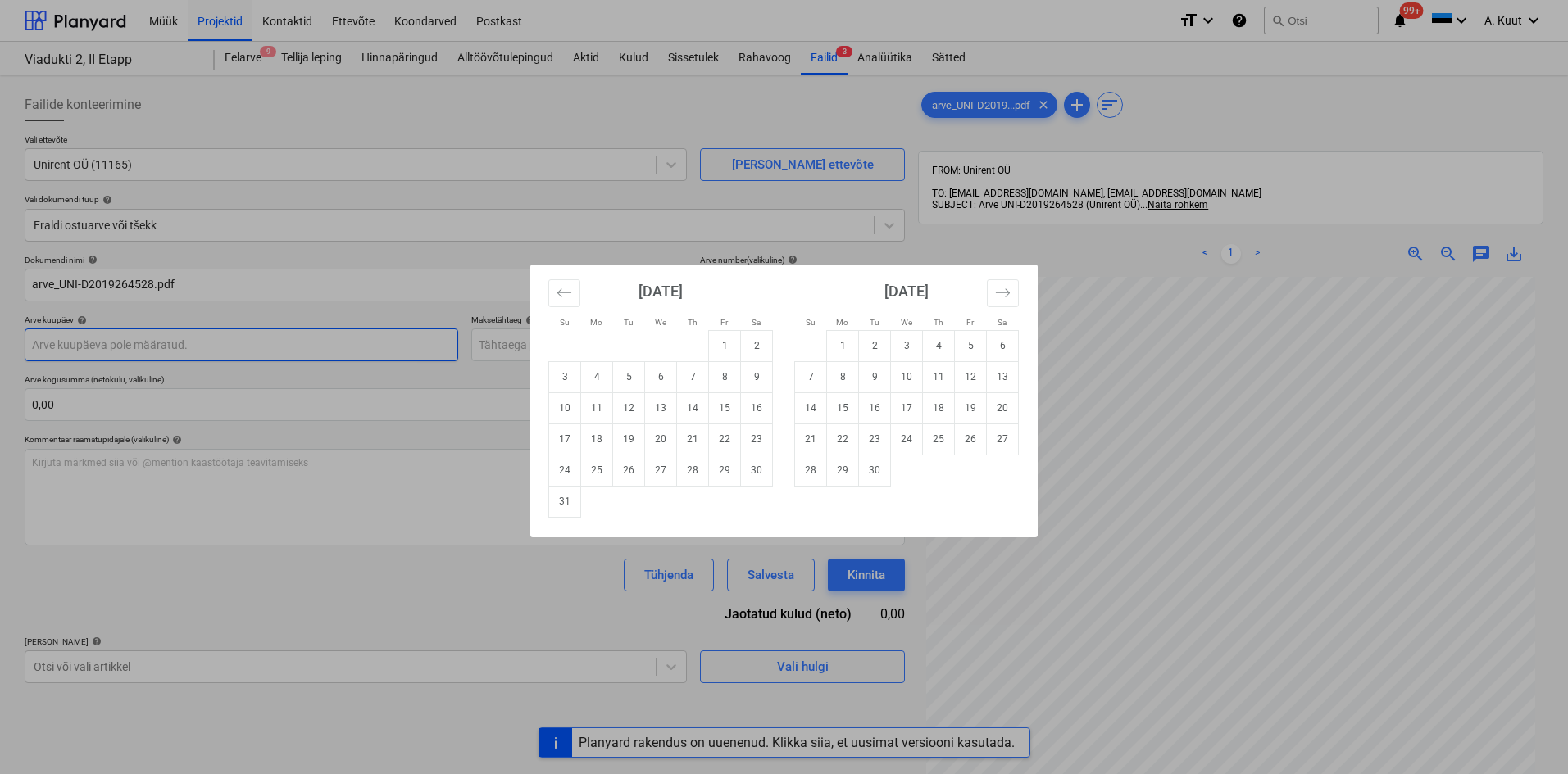
click at [76, 354] on body "Müük Projektid Kontaktid Ettevõte Koondarved Postkast format_size keyboard_arro…" at bounding box center [784, 387] width 1568 height 774
click at [570, 291] on icon "Move backward to switch to the previous month." at bounding box center [564, 293] width 16 height 16
click at [690, 475] on td "31" at bounding box center [692, 470] width 32 height 31
type input "[DATE]"
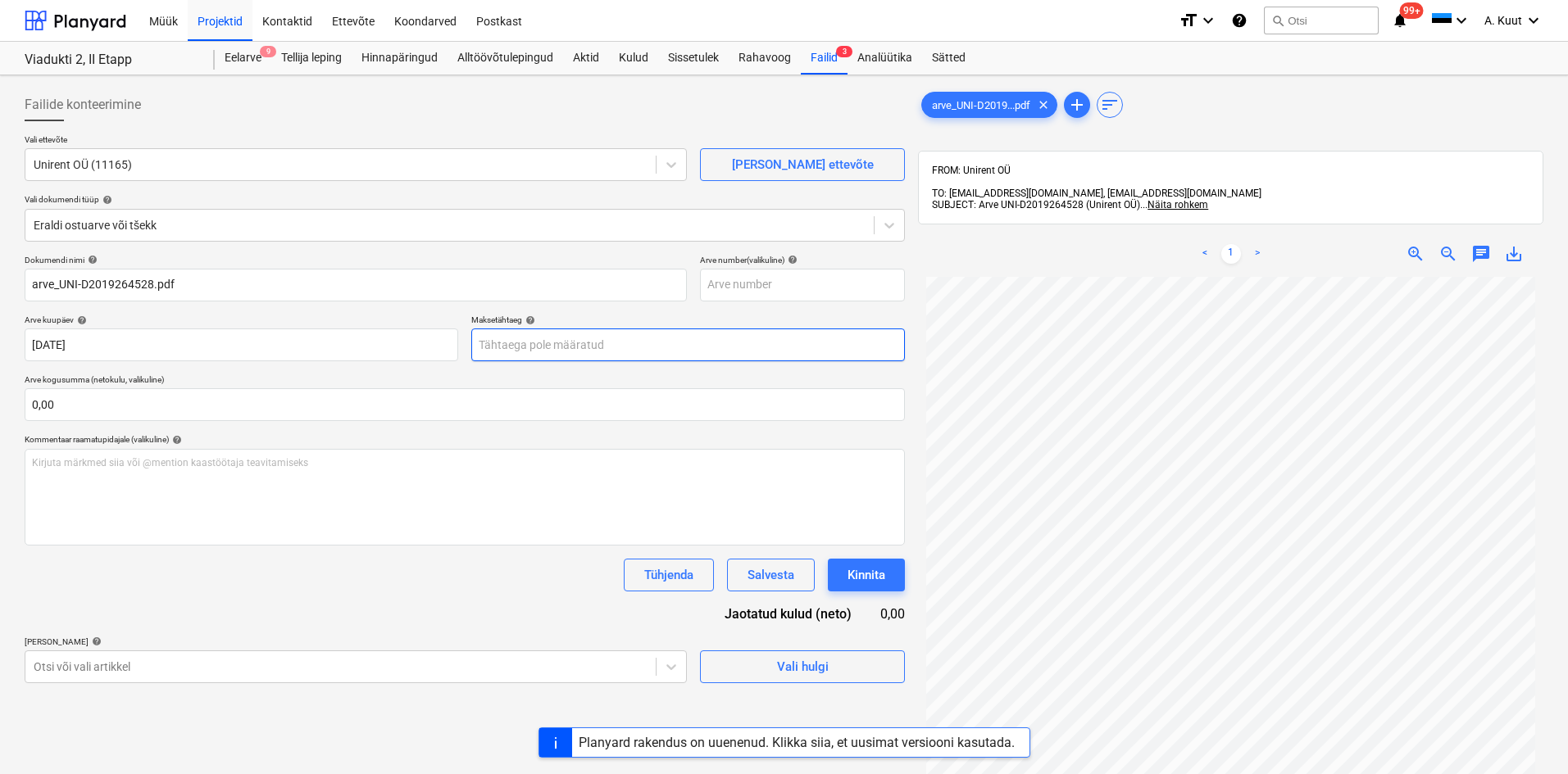
click at [504, 347] on body "Müük Projektid Kontaktid Ettevõte Koondarved Postkast format_size keyboard_arro…" at bounding box center [784, 387] width 1568 height 774
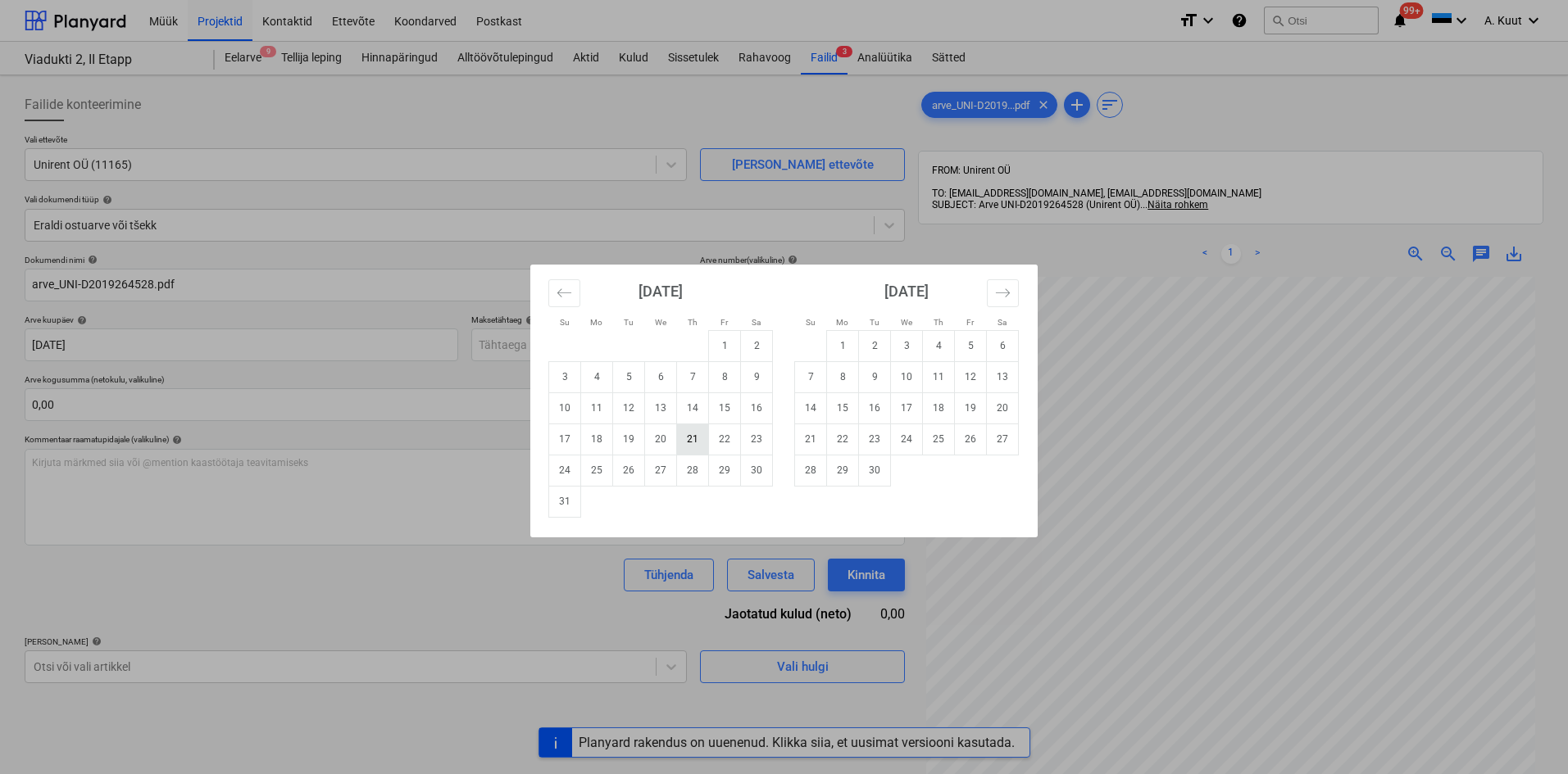
click at [706, 442] on td "21" at bounding box center [692, 439] width 32 height 31
type input "[DATE]"
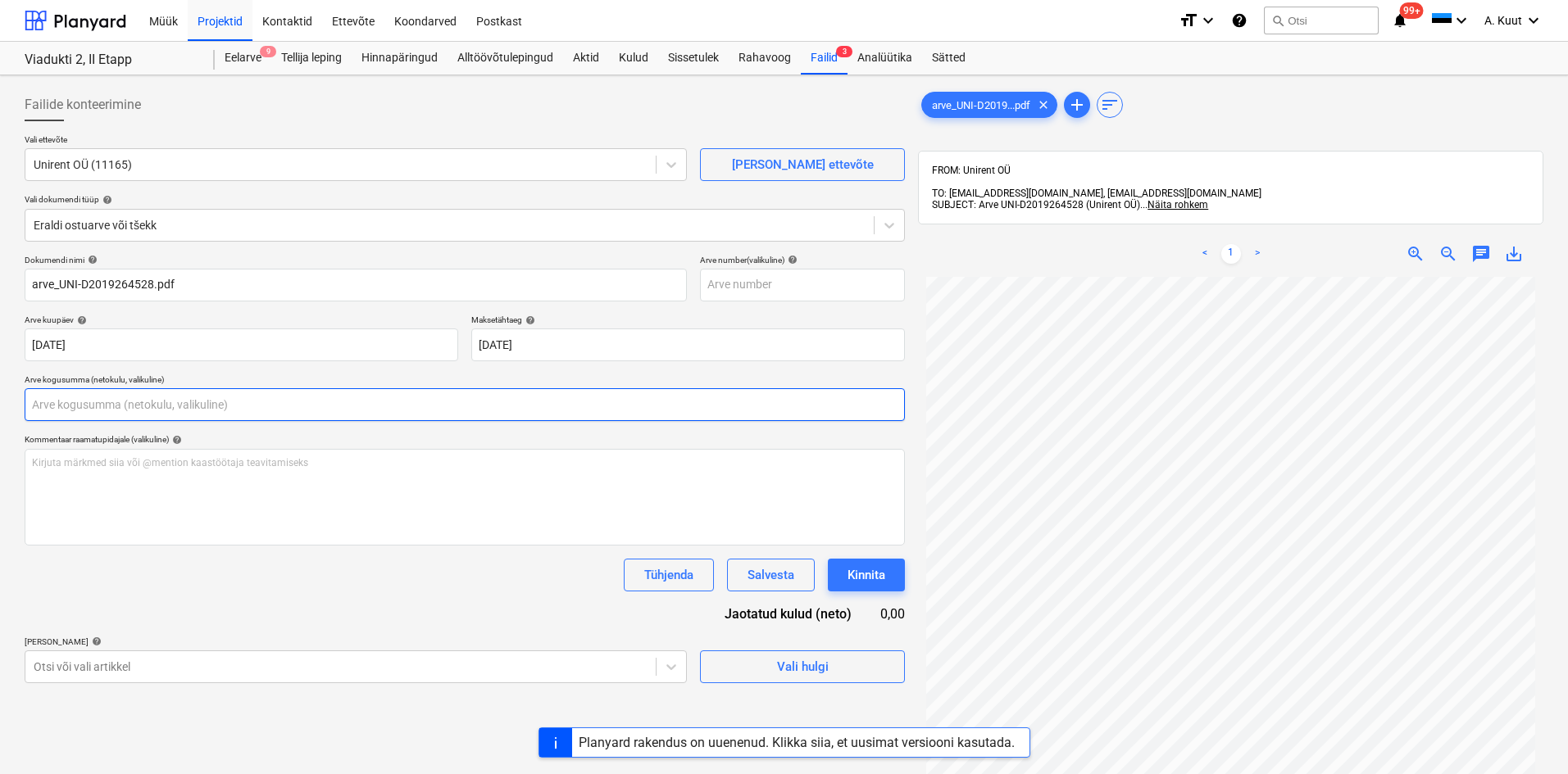
click at [52, 400] on input "text" at bounding box center [464, 405] width 880 height 33
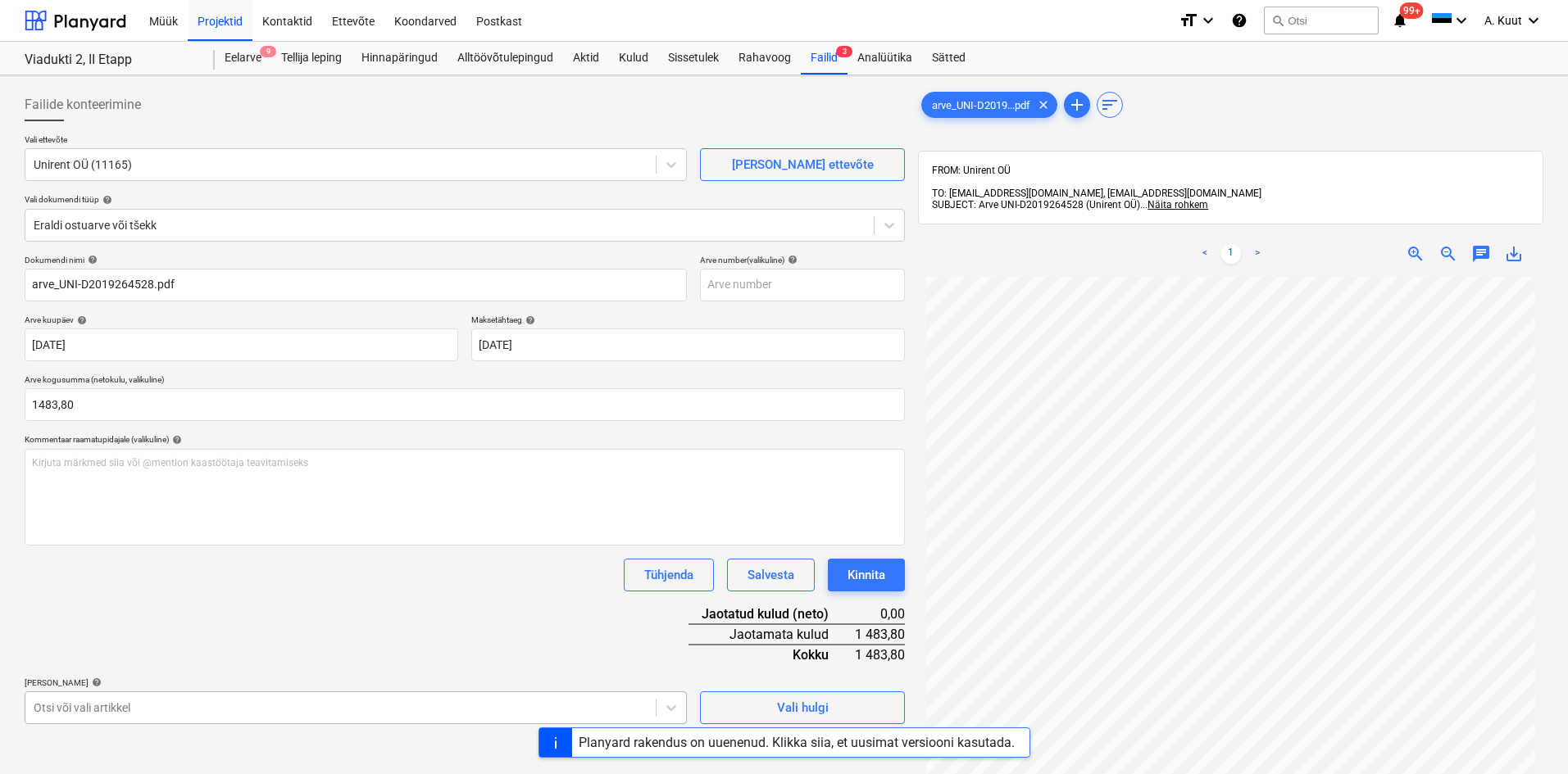
type input "1 483,80"
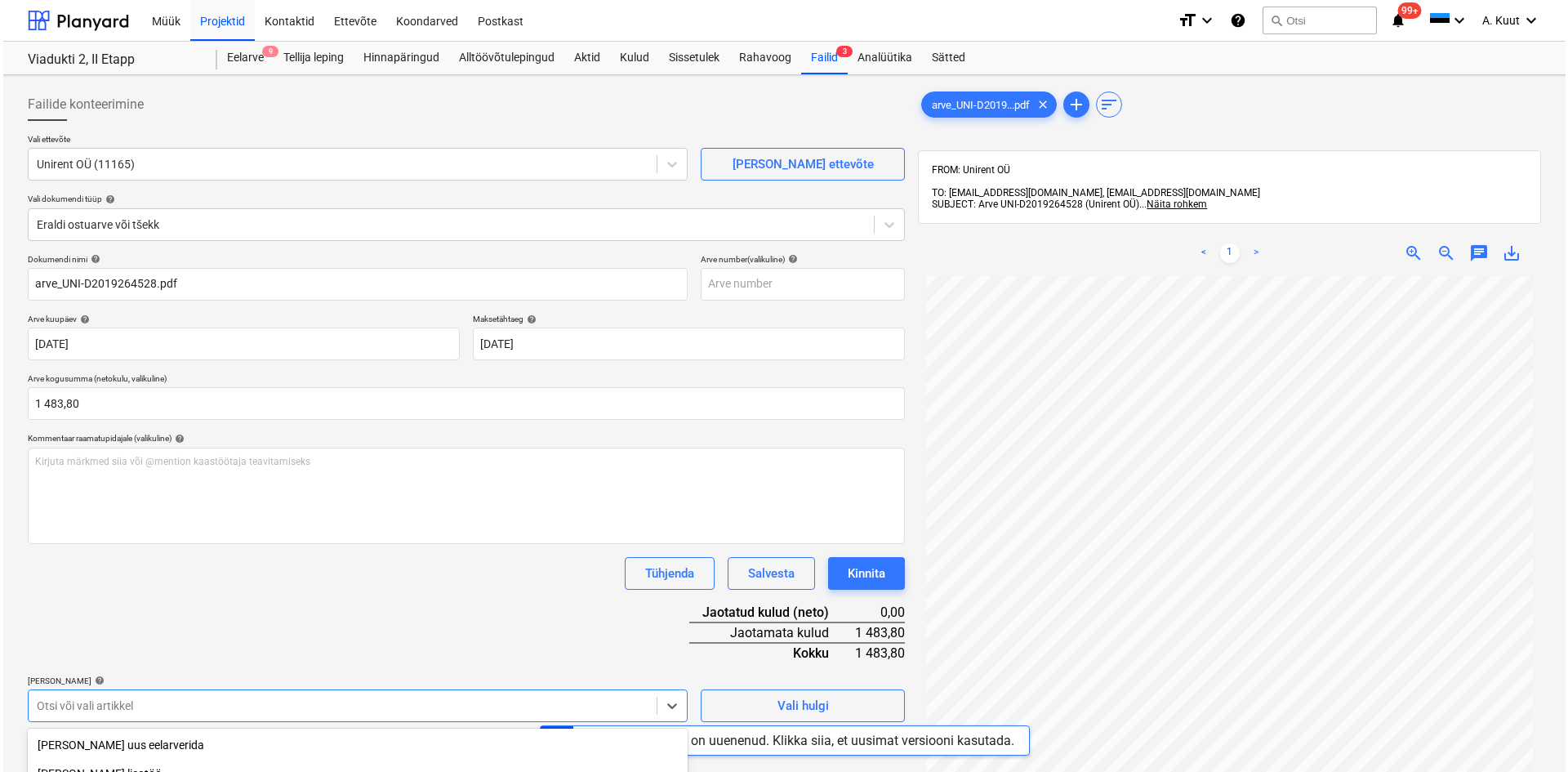
scroll to position [212, 0]
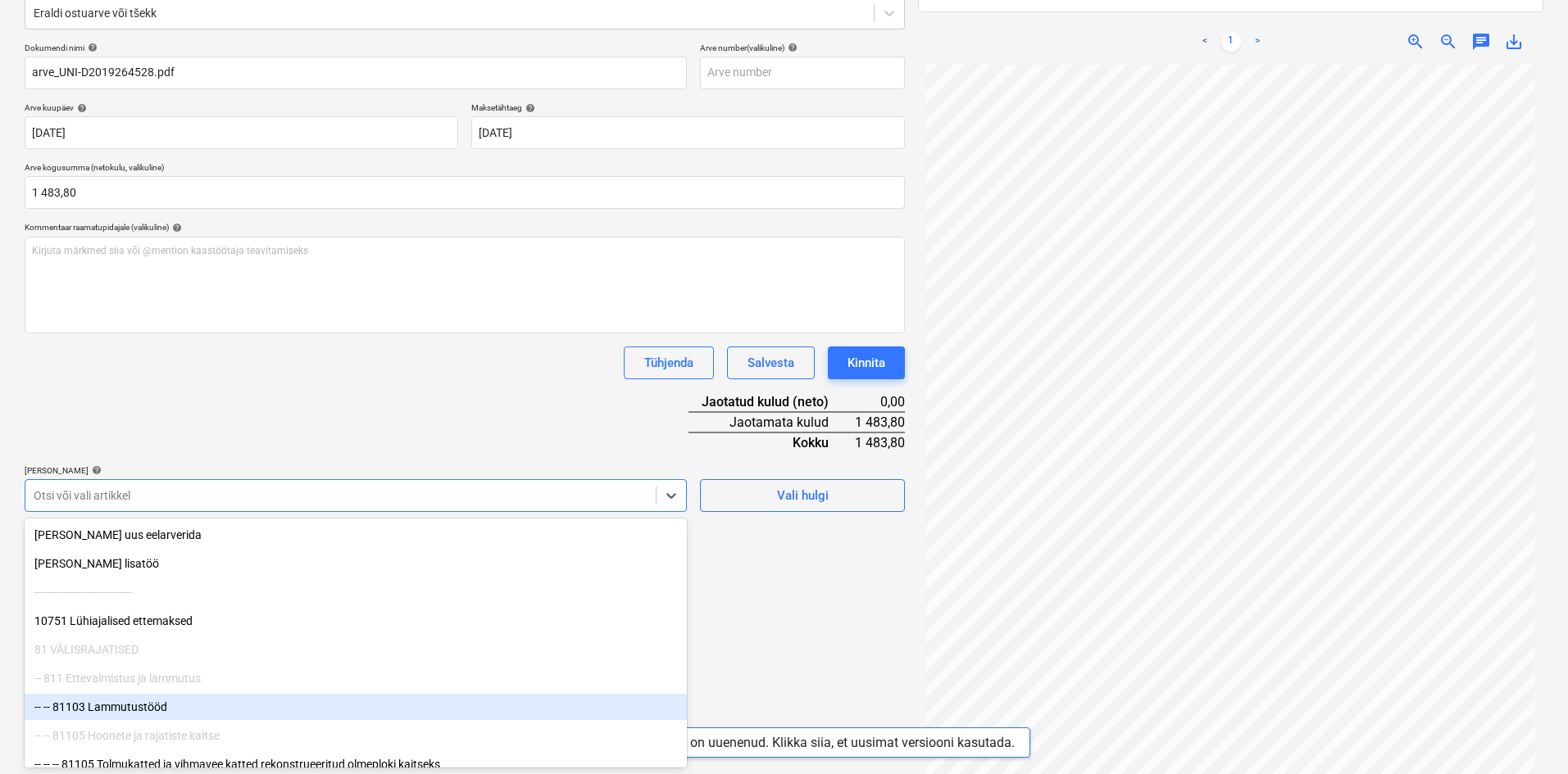
click at [108, 563] on body "Müük Projektid Kontaktid Ettevõte Koondarved Postkast format_size keyboard_arro…" at bounding box center [784, 174] width 1568 height 774
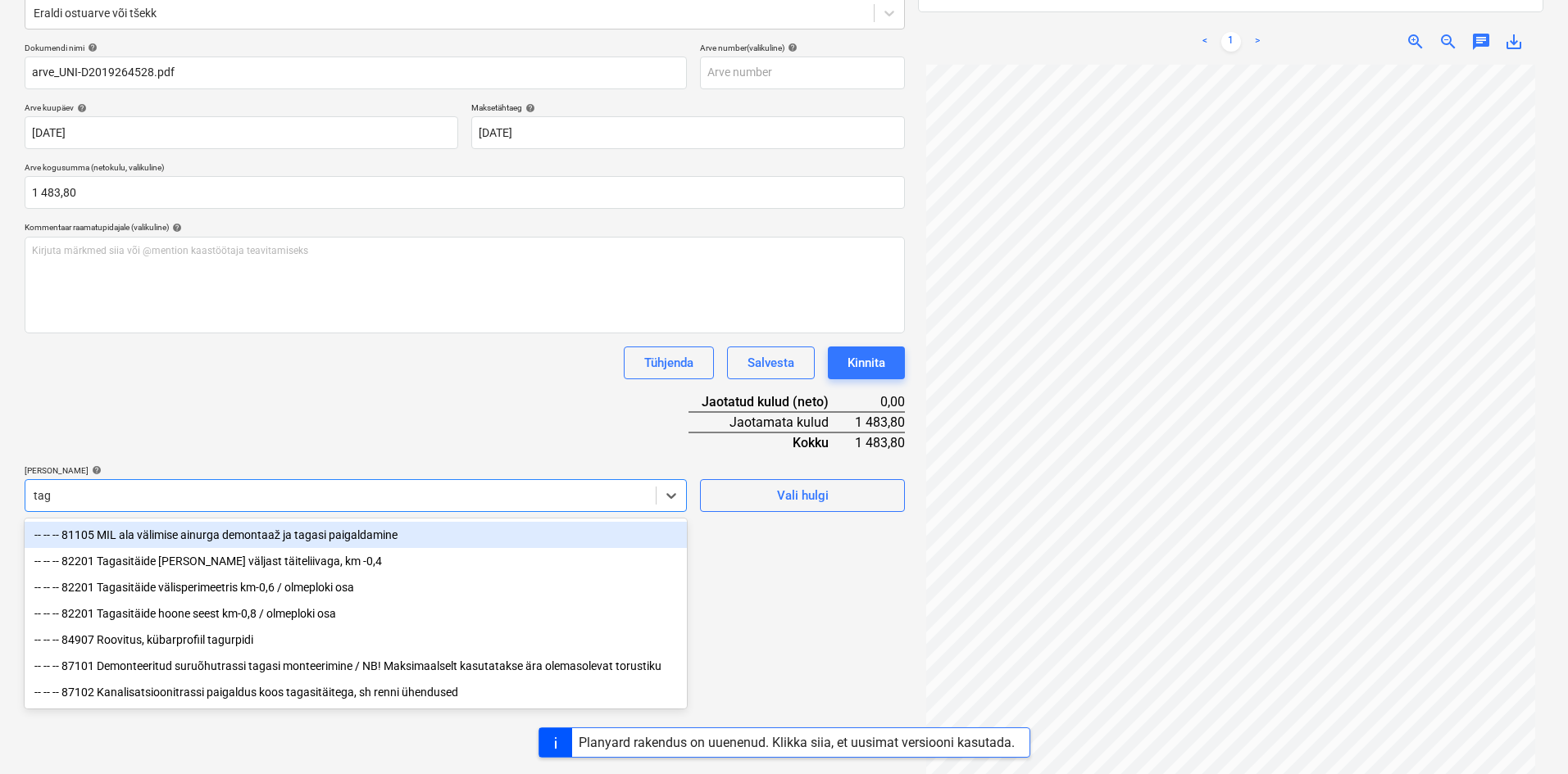
type input "taga"
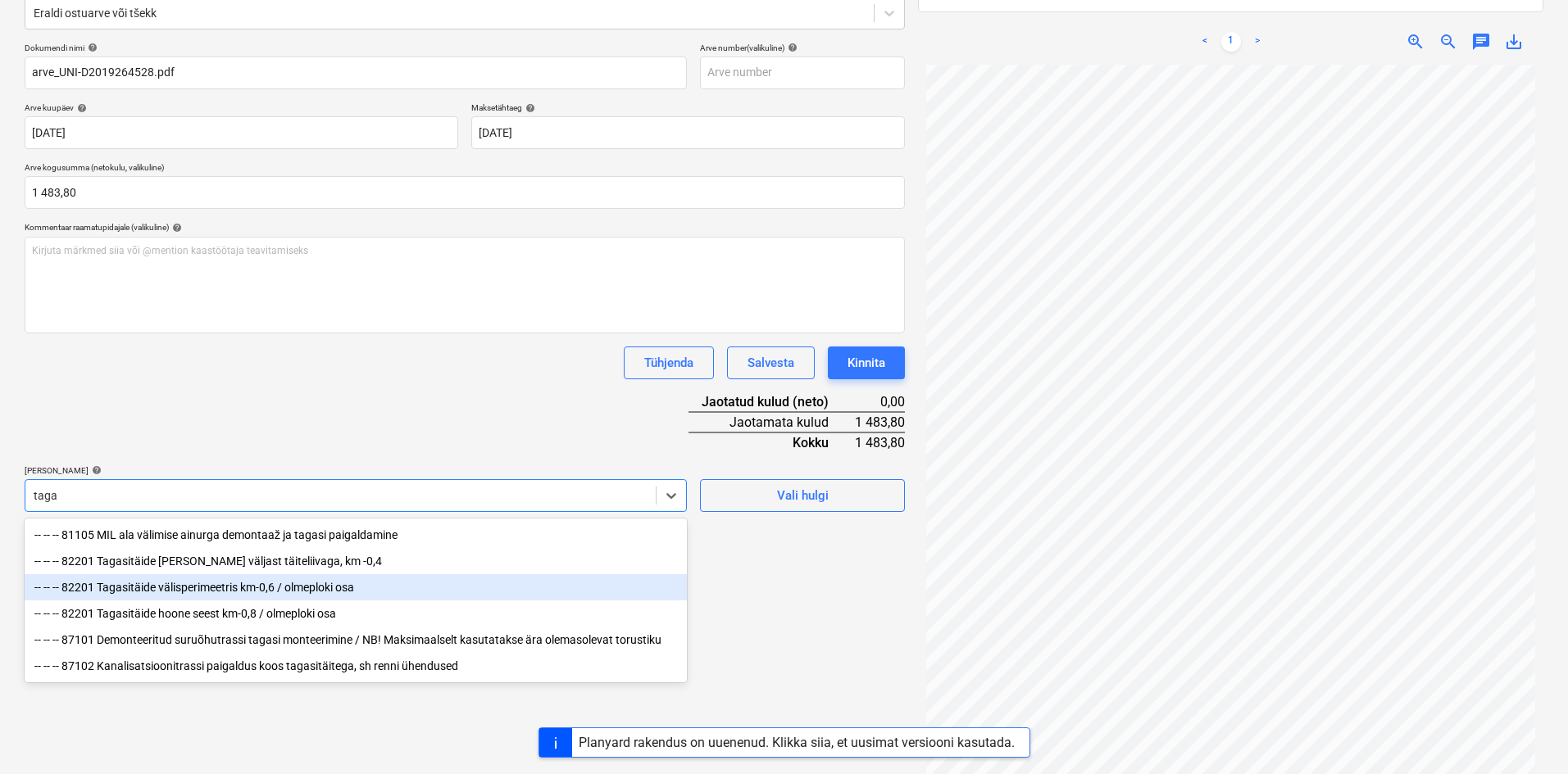
click at [161, 585] on div "-- -- -- 82201 Tagasitäide välisperimeetris km-0,6 / olmeploki osa" at bounding box center [355, 588] width 662 height 26
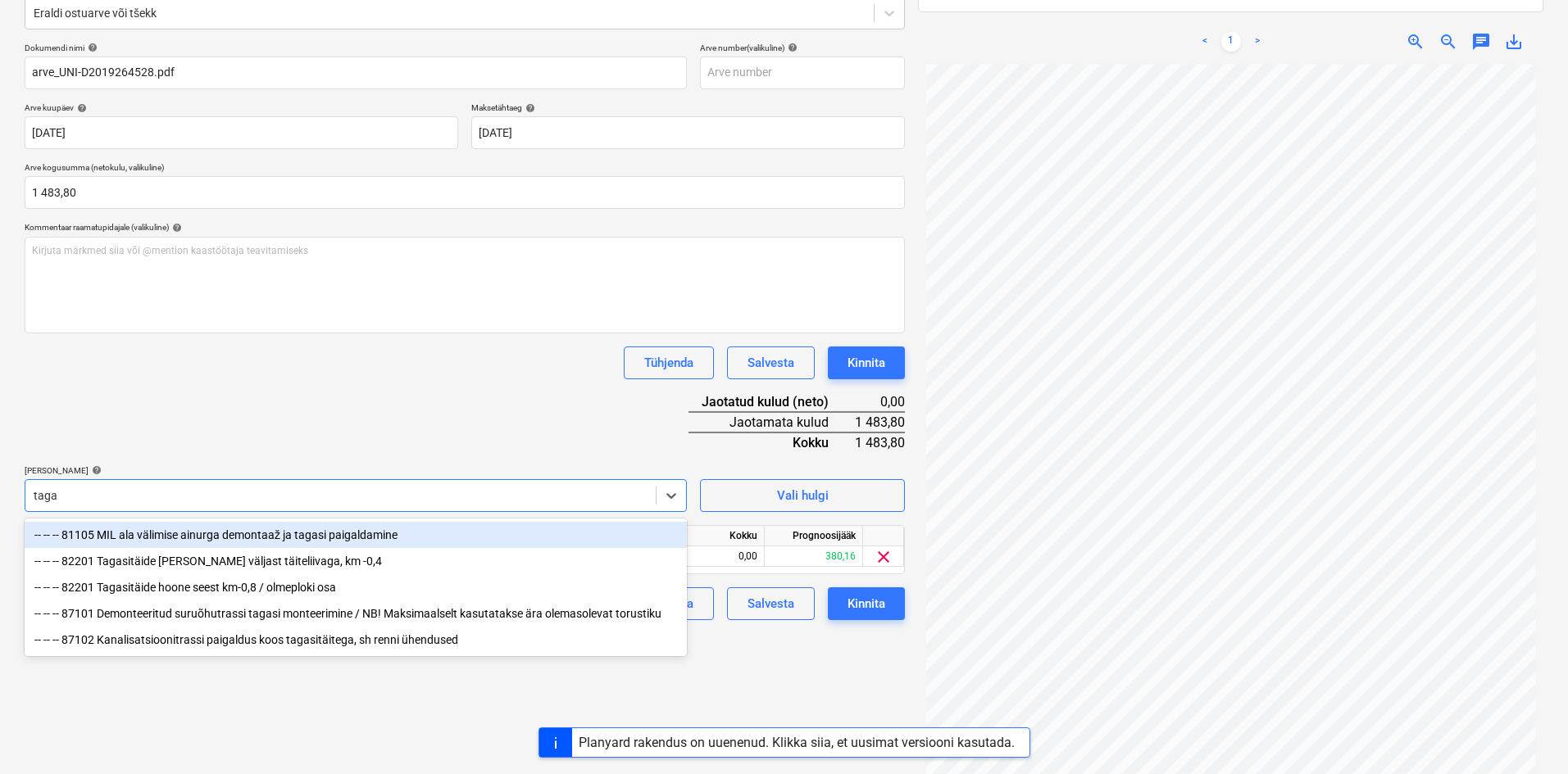
type input "tagas"
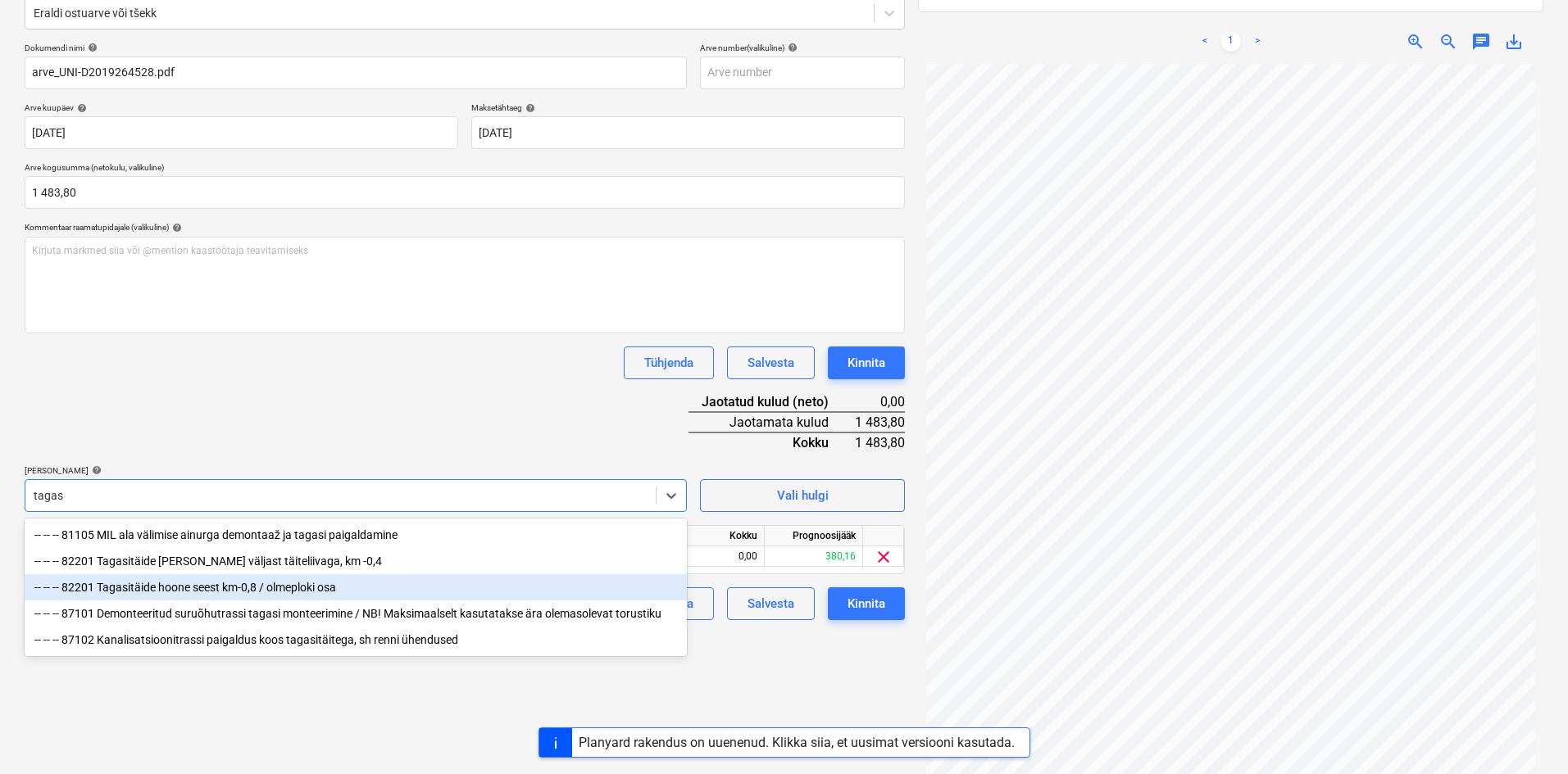
click at [188, 588] on div "-- -- -- 82201 Tagasitäide hoone seest km-0,8 / olmeploki osa" at bounding box center [355, 588] width 662 height 26
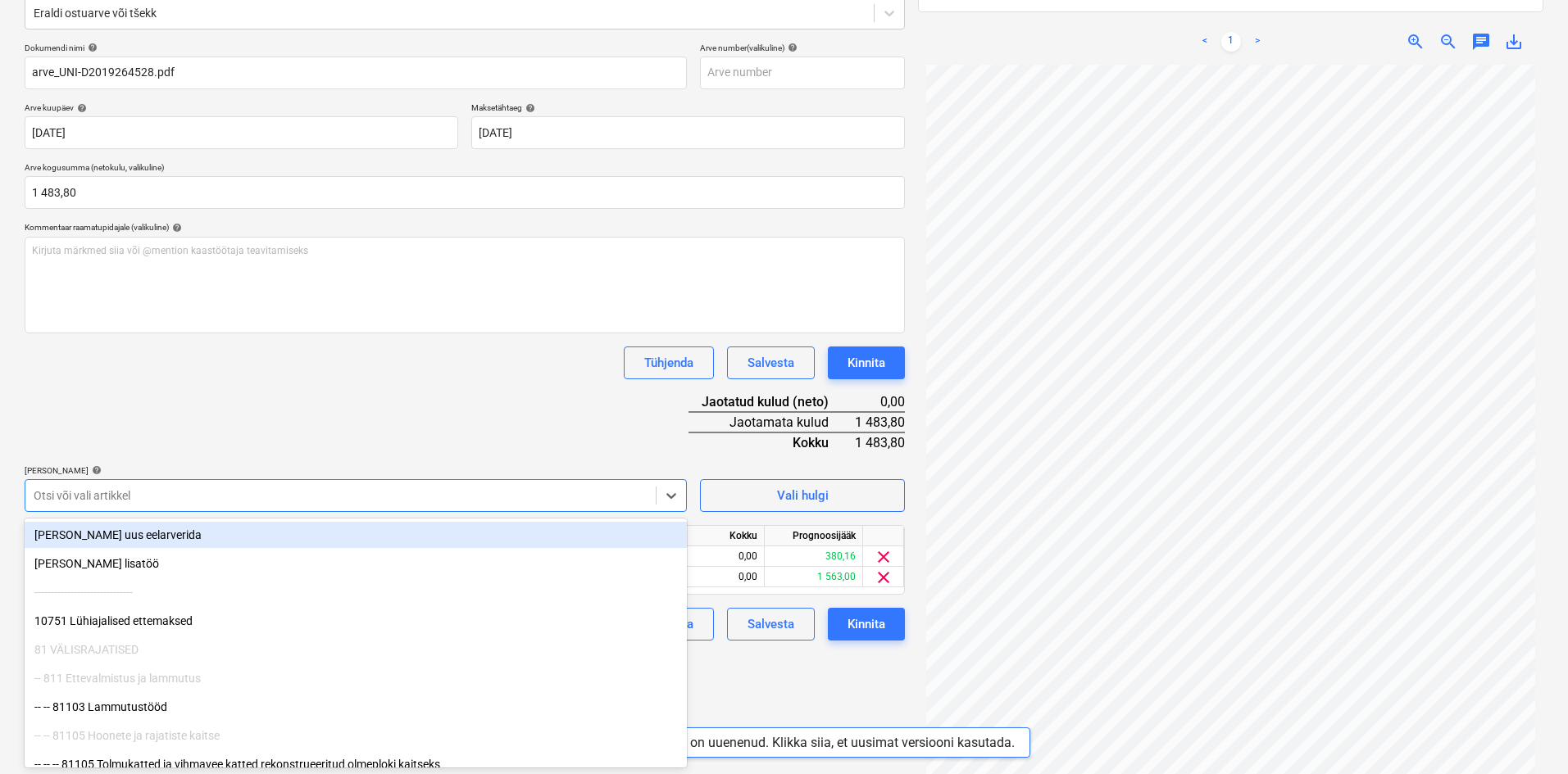
click at [381, 419] on div "Dokumendi nimi help arve_UNI-D2019264528.pdf Arve number (valikuline) help Arve…" at bounding box center [464, 341] width 880 height 598
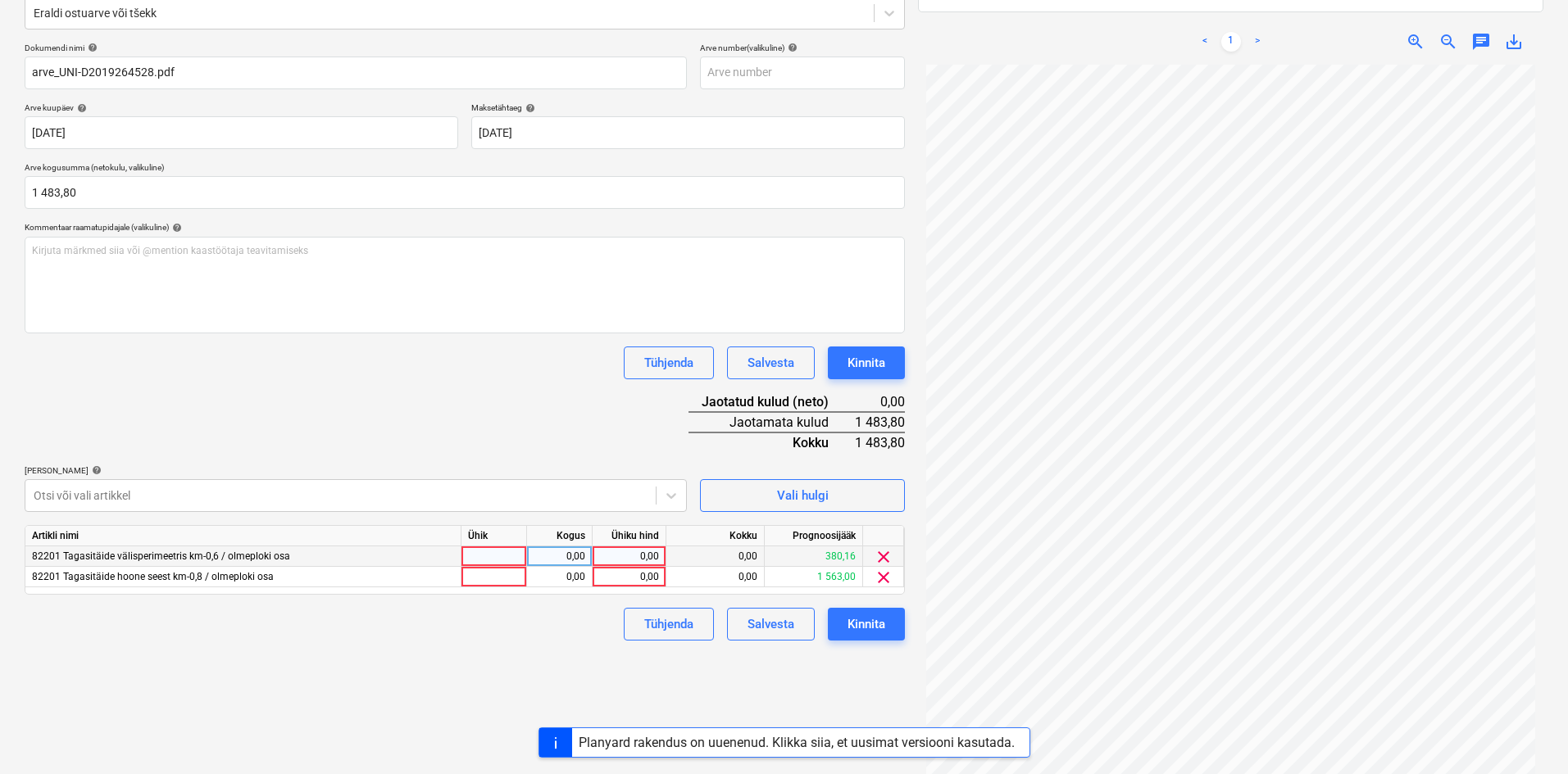
click at [655, 557] on div "0,00" at bounding box center [628, 557] width 60 height 21
type input "180,16"
click at [655, 578] on div "0,00" at bounding box center [628, 577] width 60 height 21
type input "1303,64"
click at [509, 683] on div "Failide konteerimine Vali ettevõte Unirent OÜ (11165) [PERSON_NAME] uus ettevõt…" at bounding box center [464, 335] width 893 height 930
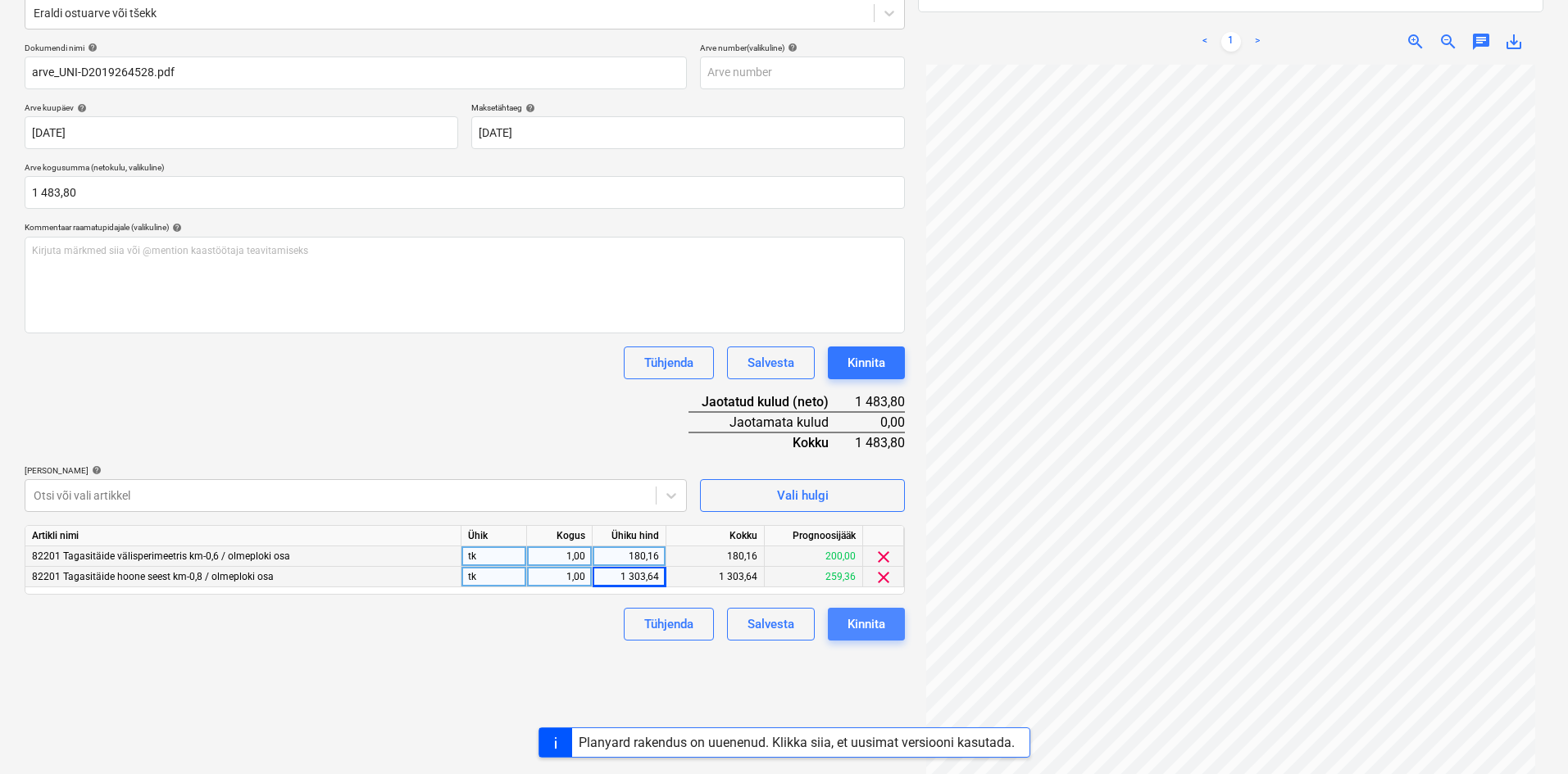
click at [859, 620] on div "Kinnita" at bounding box center [866, 624] width 38 height 22
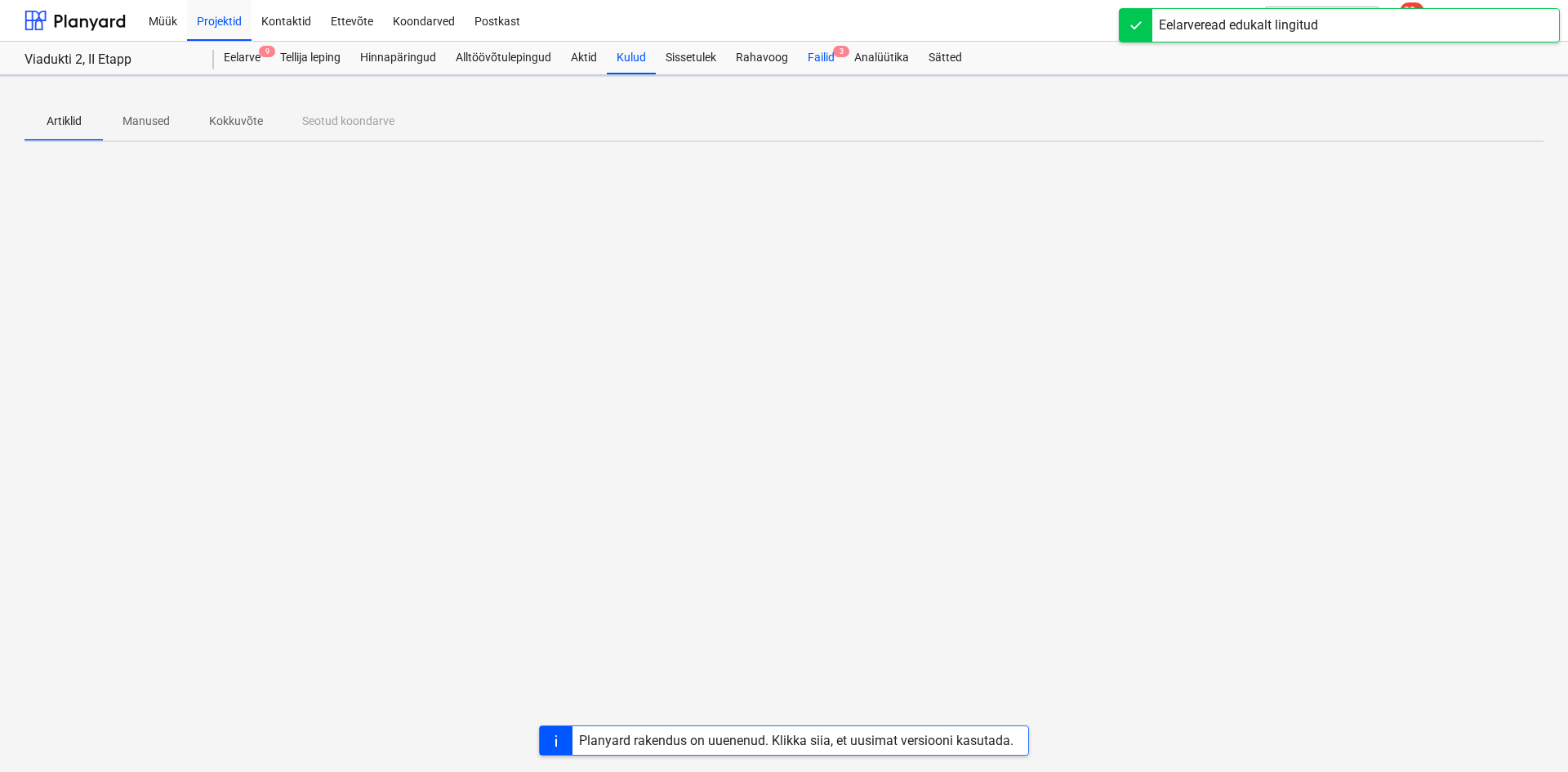
click at [819, 55] on div "Failid 3" at bounding box center [821, 58] width 46 height 33
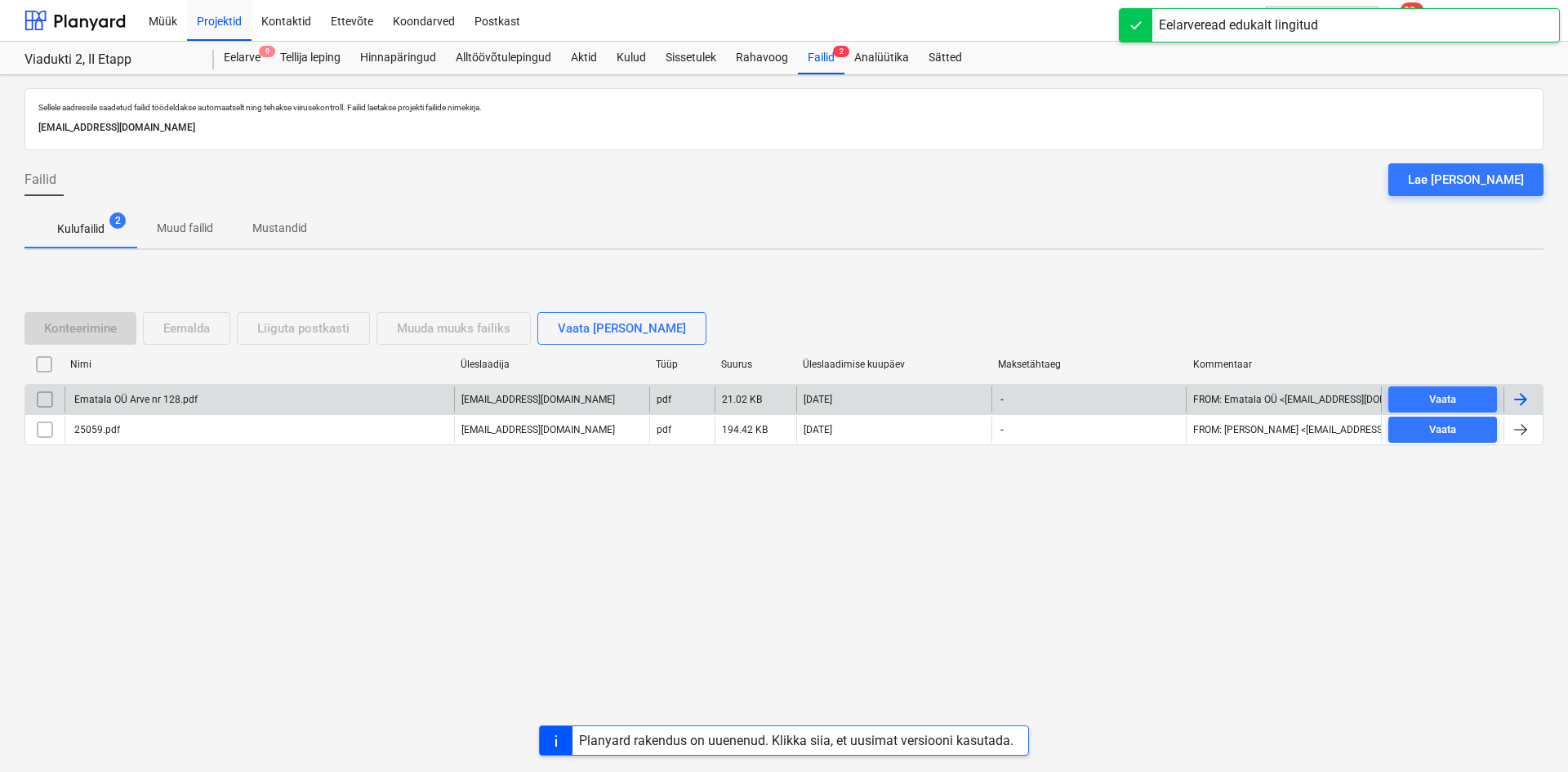
click at [120, 401] on div "Ematala OÜ Arve nr 128.pdf" at bounding box center [135, 399] width 126 height 11
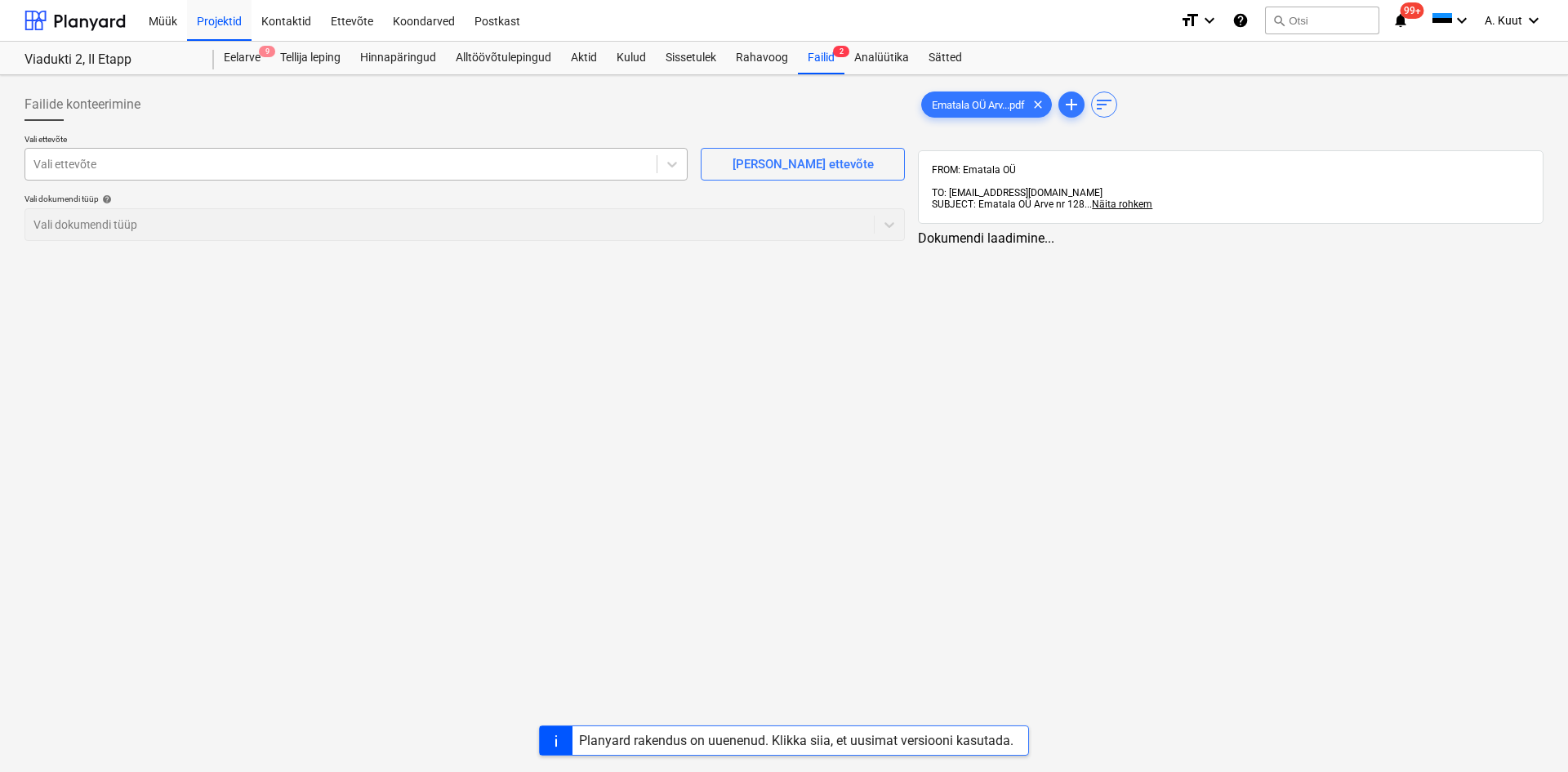
click at [119, 160] on div at bounding box center [341, 164] width 615 height 16
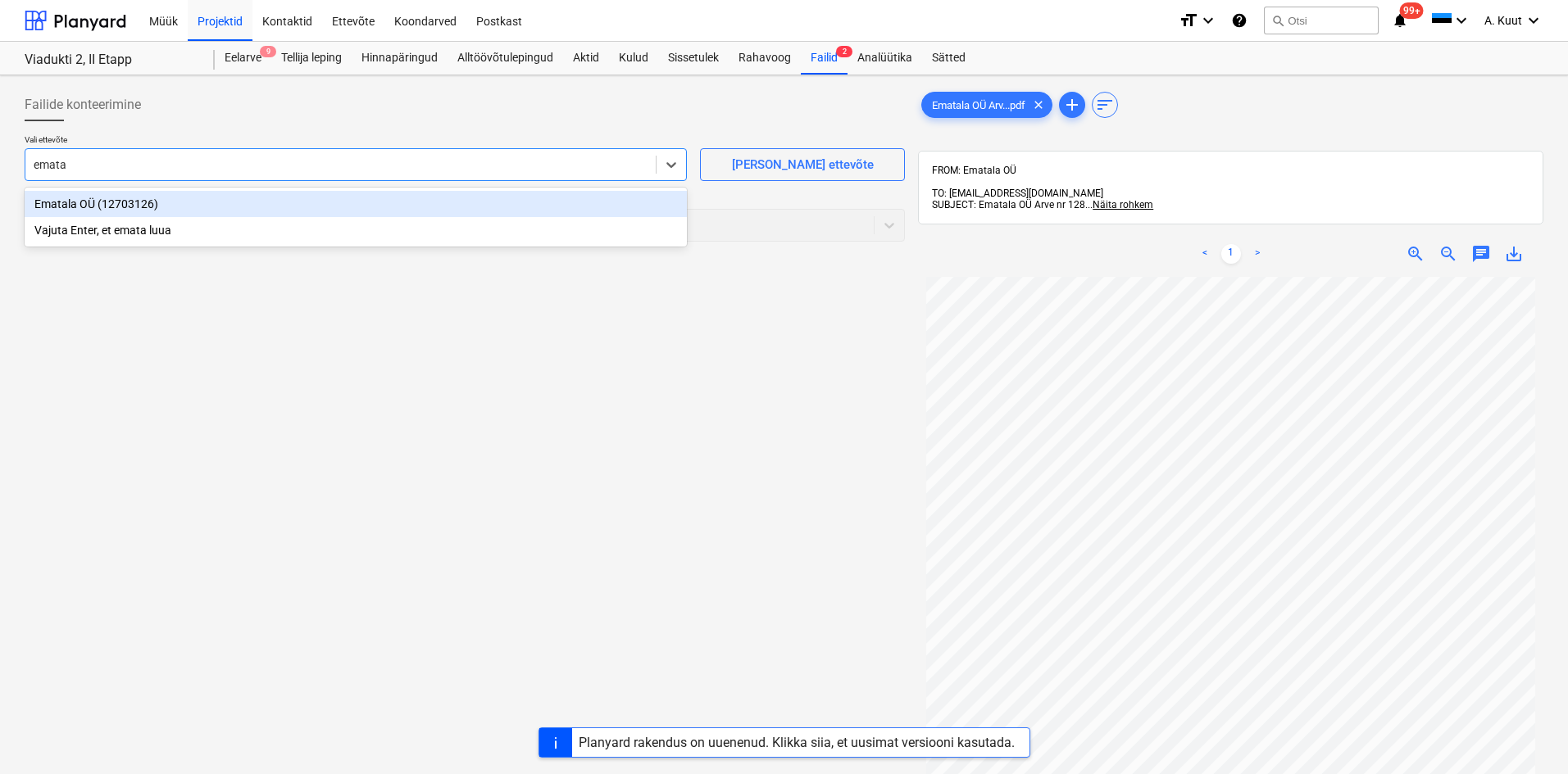
type input "ematal"
click at [77, 205] on div "Ematala OÜ (12703126)" at bounding box center [355, 204] width 662 height 26
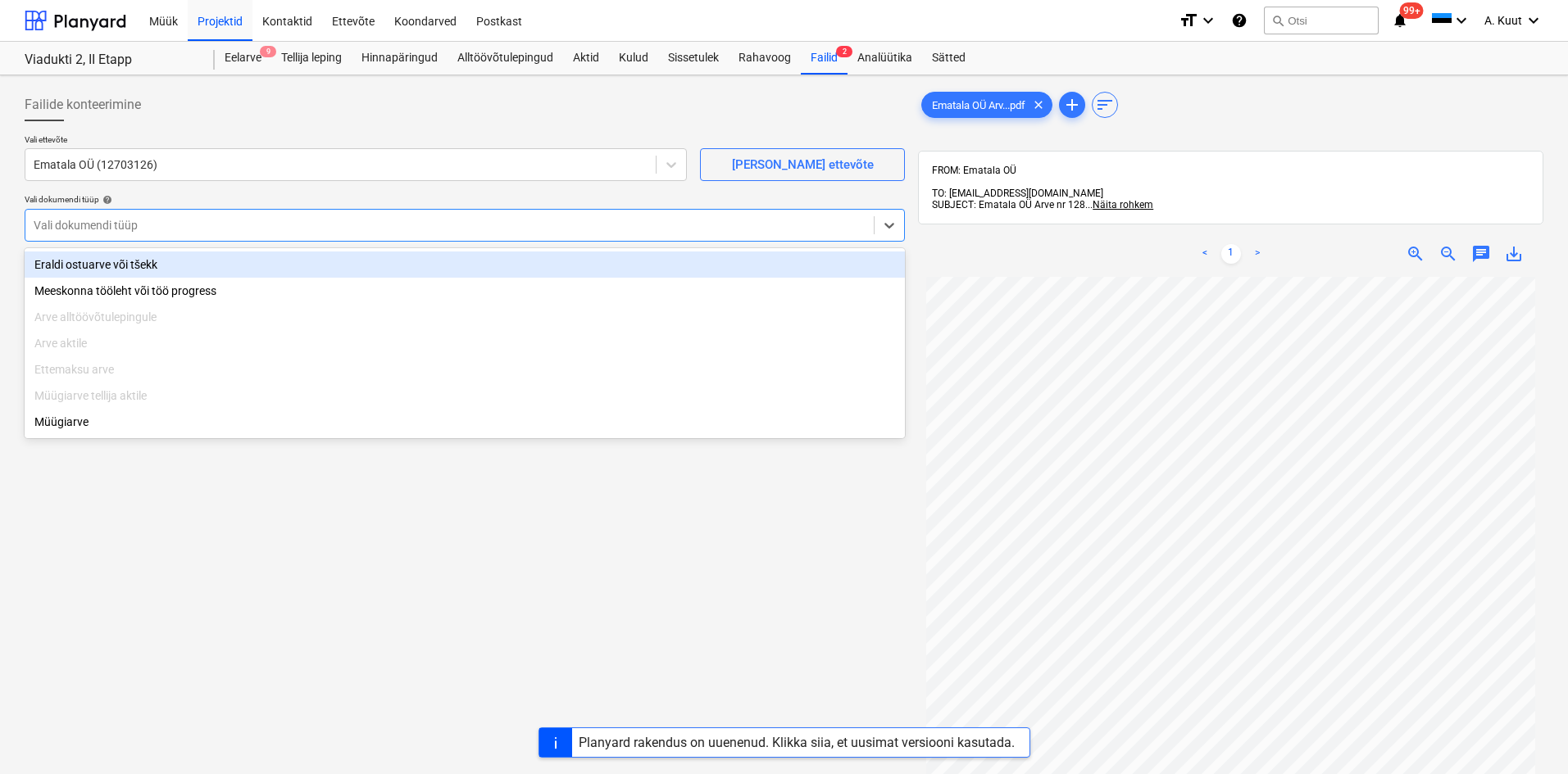
click at [91, 223] on div at bounding box center [450, 225] width 832 height 16
click at [90, 265] on div "Eraldi ostuarve või tšekk" at bounding box center [464, 265] width 880 height 26
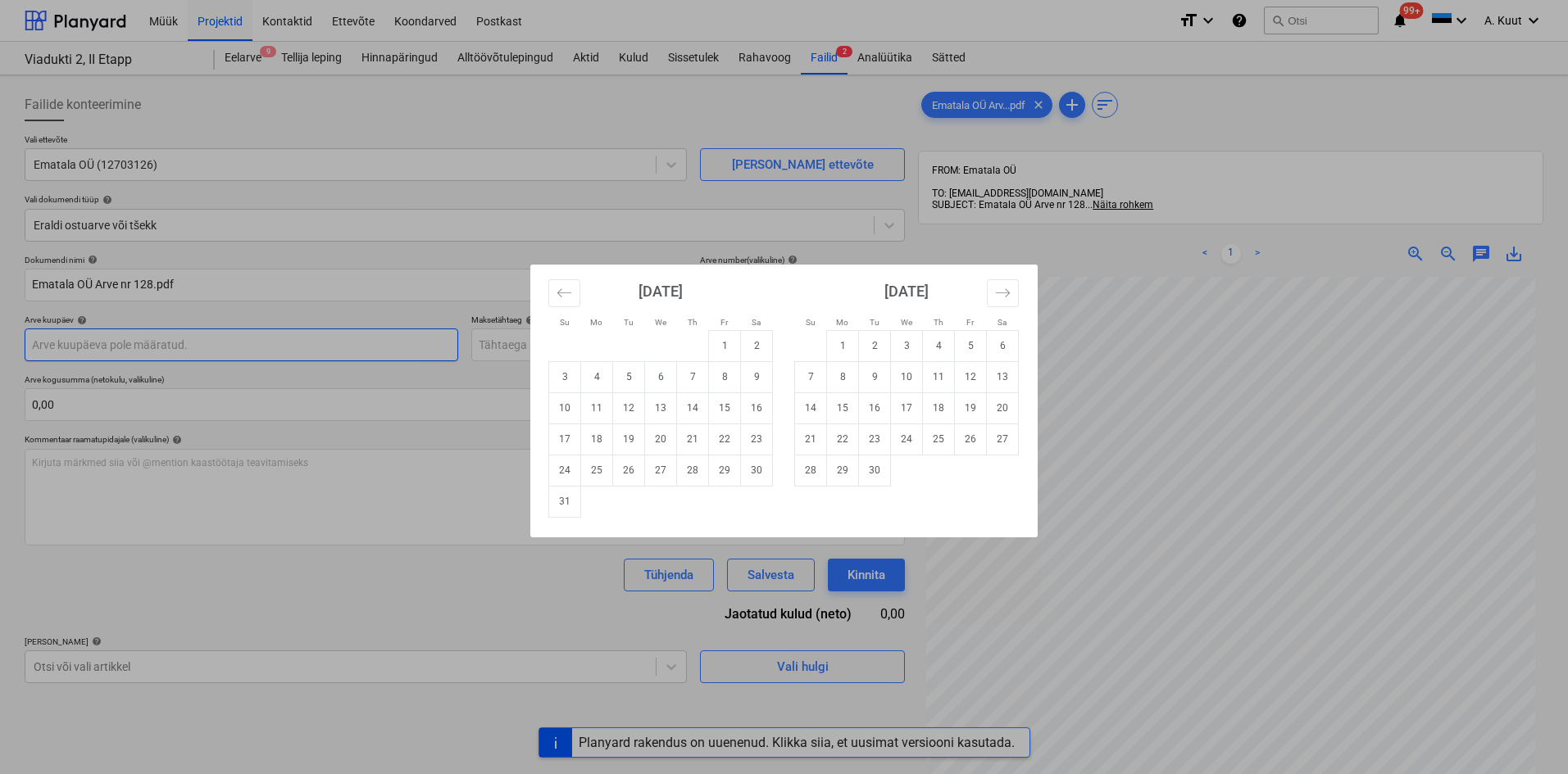
click at [79, 343] on body "Müük Projektid Kontaktid Ettevõte Koondarved Postkast format_size keyboard_arro…" at bounding box center [784, 387] width 1568 height 774
click at [723, 379] on td "8" at bounding box center [725, 377] width 32 height 31
type input "[DATE]"
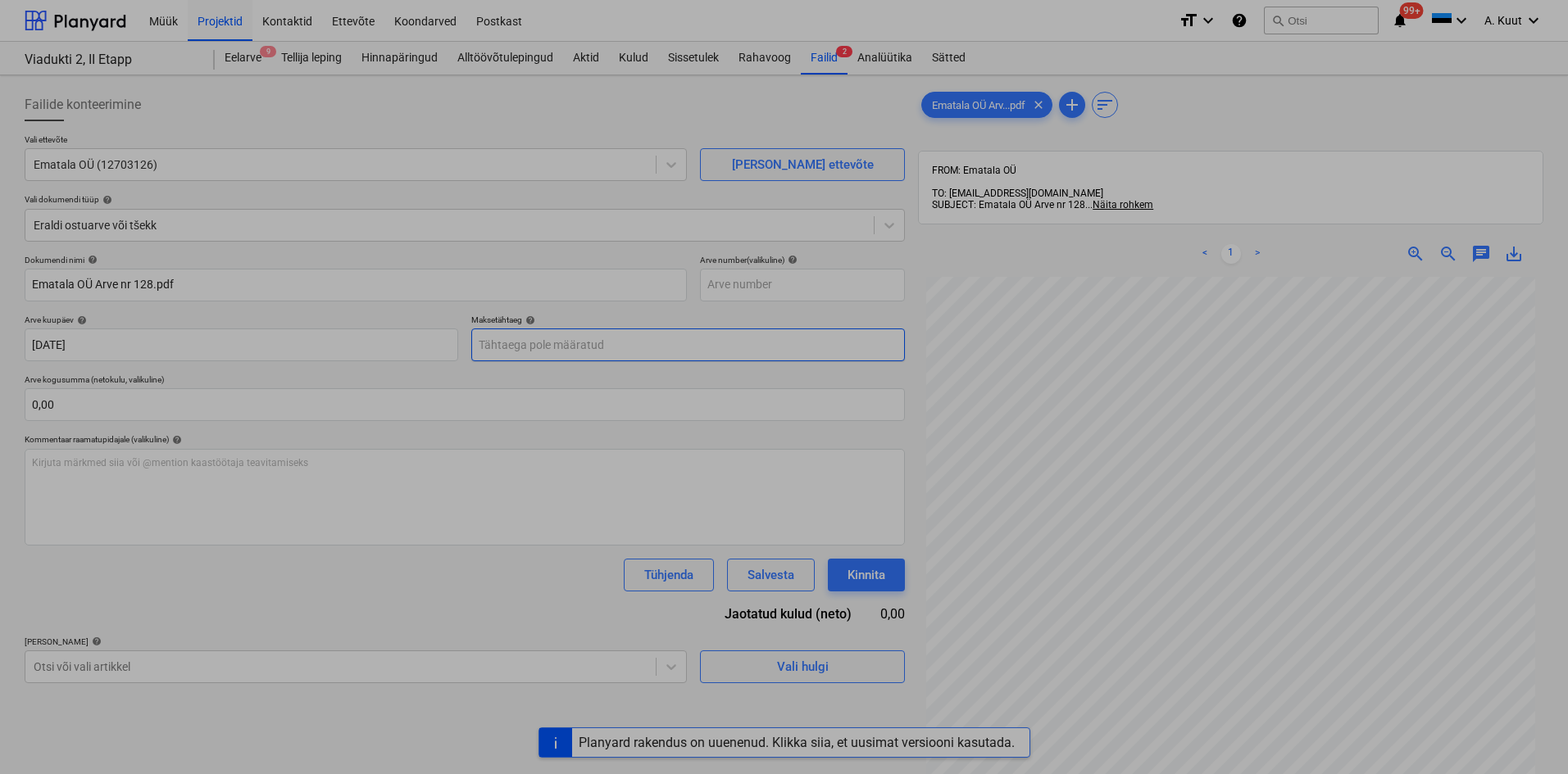
click at [554, 355] on body "Müük Projektid Kontaktid Ettevõte Koondarved Postkast format_size keyboard_arro…" at bounding box center [784, 387] width 1568 height 774
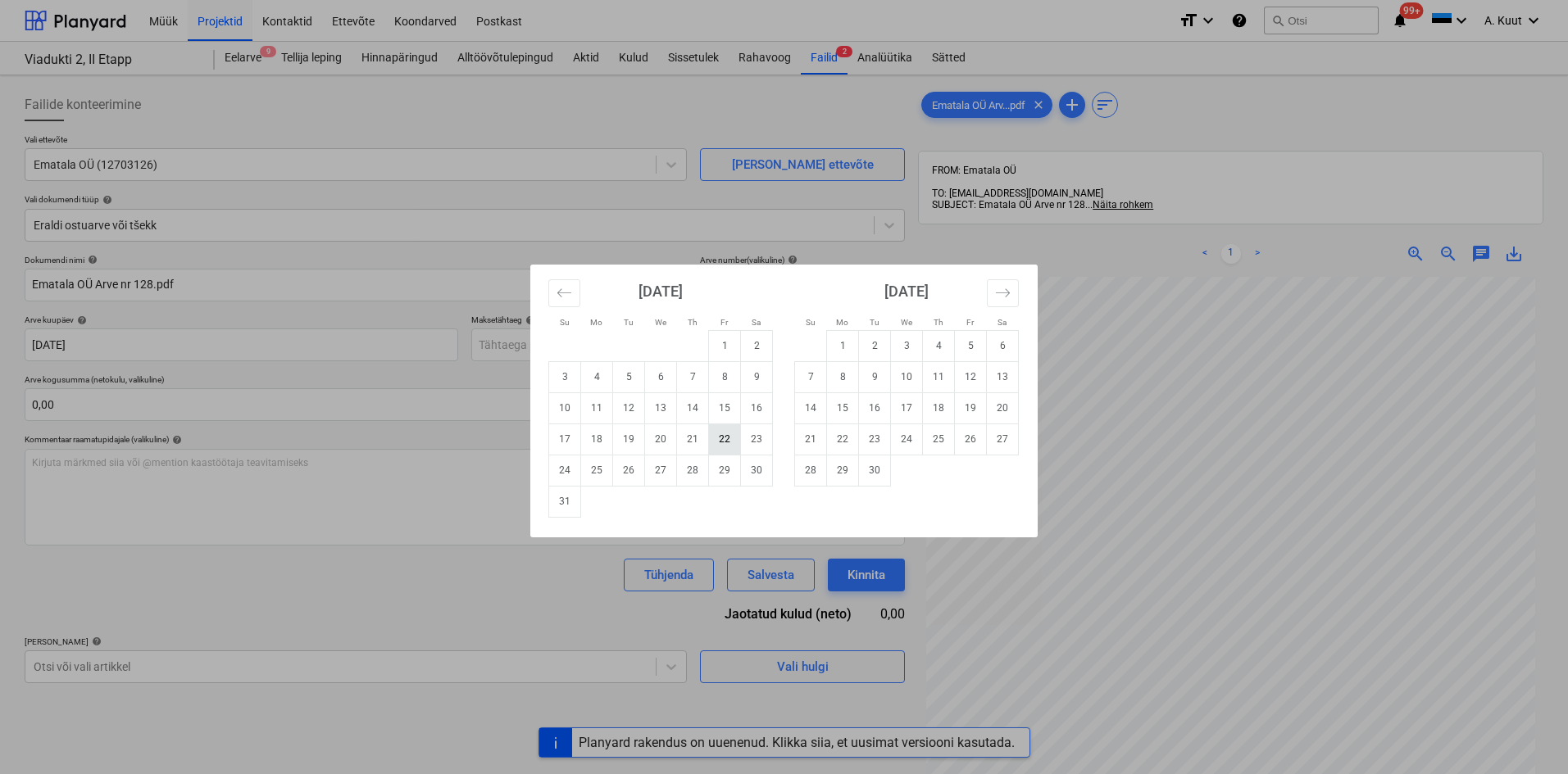
click at [725, 444] on td "22" at bounding box center [725, 439] width 32 height 31
type input "[DATE]"
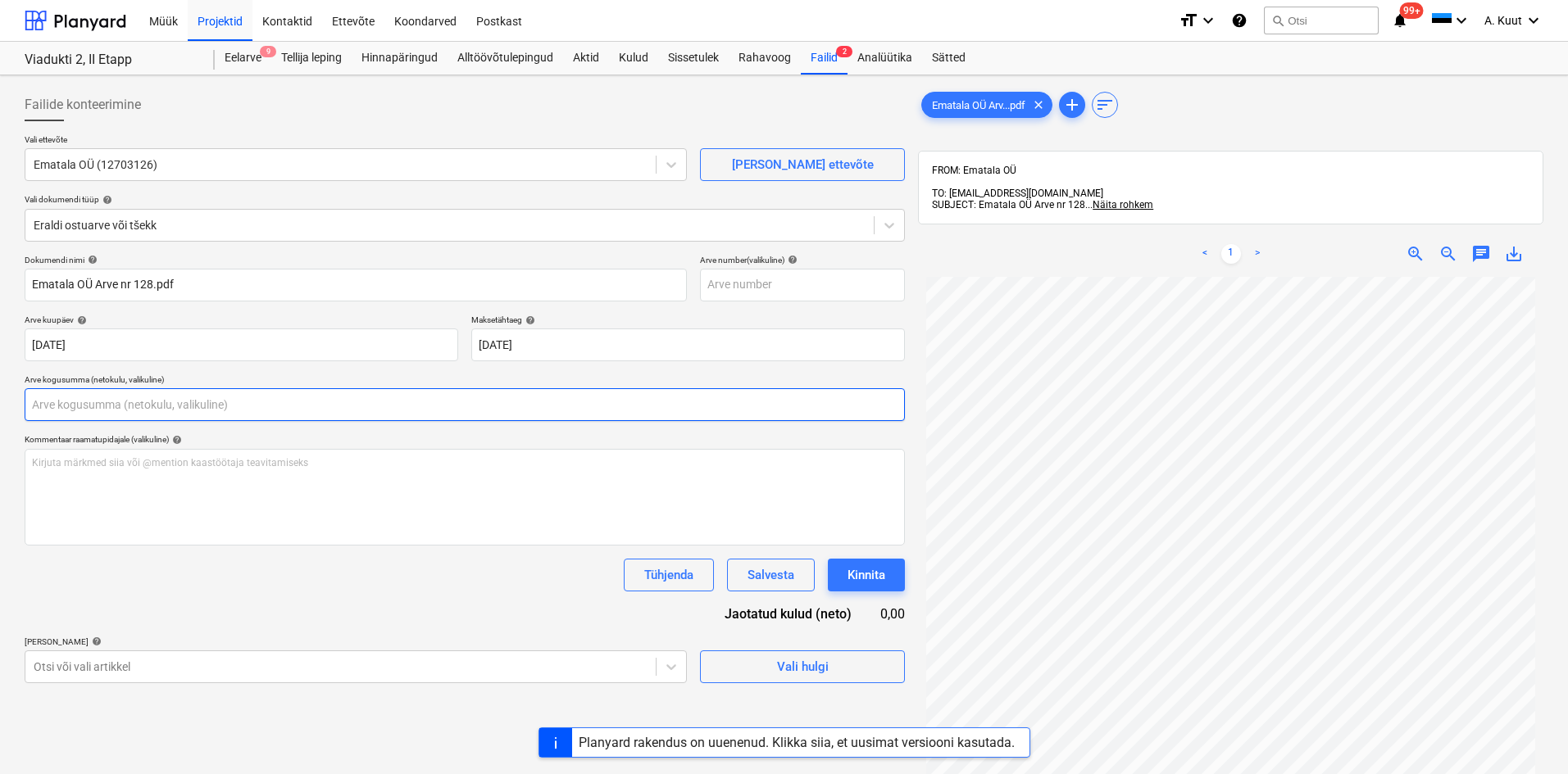
click at [60, 402] on input "text" at bounding box center [464, 405] width 880 height 33
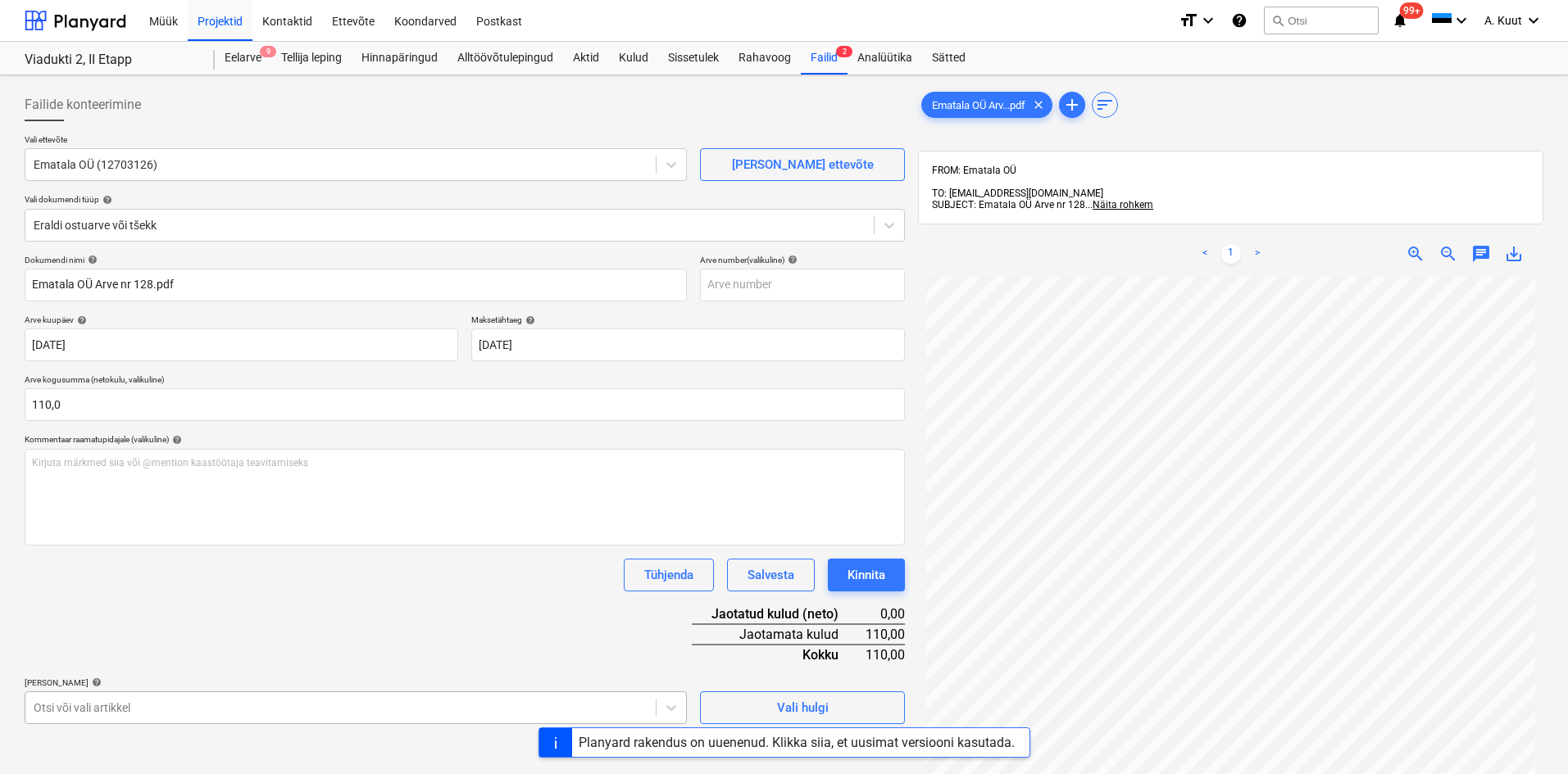
type input "110,00"
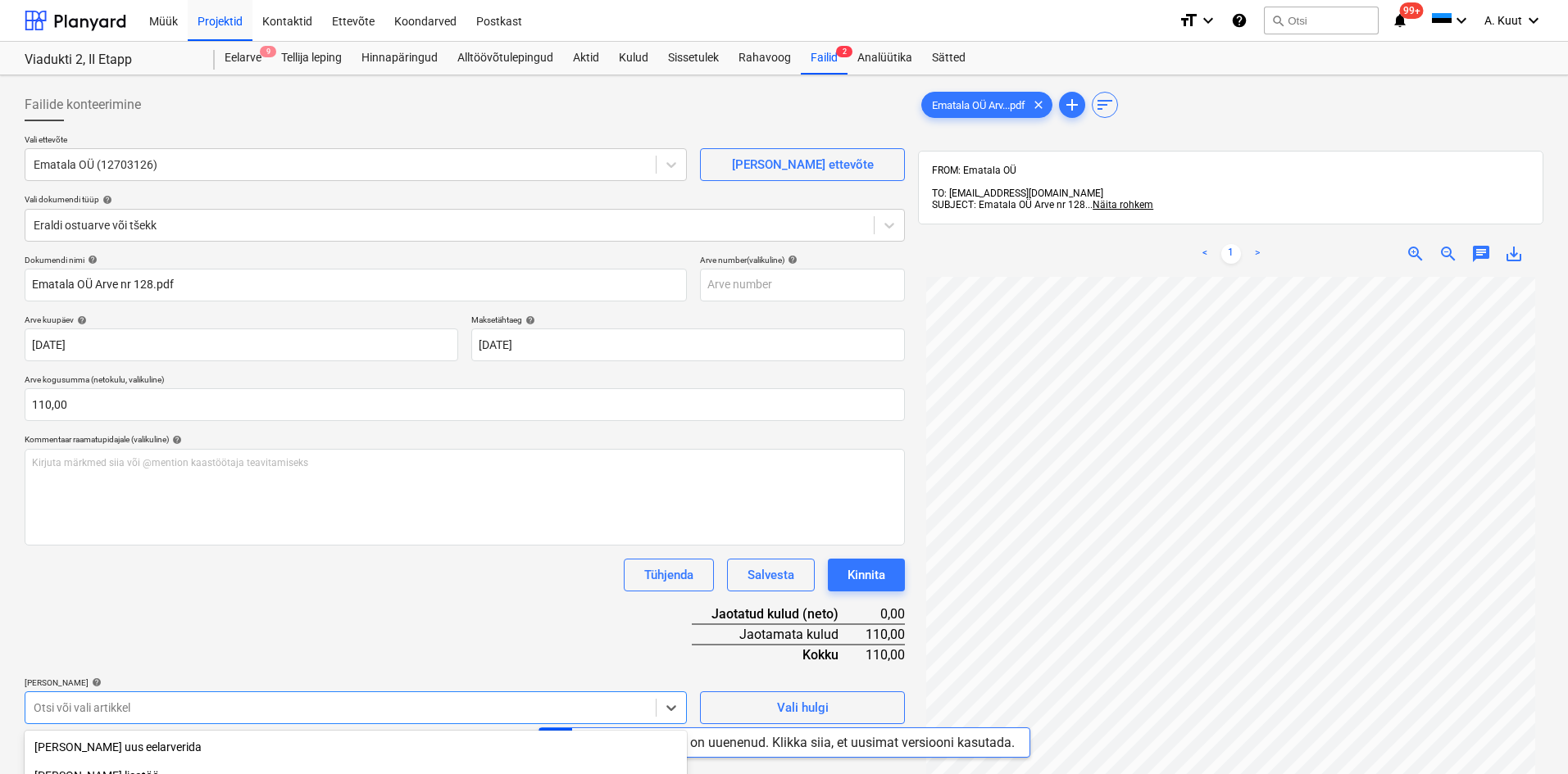
scroll to position [212, 0]
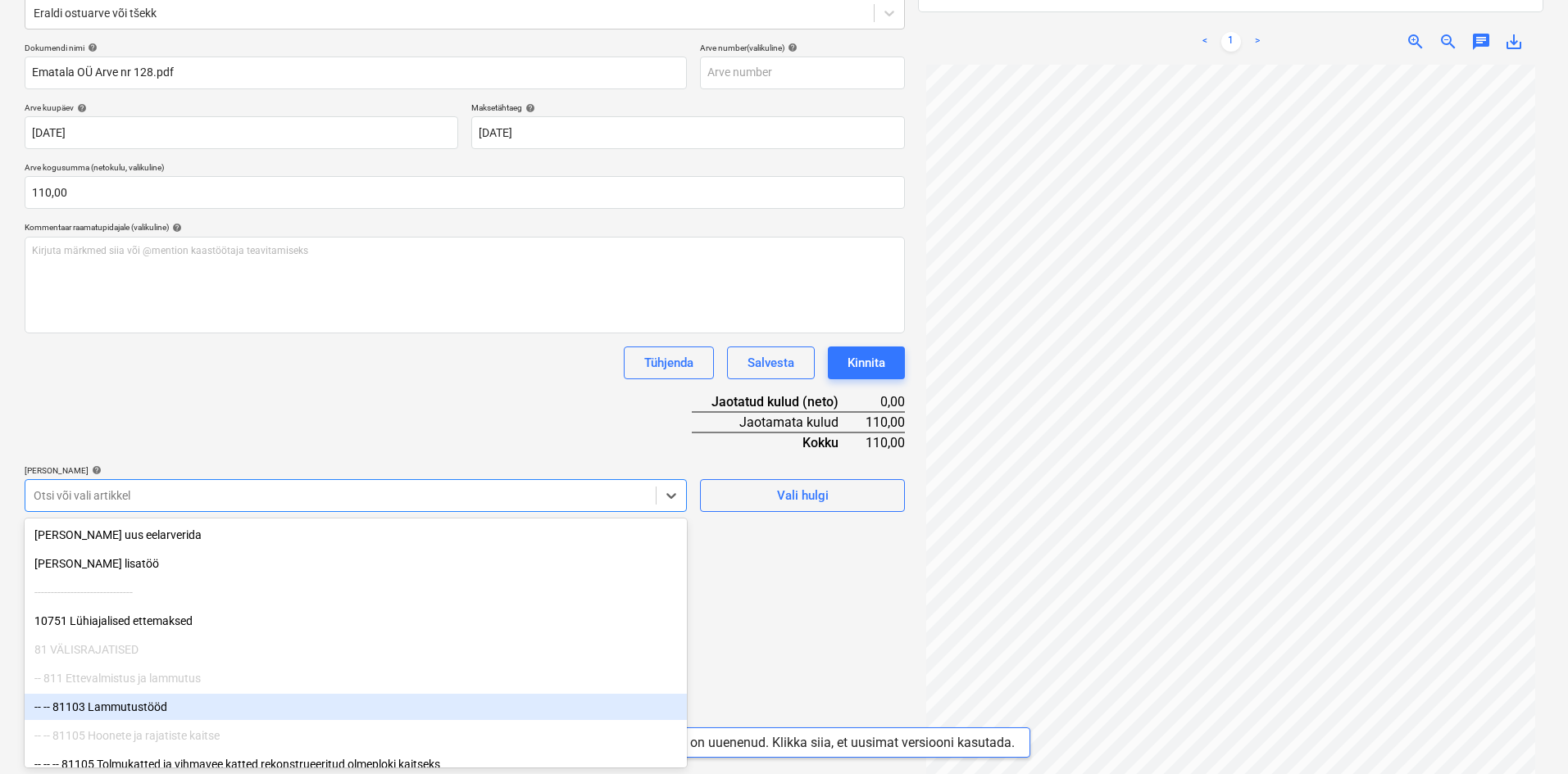
click at [127, 563] on body "Müük Projektid Kontaktid Ettevõte Koondarved Postkast format_size keyboard_arro…" at bounding box center [784, 174] width 1568 height 774
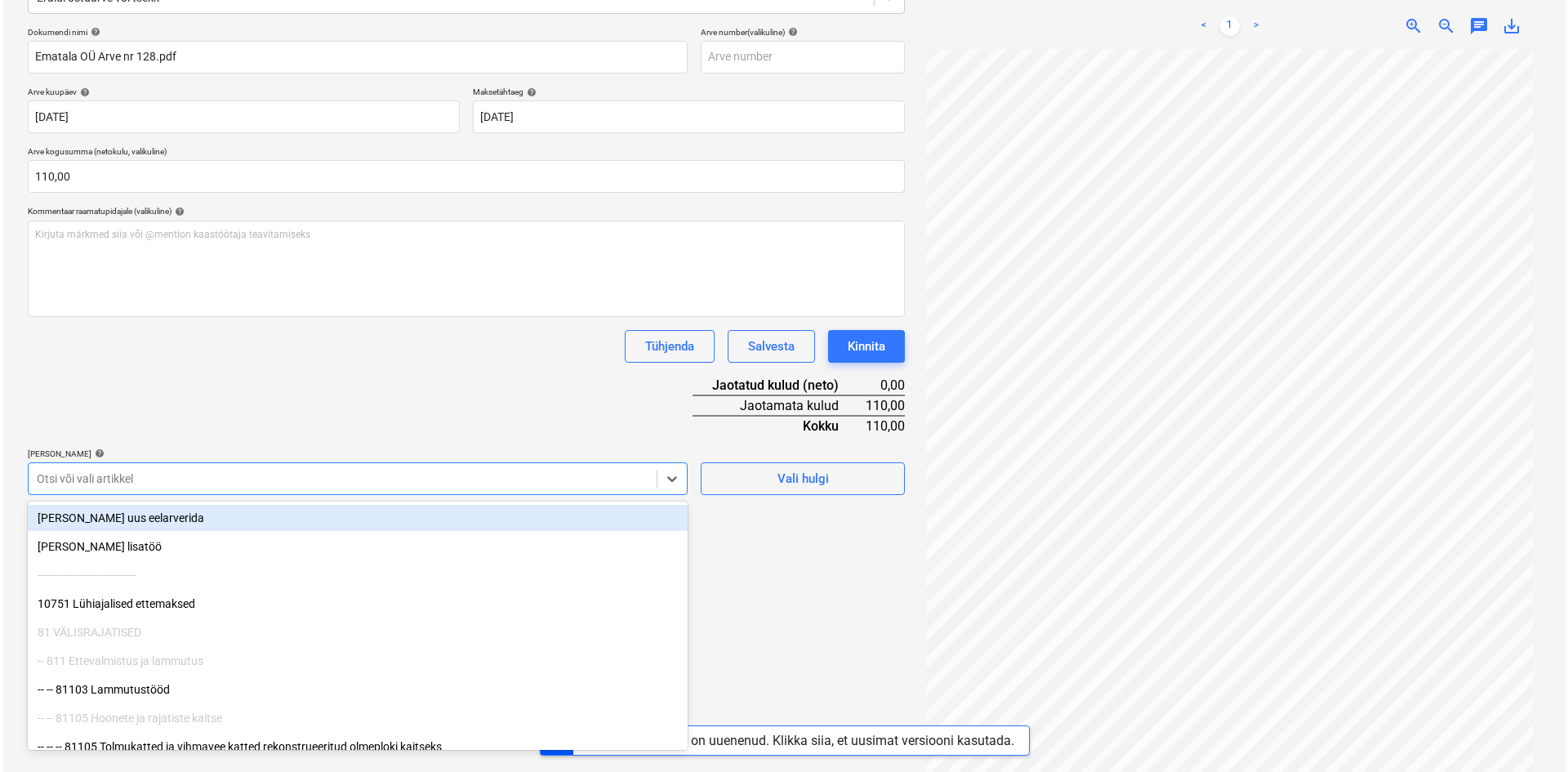
scroll to position [232, 0]
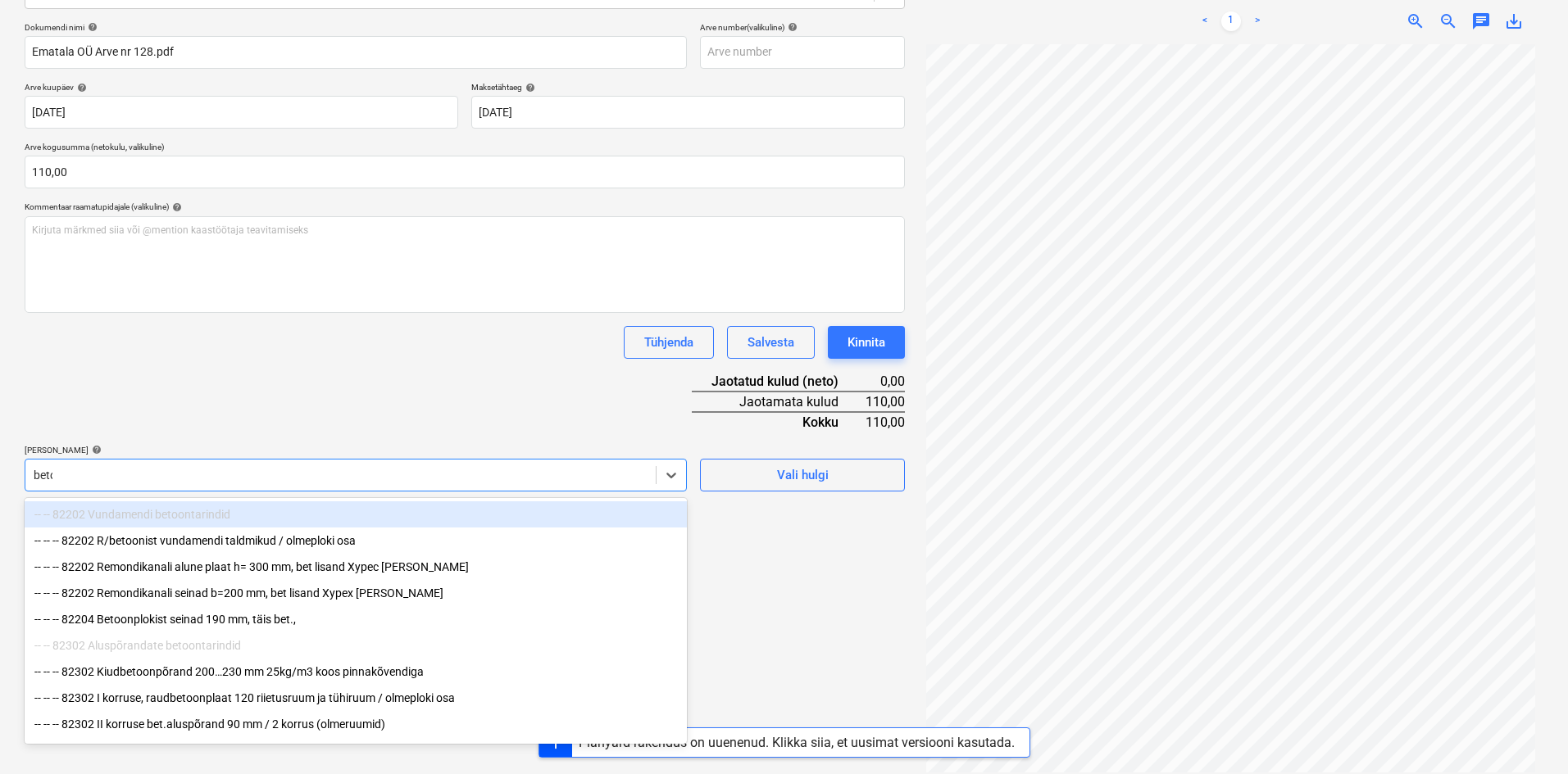
type input "betoo"
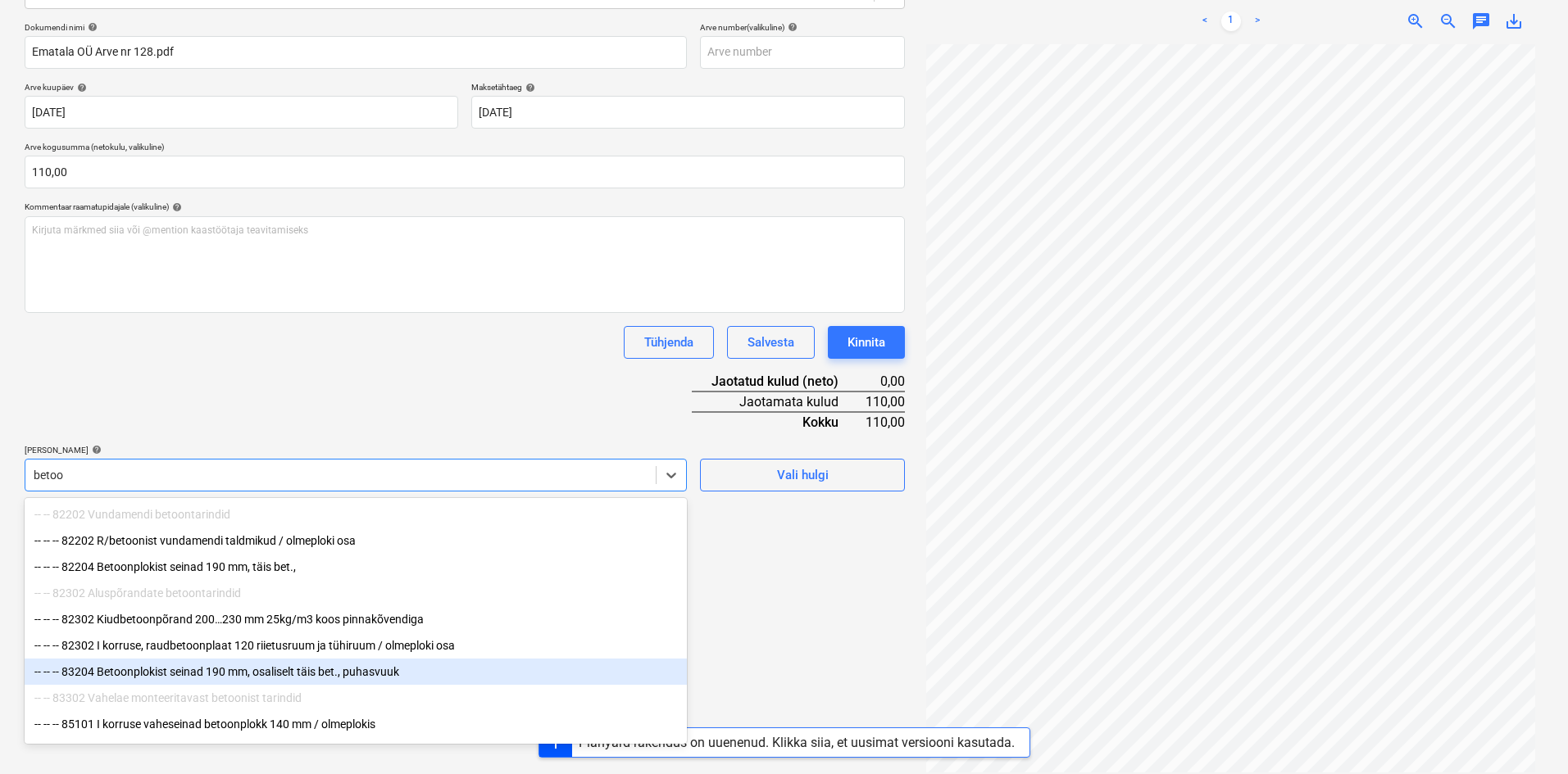
click at [150, 676] on div "-- -- -- 83204 Betoonplokist seinad 190 mm, osaliselt täis bet., puhasvuuk" at bounding box center [355, 672] width 662 height 26
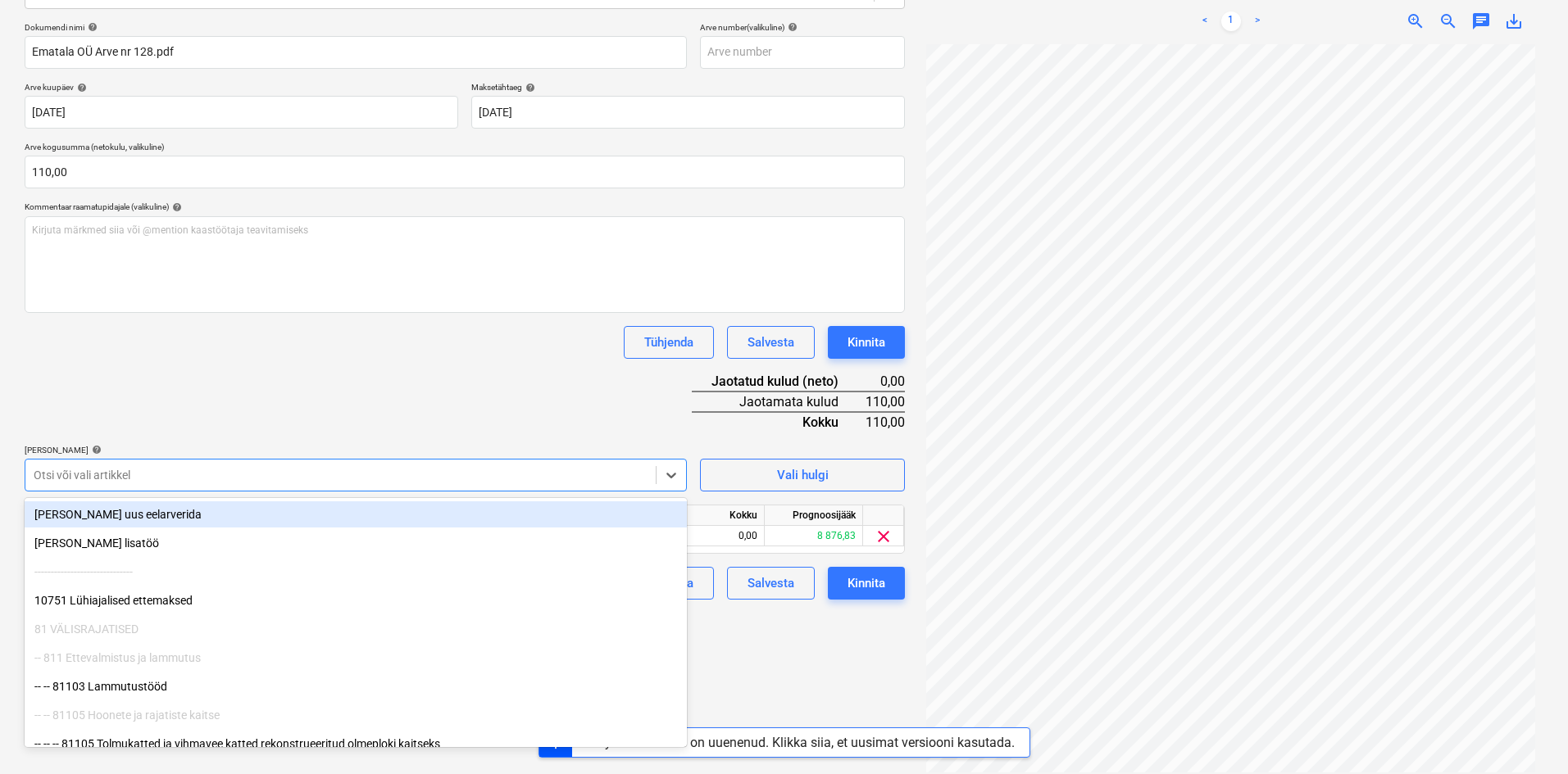
click at [313, 419] on div "Dokumendi nimi help Ematala OÜ Arve nr 128.pdf Arve number (valikuline) help Ar…" at bounding box center [464, 311] width 880 height 578
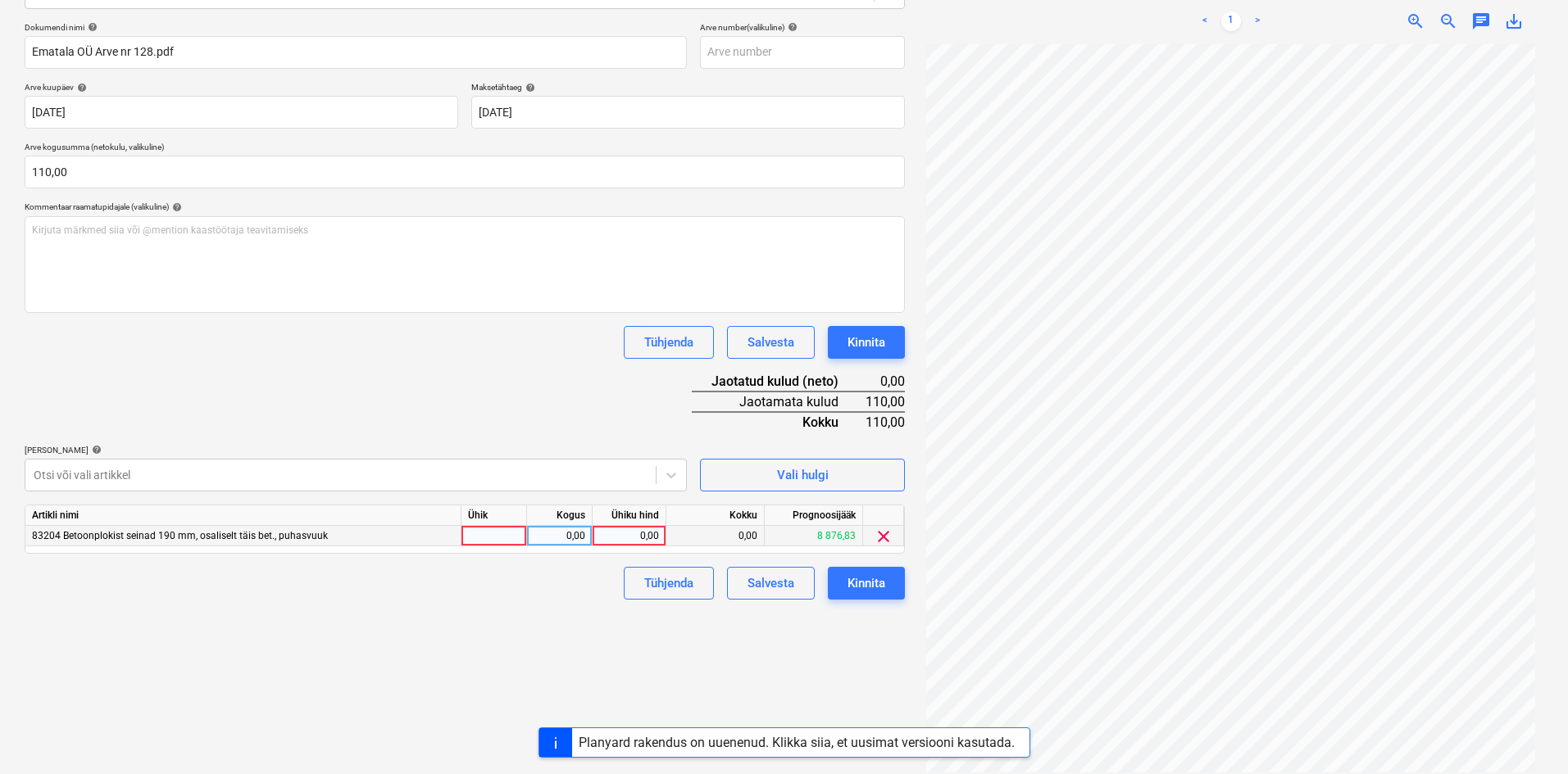
click at [651, 535] on div "0,00" at bounding box center [628, 537] width 60 height 21
type input "110"
click at [572, 625] on div "Failide konteerimine Vali ettevõte Ematala OÜ (12703126) [PERSON_NAME] uus ette…" at bounding box center [464, 314] width 893 height 930
click at [872, 583] on div "Kinnita" at bounding box center [866, 583] width 38 height 22
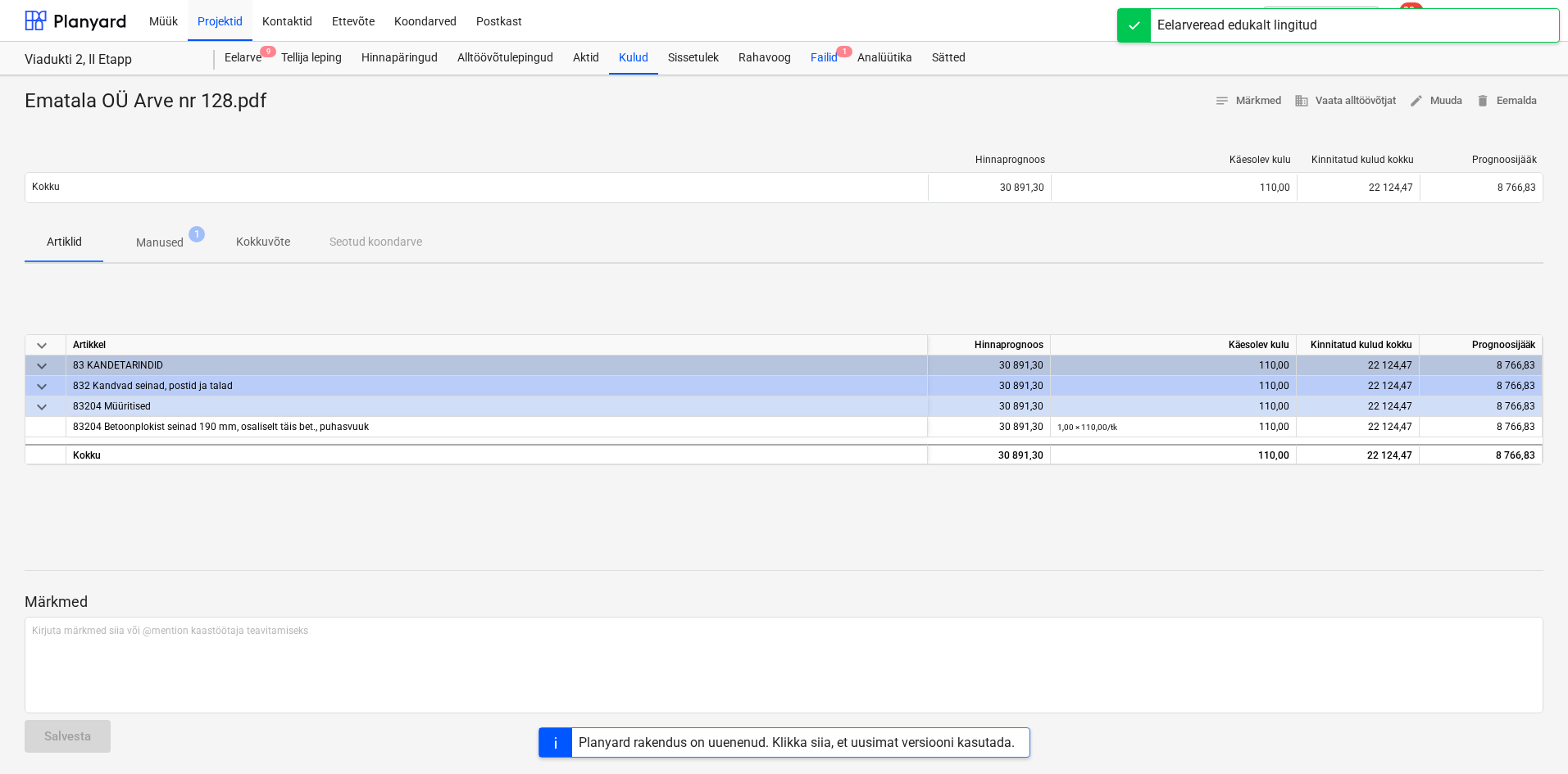
click at [827, 60] on div "Failid 1" at bounding box center [824, 58] width 47 height 33
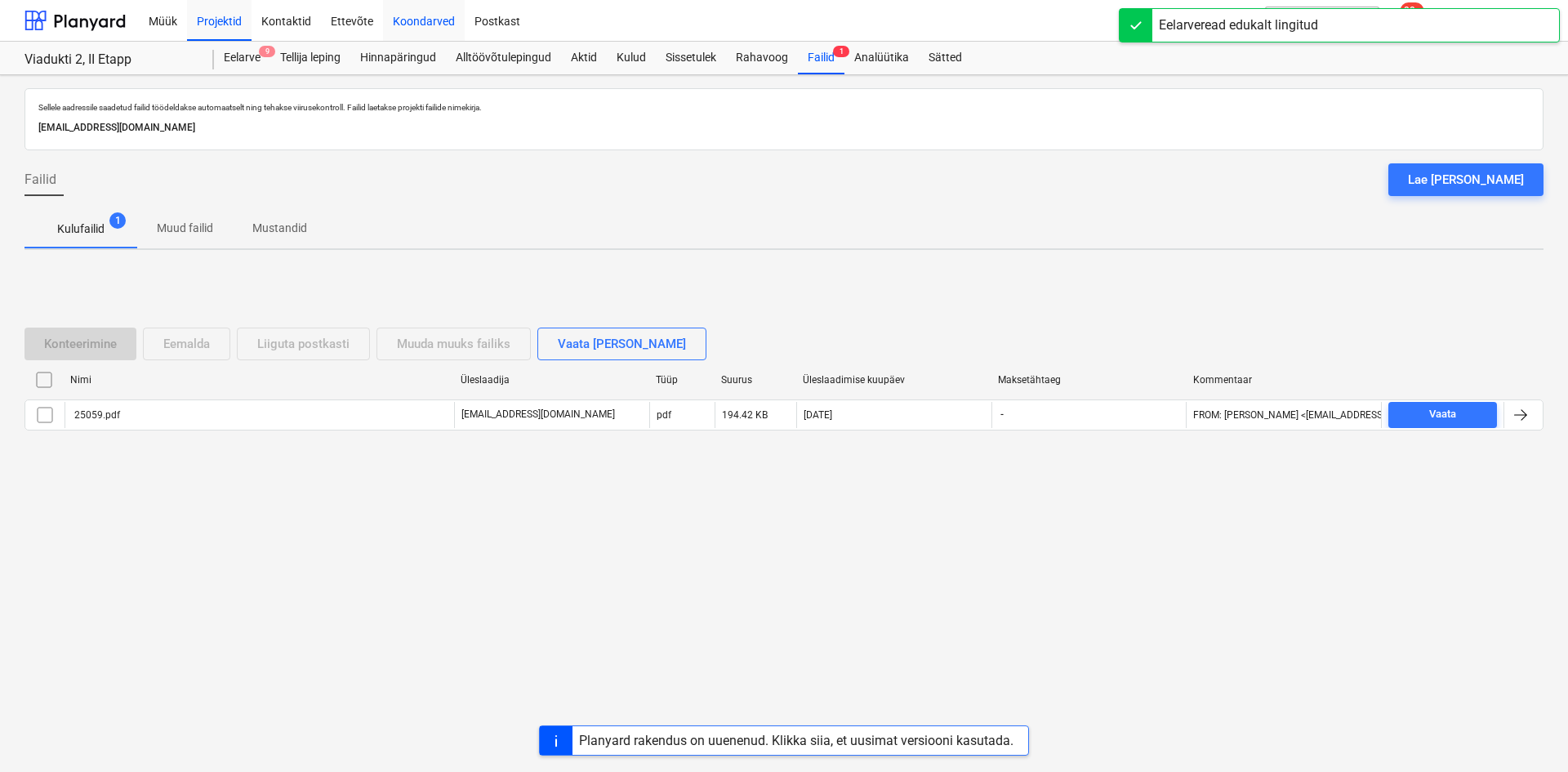
click at [434, 20] on div "Koondarved" at bounding box center [423, 20] width 82 height 41
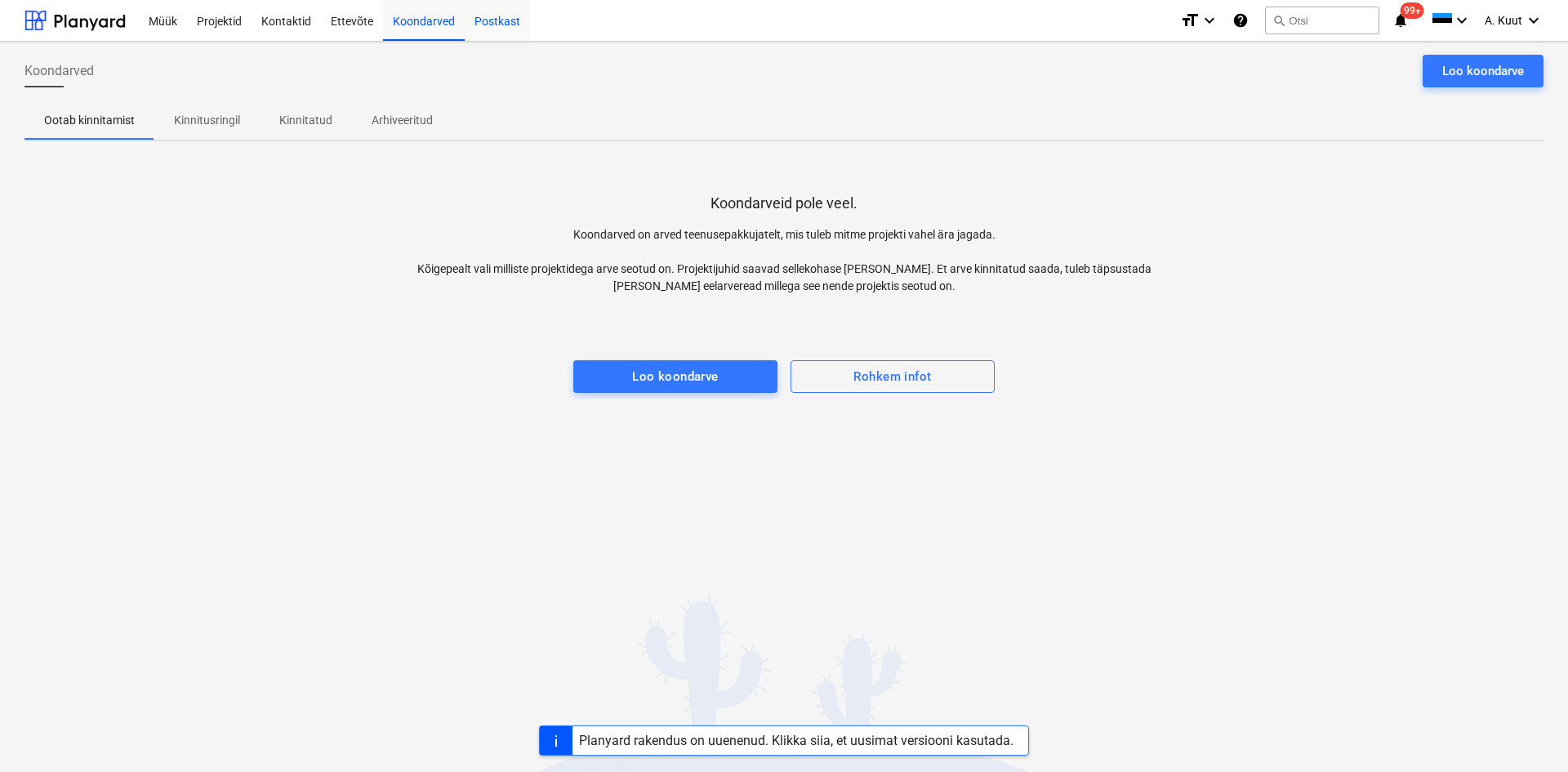
click at [483, 22] on div "Postkast" at bounding box center [497, 20] width 65 height 41
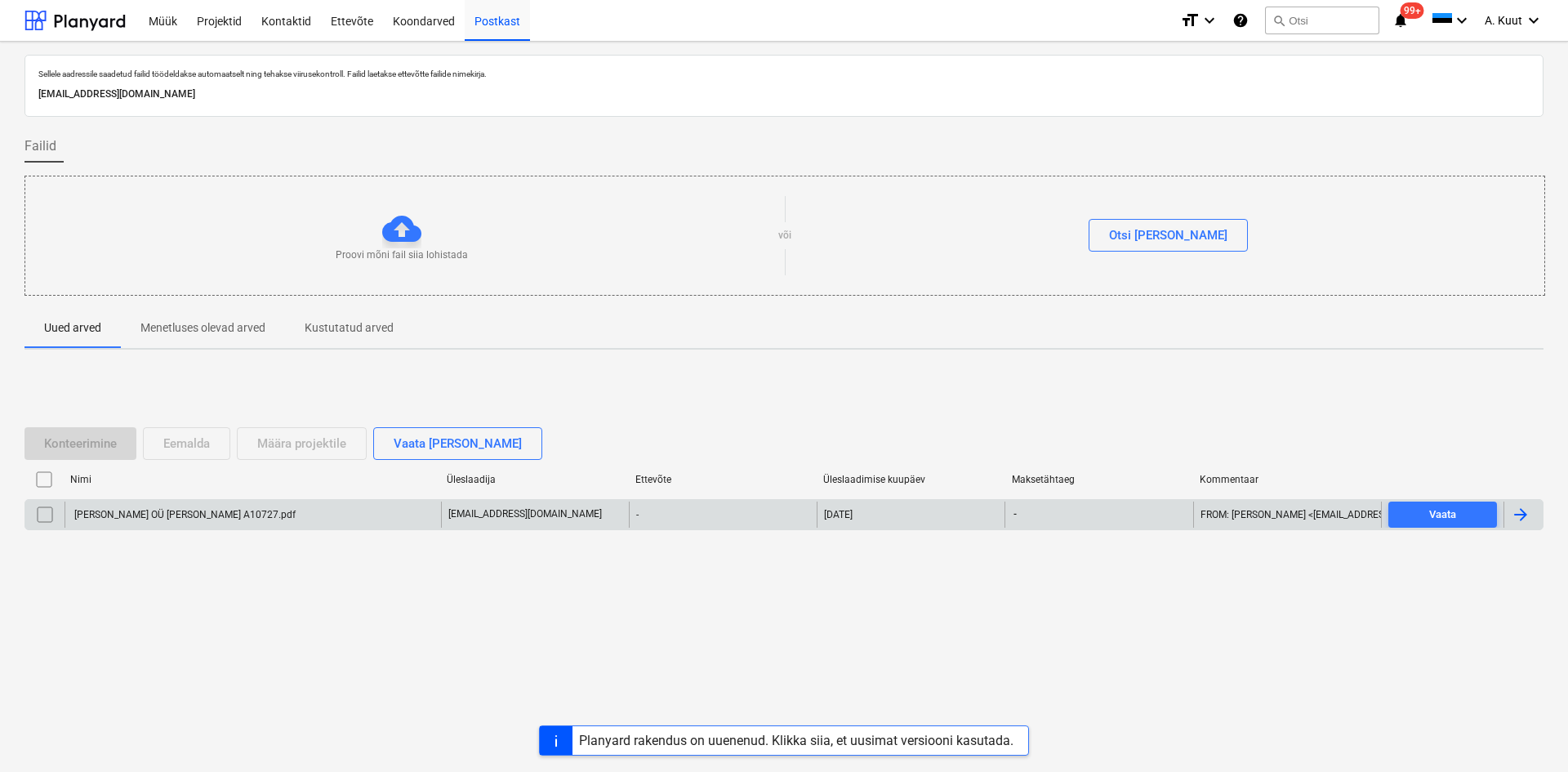
click at [109, 518] on div "[PERSON_NAME] OÜ [PERSON_NAME] A10727.pdf" at bounding box center [184, 515] width 224 height 11
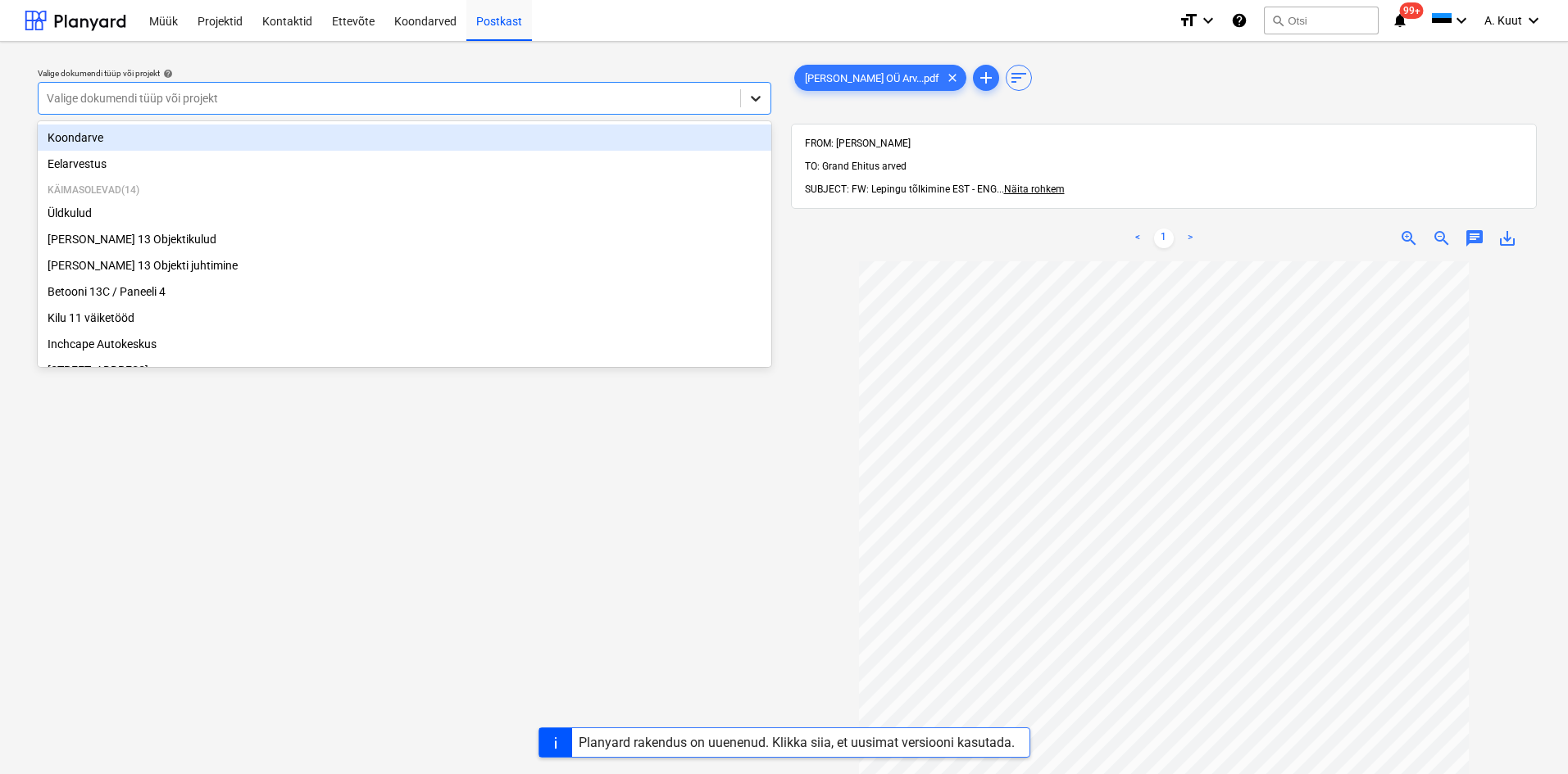
click at [755, 96] on icon at bounding box center [755, 98] width 16 height 16
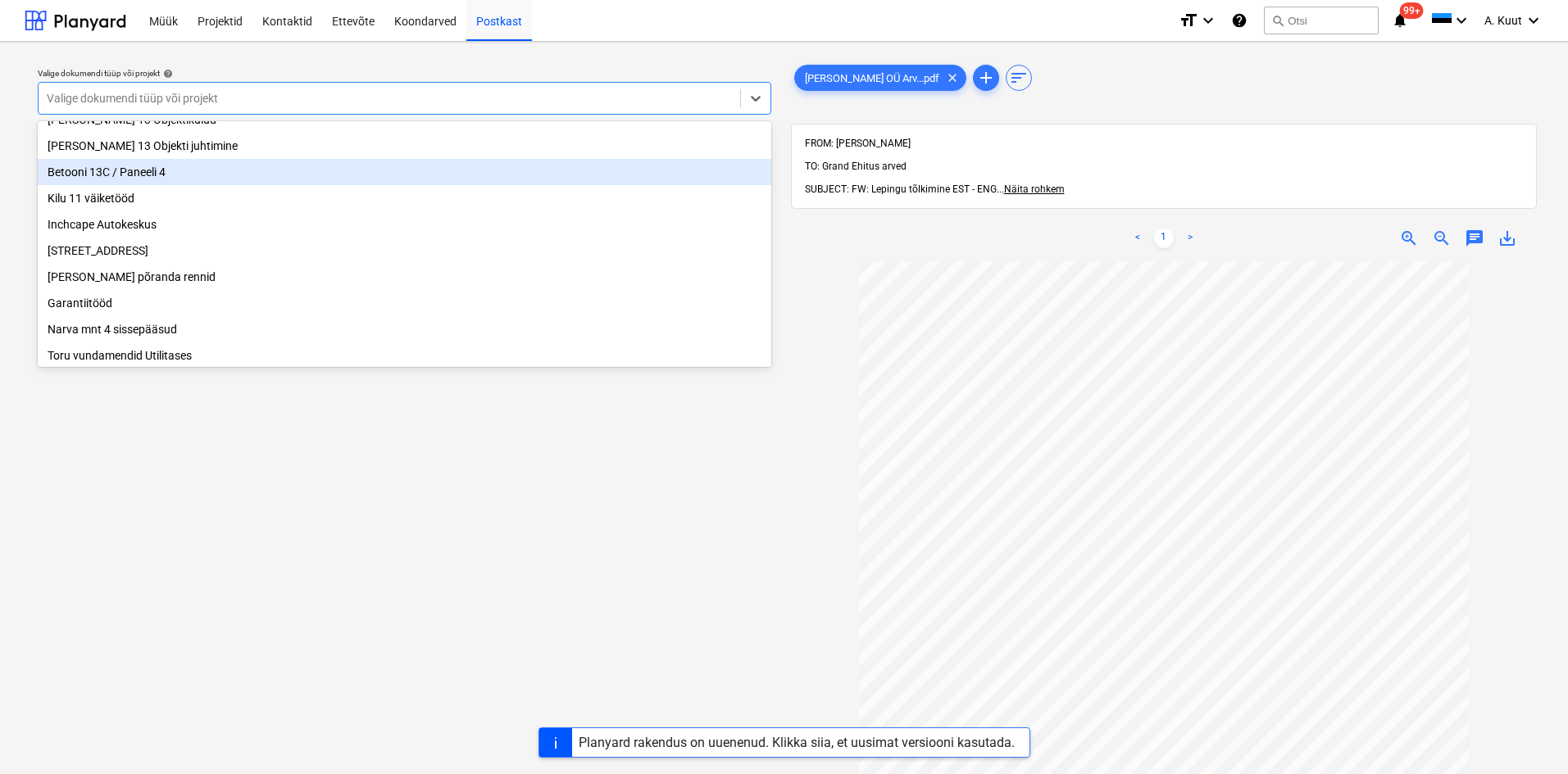
scroll to position [142, 0]
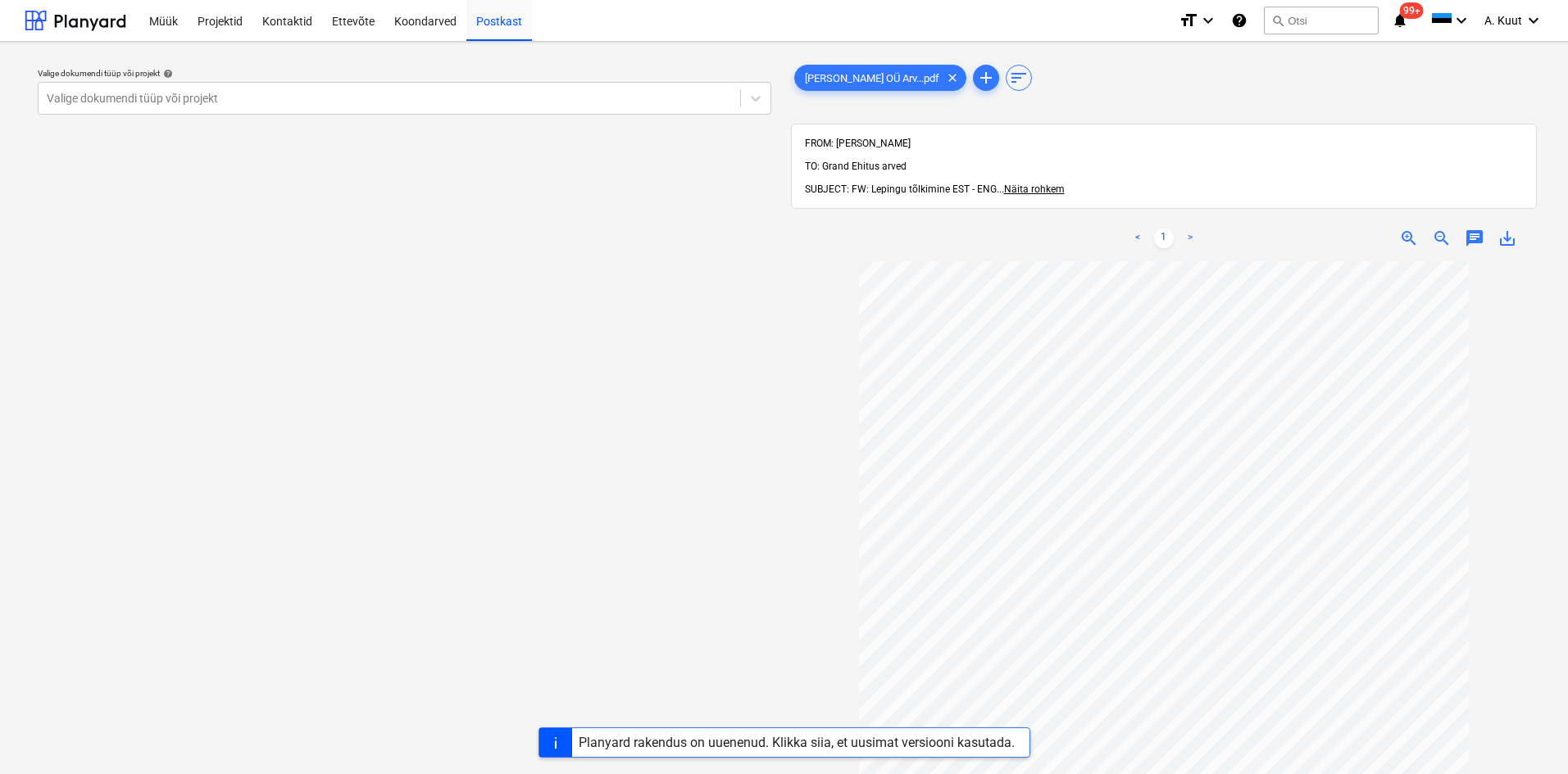
click at [294, 541] on div "Valige dokumendi tüüp või projekt help Valige dokumendi tüüp või projekt" at bounding box center [404, 525] width 759 height 941
